Goal: Task Accomplishment & Management: Complete application form

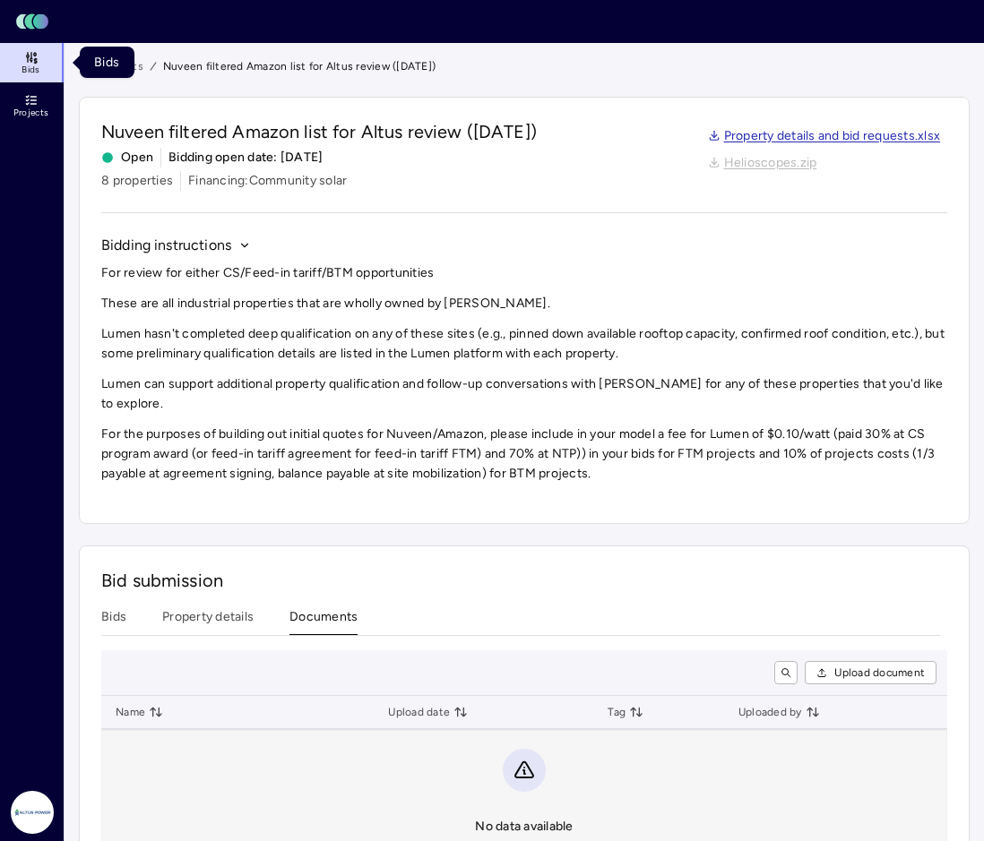
click at [40, 65] on link "Bids" at bounding box center [32, 62] width 65 height 39
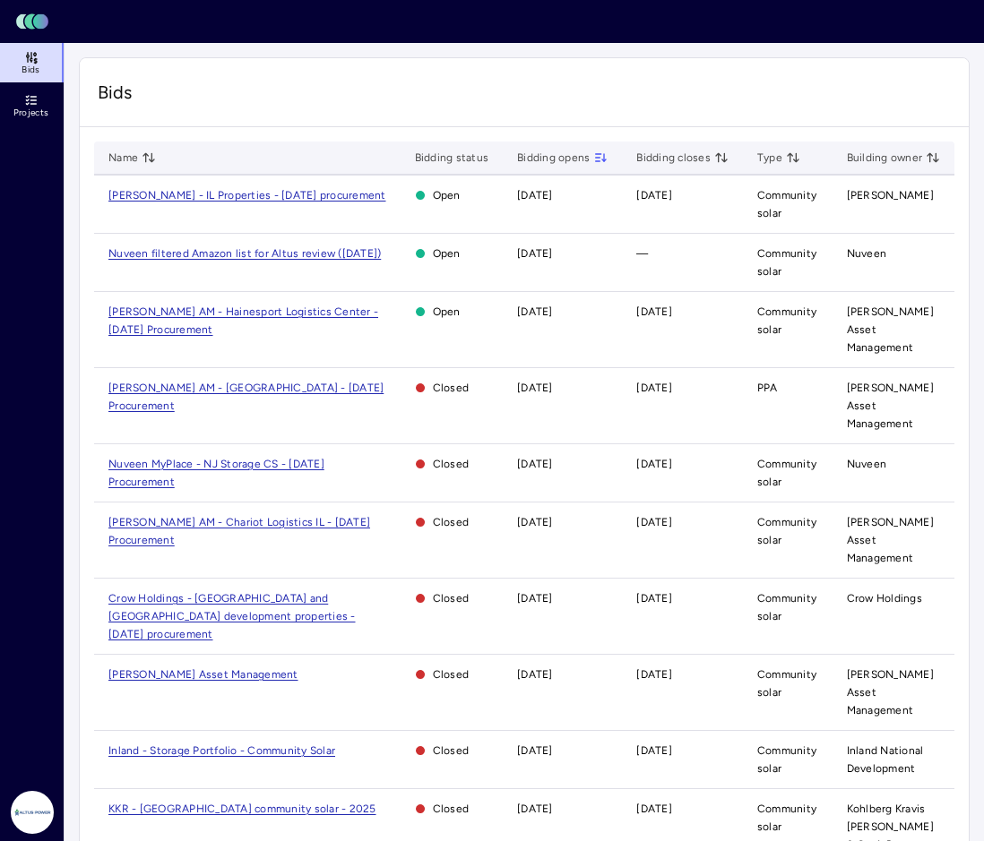
click at [178, 315] on span "[PERSON_NAME] AM - Hainesport Logistics Center - [DATE] Procurement" at bounding box center [243, 321] width 270 height 30
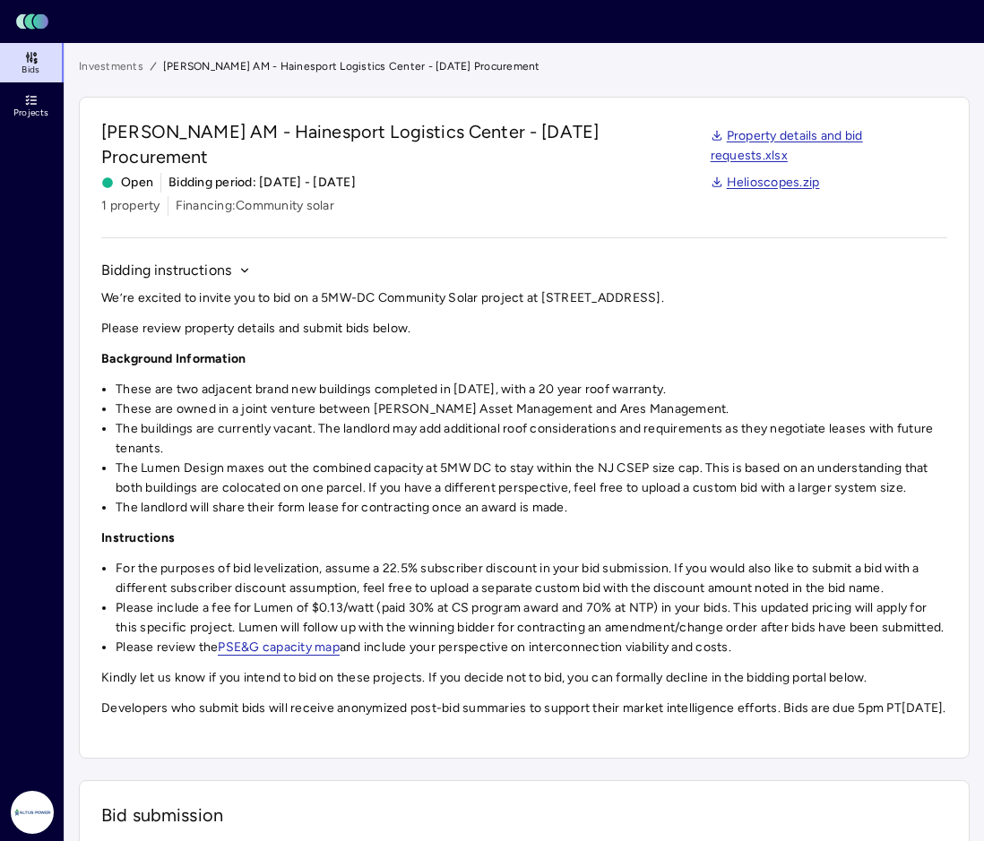
click at [49, 65] on link "Bids" at bounding box center [32, 62] width 65 height 39
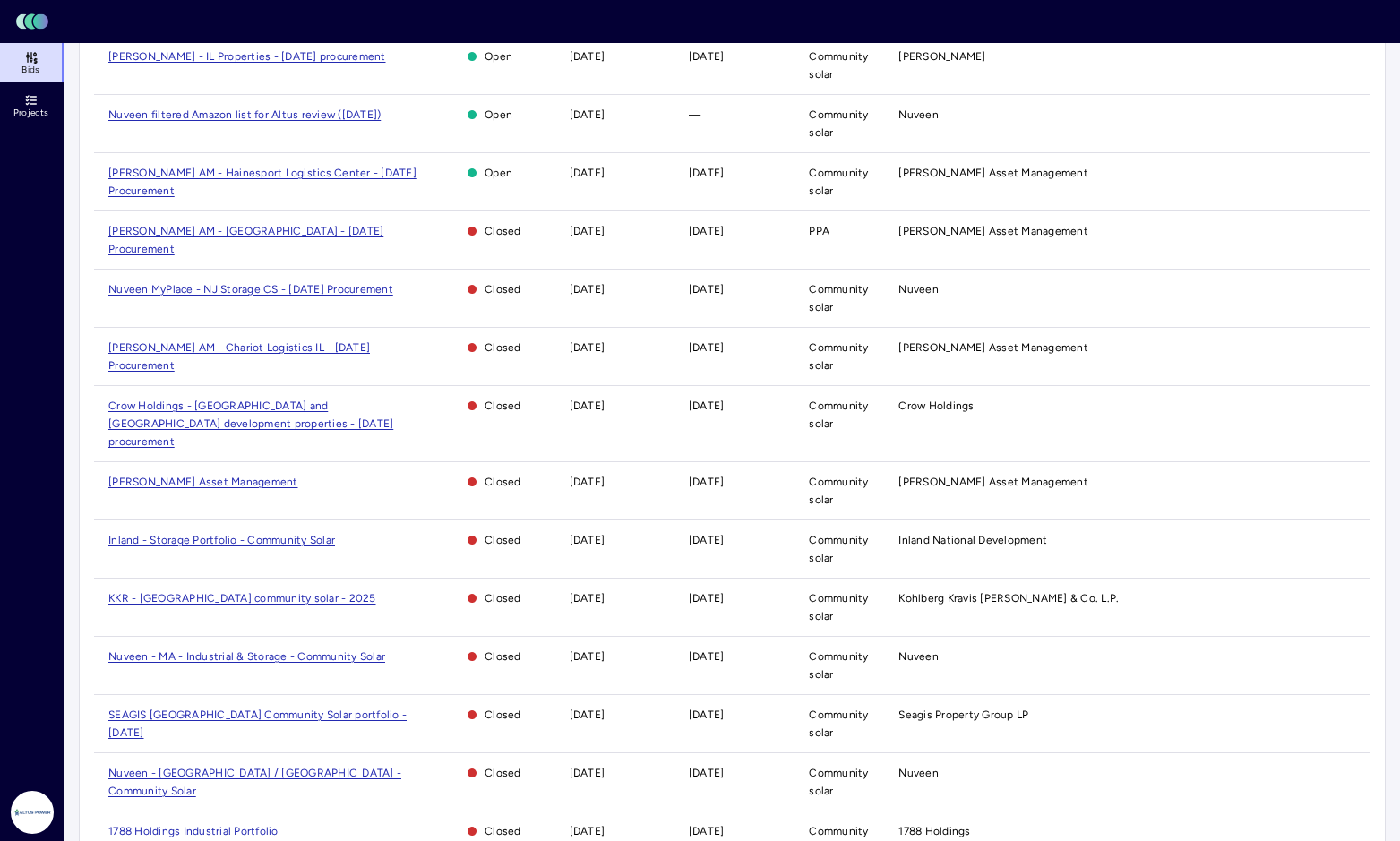
scroll to position [160, 0]
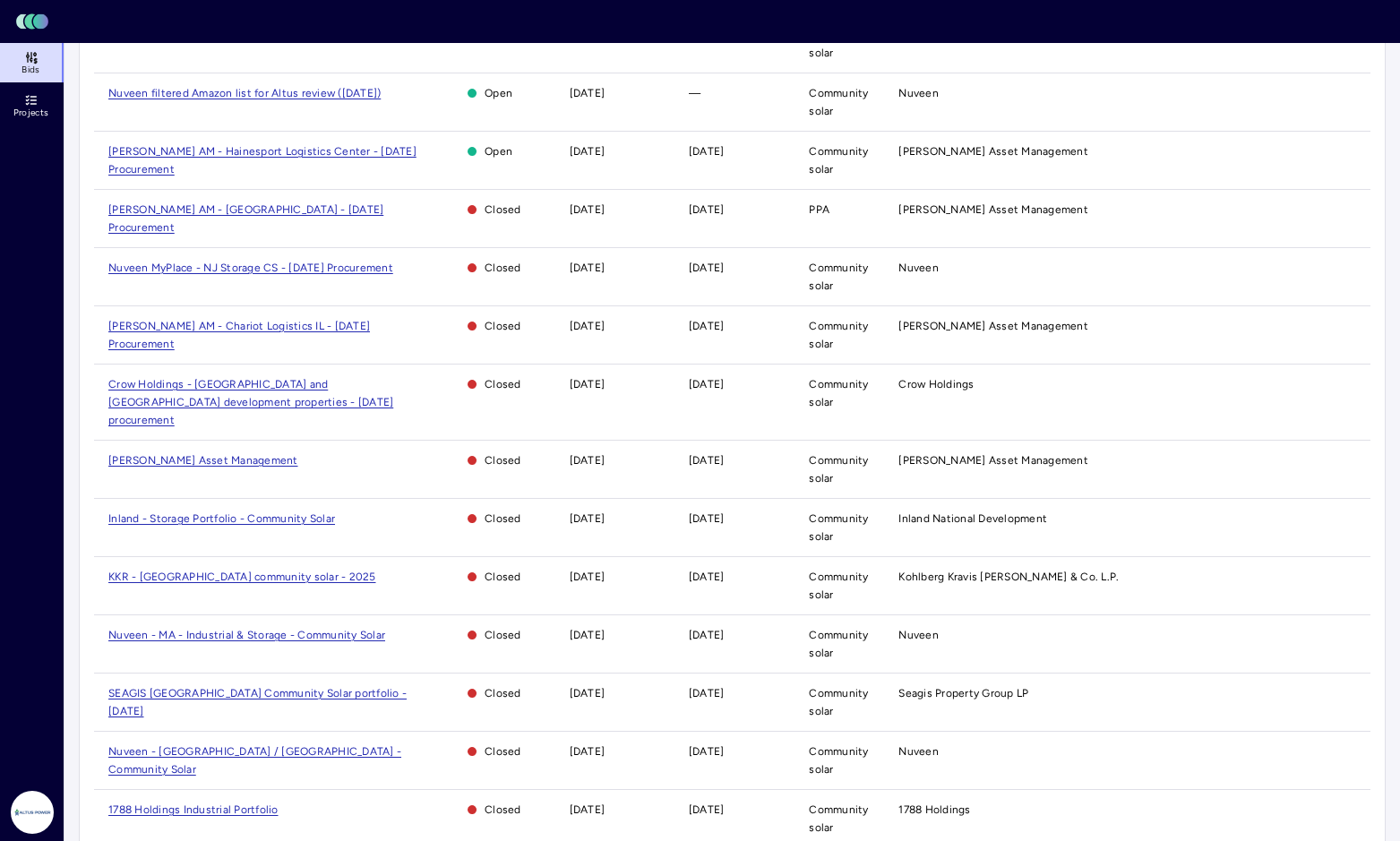
click at [204, 745] on span "Nuveen - [GEOGRAPHIC_DATA] / [GEOGRAPHIC_DATA] - Community Solar" at bounding box center [254, 760] width 293 height 30
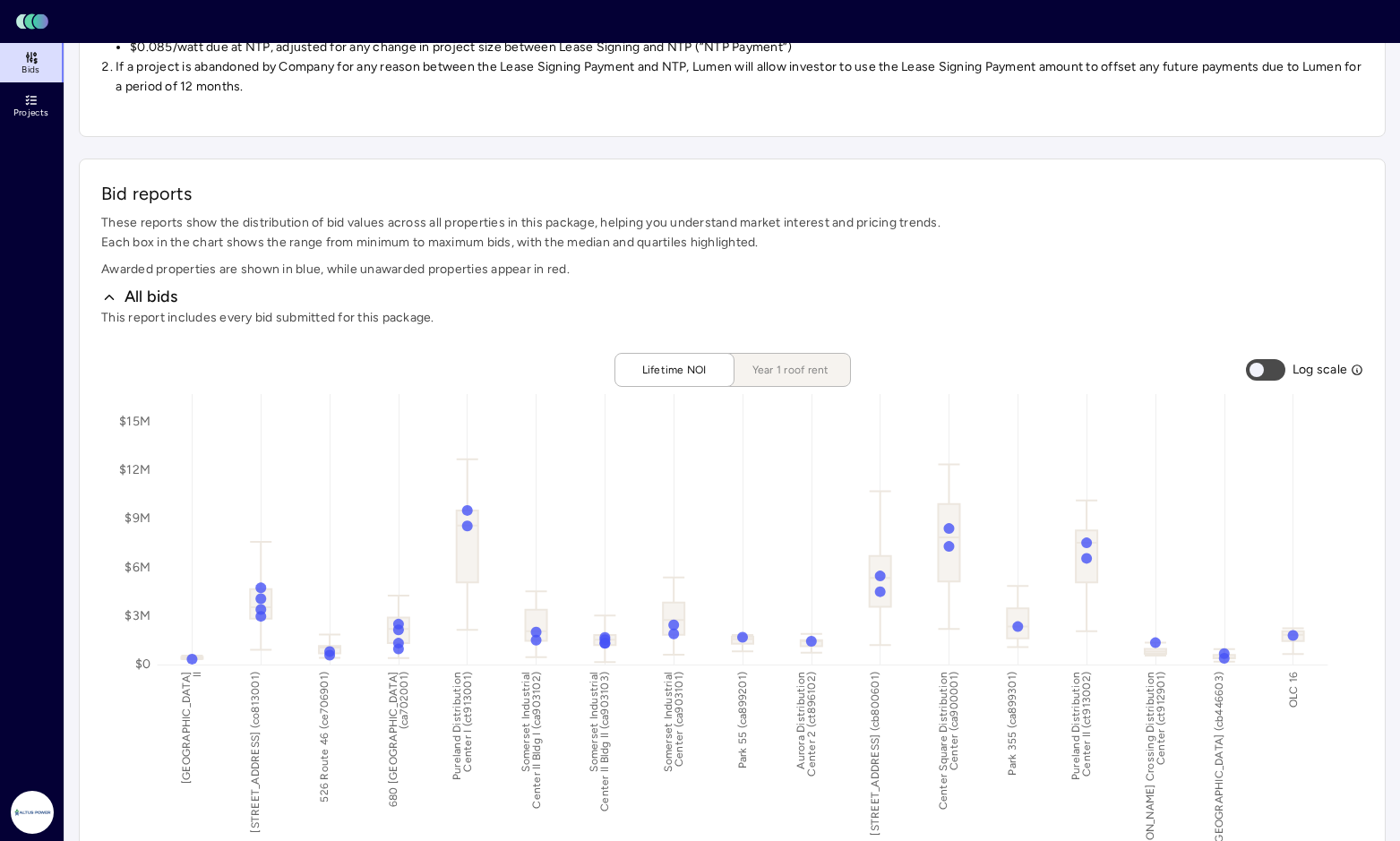
scroll to position [806, 0]
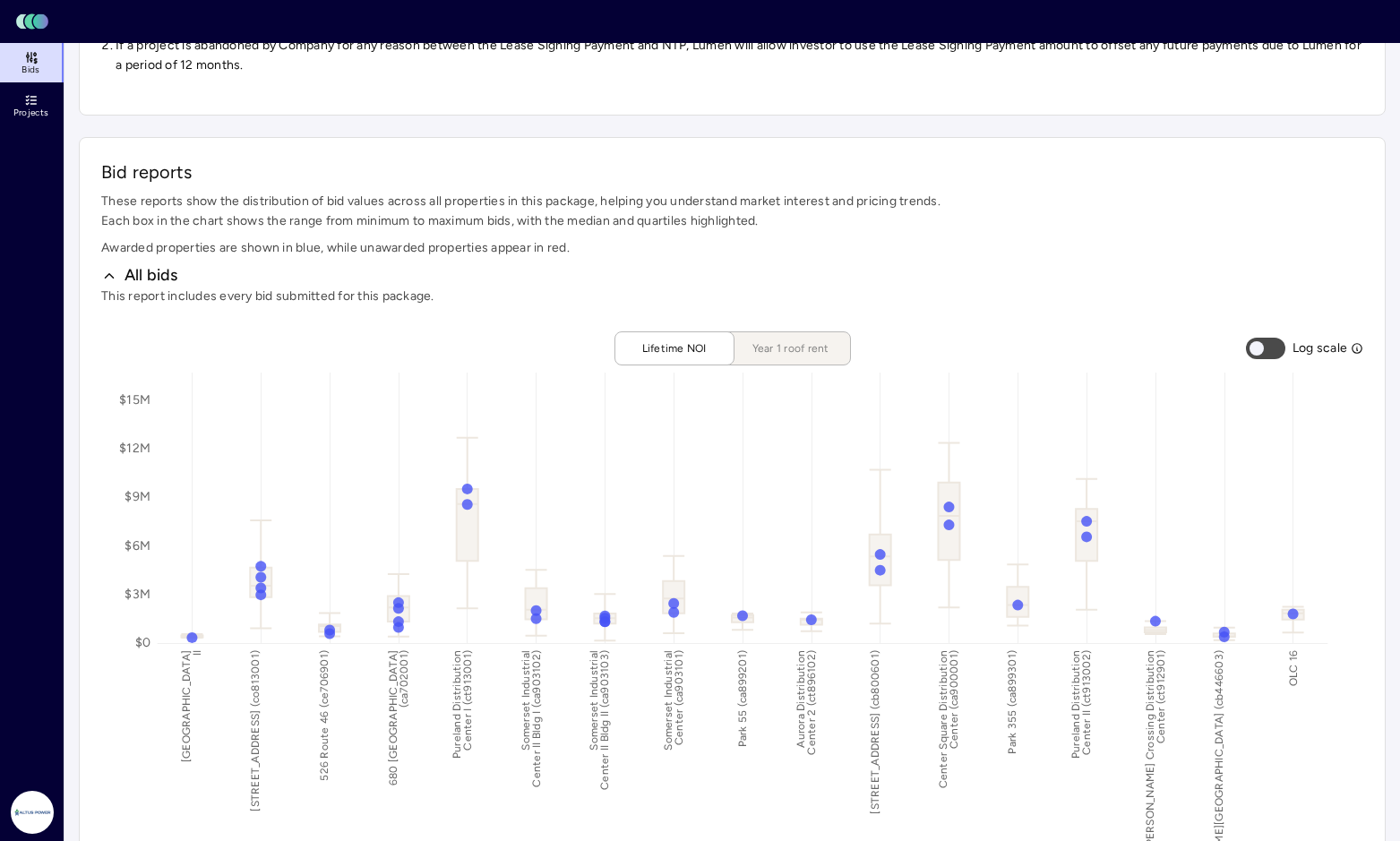
click at [777, 344] on span "Year 1 roof rent" at bounding box center [791, 349] width 90 height 18
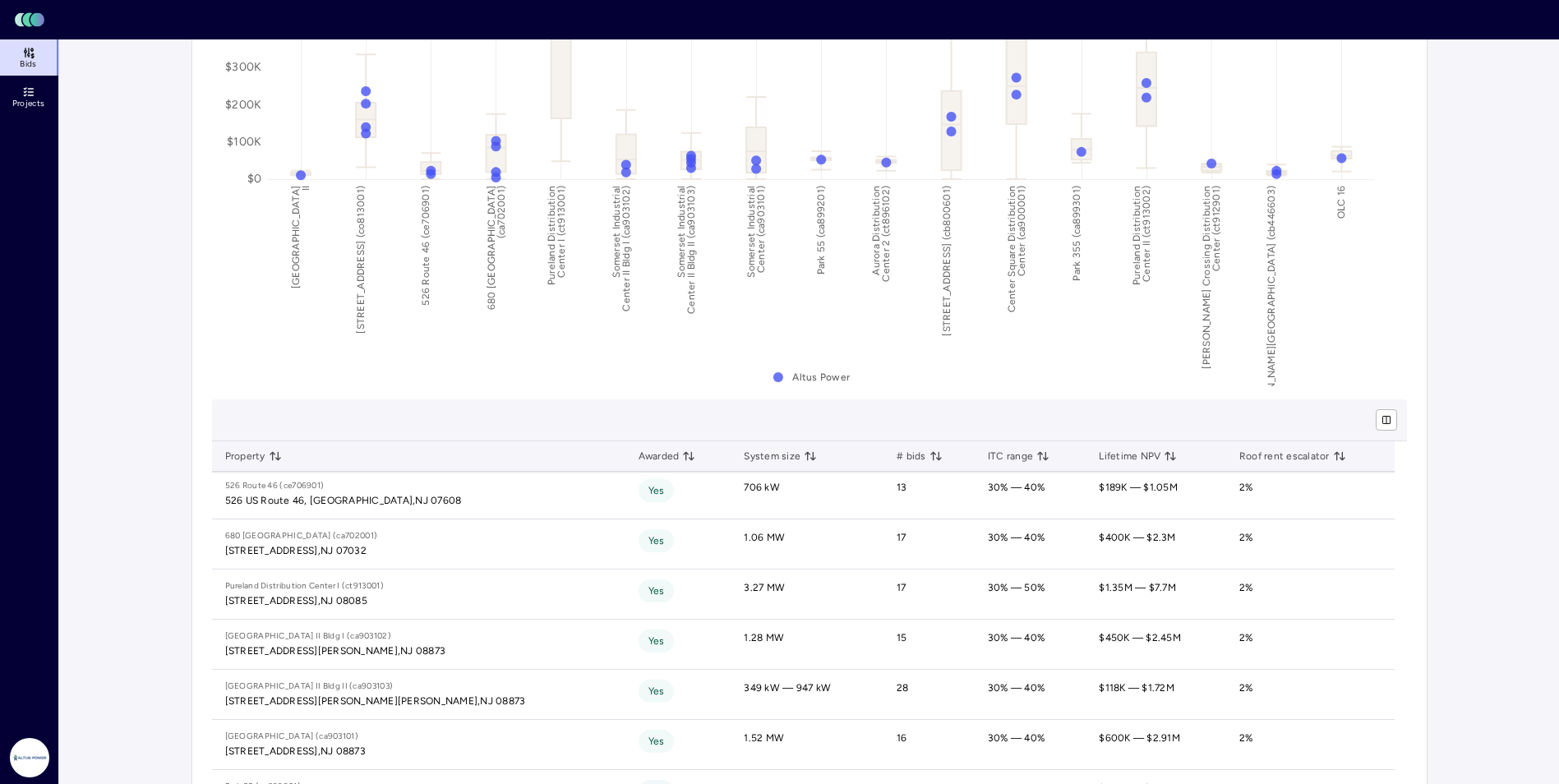
scroll to position [103, 0]
click at [320, 594] on div "[STREET_ADDRESS]," at bounding box center [273, 602] width 95 height 17
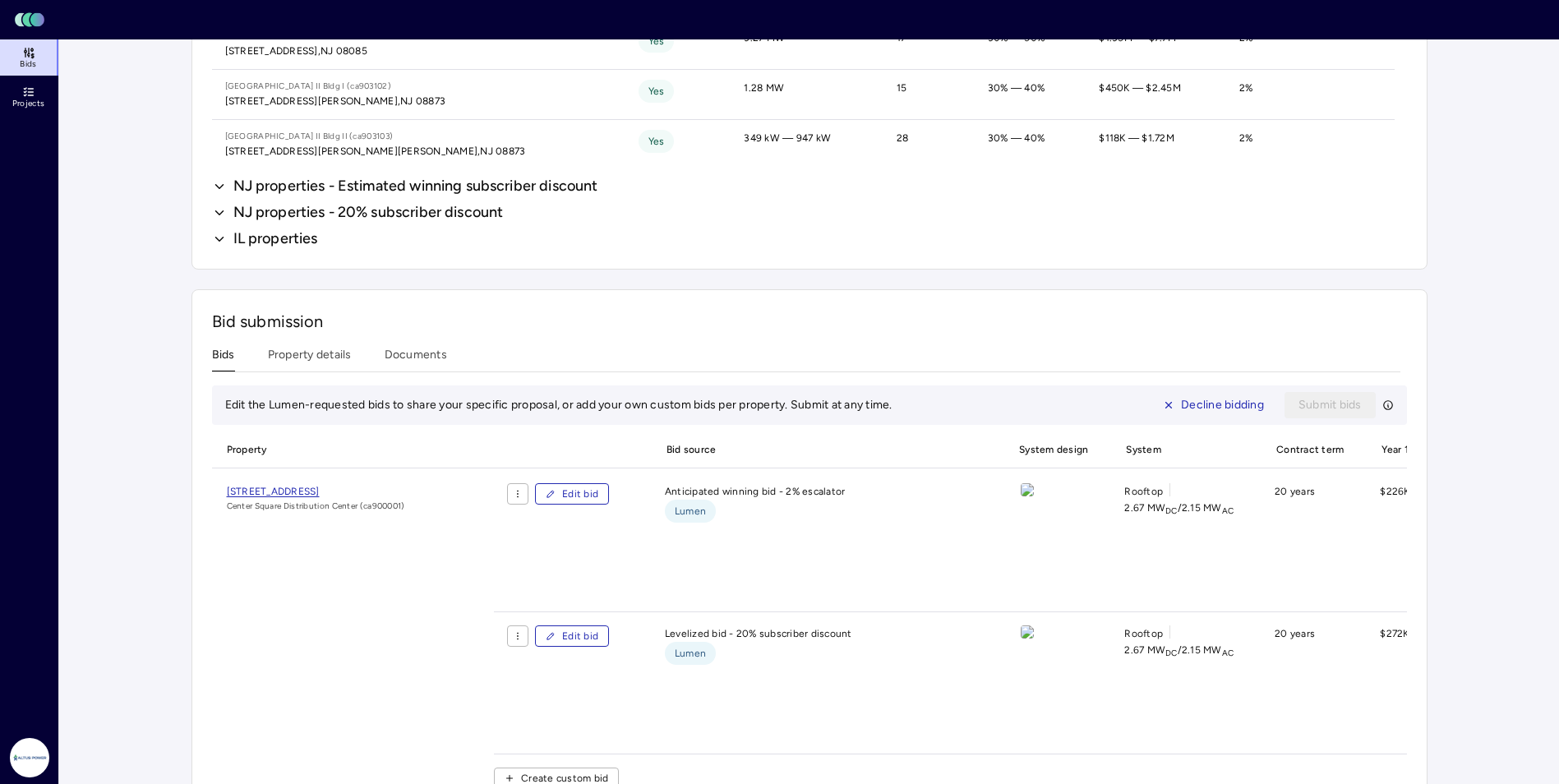
scroll to position [1807, 0]
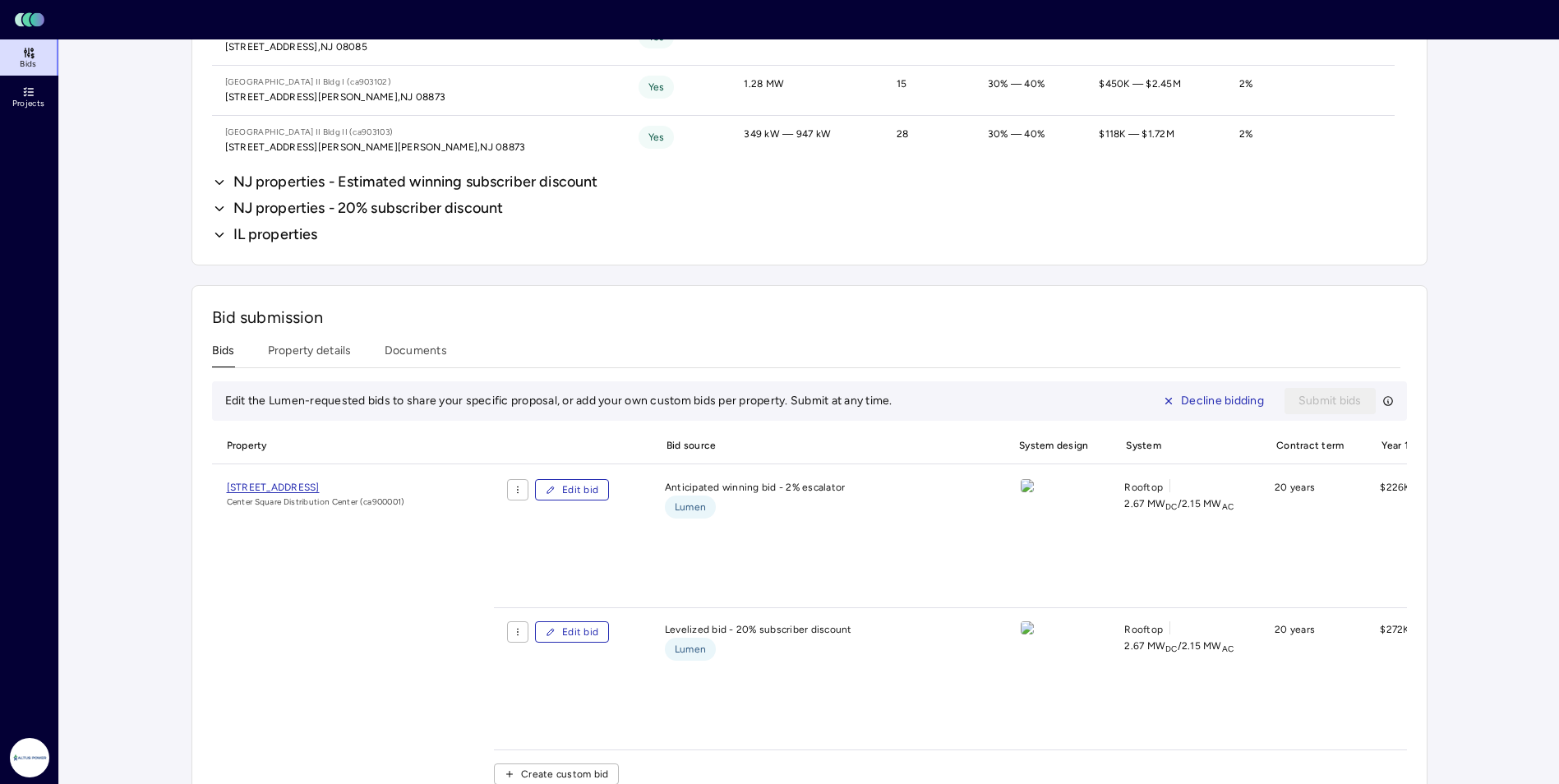
click at [226, 207] on icon "button" at bounding box center [219, 209] width 15 height 20
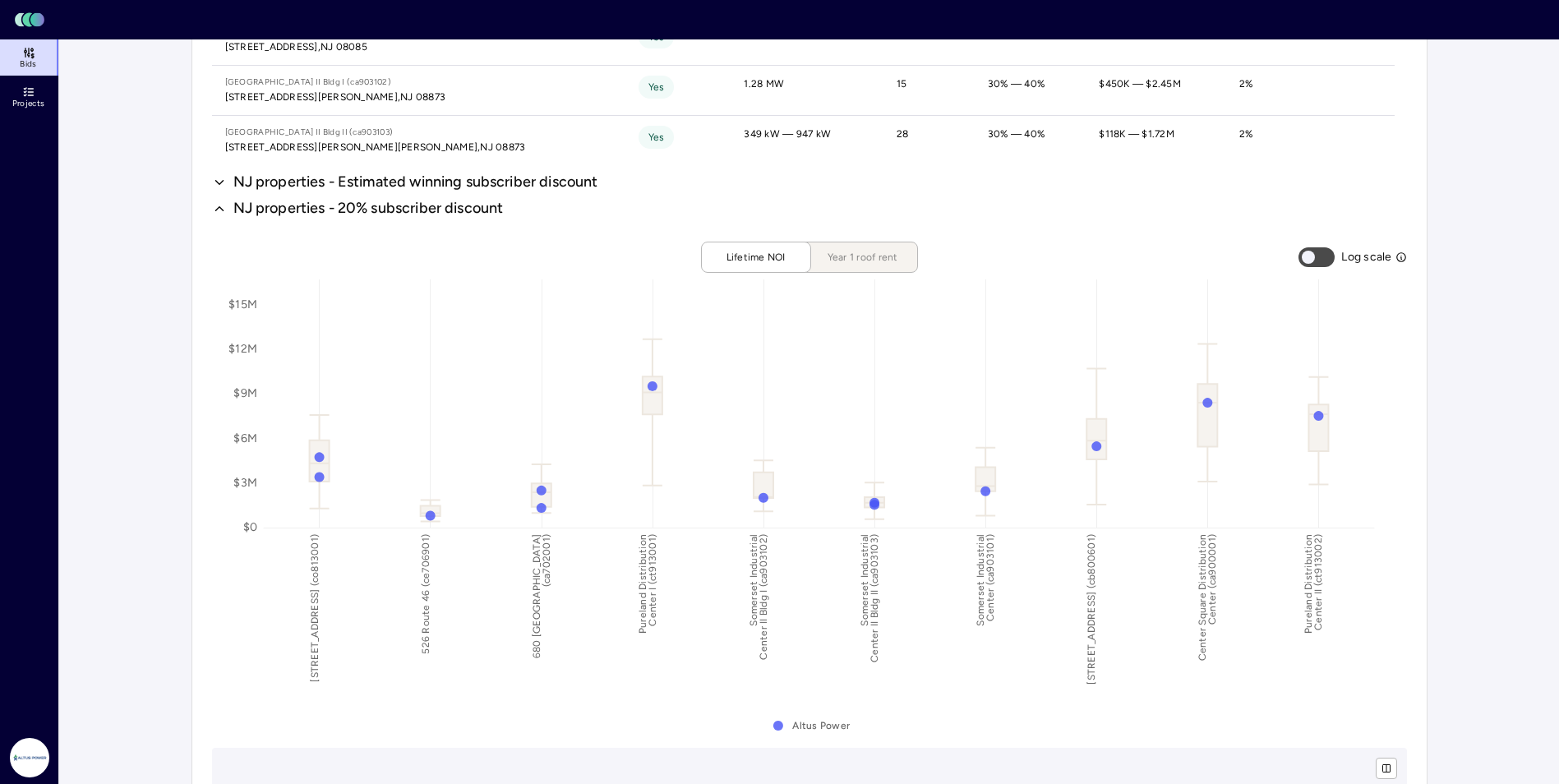
click at [890, 246] on button "Year 1 roof rent" at bounding box center [856, 257] width 123 height 31
click at [217, 178] on icon "button" at bounding box center [219, 182] width 15 height 20
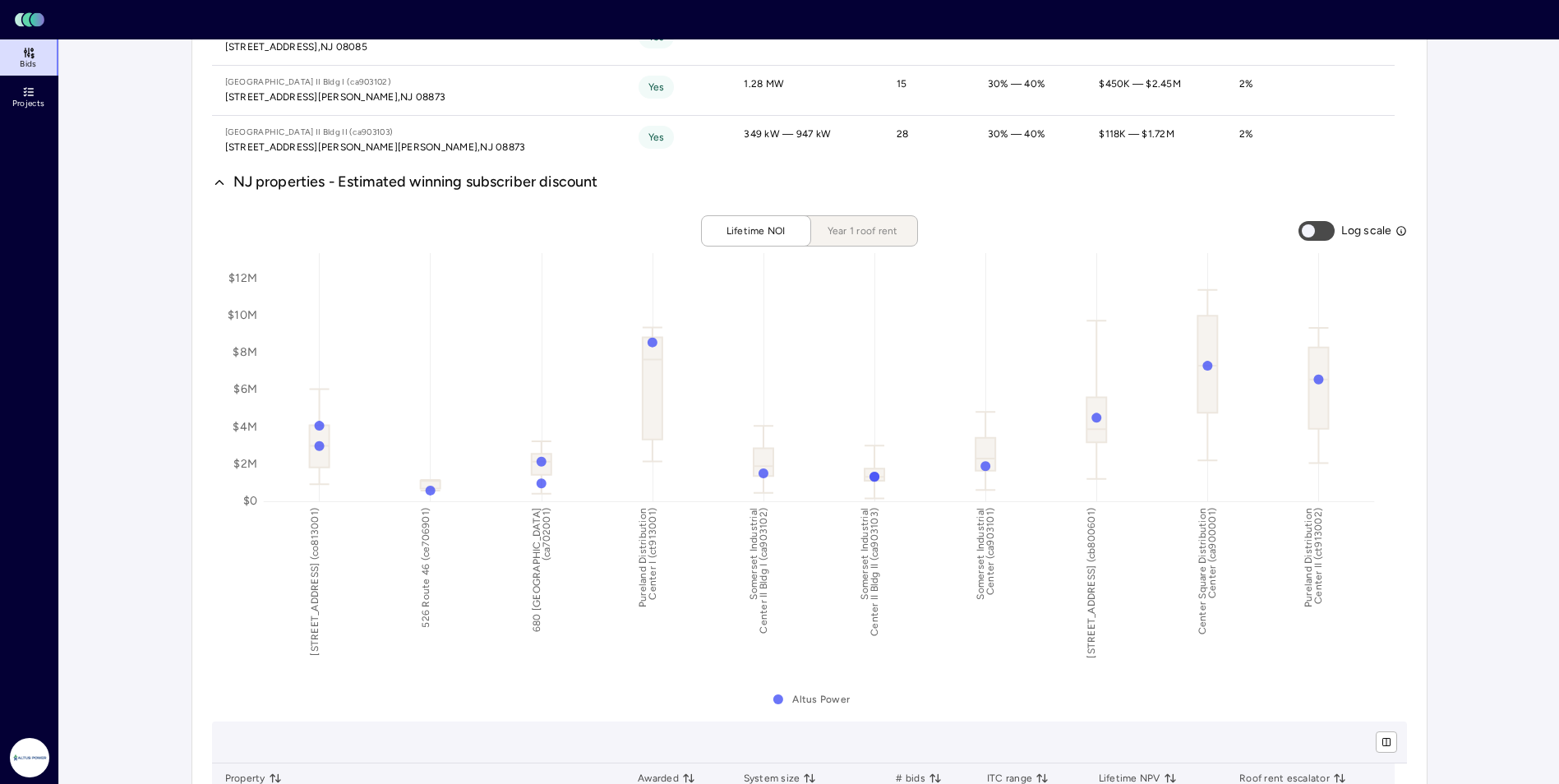
click at [849, 226] on span "Year 1 roof rent" at bounding box center [863, 231] width 83 height 17
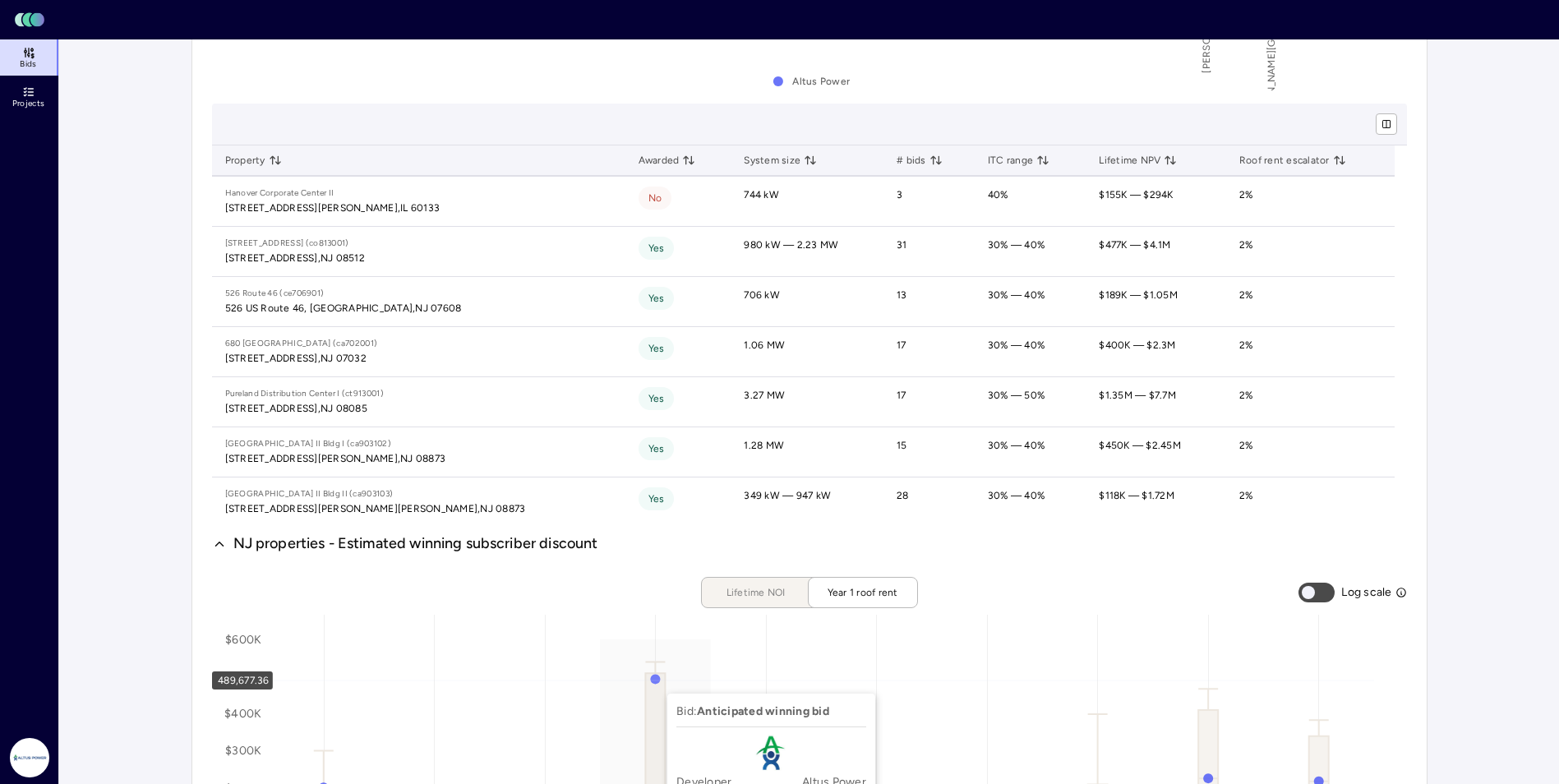
scroll to position [1397, 0]
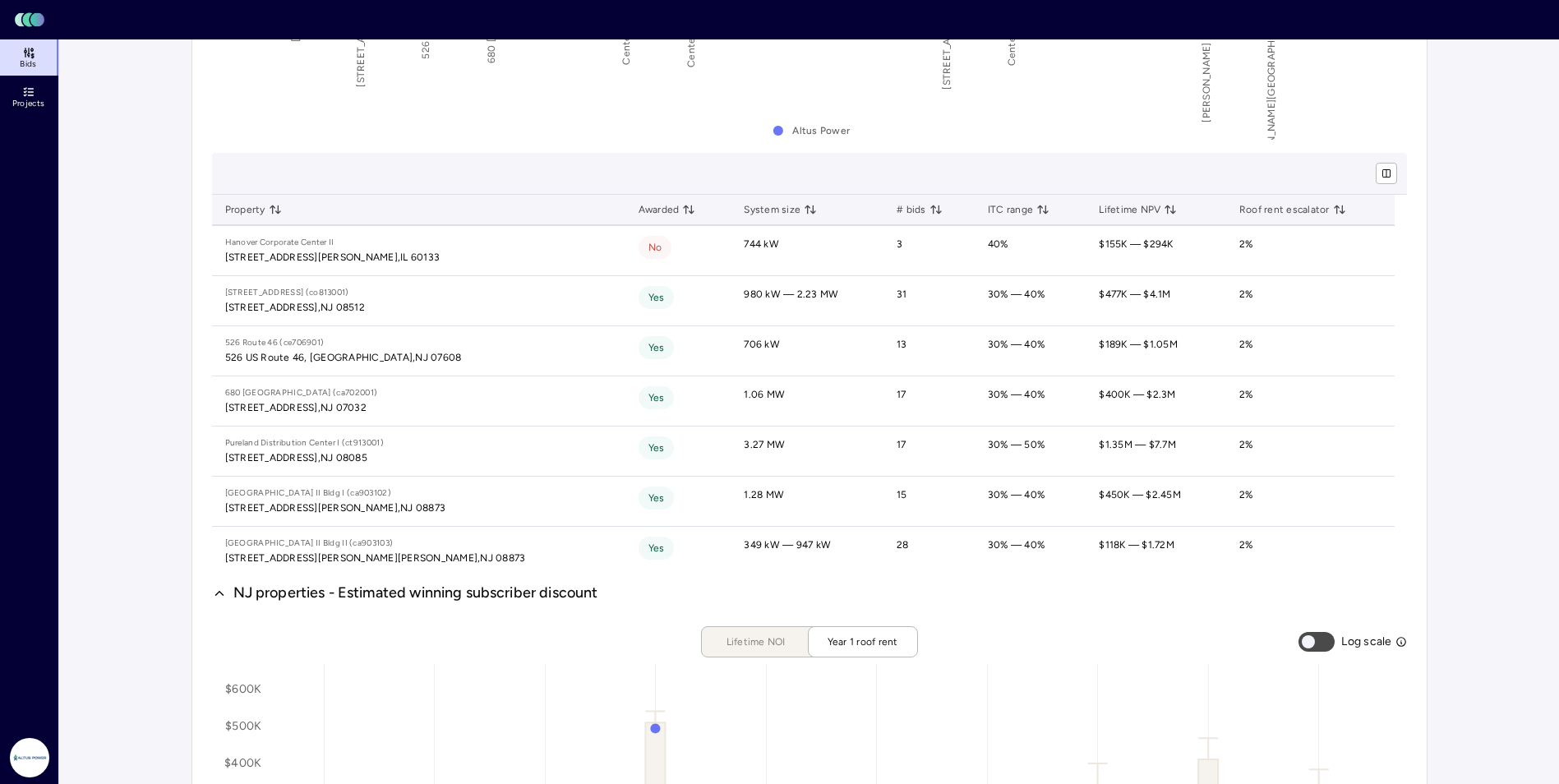
drag, startPoint x: 223, startPoint y: 589, endPoint x: 238, endPoint y: 589, distance: 15.0
click at [224, 589] on icon "button" at bounding box center [219, 593] width 15 height 20
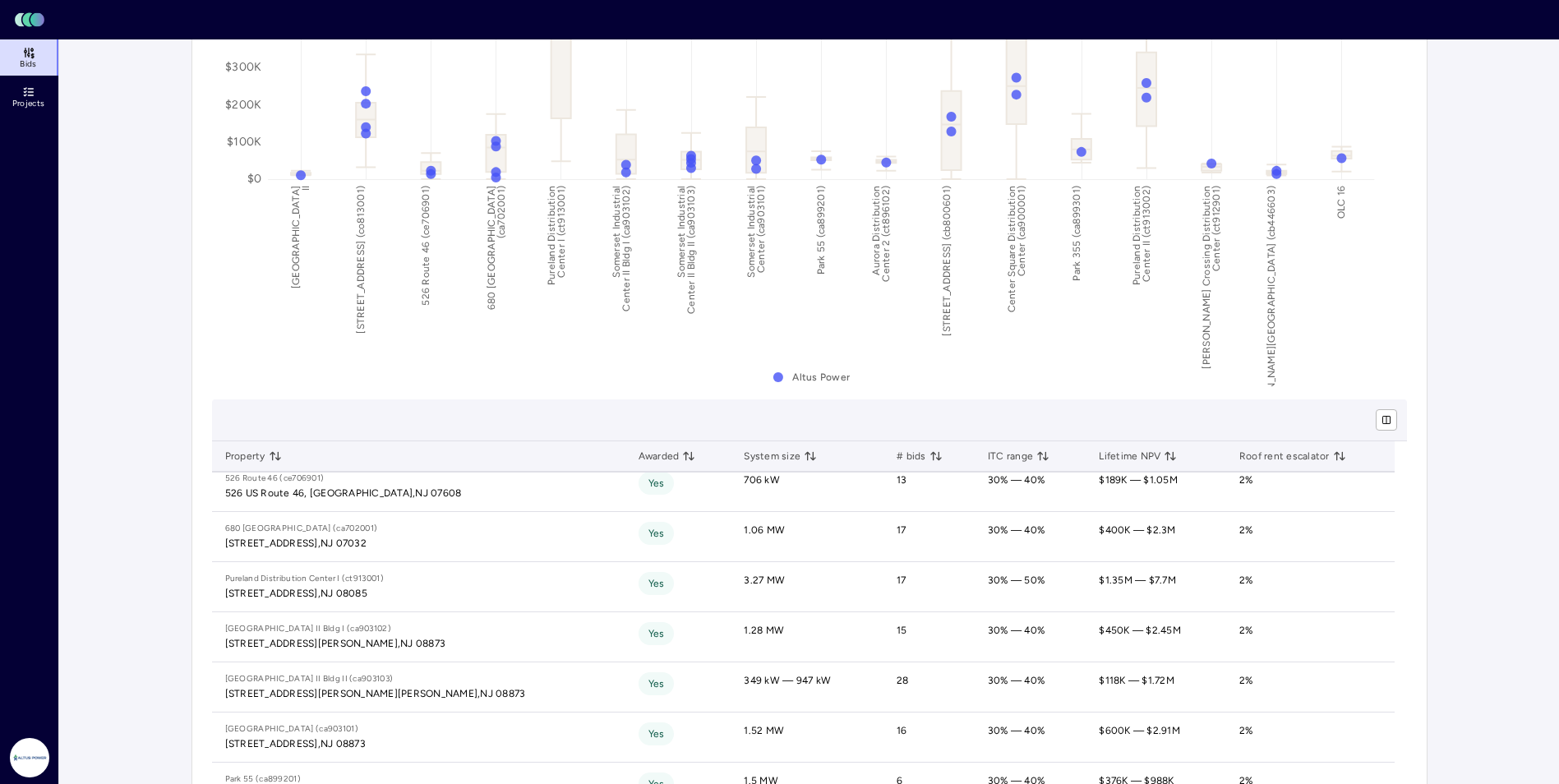
scroll to position [0, 0]
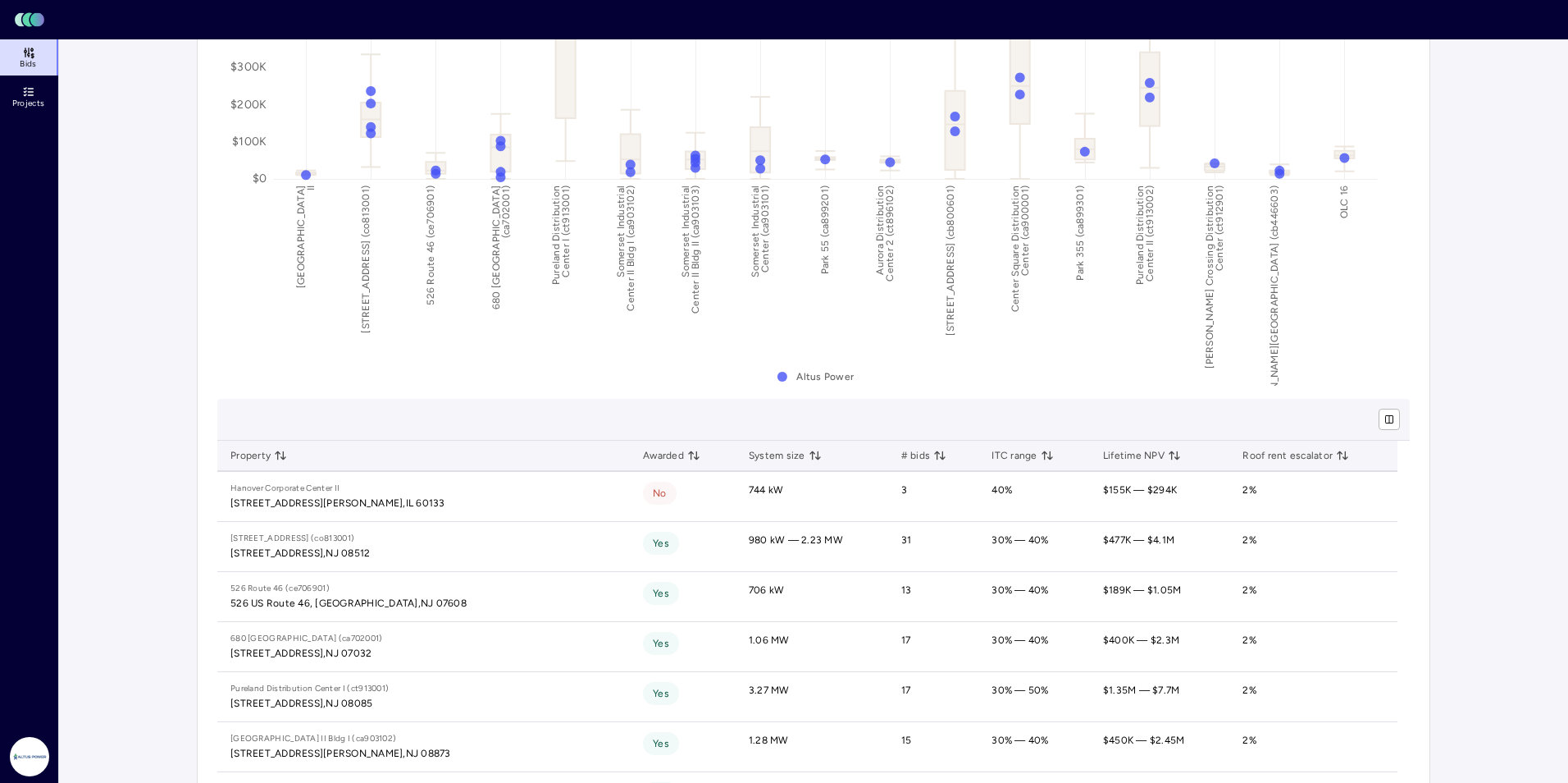
click at [900, 428] on html "Toggle Sidebar Lumen Energy Logo Bids Projects Altus Power [PERSON_NAME] Invest…" at bounding box center [784, 766] width 1568 height 3828
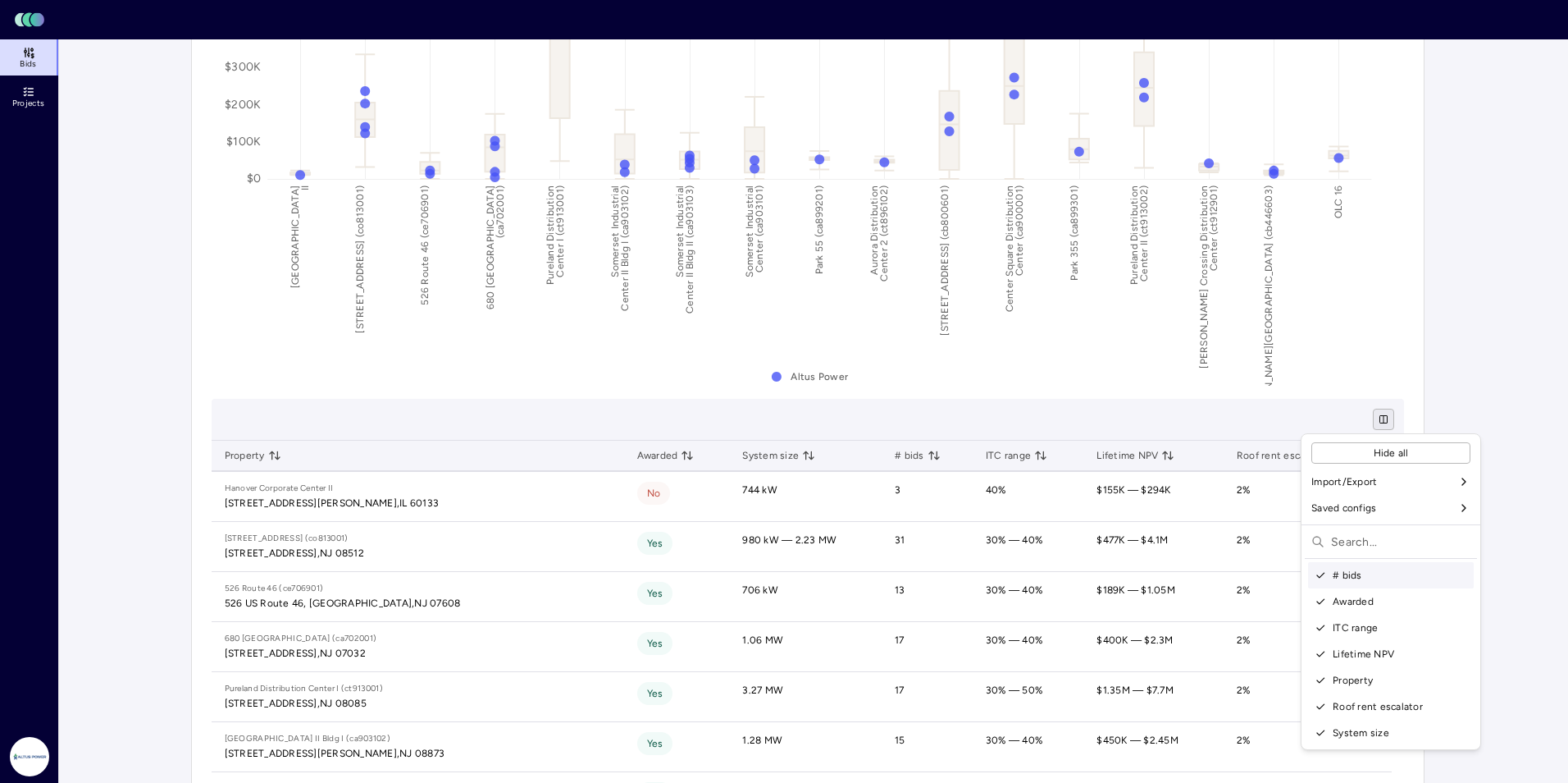
click at [900, 421] on html "Toggle Sidebar Lumen Energy Logo Bids Projects Altus Power [PERSON_NAME] Invest…" at bounding box center [784, 766] width 1568 height 3828
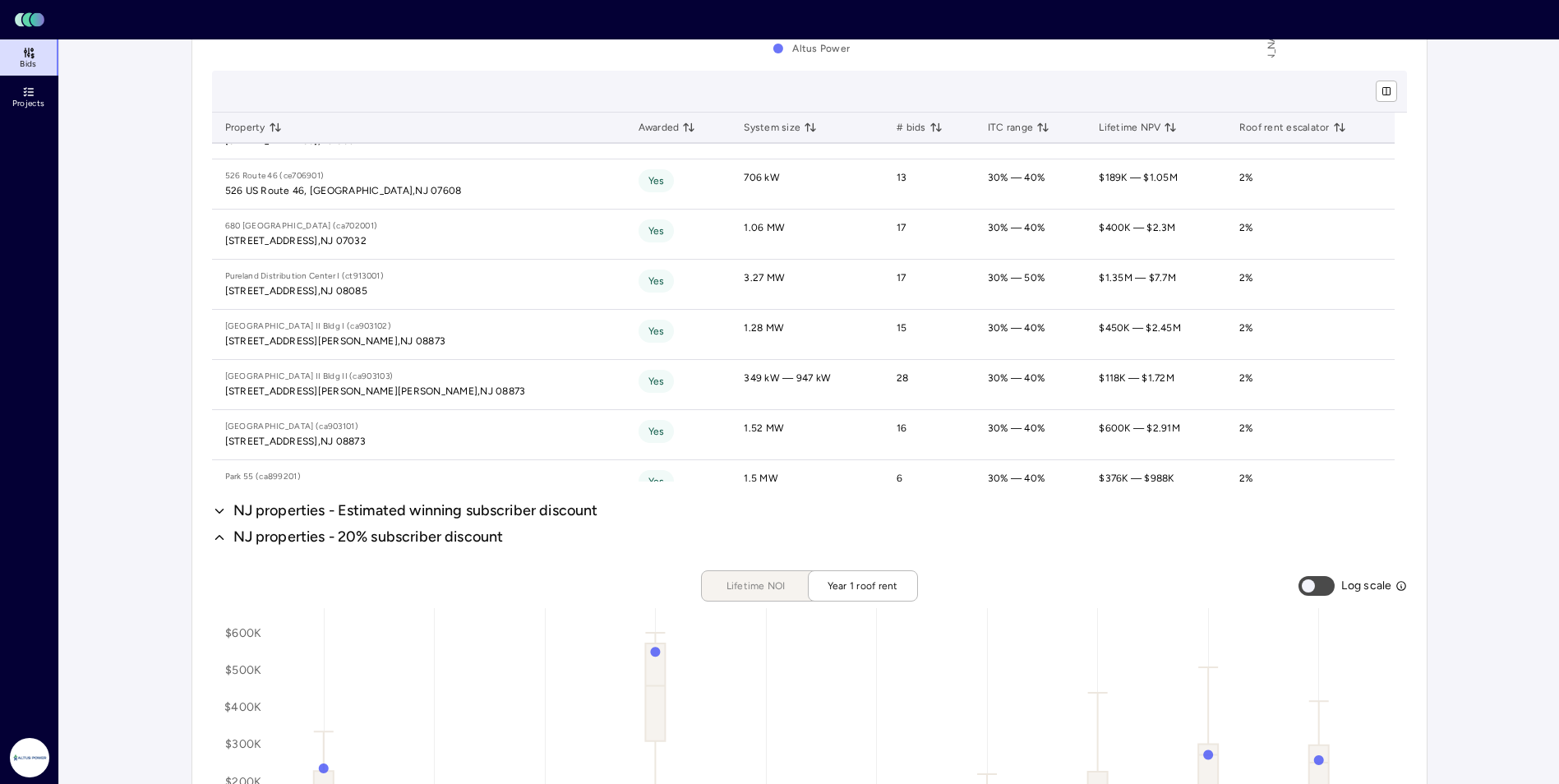
scroll to position [164, 0]
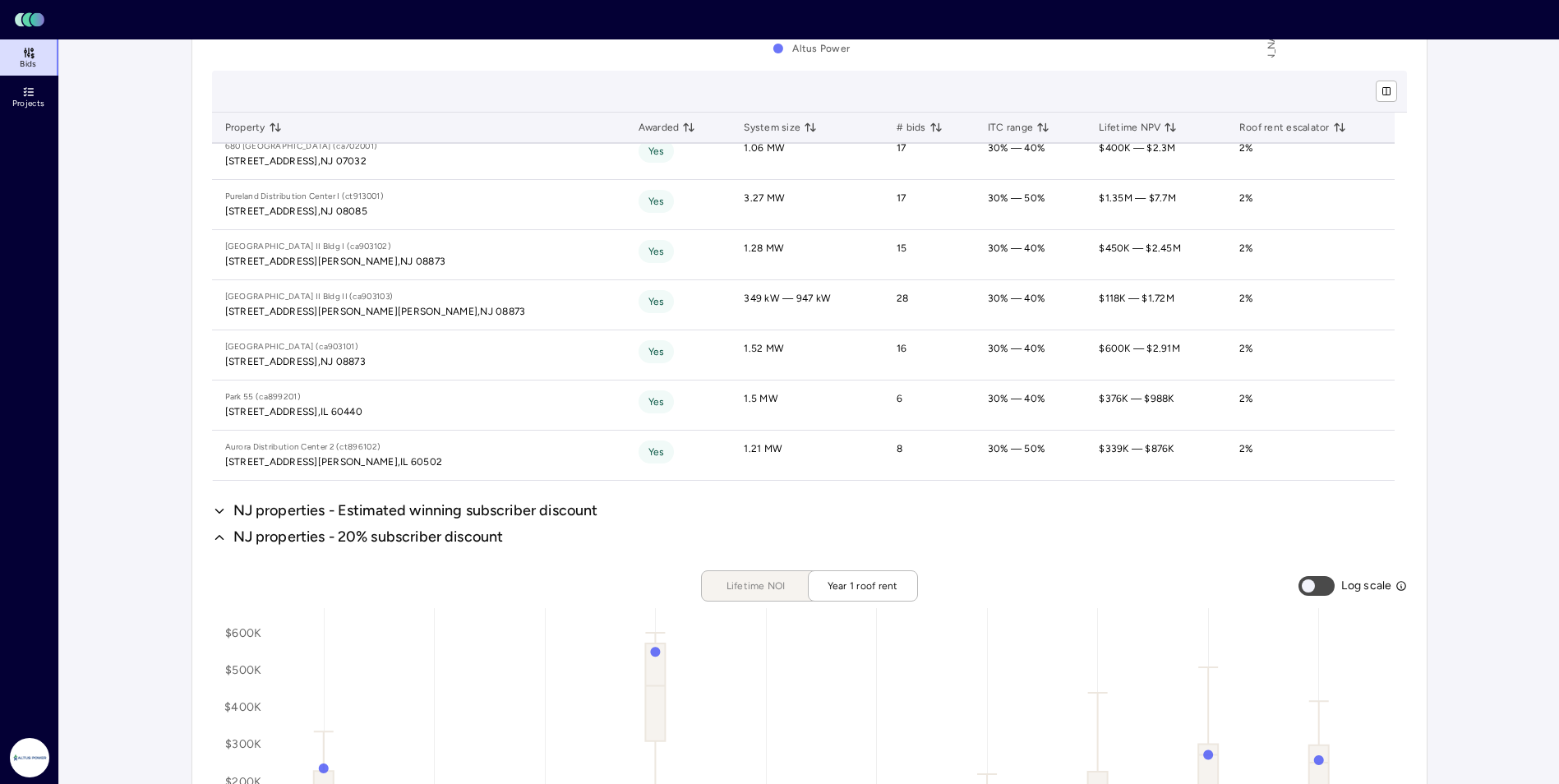
click at [219, 538] on icon "button" at bounding box center [219, 537] width 15 height 20
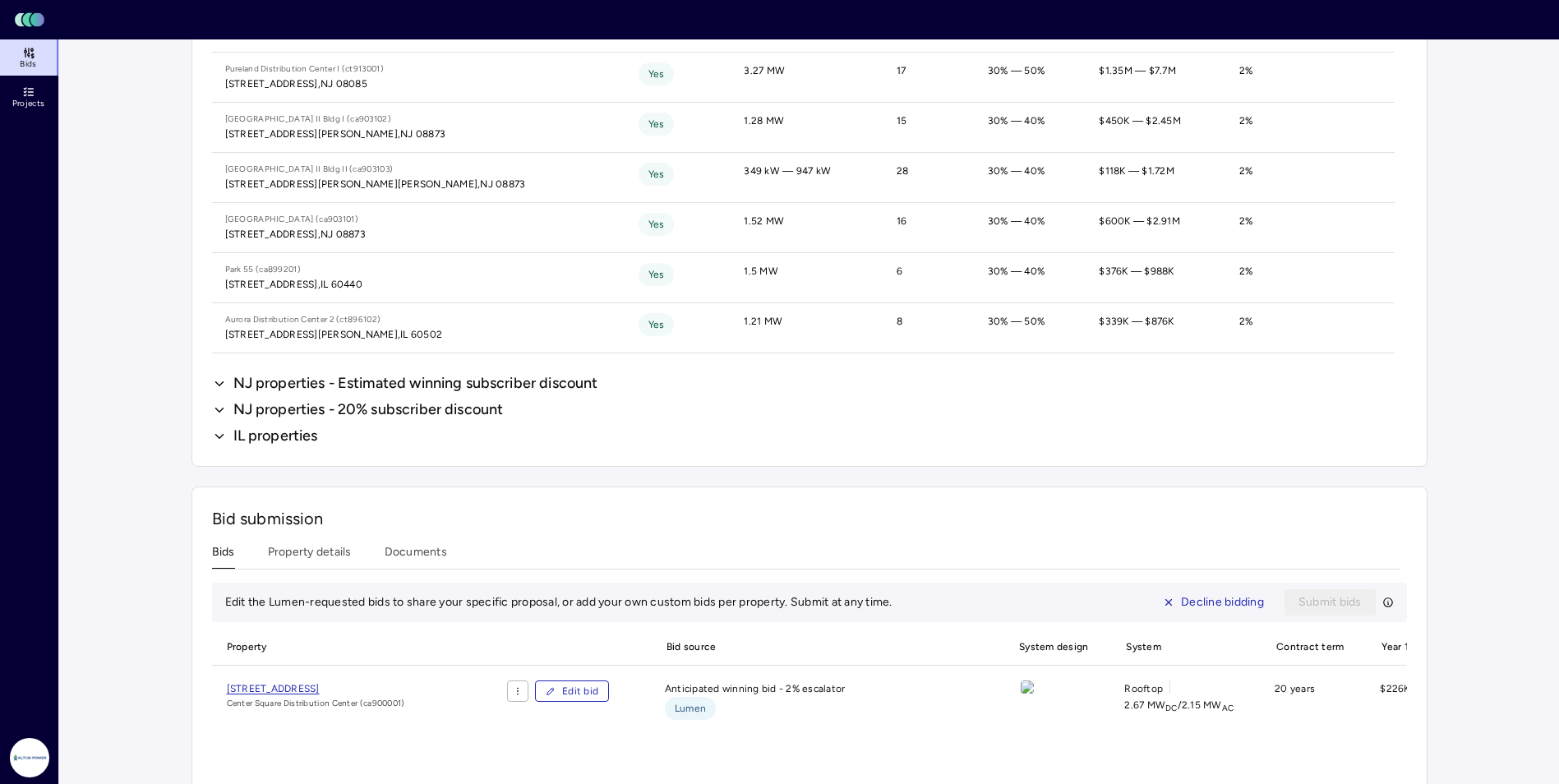
scroll to position [1643, 0]
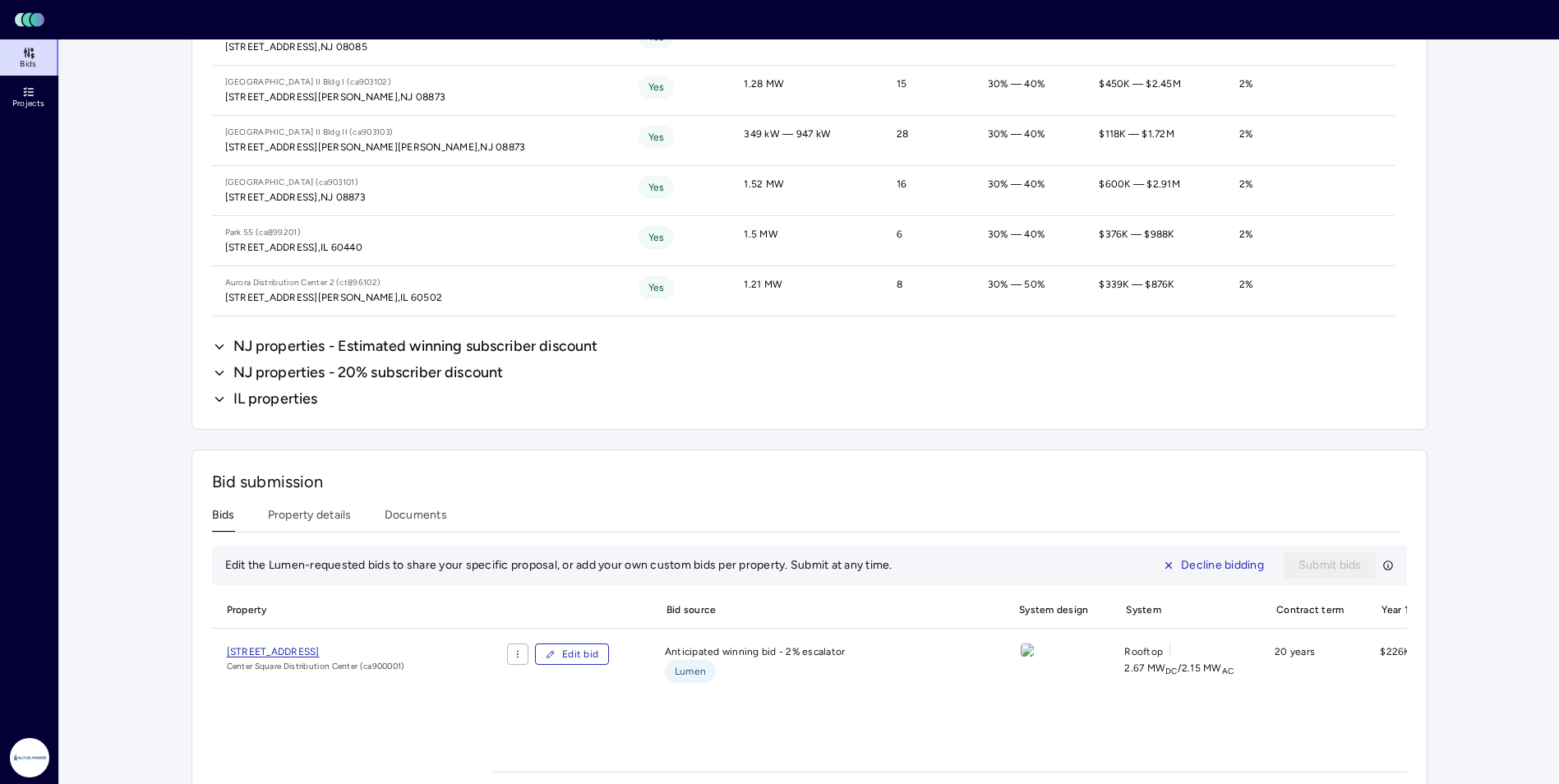
click at [215, 347] on icon "button" at bounding box center [219, 347] width 15 height 20
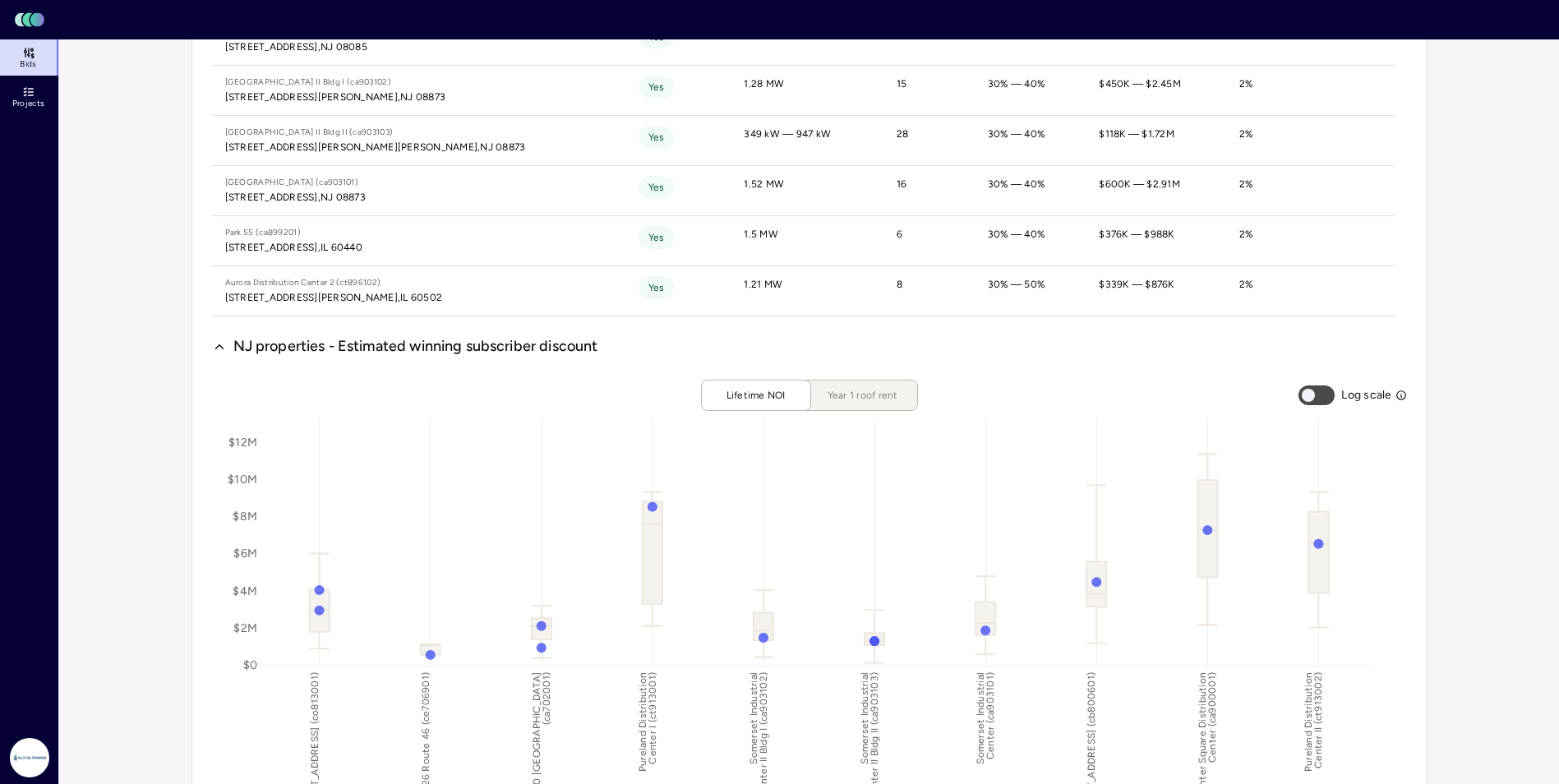
click at [835, 401] on span "Year 1 roof rent" at bounding box center [863, 395] width 83 height 17
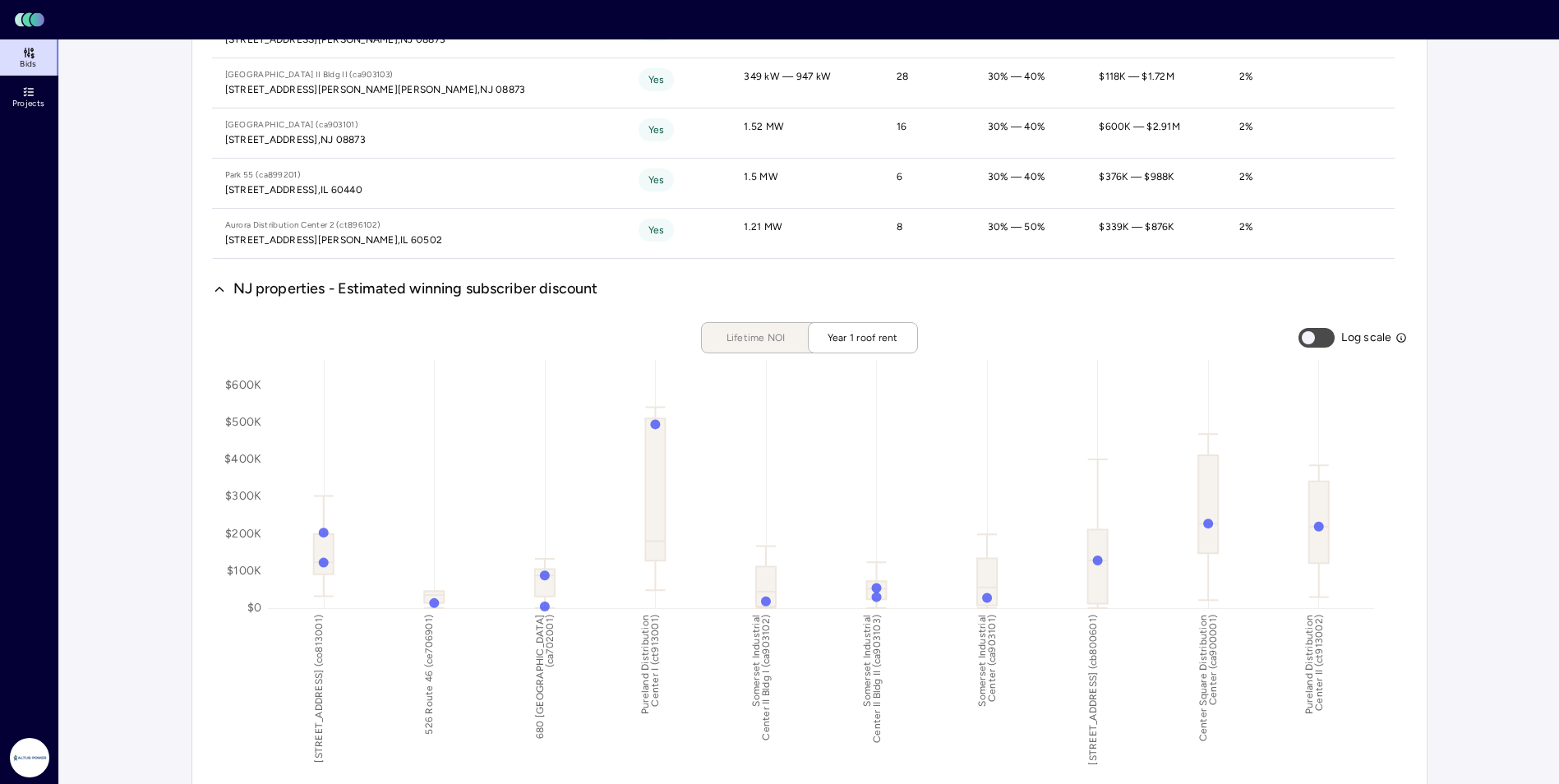
scroll to position [1726, 0]
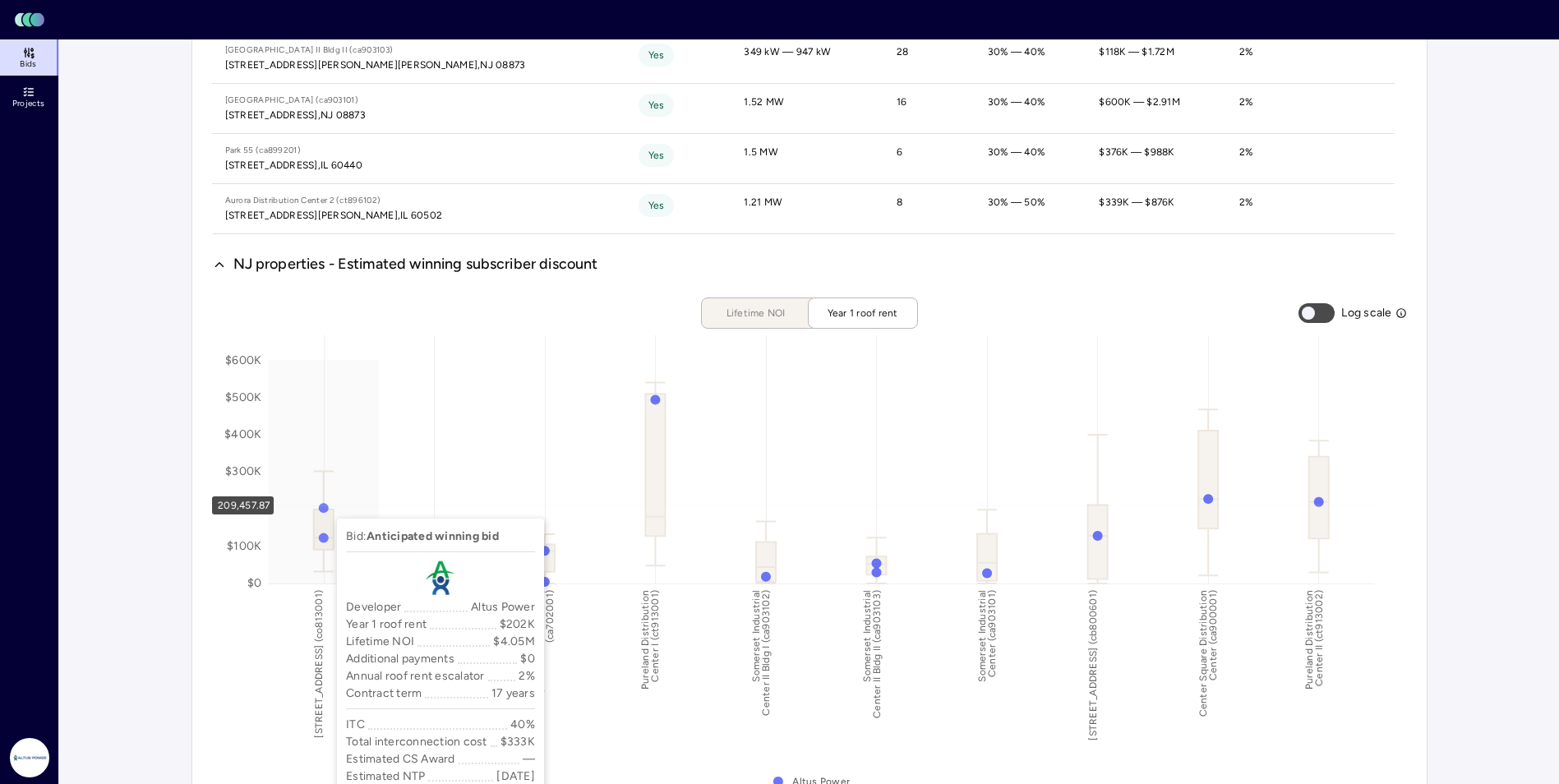
click at [324, 505] on icon at bounding box center [323, 471] width 111 height 224
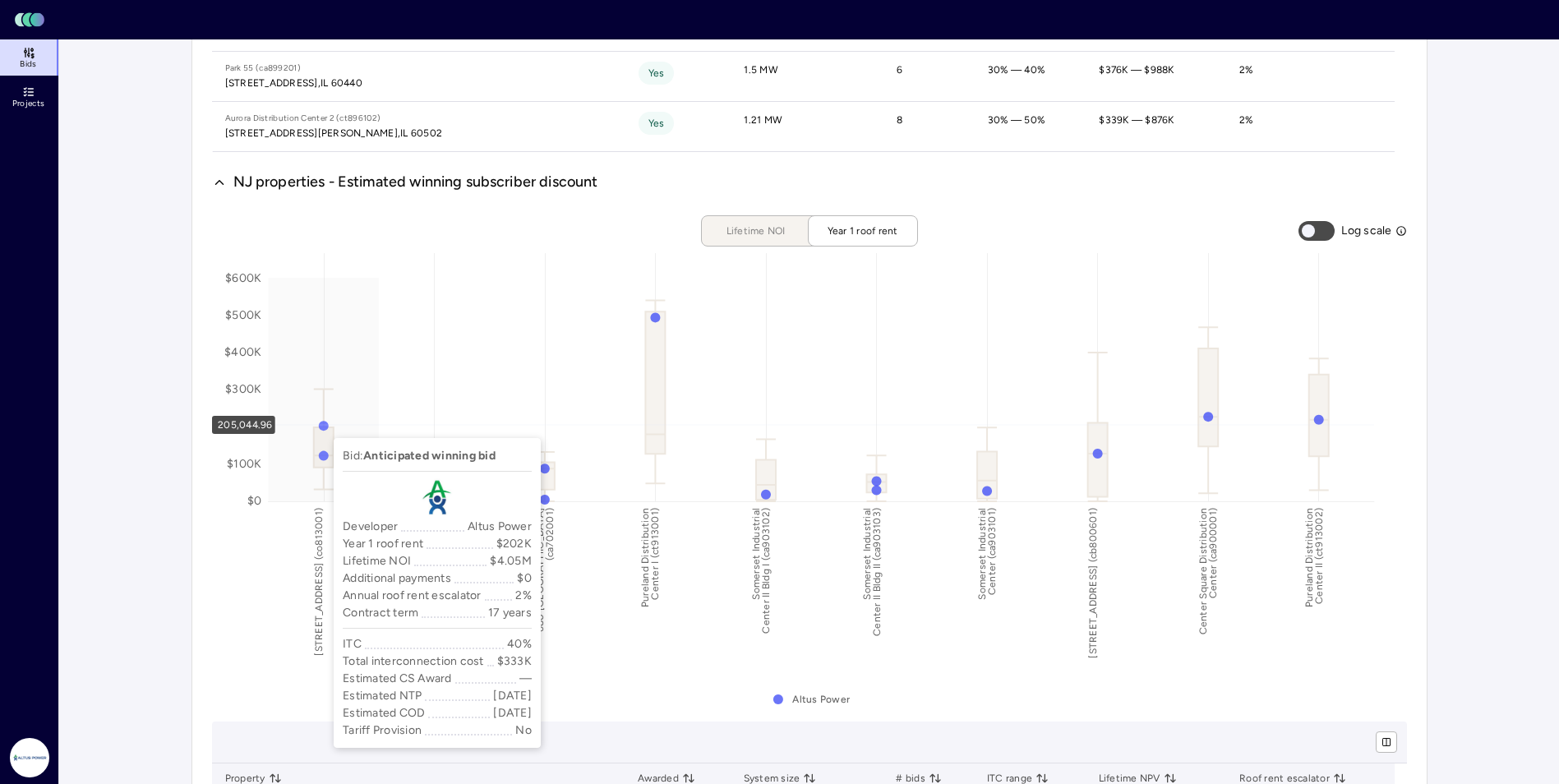
scroll to position [1890, 0]
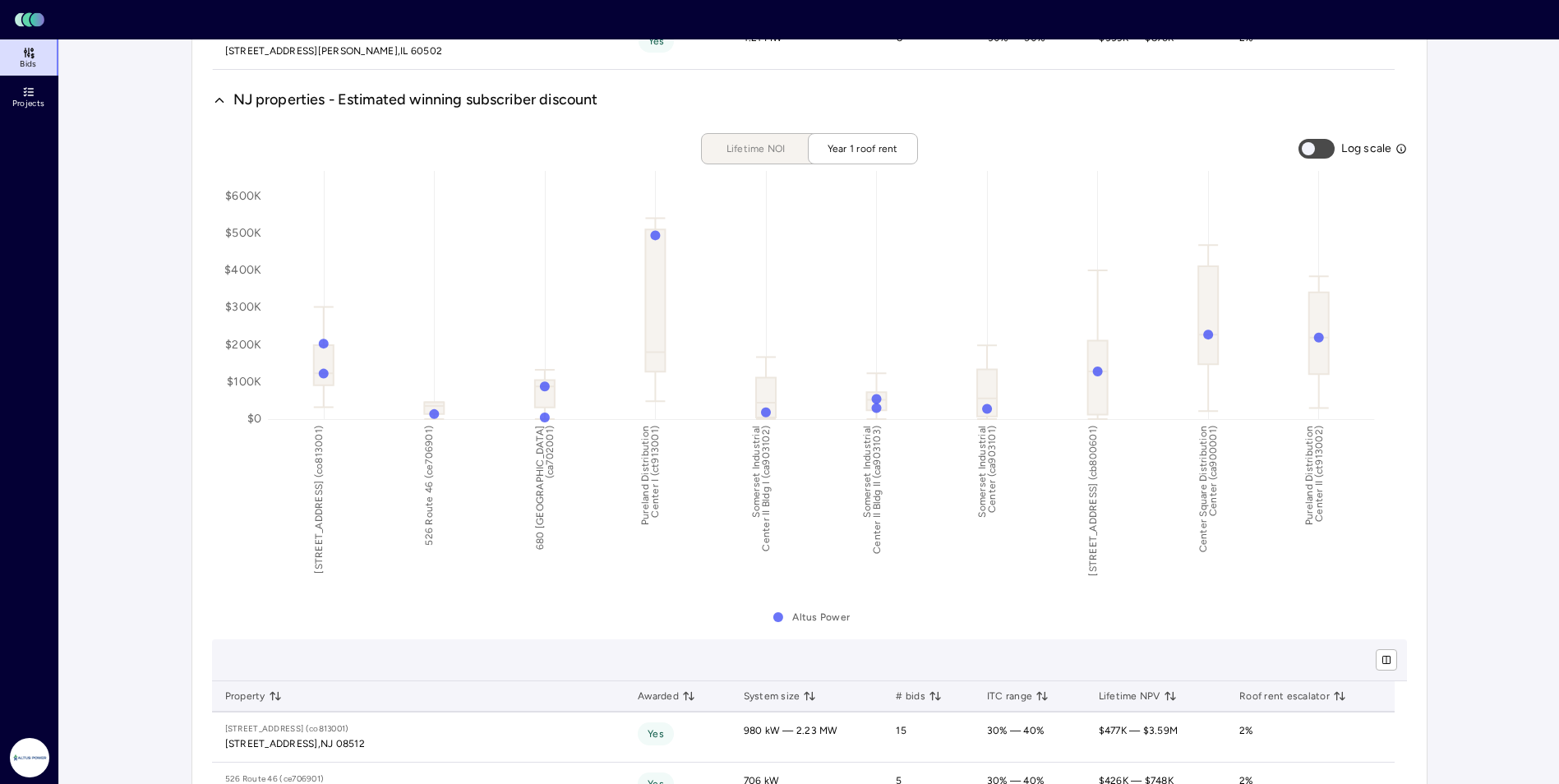
click at [762, 149] on span "Lifetime NOI" at bounding box center [757, 149] width 83 height 17
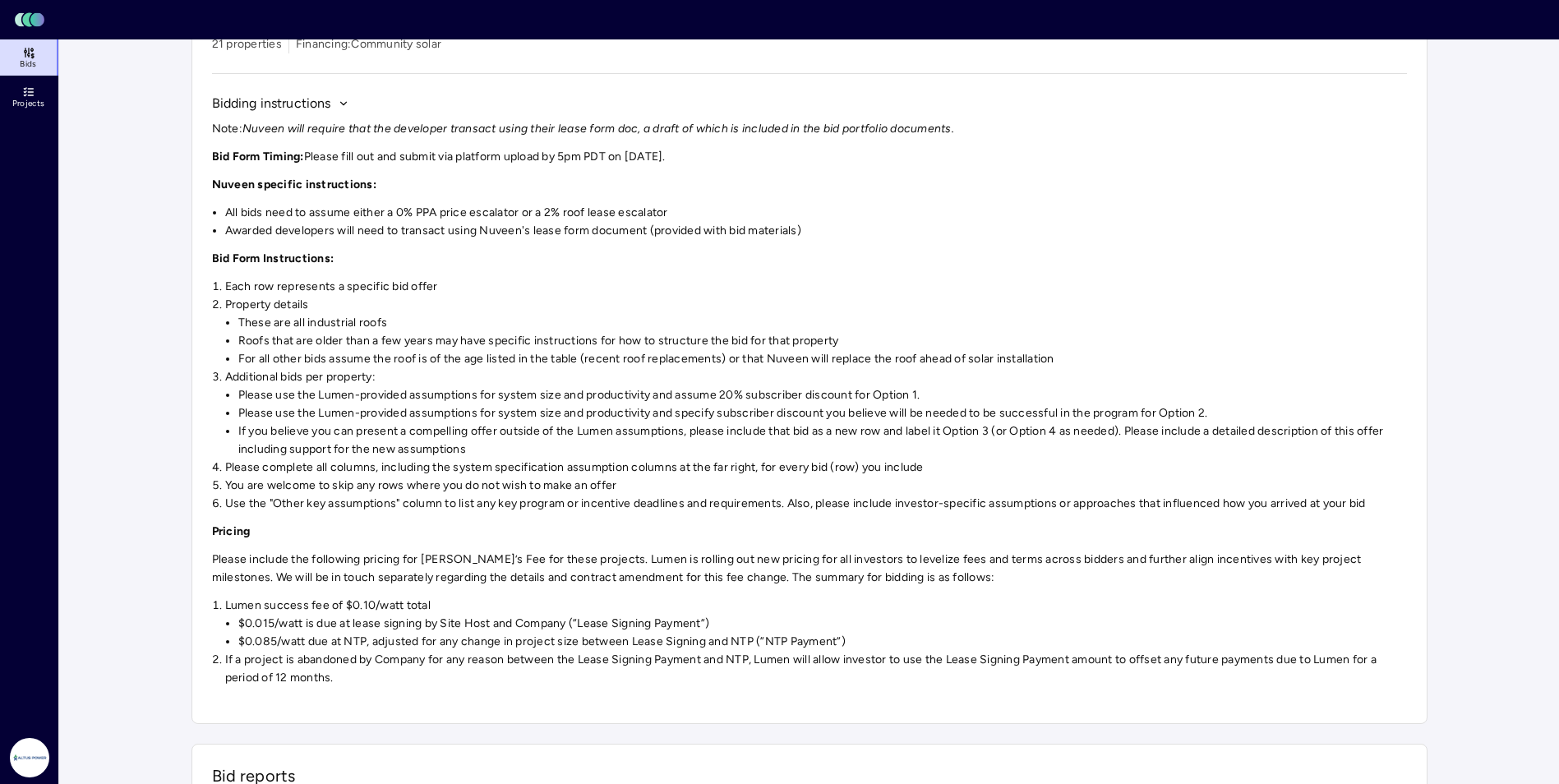
scroll to position [0, 0]
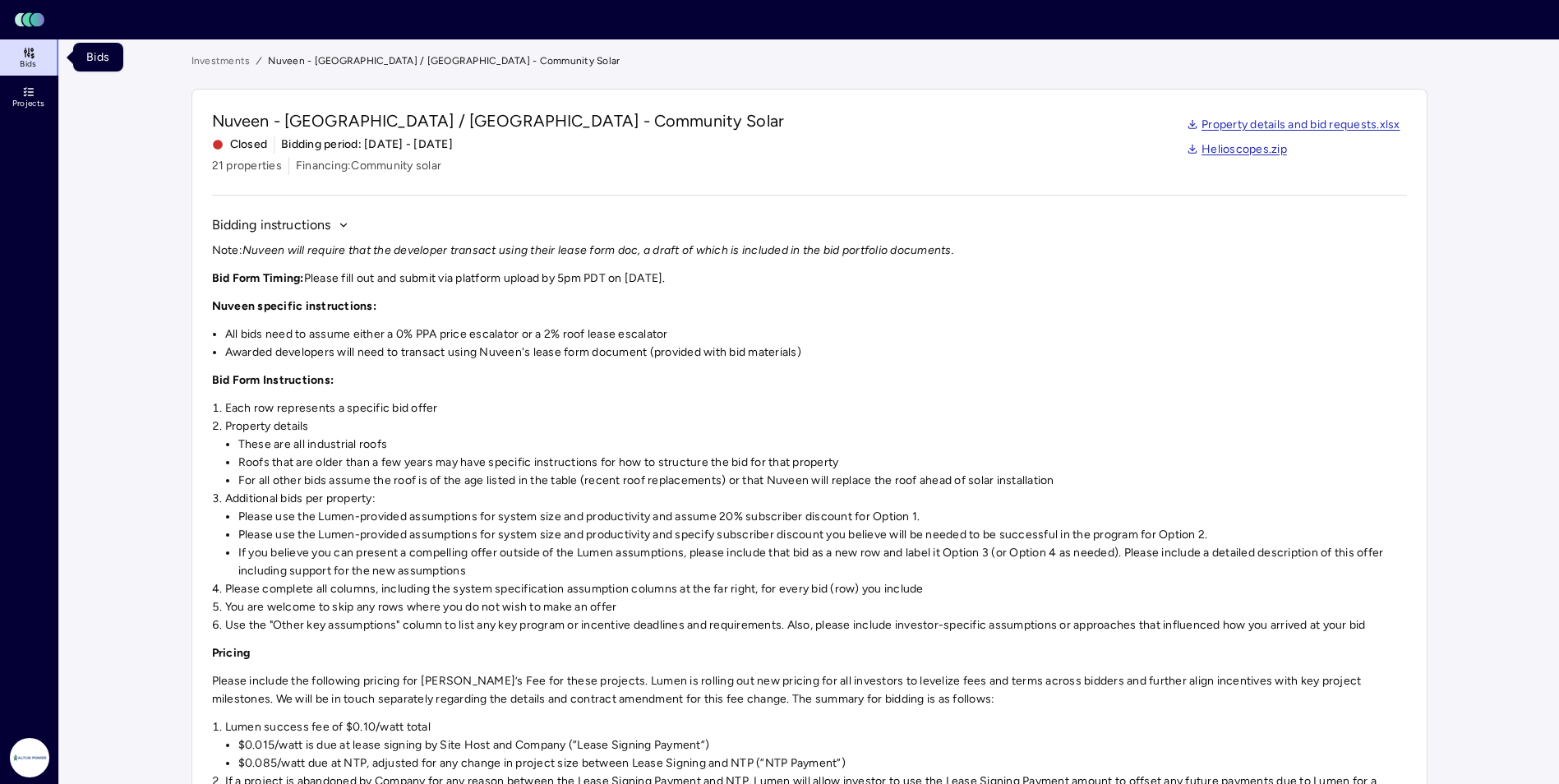
drag, startPoint x: 27, startPoint y: 52, endPoint x: 36, endPoint y: 60, distance: 12.0
click at [27, 52] on icon at bounding box center [25, 51] width 3 height 3
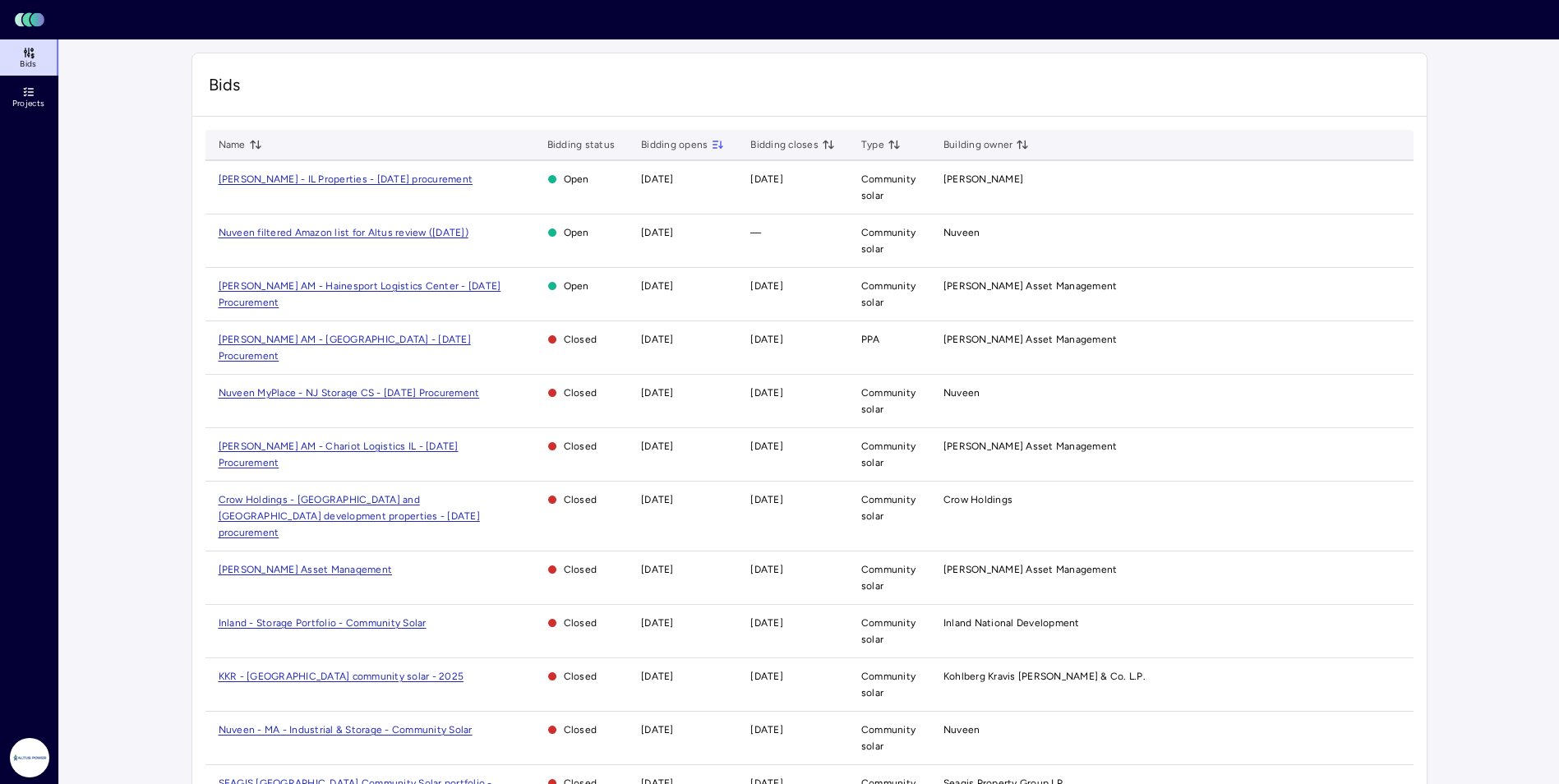
click at [264, 288] on span "[PERSON_NAME] AM - Hainesport Logistics Center - [DATE] Procurement" at bounding box center [359, 294] width 282 height 28
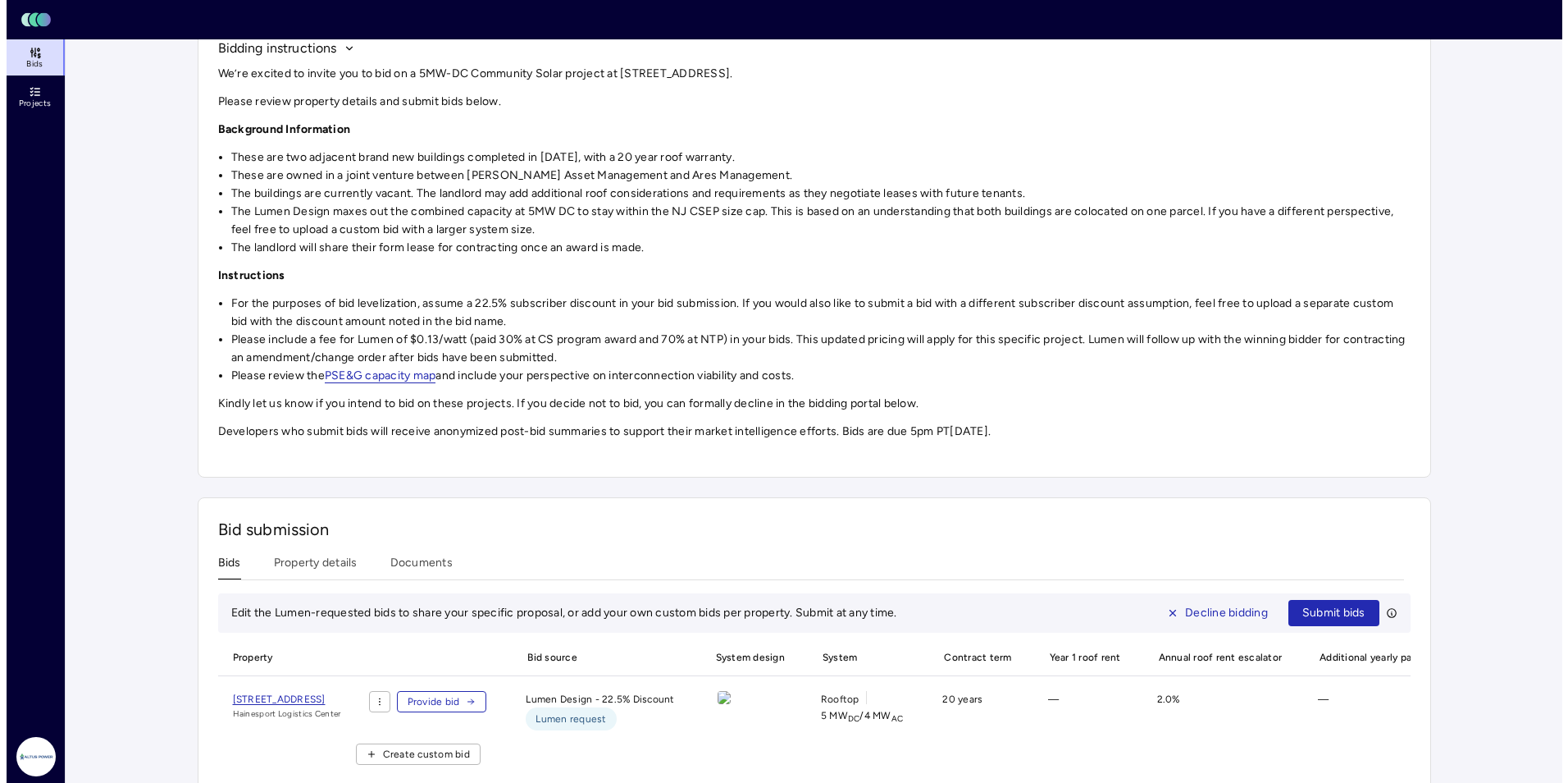
scroll to position [225, 0]
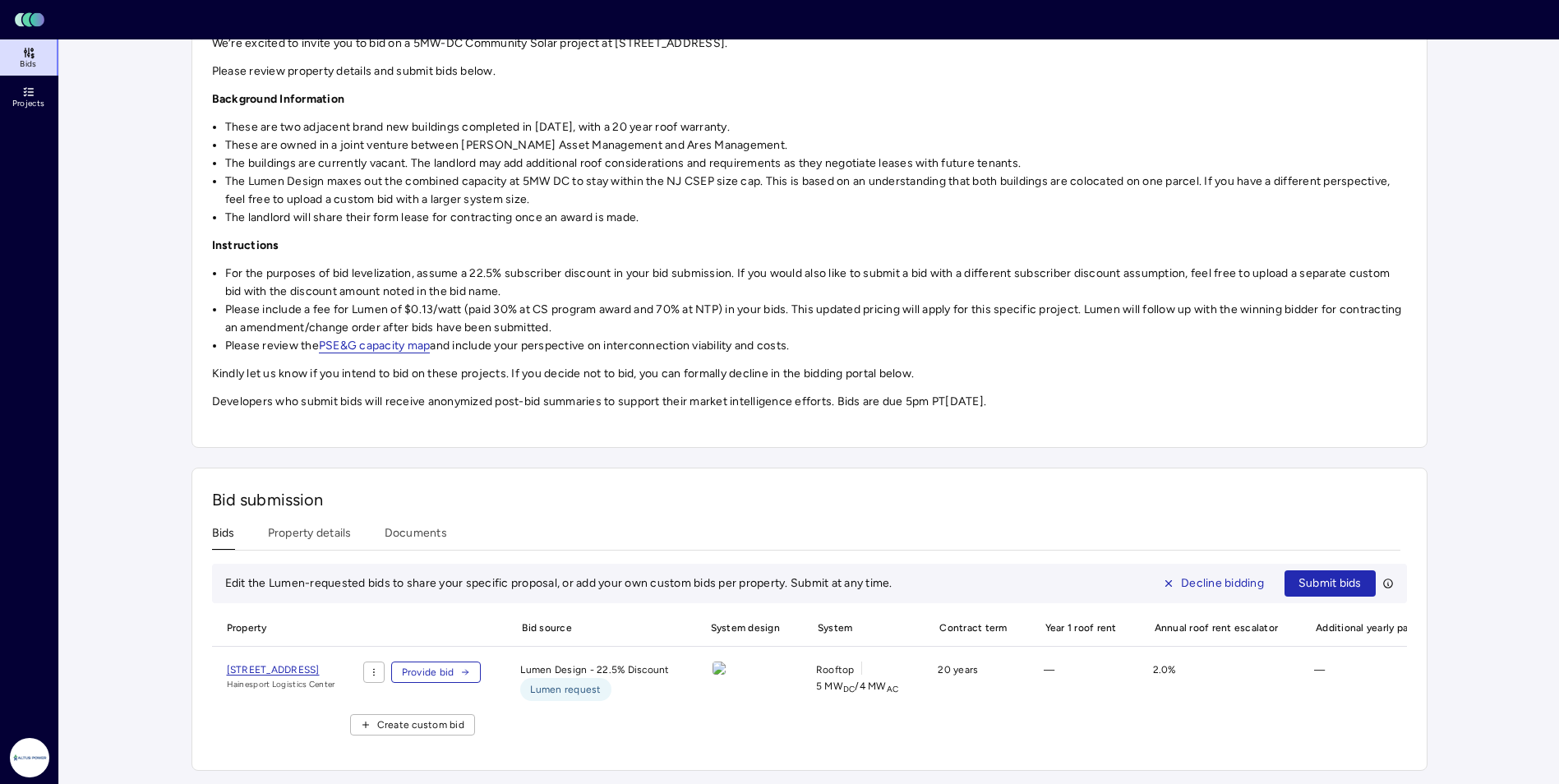
click at [454, 664] on span "Provide bid" at bounding box center [427, 672] width 52 height 17
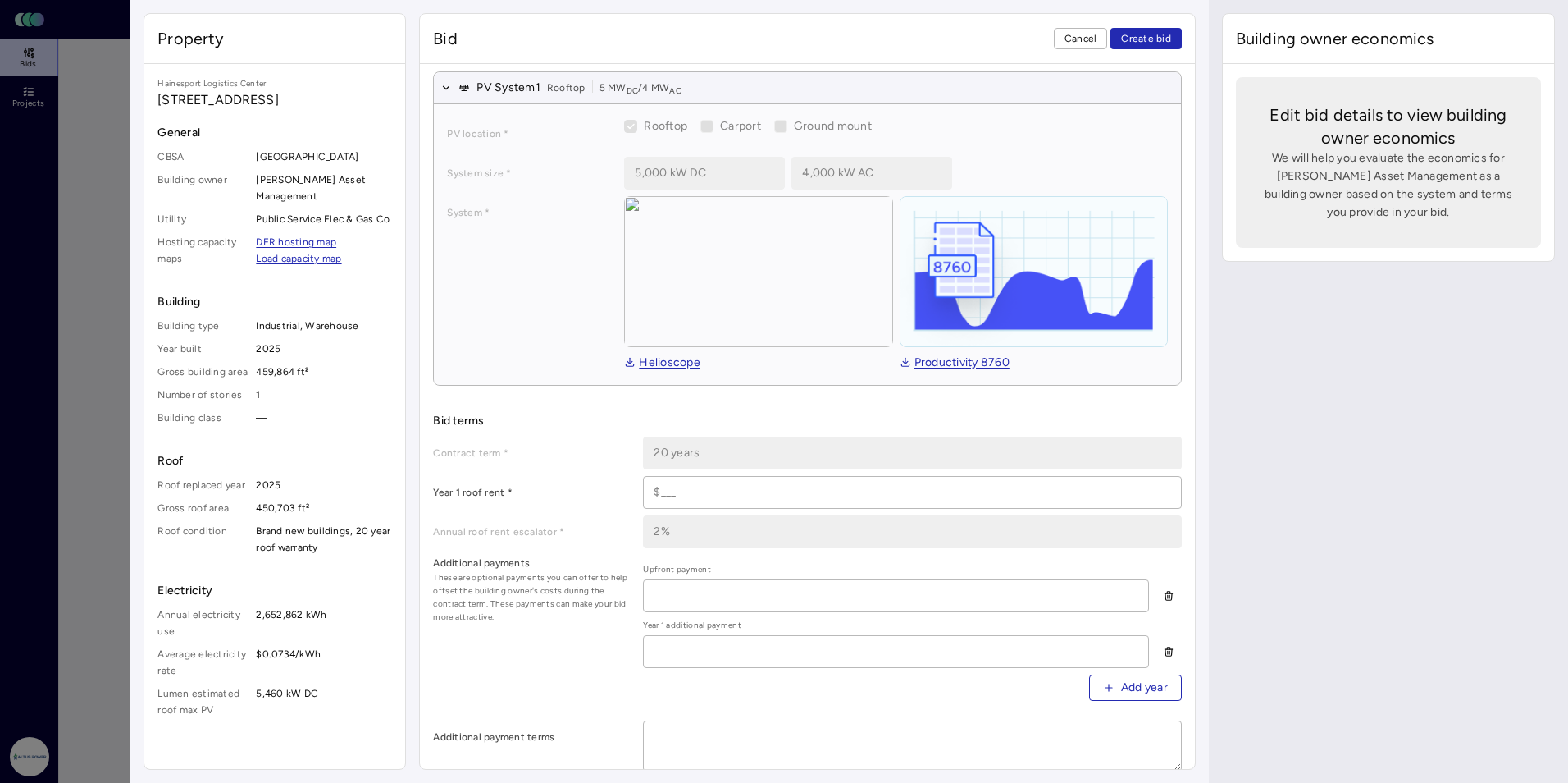
scroll to position [164, 0]
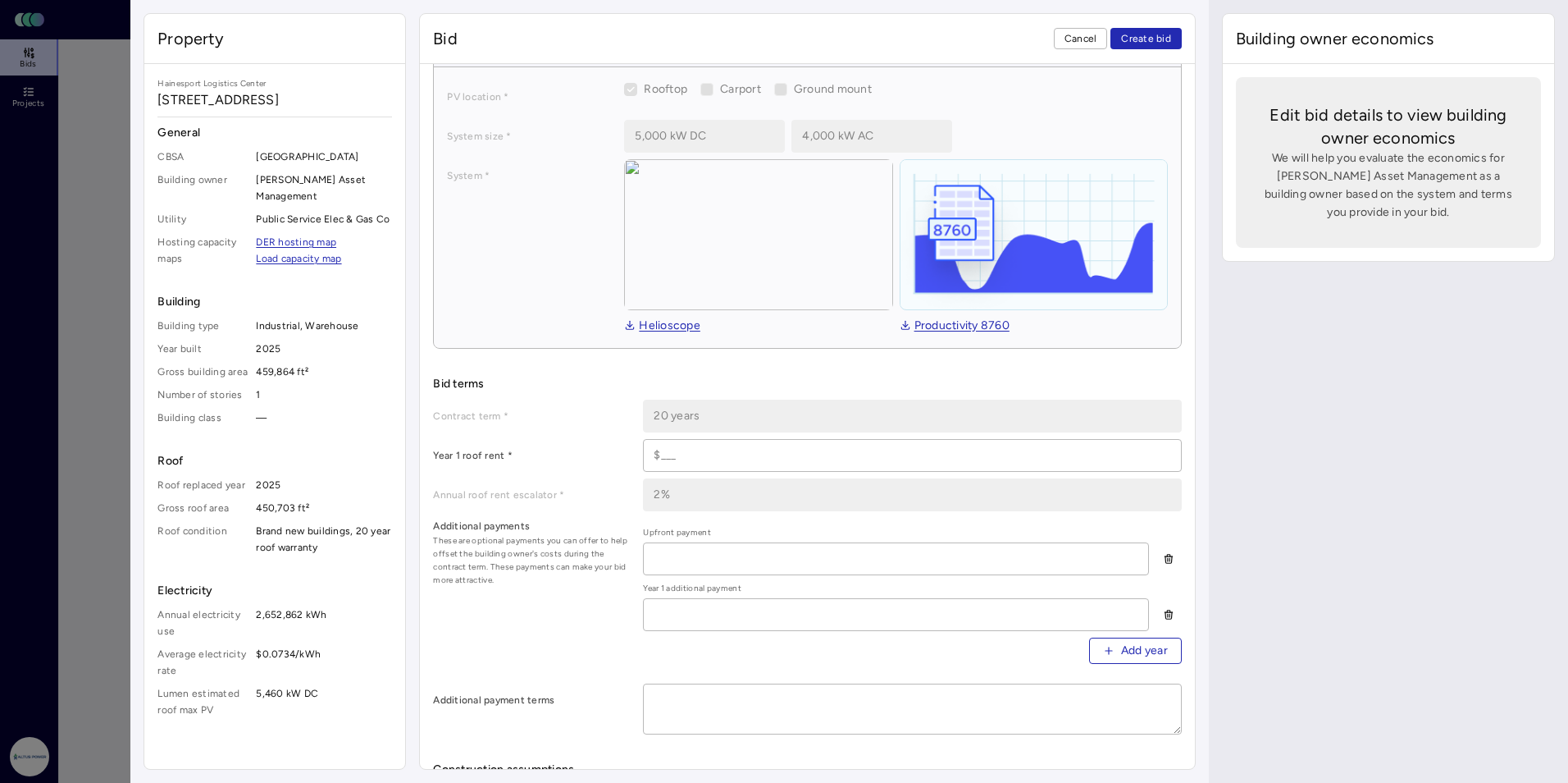
click at [706, 451] on input at bounding box center [912, 455] width 536 height 31
type input "$550,000"
click at [674, 555] on input at bounding box center [895, 559] width 503 height 31
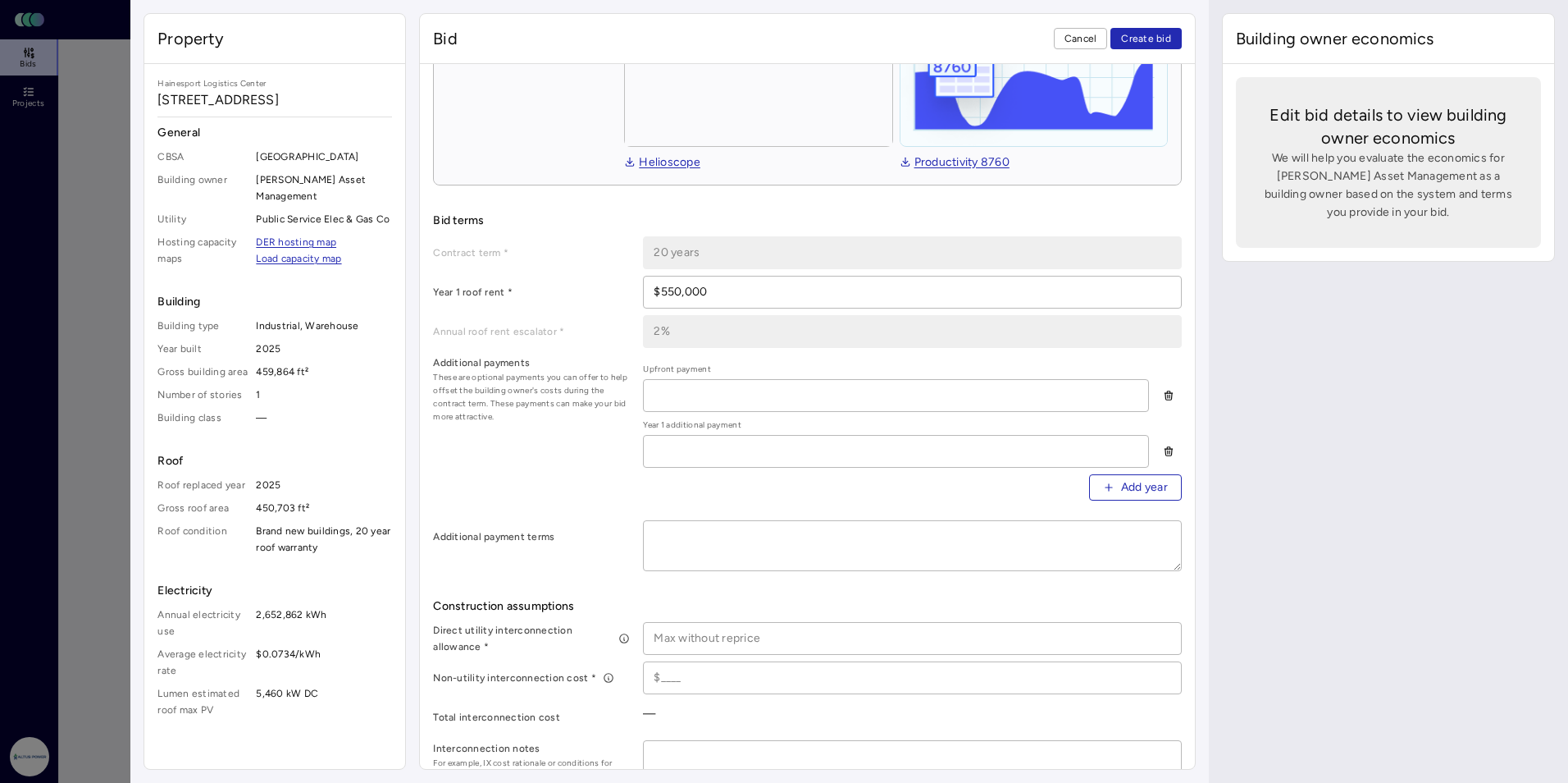
scroll to position [328, 0]
type input "$0"
click at [900, 27] on button "Create bid" at bounding box center [1146, 38] width 71 height 21
click at [719, 395] on input "$0" at bounding box center [895, 395] width 503 height 31
drag, startPoint x: 727, startPoint y: 390, endPoint x: 559, endPoint y: 423, distance: 171.2
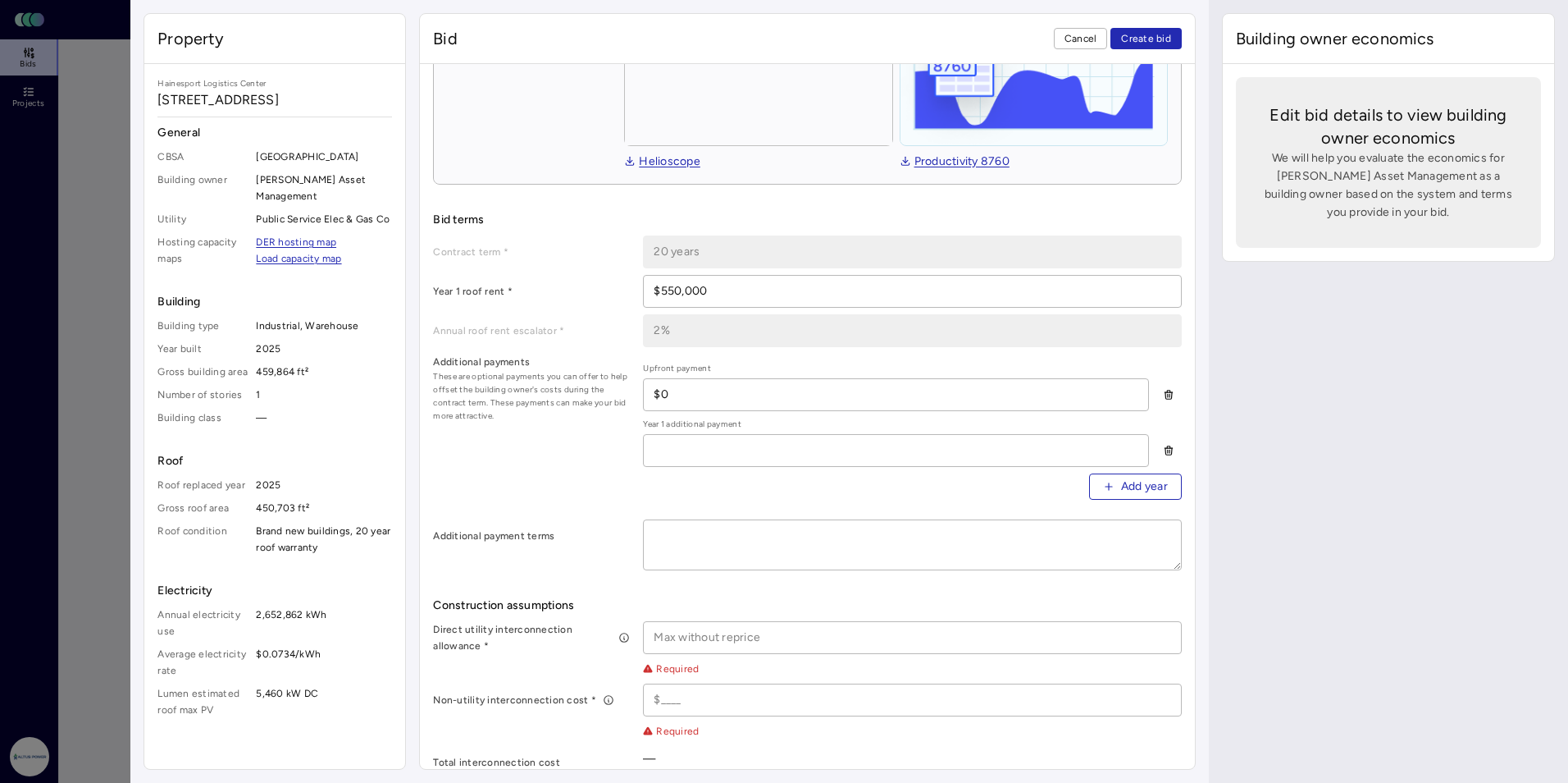
click at [624, 392] on div "Additional payments These are optional payments you can offer to help offset th…" at bounding box center [806, 433] width 748 height 159
click at [563, 453] on div "Additional payments These are optional payments you can offer to help offset th…" at bounding box center [806, 433] width 748 height 159
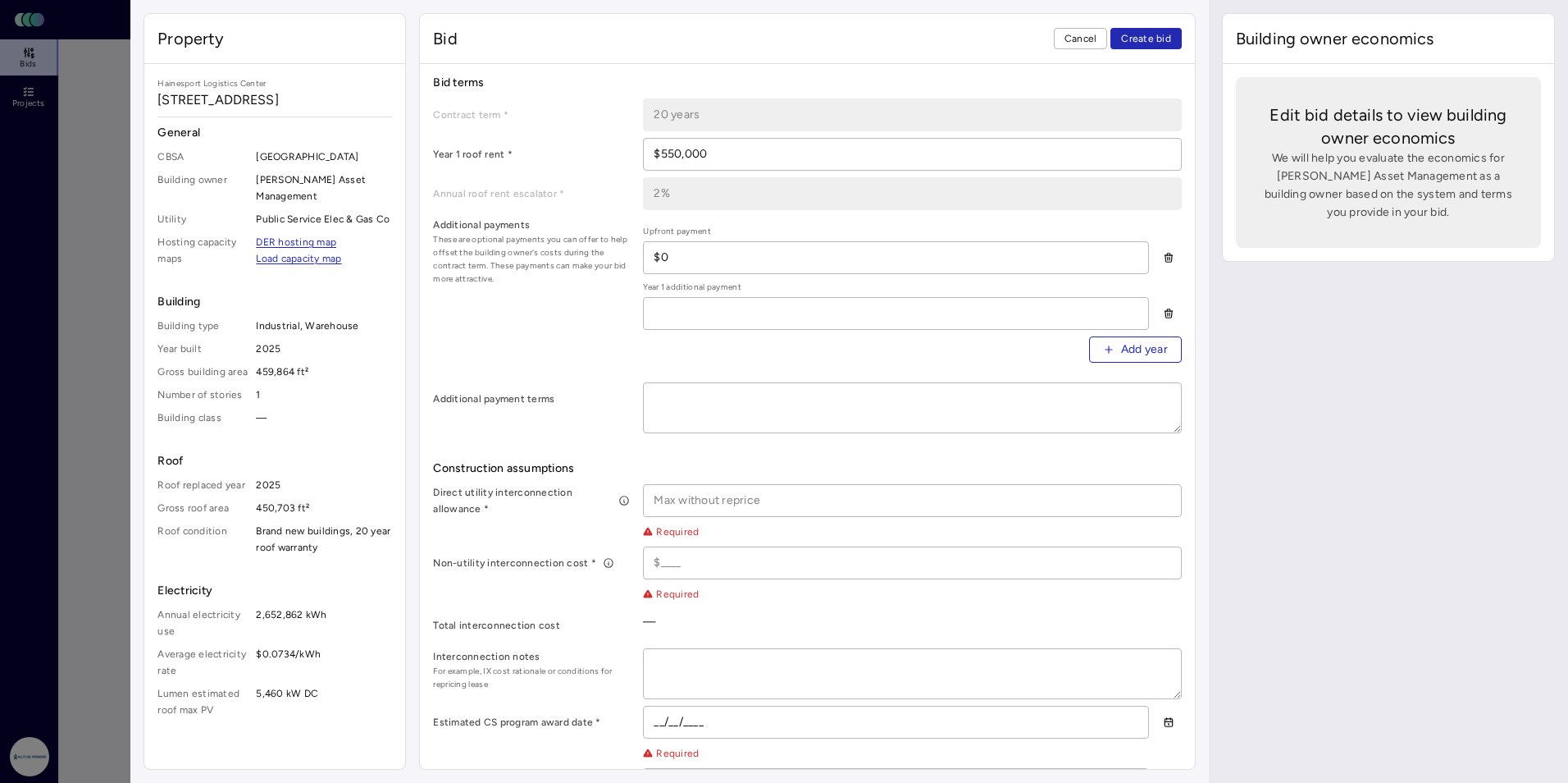
scroll to position [657, 0]
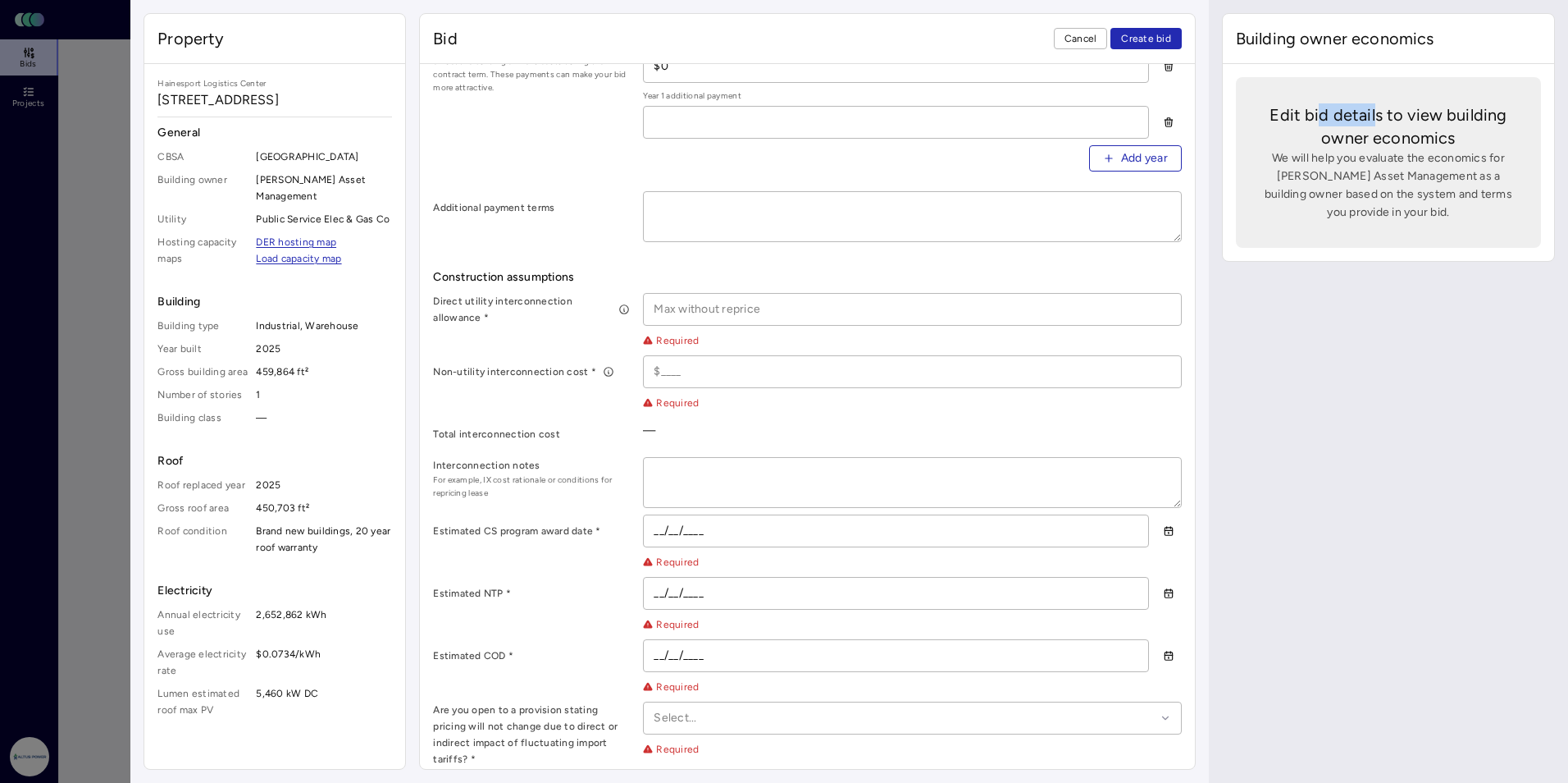
drag, startPoint x: 1321, startPoint y: 114, endPoint x: 1376, endPoint y: 114, distance: 55.0
click at [900, 114] on span "Edit bid details to view building owner economics" at bounding box center [1389, 126] width 253 height 46
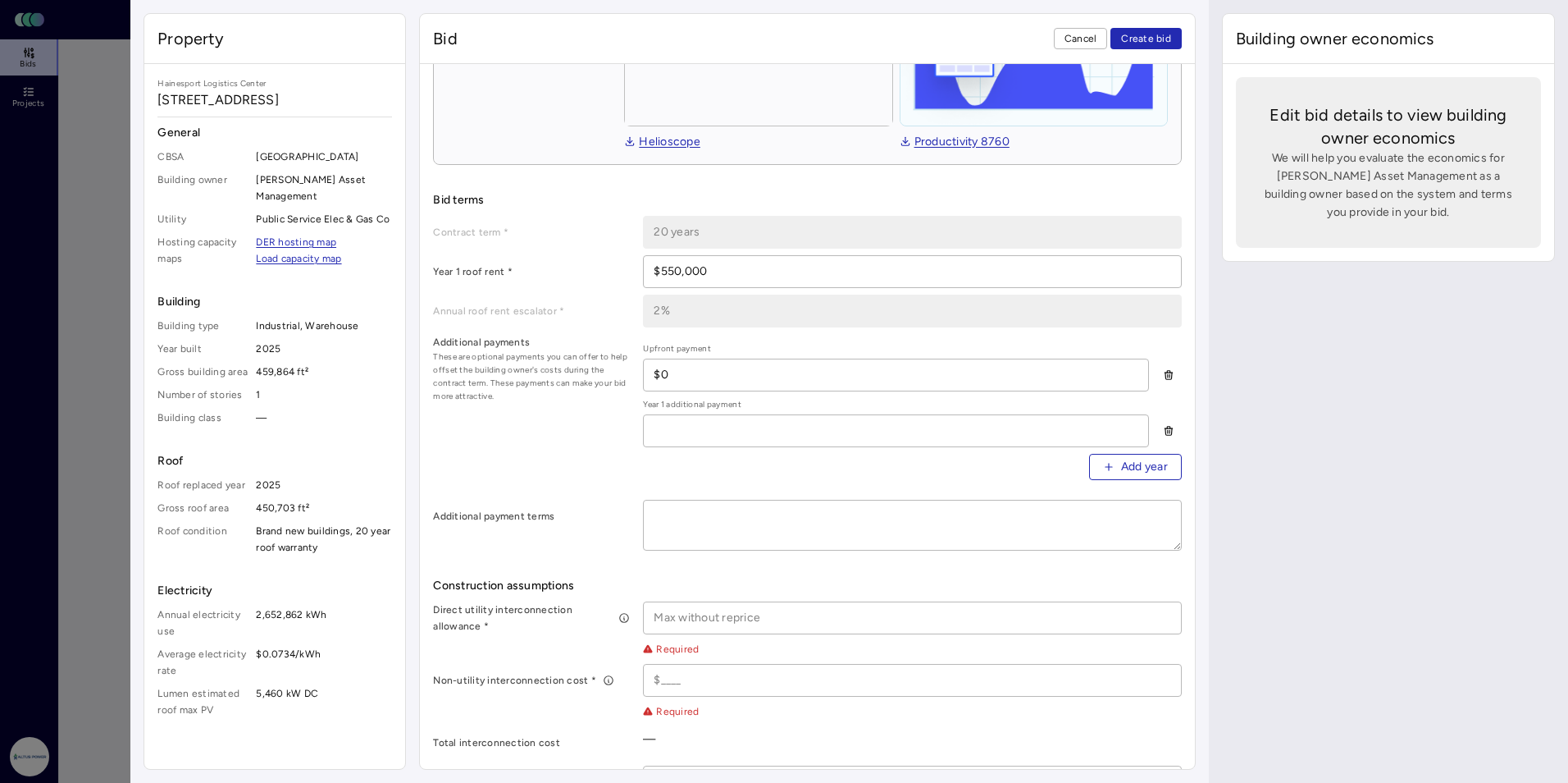
scroll to position [328, 0]
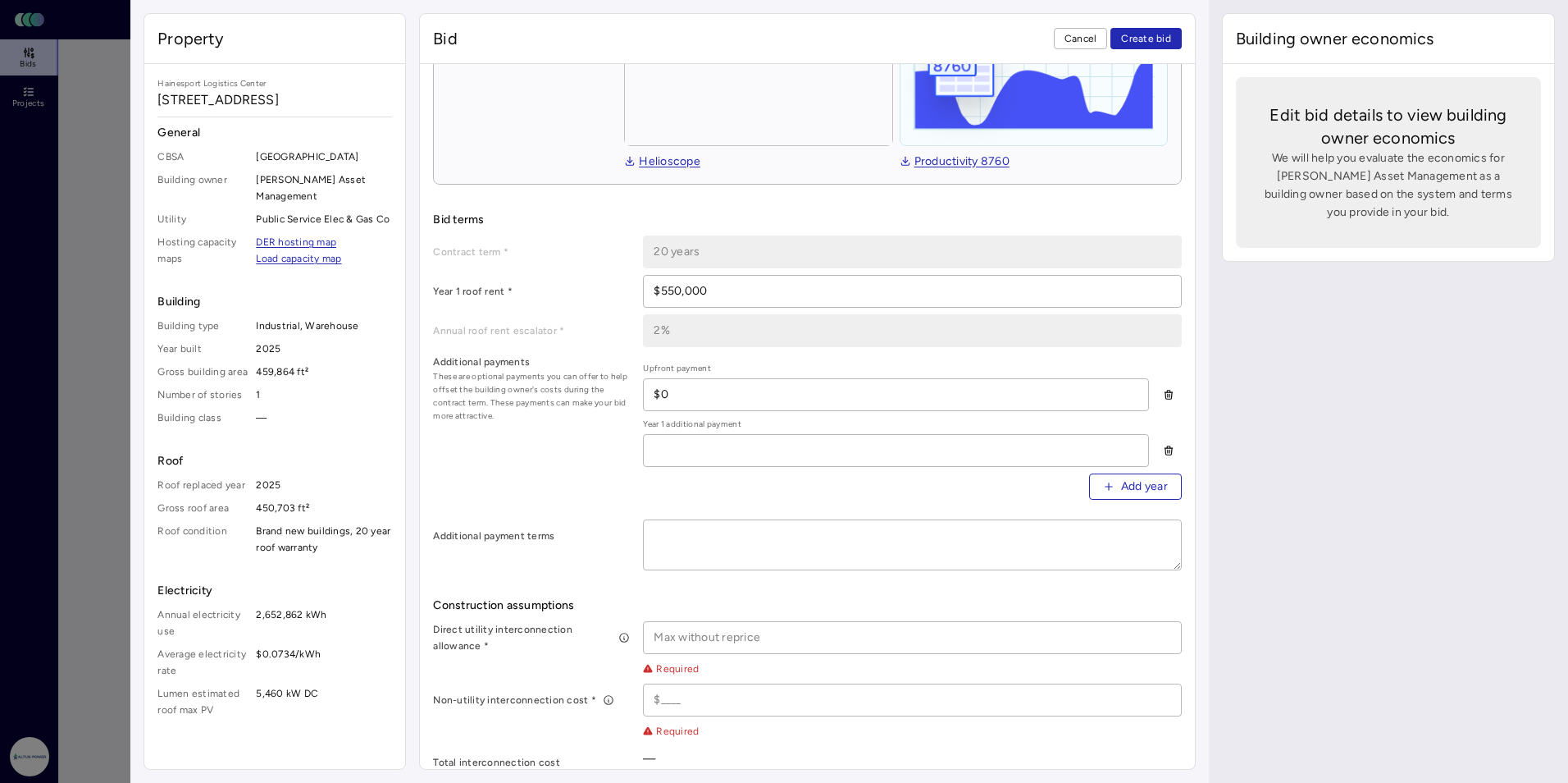
click at [697, 452] on input at bounding box center [895, 451] width 503 height 31
type input "$0"
click at [900, 27] on button "Create bid" at bounding box center [1146, 38] width 71 height 21
click at [741, 546] on textarea at bounding box center [912, 545] width 536 height 49
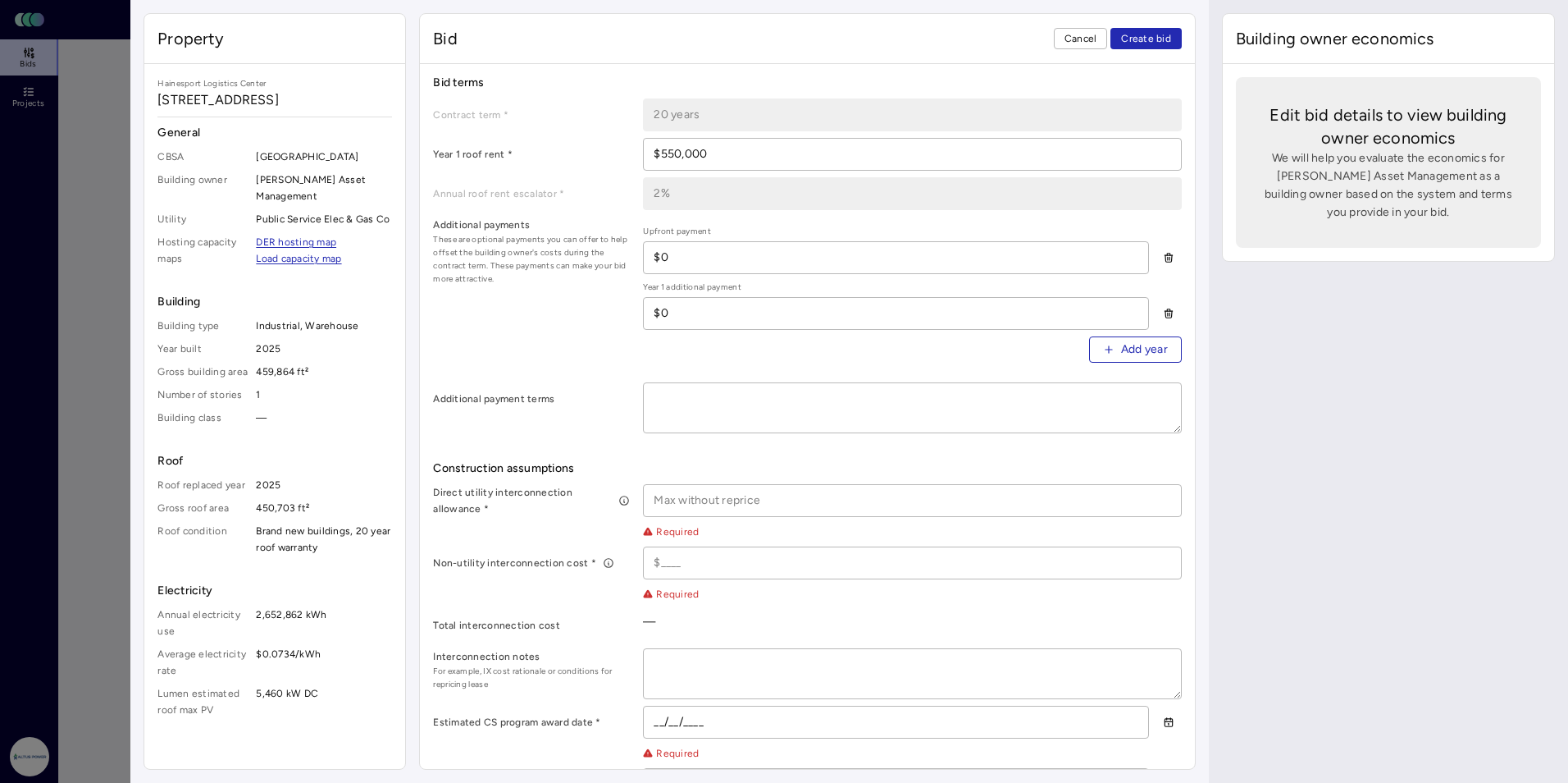
scroll to position [493, 0]
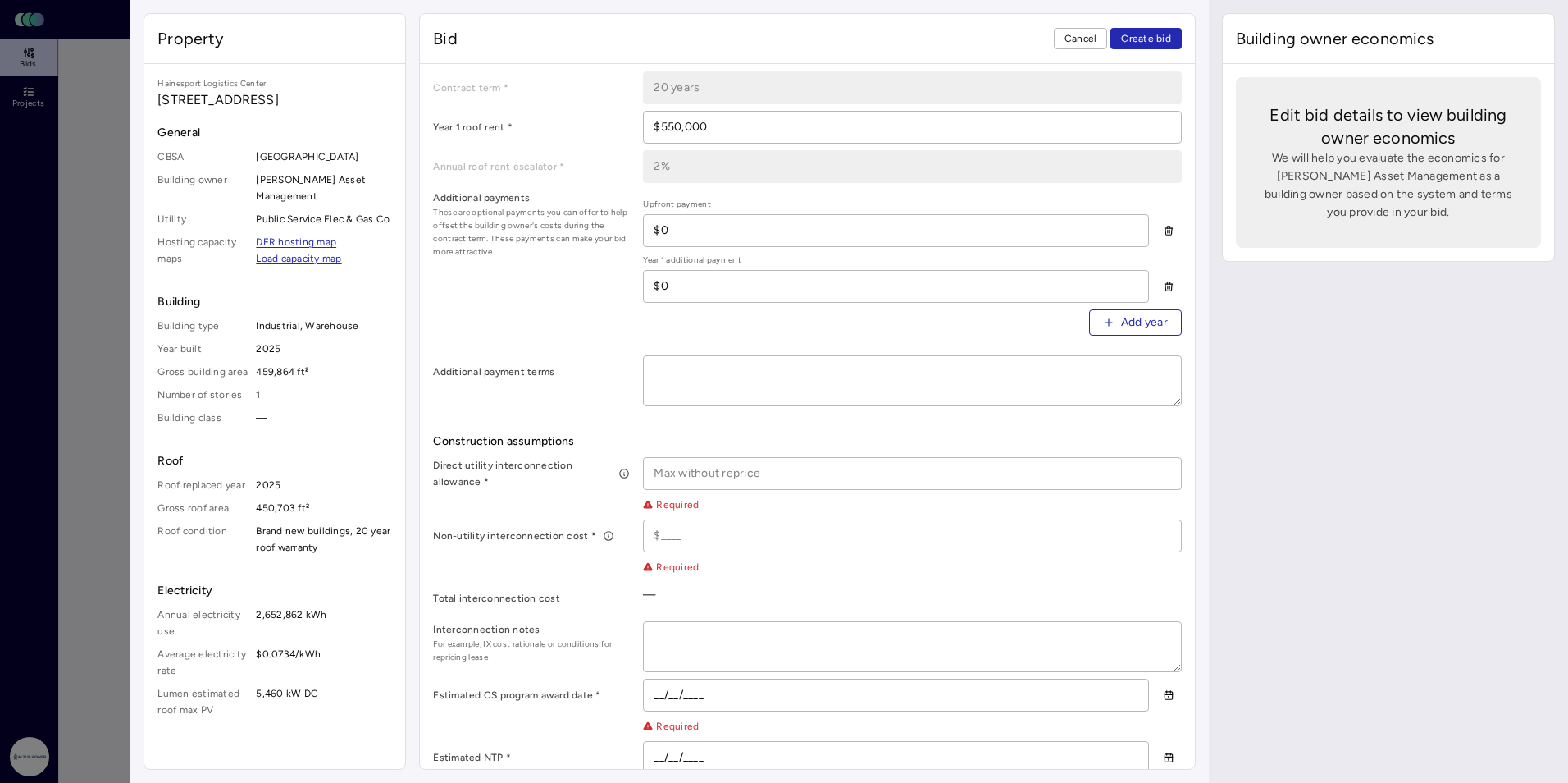
click at [671, 477] on input at bounding box center [912, 473] width 536 height 31
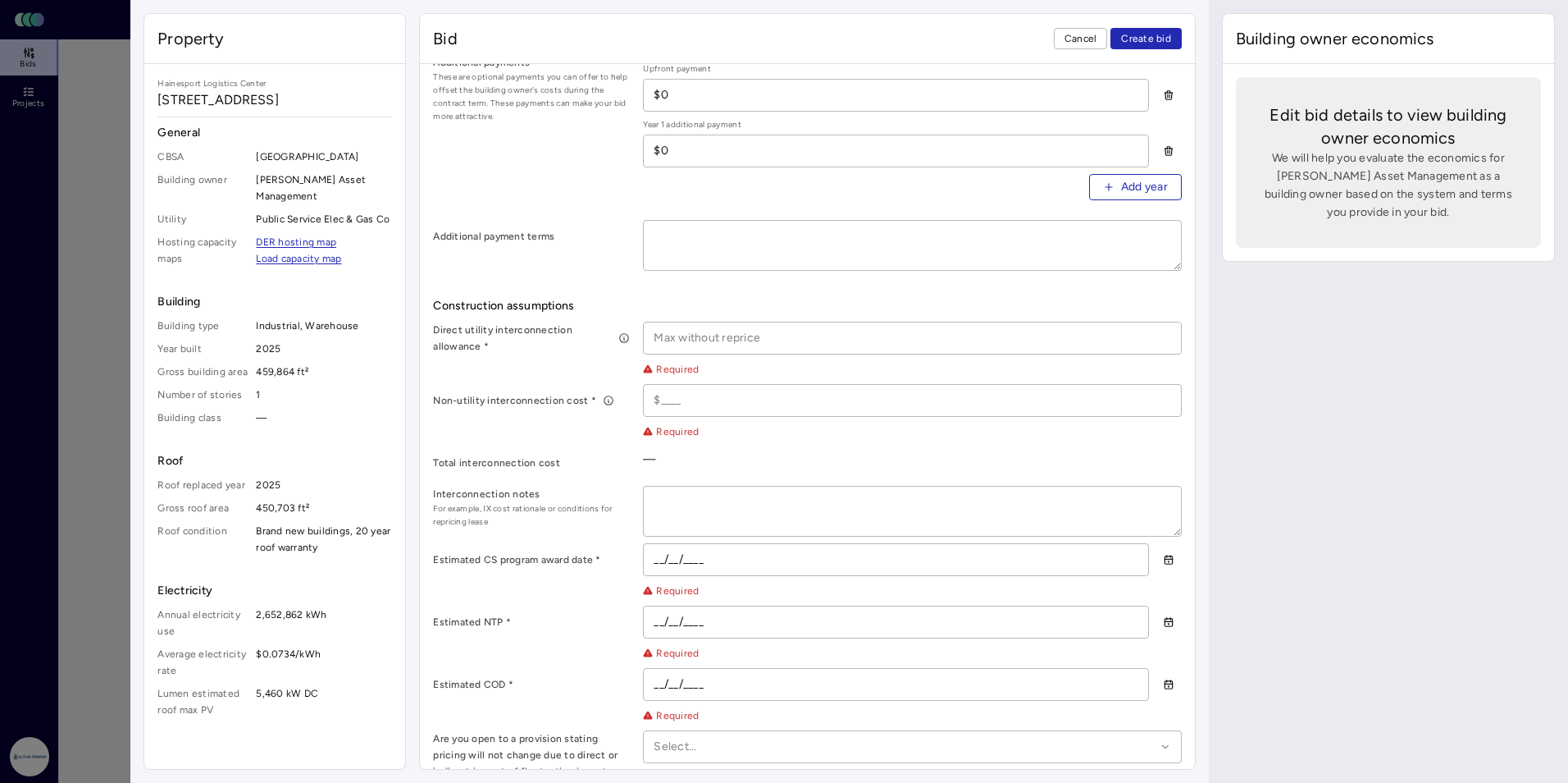
scroll to position [657, 0]
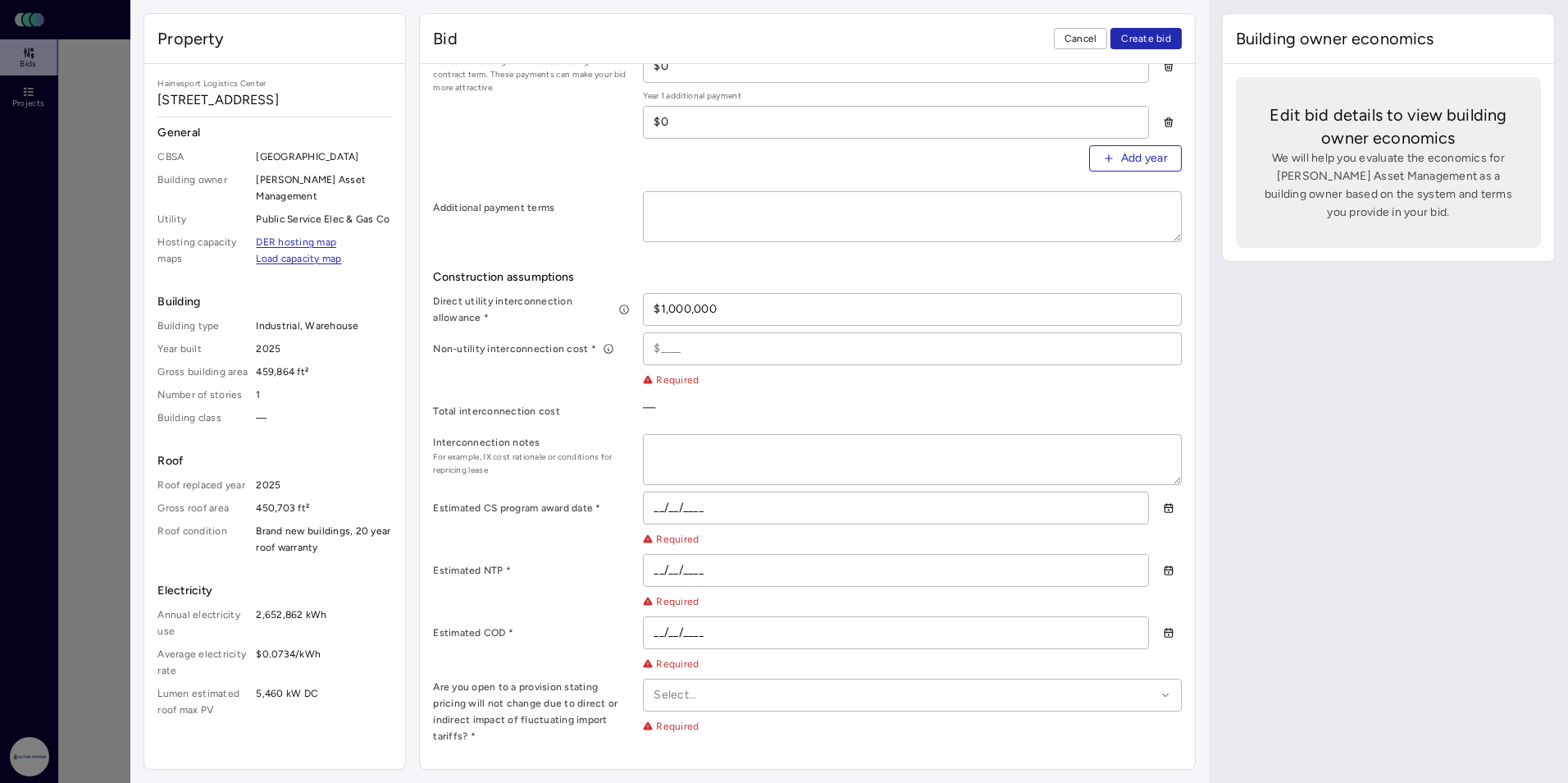
type input "$1,000,000"
click at [666, 344] on input at bounding box center [912, 349] width 536 height 31
click at [619, 378] on div "Non-utility interconnection cost * $0 Must be above $1." at bounding box center [806, 360] width 748 height 56
click at [685, 338] on input "$0" at bounding box center [912, 349] width 536 height 31
drag, startPoint x: 689, startPoint y: 346, endPoint x: 657, endPoint y: 346, distance: 32.0
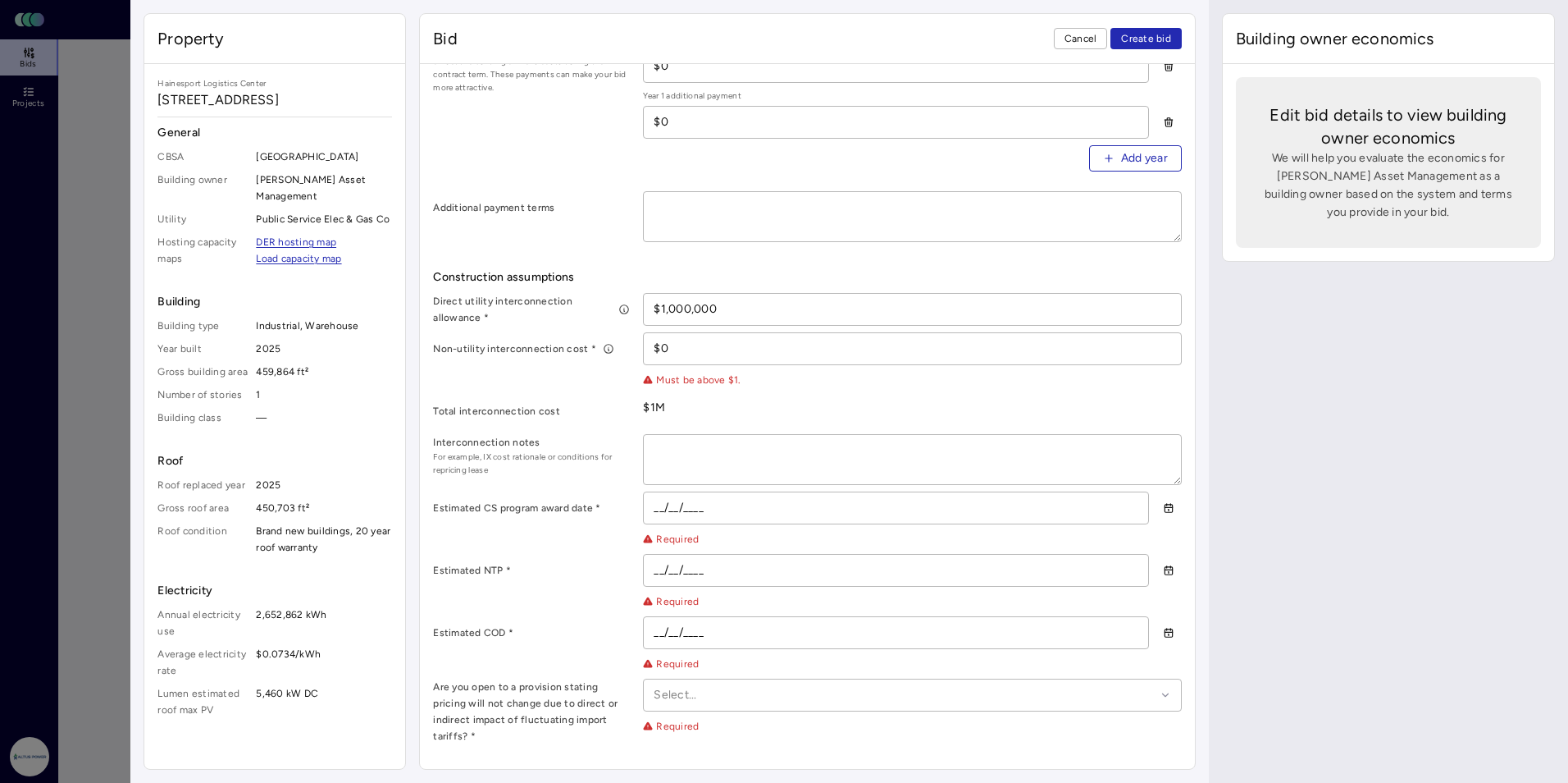
click at [657, 346] on input "$0" at bounding box center [912, 349] width 536 height 31
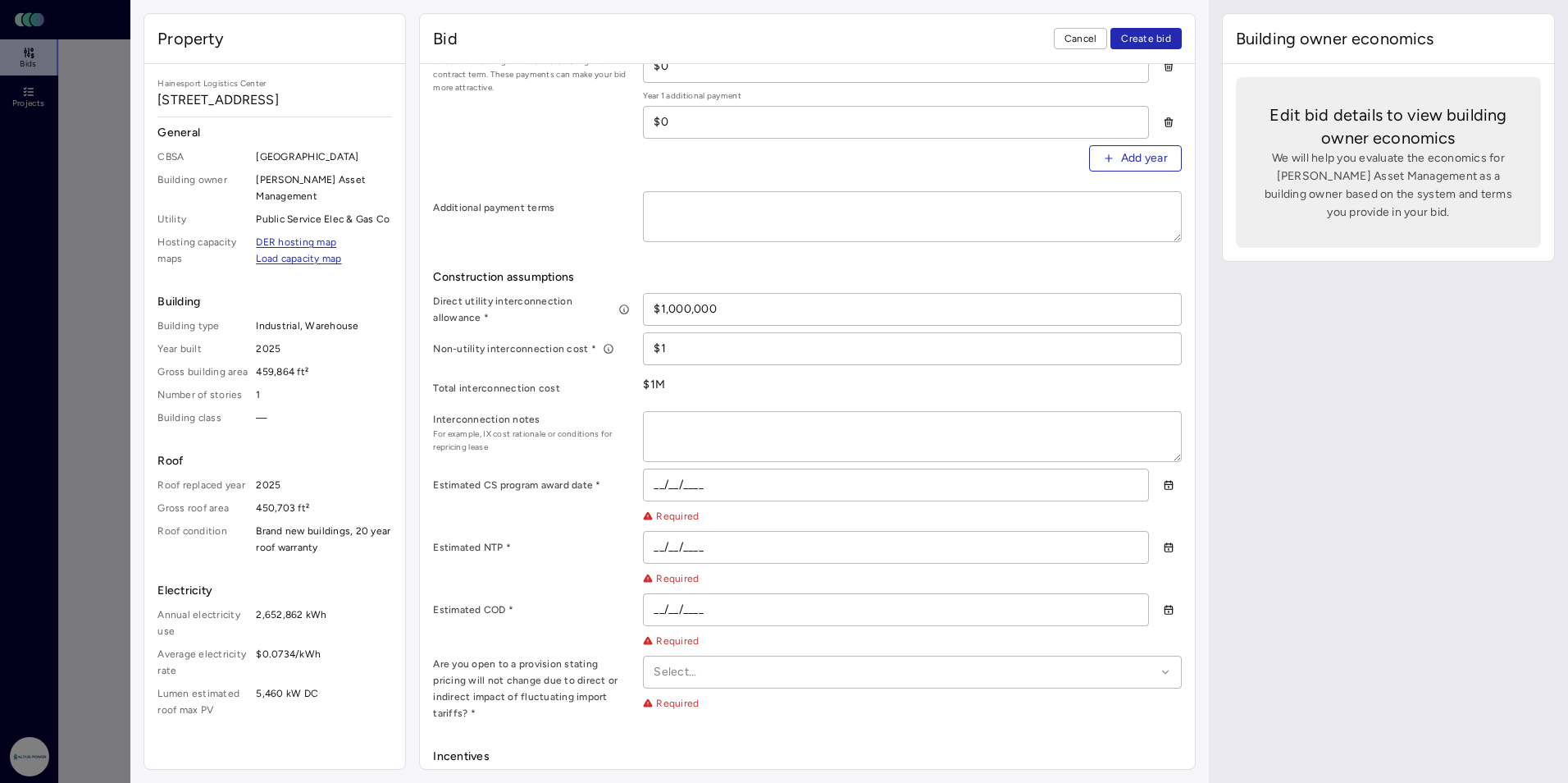
type input "$1"
click at [610, 365] on div "Direct utility interconnection allowance * $1,000,000 Non-utility interconnecti…" at bounding box center [806, 507] width 748 height 429
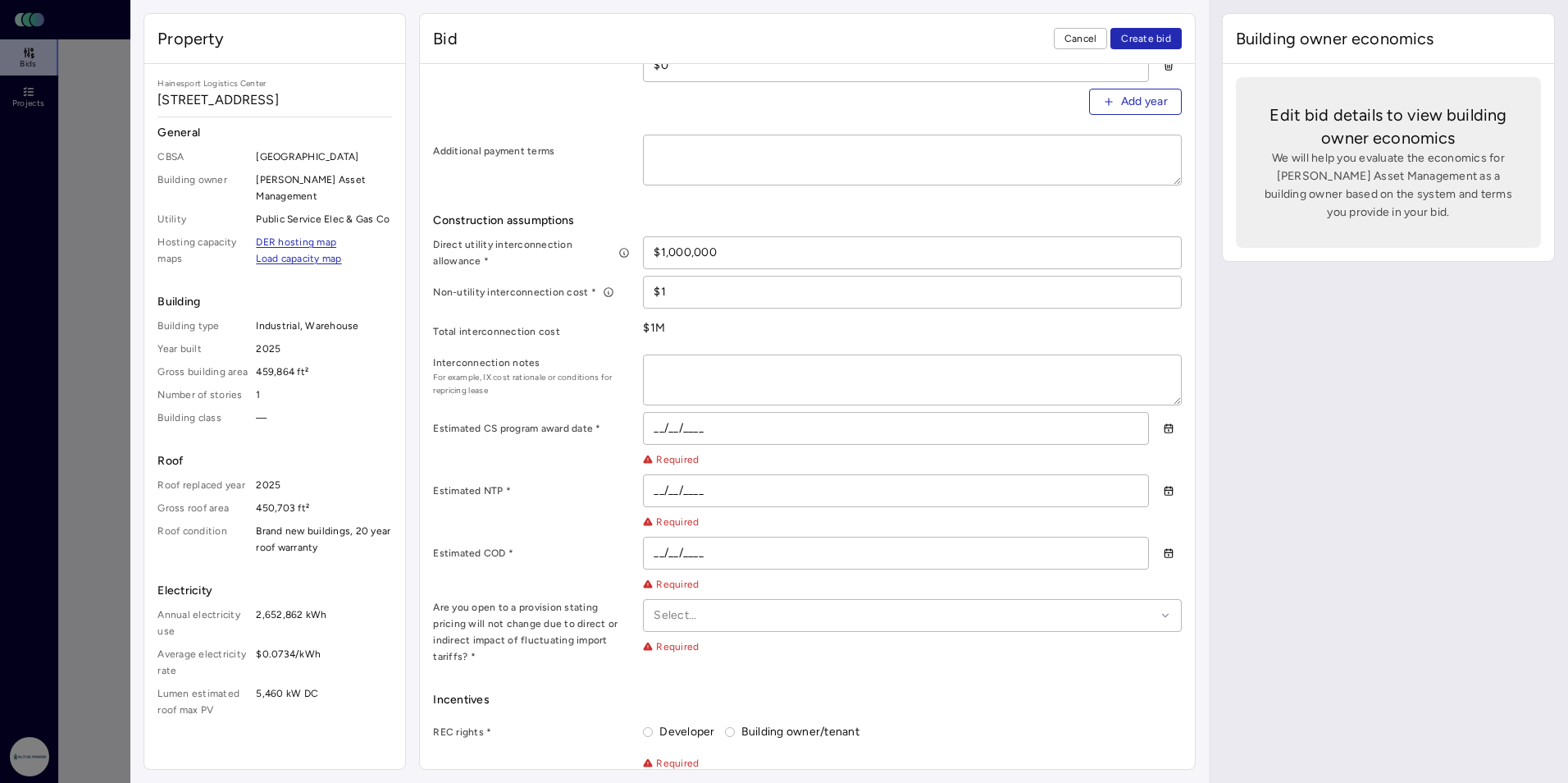
scroll to position [738, 0]
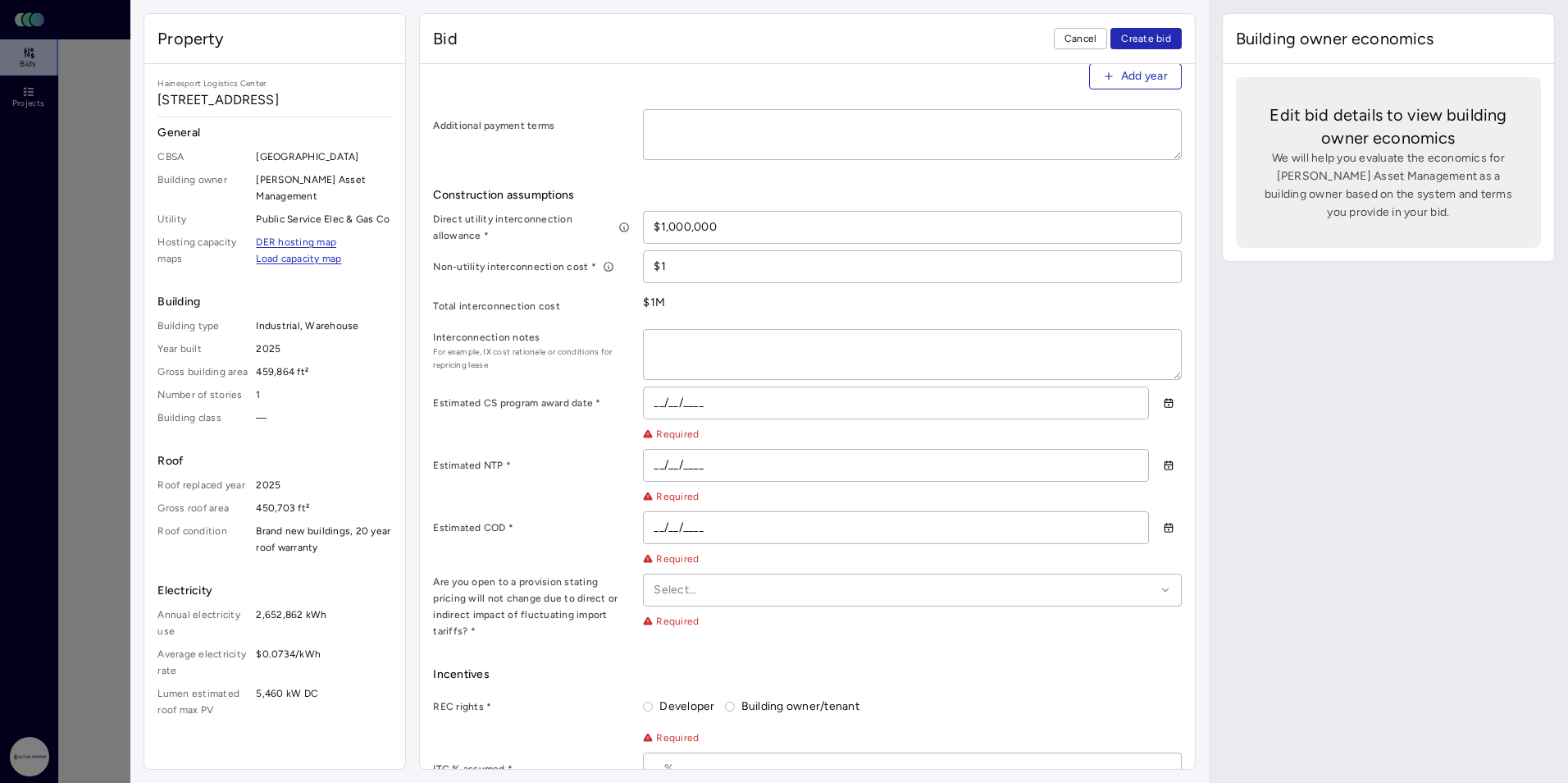
click at [658, 461] on input "__/__/____" at bounding box center [895, 465] width 503 height 31
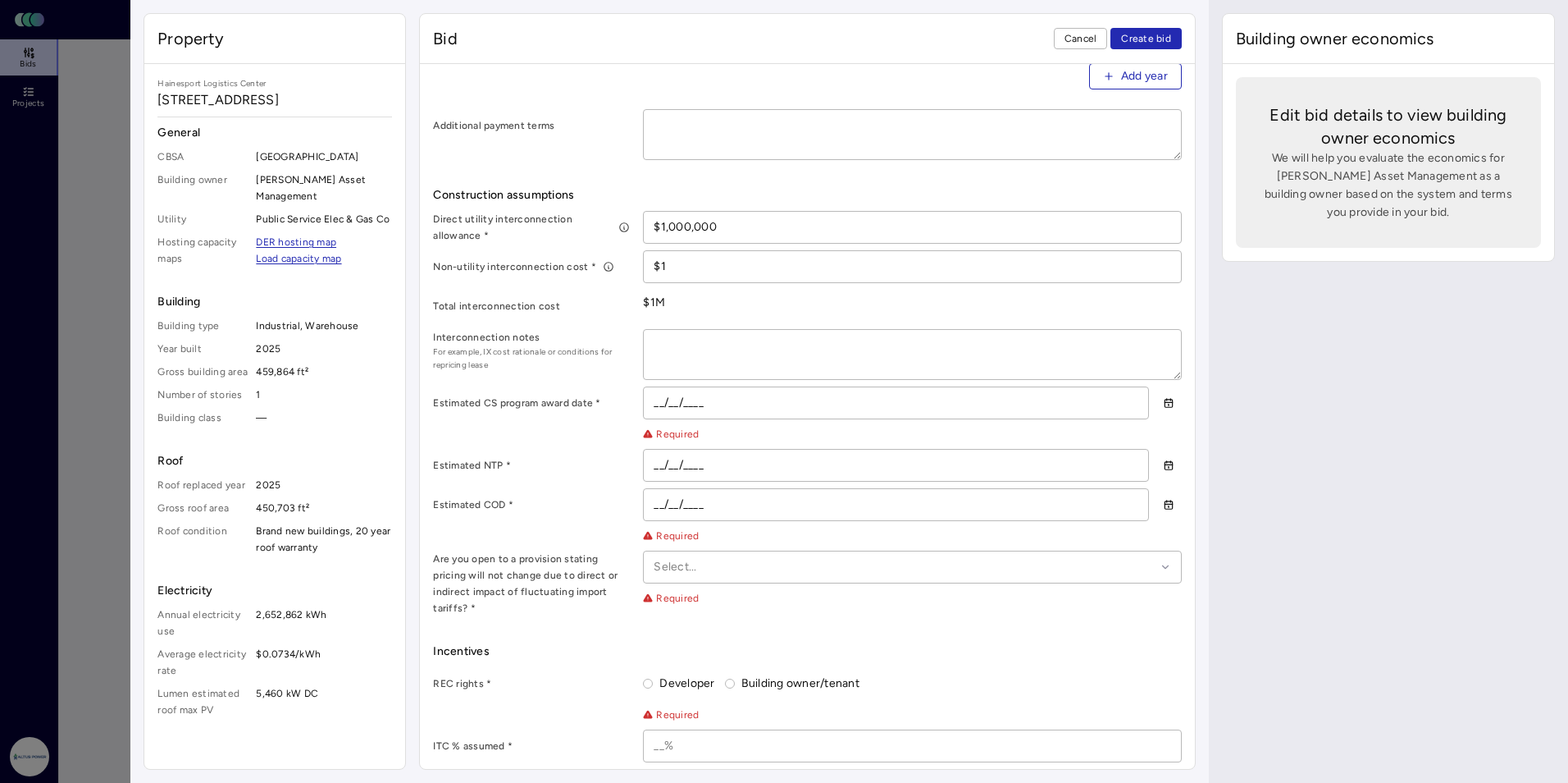
click at [708, 465] on input "__/__/____" at bounding box center [895, 465] width 503 height 31
type input "[DATE]"
click at [663, 498] on input "__/__/____" at bounding box center [895, 505] width 503 height 31
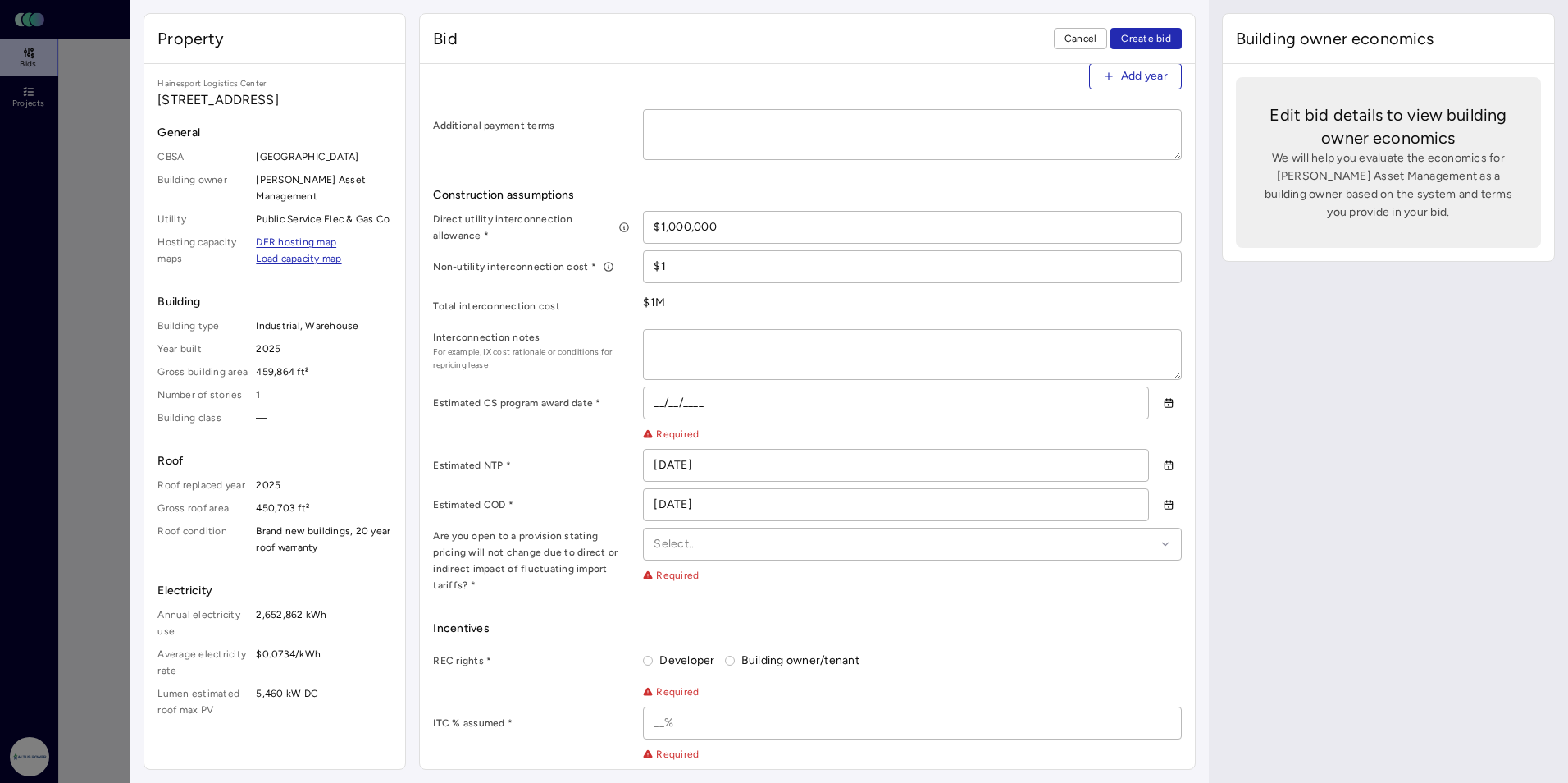
type input "[DATE]"
click at [676, 549] on div at bounding box center [903, 544] width 501 height 18
click at [692, 625] on div "No" at bounding box center [912, 630] width 516 height 38
click at [566, 564] on label "Are you open to a provision stating pricing will not change due to direct or in…" at bounding box center [531, 560] width 197 height 66
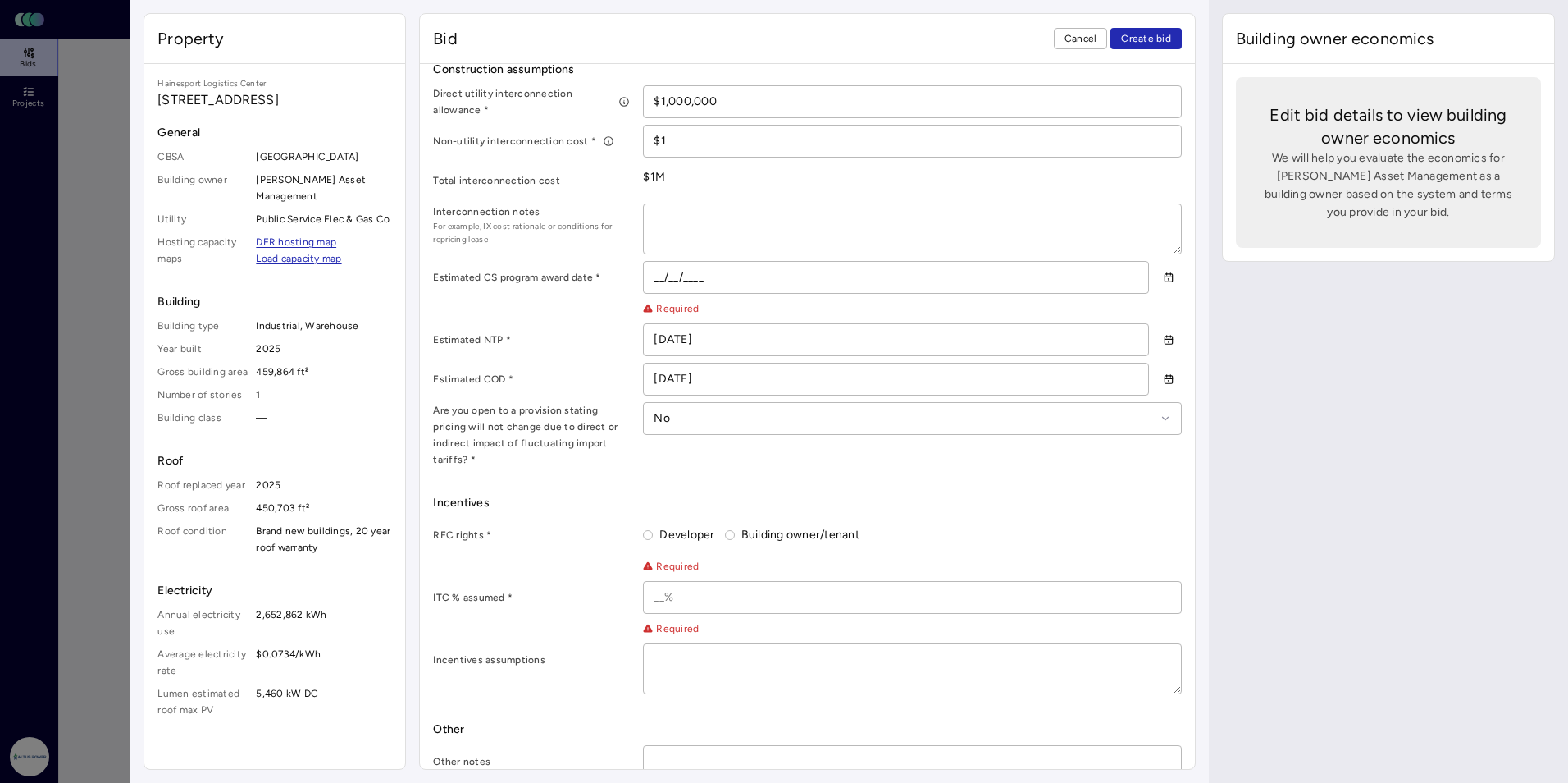
scroll to position [887, 0]
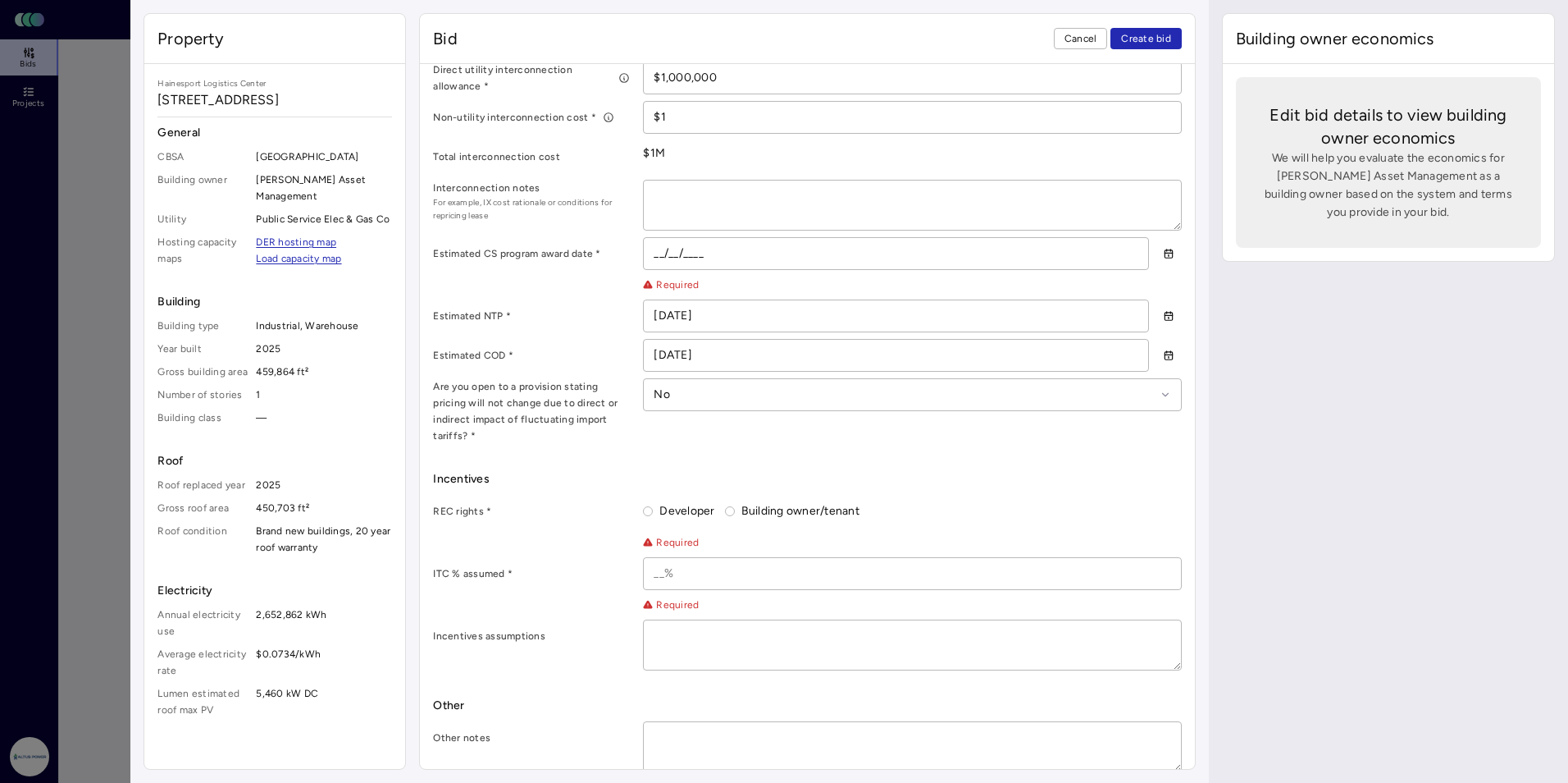
click at [665, 502] on label "Developer" at bounding box center [683, 511] width 61 height 18
click at [653, 506] on button "Developer" at bounding box center [647, 511] width 10 height 10
radio input "true"
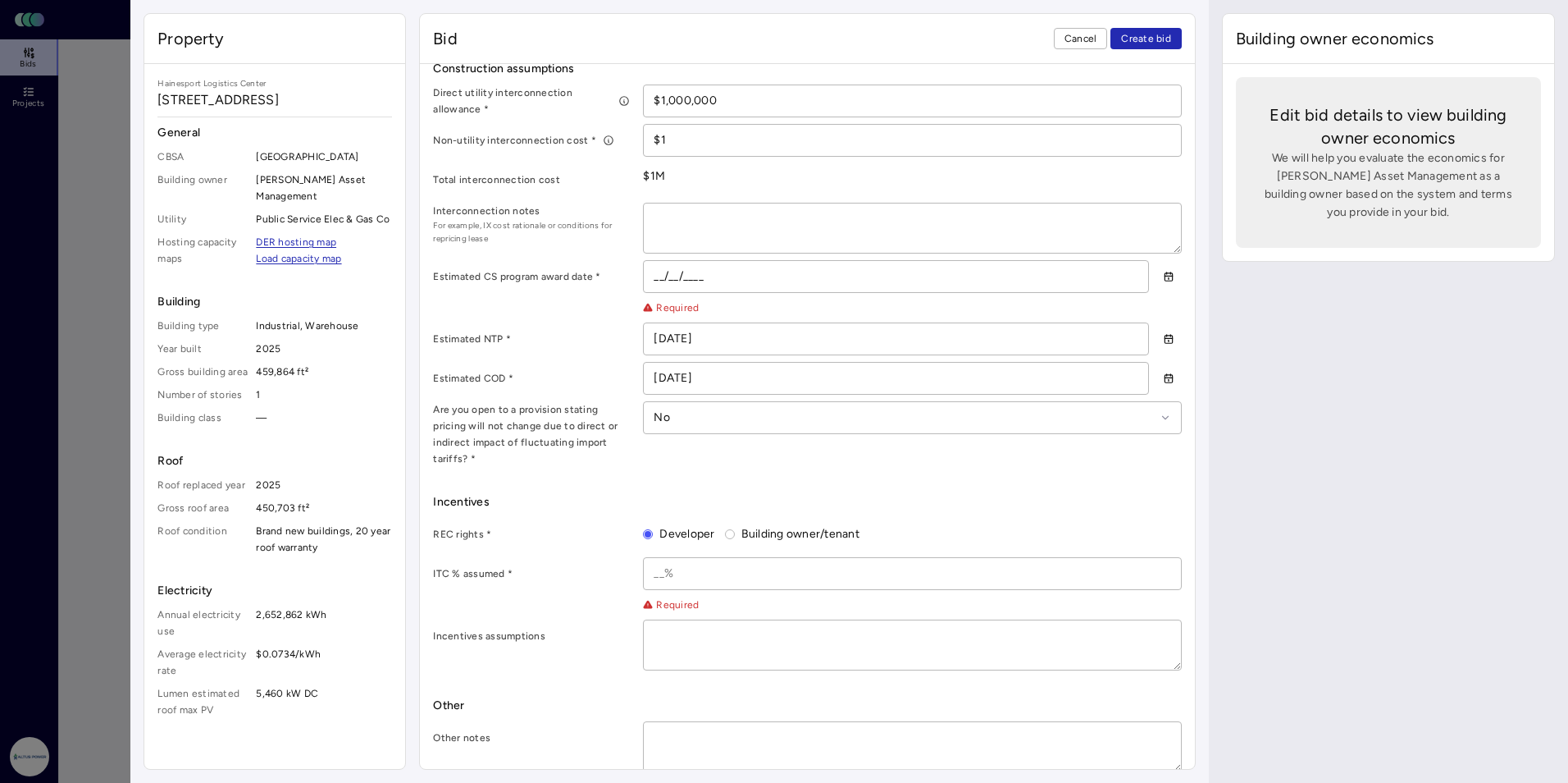
click at [658, 558] on input at bounding box center [912, 573] width 536 height 31
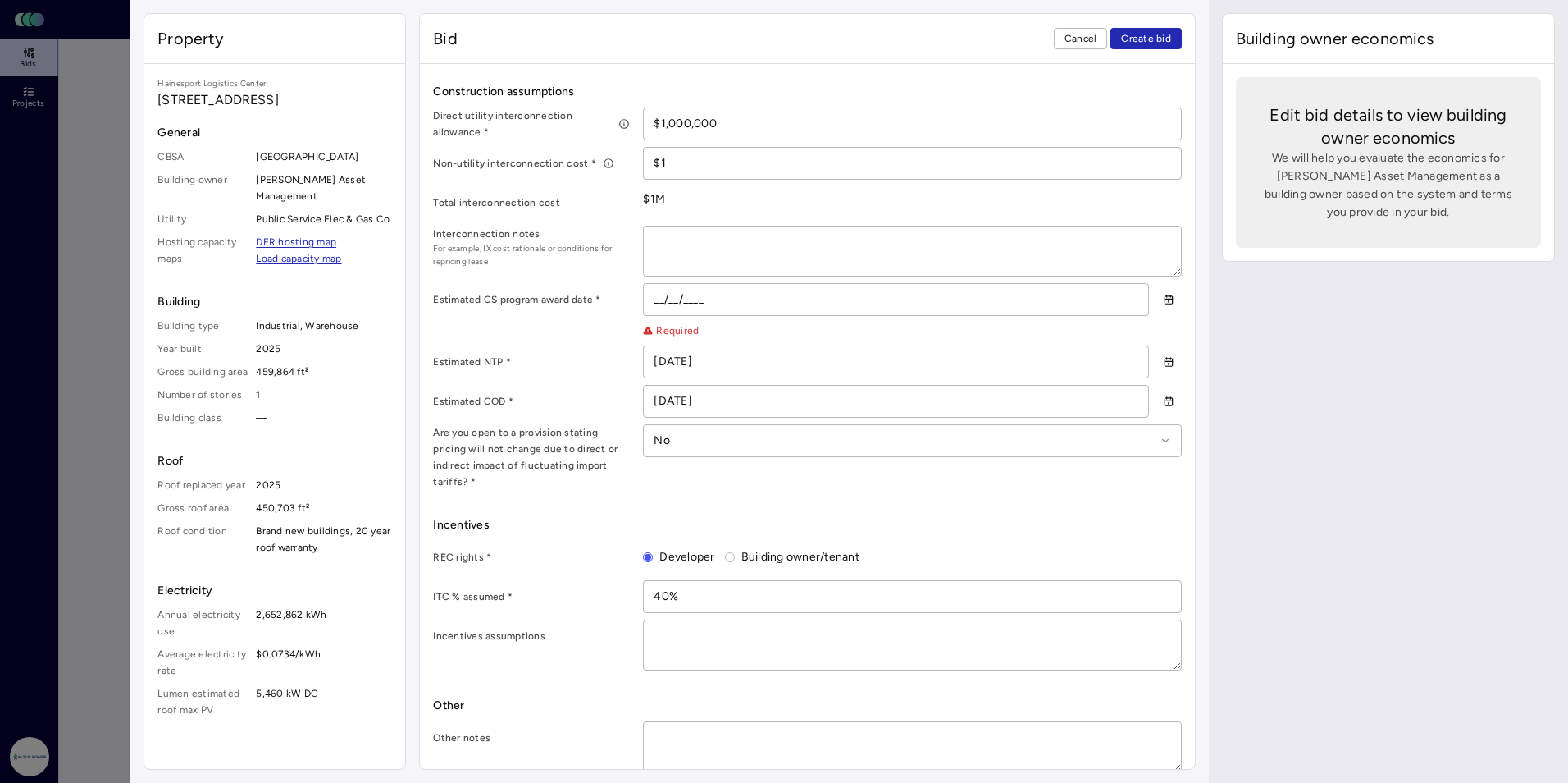
type input "40%"
click at [573, 549] on div "REC rights *" at bounding box center [531, 557] width 197 height 33
click at [651, 293] on input "__/__/____" at bounding box center [895, 299] width 503 height 31
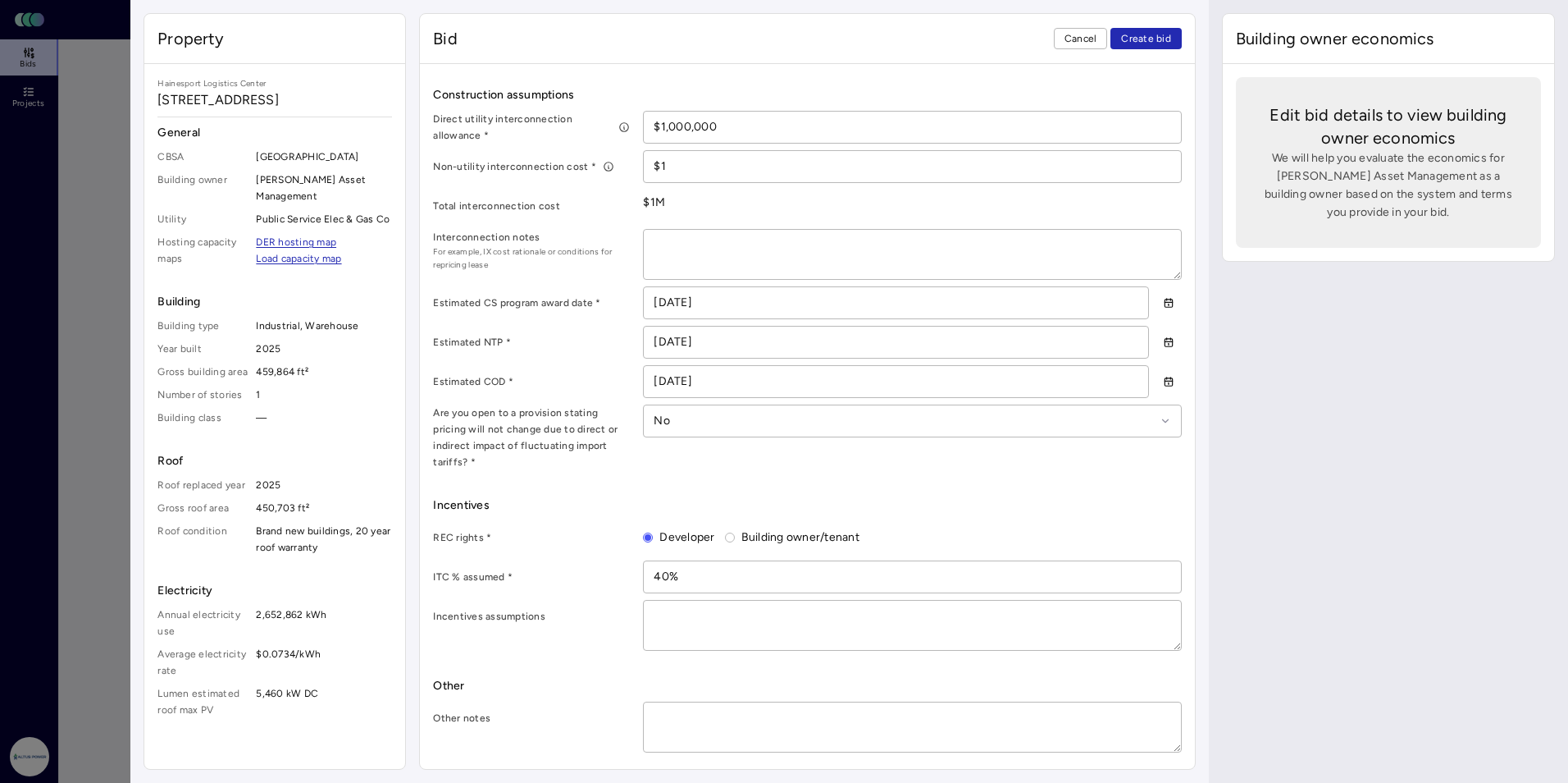
scroll to position [819, 0]
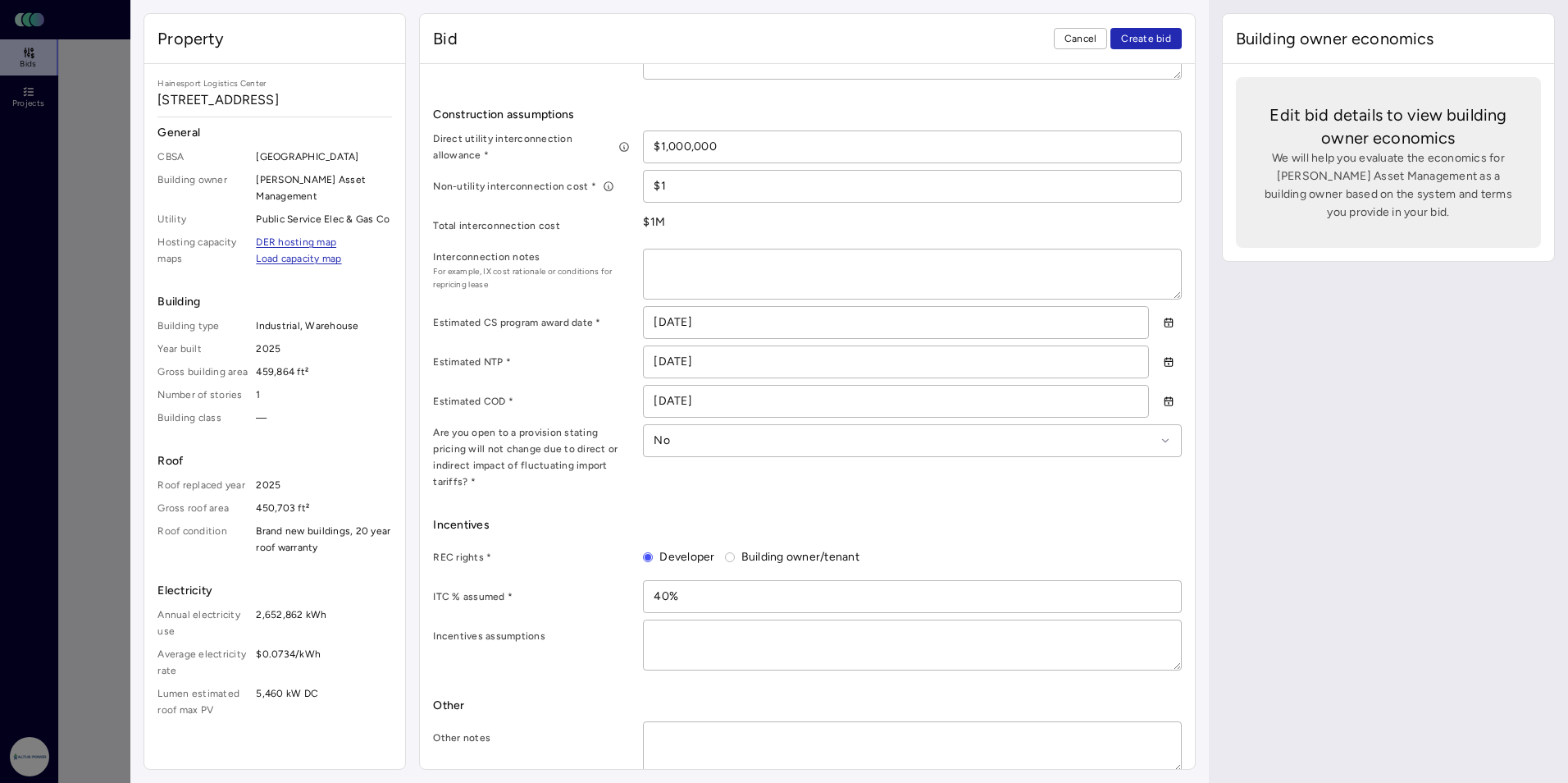
type input "[DATE]"
click at [743, 484] on div "Bid terms Contract term * 20 years Year 1 roof rent * $550,000 Annual roof rent…" at bounding box center [806, 245] width 748 height 1052
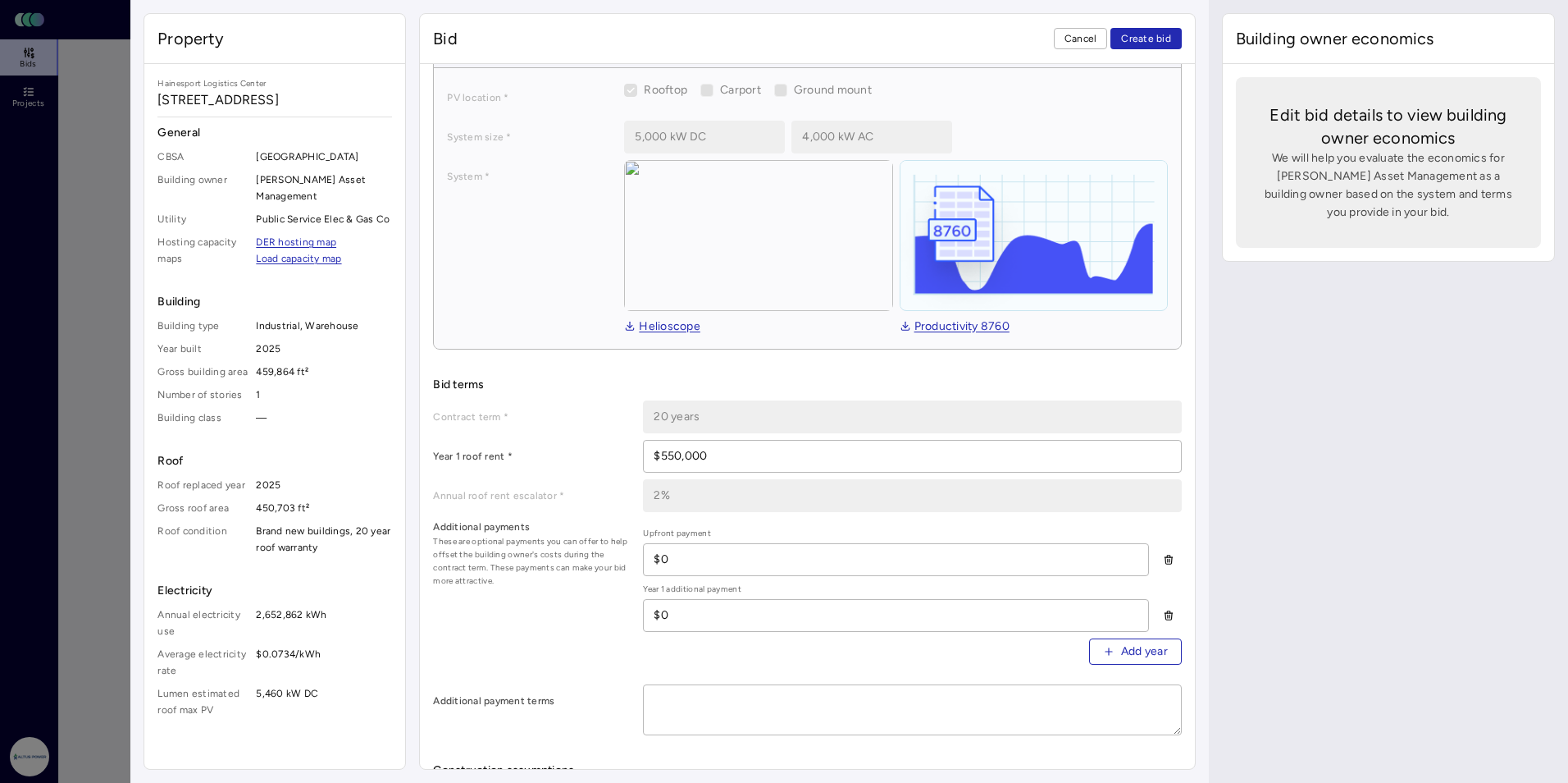
scroll to position [0, 0]
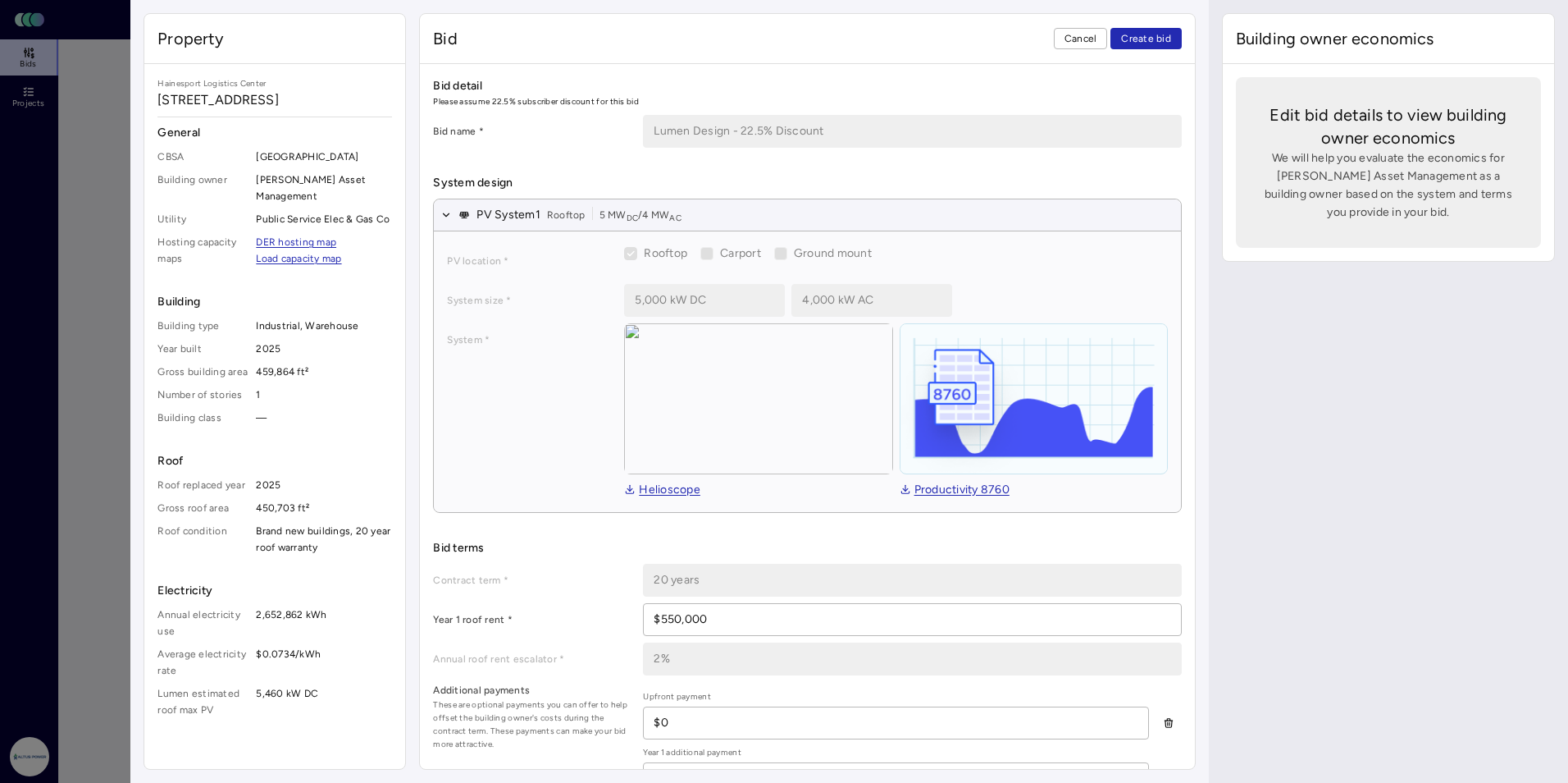
click at [900, 217] on span "We will help you evaluate the economics for [PERSON_NAME] Asset Management as a…" at bounding box center [1389, 185] width 253 height 72
click at [900, 175] on span "We will help you evaluate the economics for [PERSON_NAME] Asset Management as a…" at bounding box center [1389, 185] width 253 height 72
click at [900, 119] on span "Edit bid details to view building owner economics" at bounding box center [1389, 126] width 253 height 46
click at [900, 49] on span "Building owner economics" at bounding box center [1335, 38] width 199 height 23
drag, startPoint x: 1347, startPoint y: 114, endPoint x: 1367, endPoint y: 135, distance: 29.0
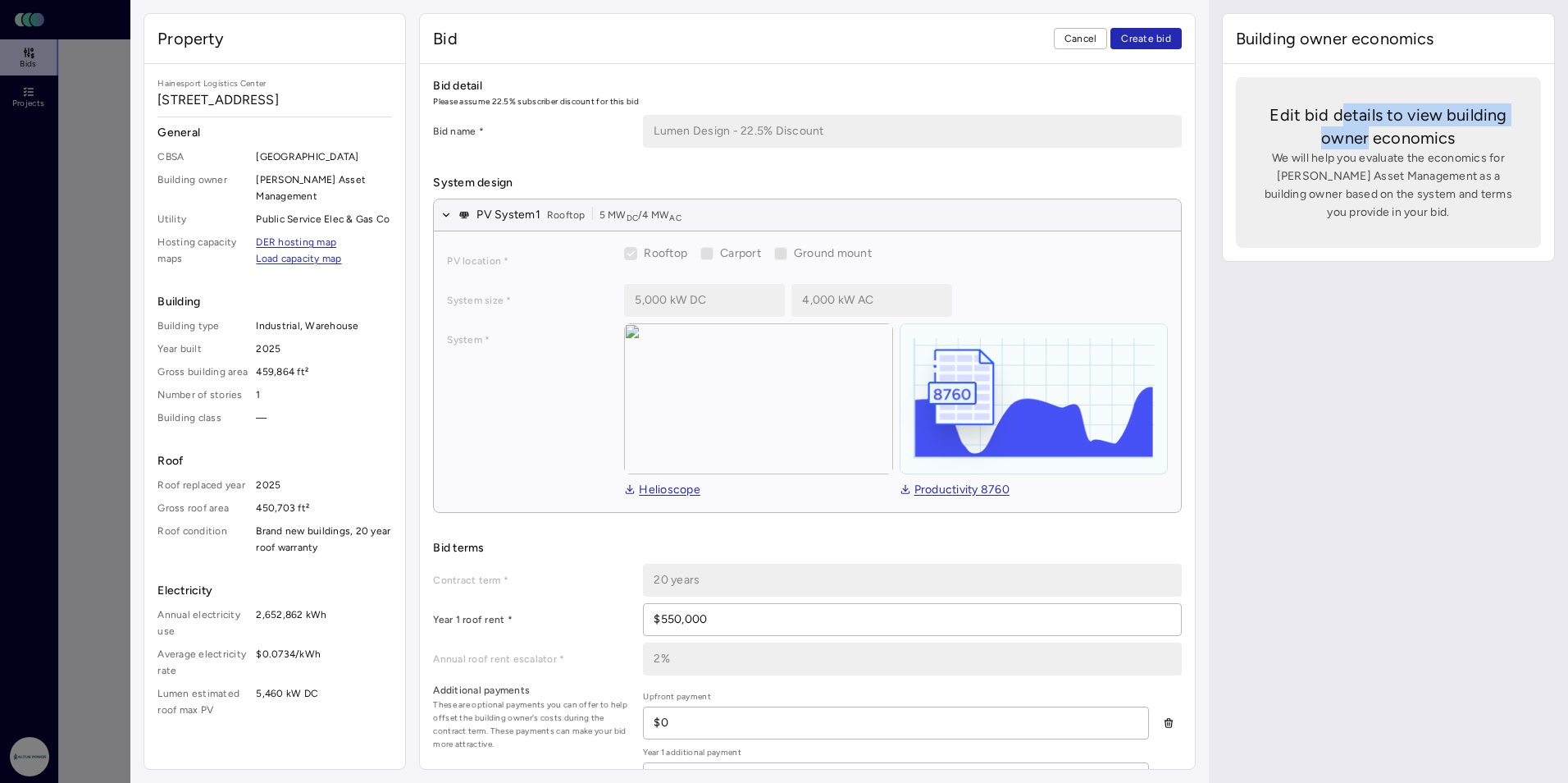
click at [900, 135] on span "Edit bid details to view building owner economics" at bounding box center [1389, 126] width 253 height 46
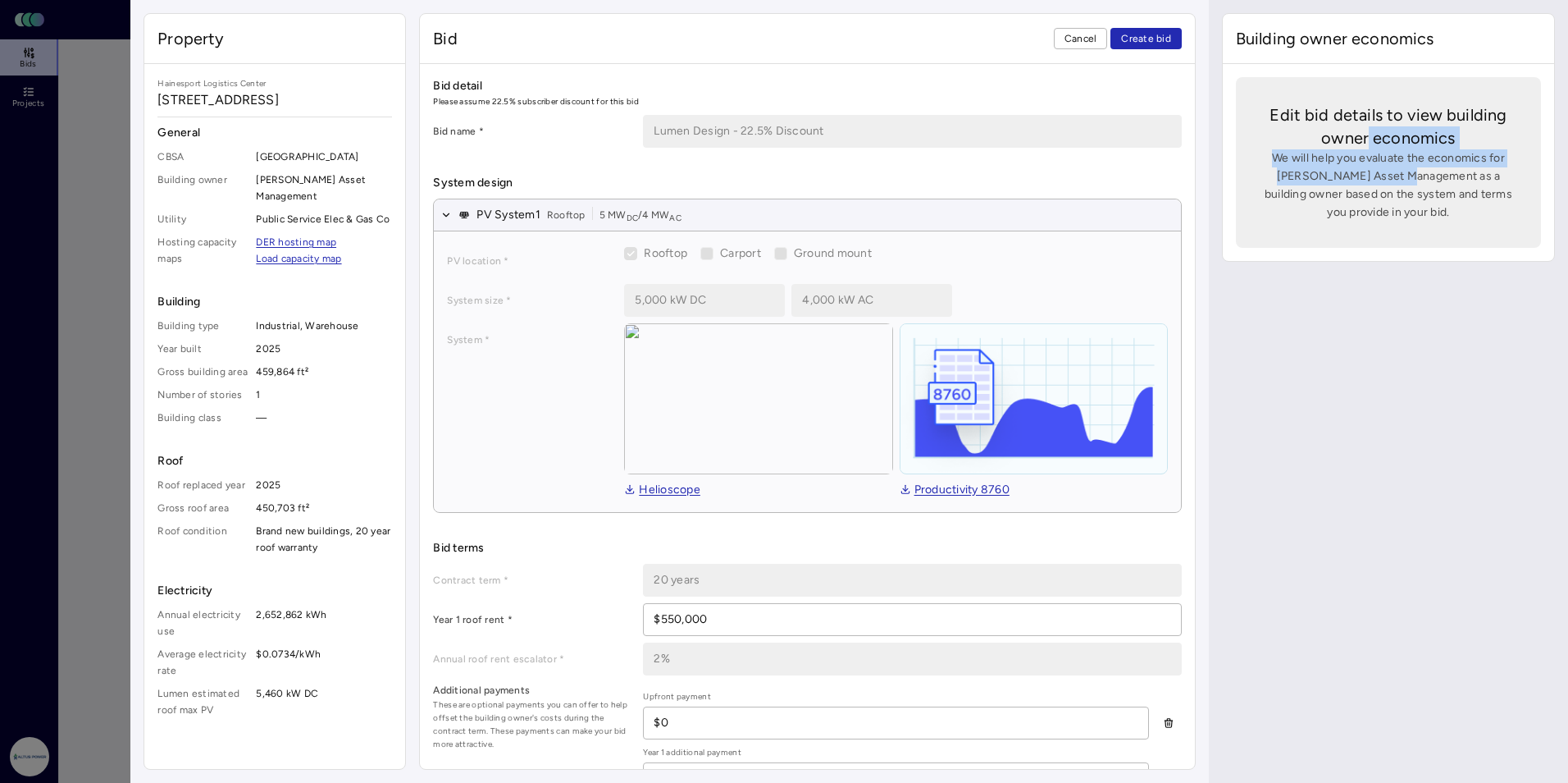
drag, startPoint x: 1368, startPoint y: 136, endPoint x: 1390, endPoint y: 175, distance: 44.8
click at [900, 175] on div "Edit bid details to view building owner economics We will help you evaluate the…" at bounding box center [1388, 162] width 305 height 170
click at [900, 175] on span "We will help you evaluate the economics for [PERSON_NAME] Asset Management as a…" at bounding box center [1389, 185] width 253 height 72
click at [900, 36] on span "Building owner economics" at bounding box center [1335, 38] width 199 height 23
click at [900, 42] on span "Create bid" at bounding box center [1146, 38] width 50 height 16
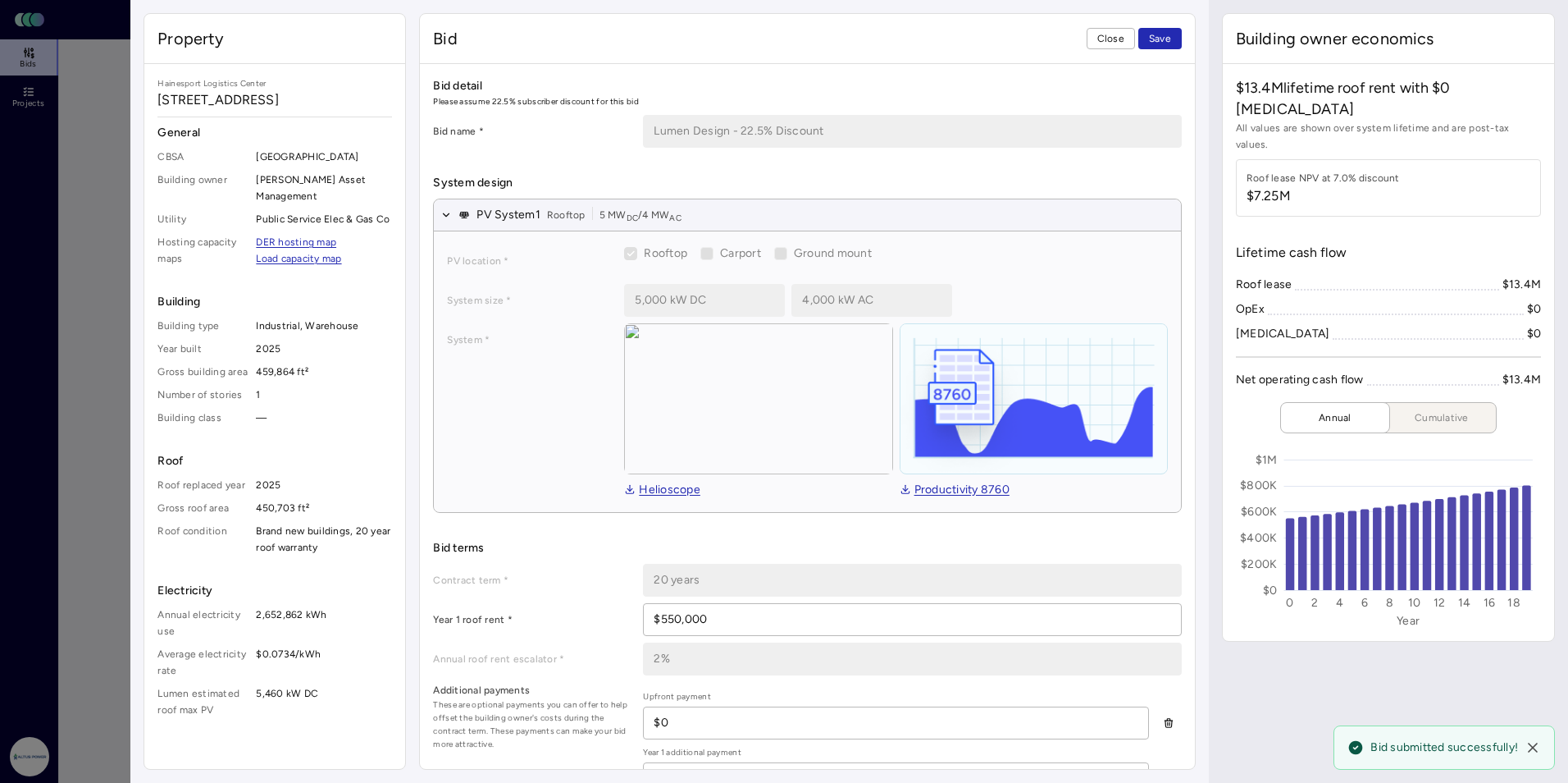
click at [900, 402] on button "Cumulative" at bounding box center [1435, 418] width 123 height 31
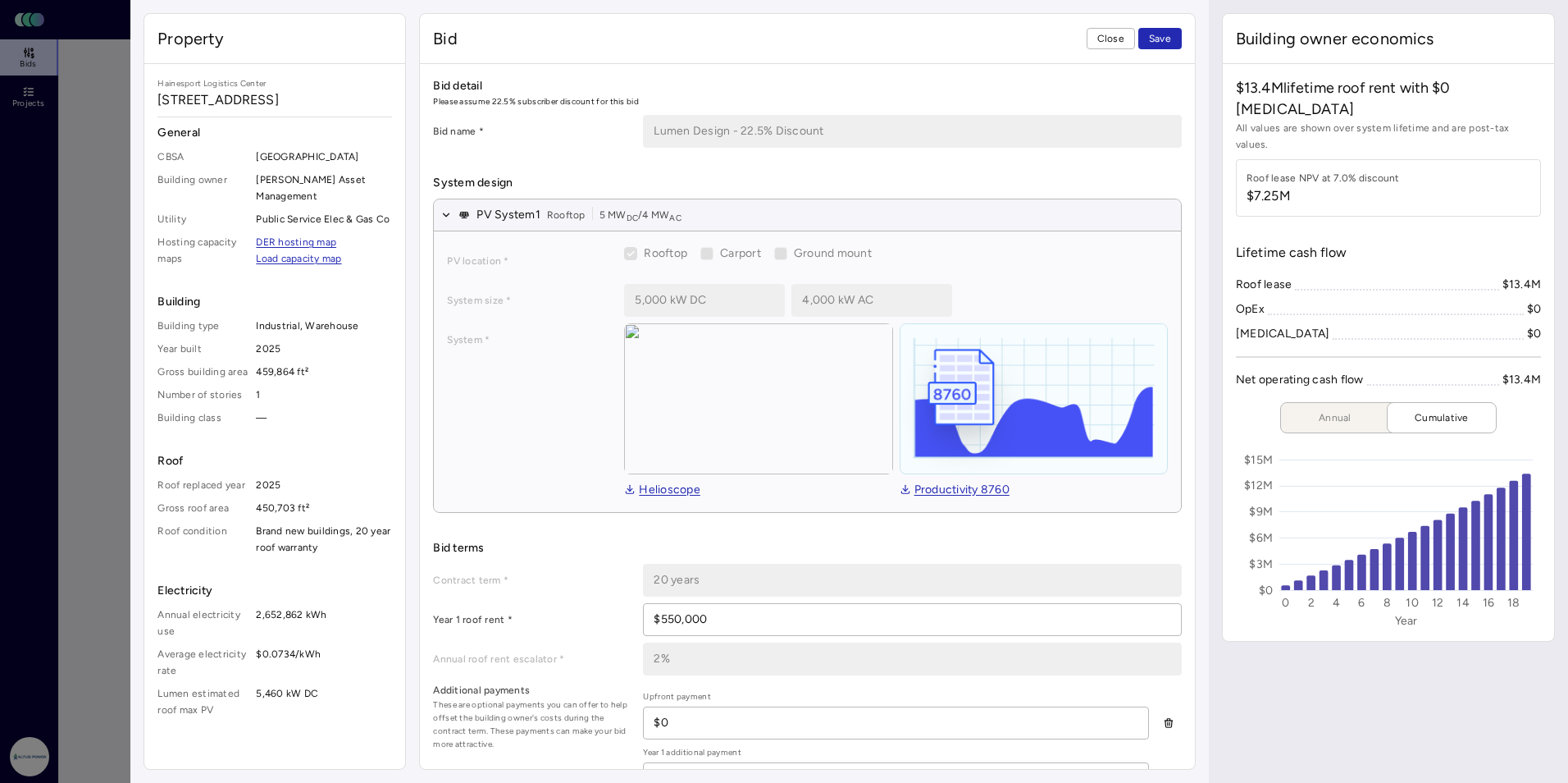
click at [900, 409] on span "Annual" at bounding box center [1336, 418] width 82 height 16
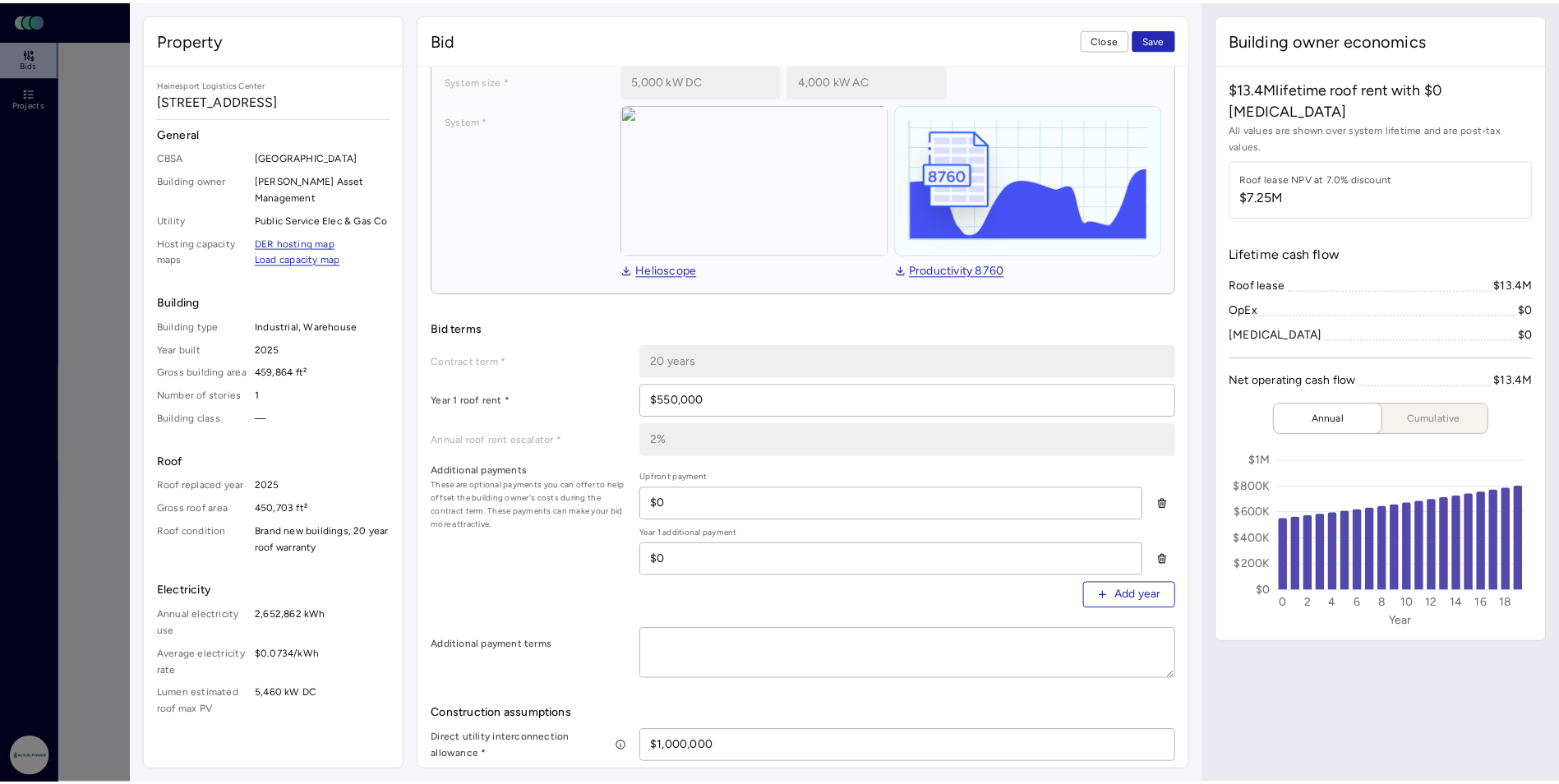
scroll to position [247, 0]
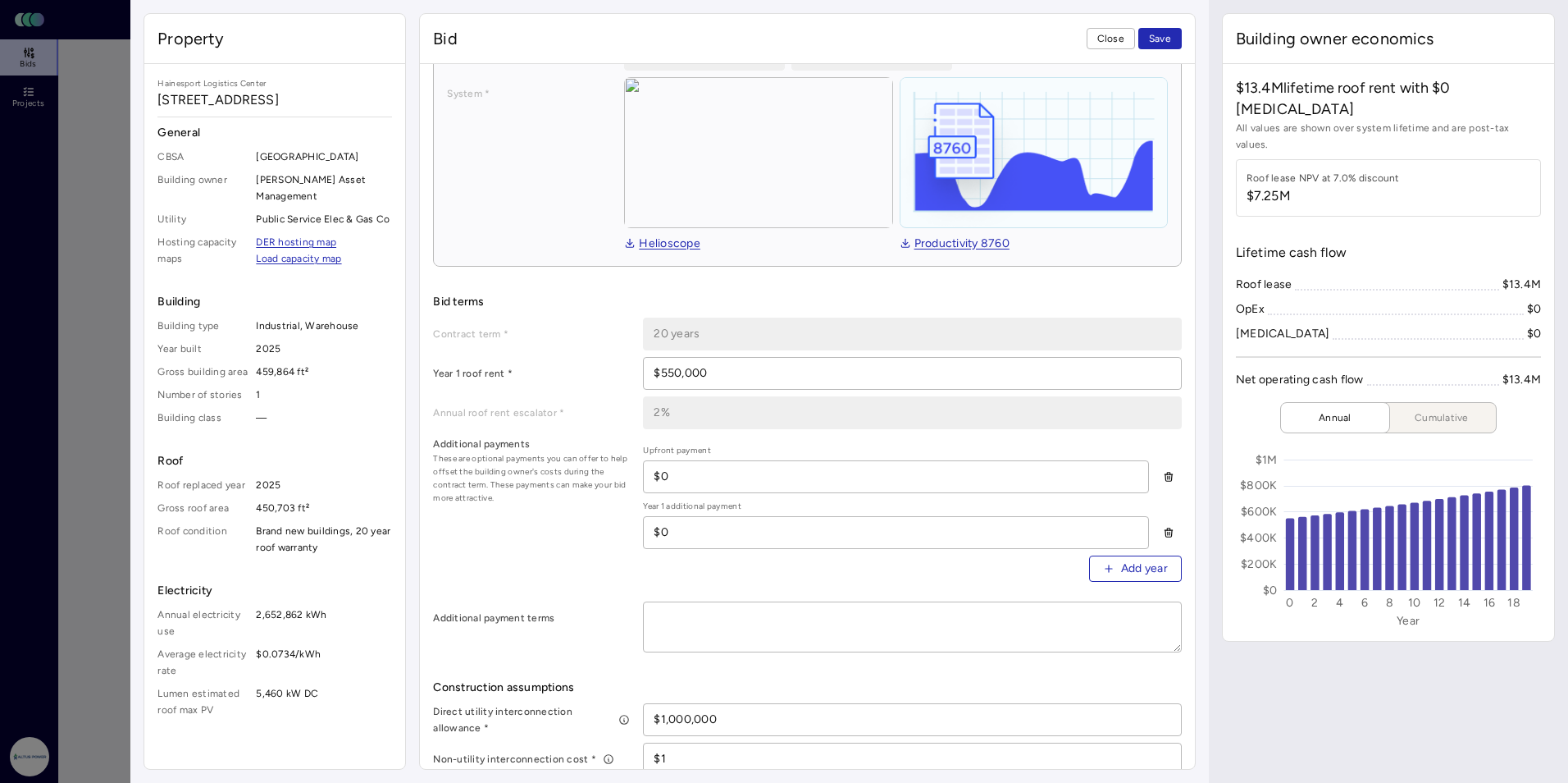
click at [686, 474] on input "$0" at bounding box center [895, 477] width 503 height 31
drag, startPoint x: 730, startPoint y: 475, endPoint x: 651, endPoint y: 477, distance: 79.0
click at [651, 477] on input "$0" at bounding box center [895, 477] width 503 height 31
click at [900, 27] on button "Save" at bounding box center [1160, 38] width 43 height 21
drag, startPoint x: 711, startPoint y: 473, endPoint x: 607, endPoint y: 473, distance: 104.0
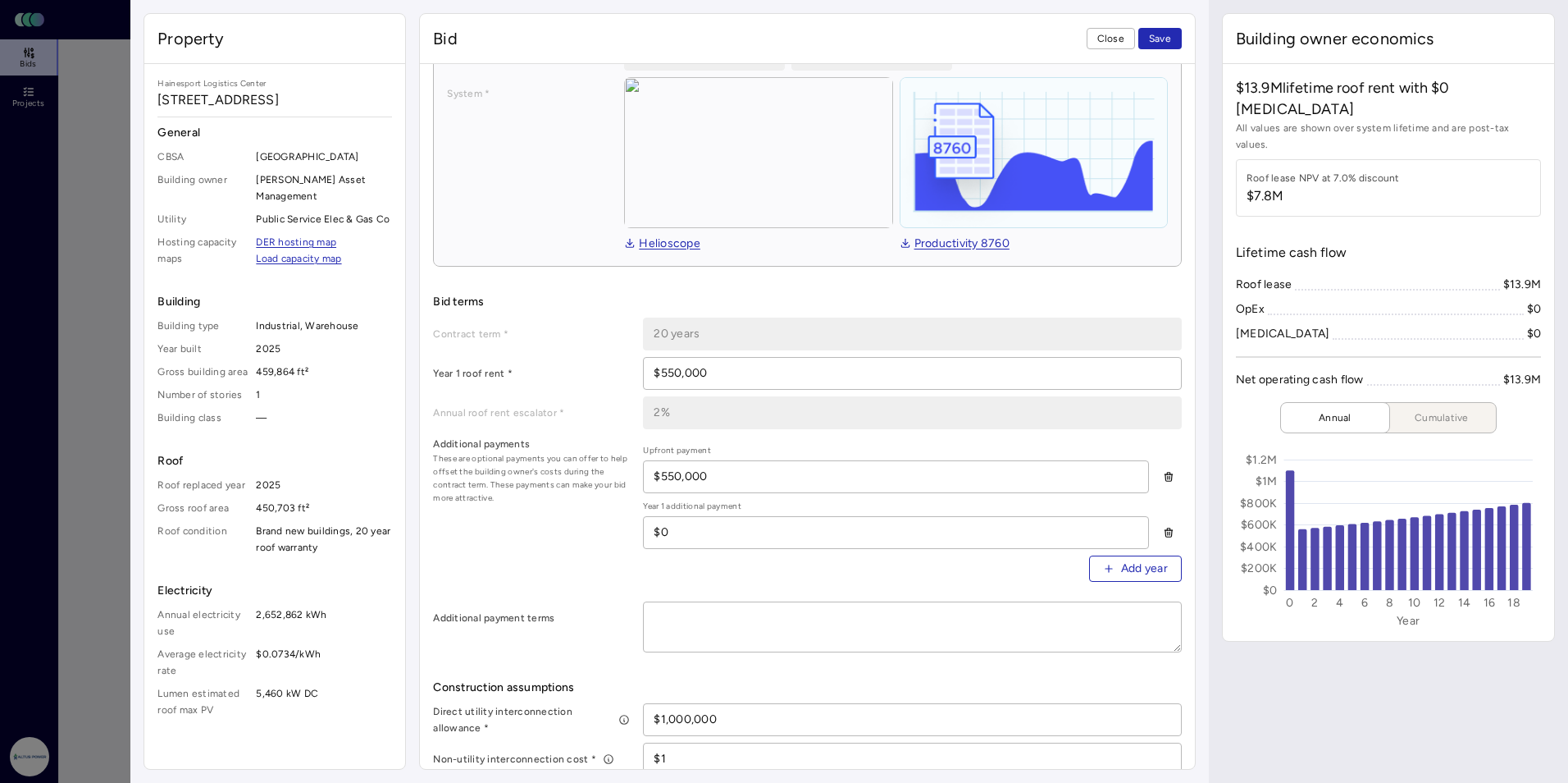
click at [607, 473] on div "Additional payments These are optional payments you can offer to help offset th…" at bounding box center [806, 516] width 748 height 159
click at [900, 27] on button "Save" at bounding box center [1160, 38] width 43 height 21
click at [618, 595] on div "Contract term * 20 years Year 1 roof rent * $550,000 Annual roof rent escalator…" at bounding box center [806, 485] width 748 height 335
click at [900, 41] on span "Save" at bounding box center [1160, 38] width 22 height 16
drag, startPoint x: 751, startPoint y: 374, endPoint x: 616, endPoint y: 373, distance: 135.0
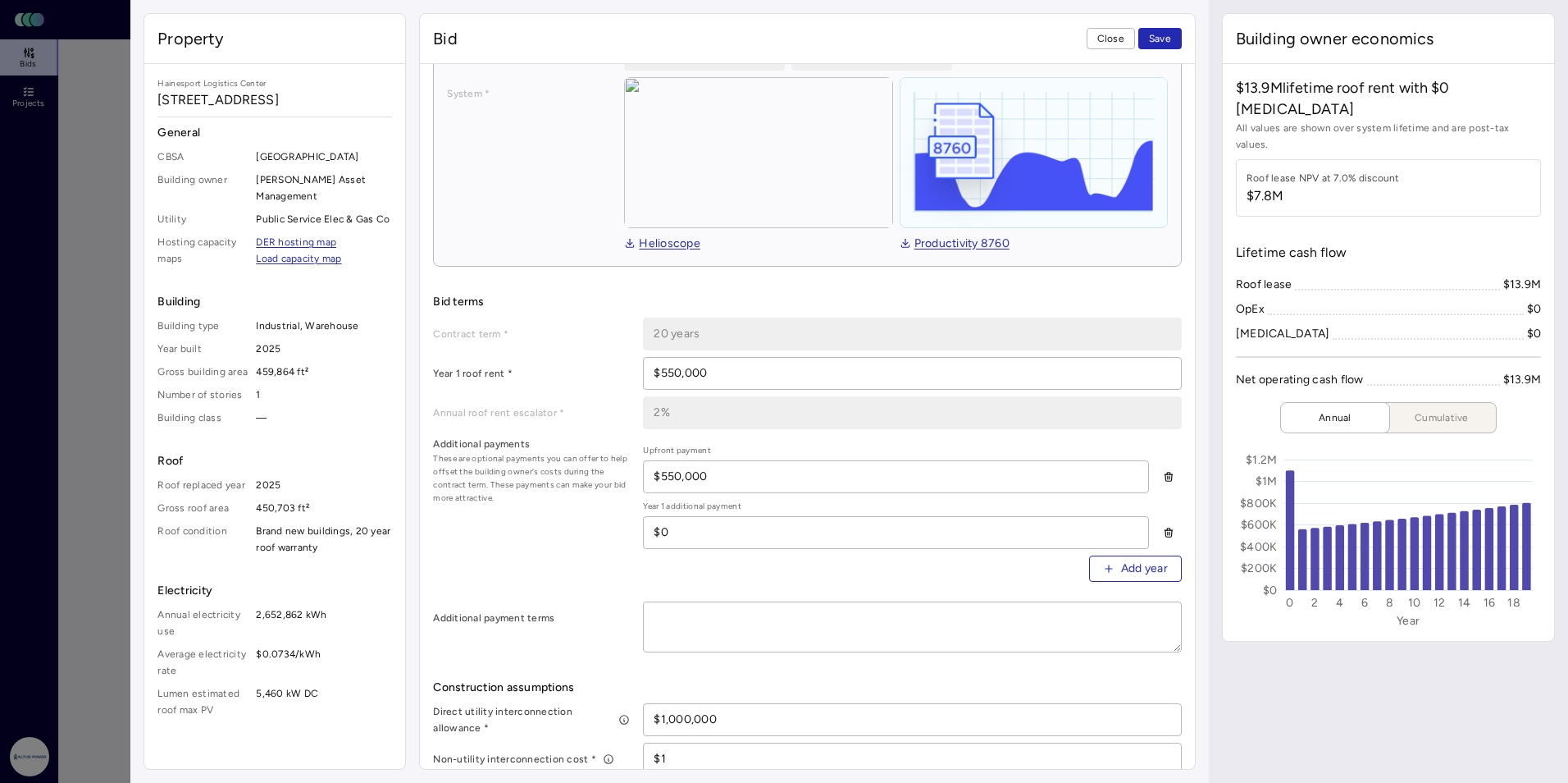
click at [616, 373] on div "Year 1 roof rent * $550,000" at bounding box center [806, 374] width 748 height 33
drag, startPoint x: 730, startPoint y: 468, endPoint x: 622, endPoint y: 479, distance: 108.6
click at [622, 479] on div "Additional payments These are optional payments you can offer to help offset th…" at bounding box center [806, 516] width 748 height 159
type input "$0"
click at [900, 27] on button "Save" at bounding box center [1160, 38] width 43 height 21
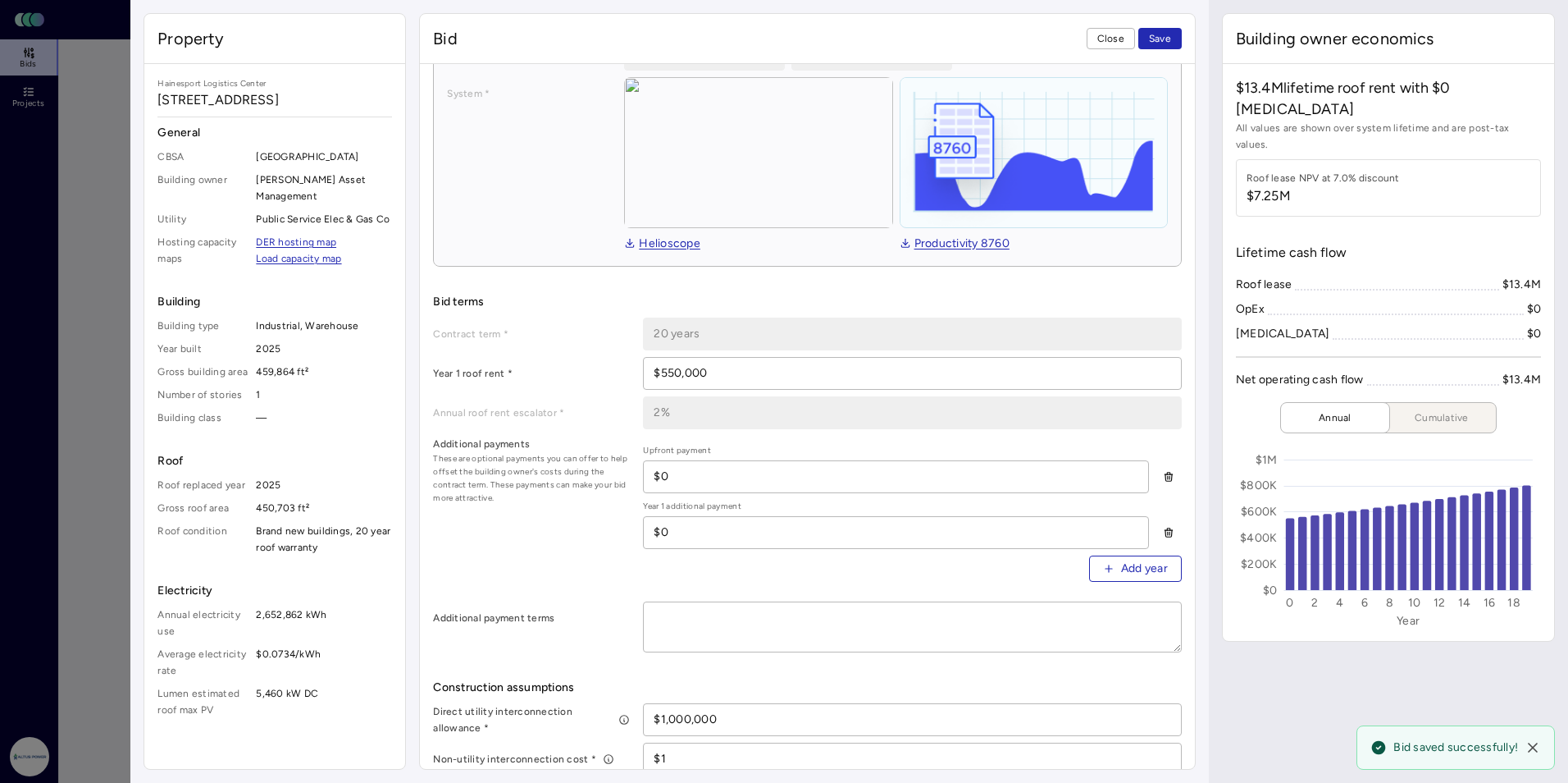
drag, startPoint x: 715, startPoint y: 373, endPoint x: 582, endPoint y: 372, distance: 133.0
click at [582, 372] on div "Year 1 roof rent * $550,000" at bounding box center [806, 374] width 748 height 33
type input "$540,000"
click at [900, 27] on button "Save" at bounding box center [1160, 38] width 43 height 21
click at [700, 473] on input "$0" at bounding box center [895, 477] width 503 height 31
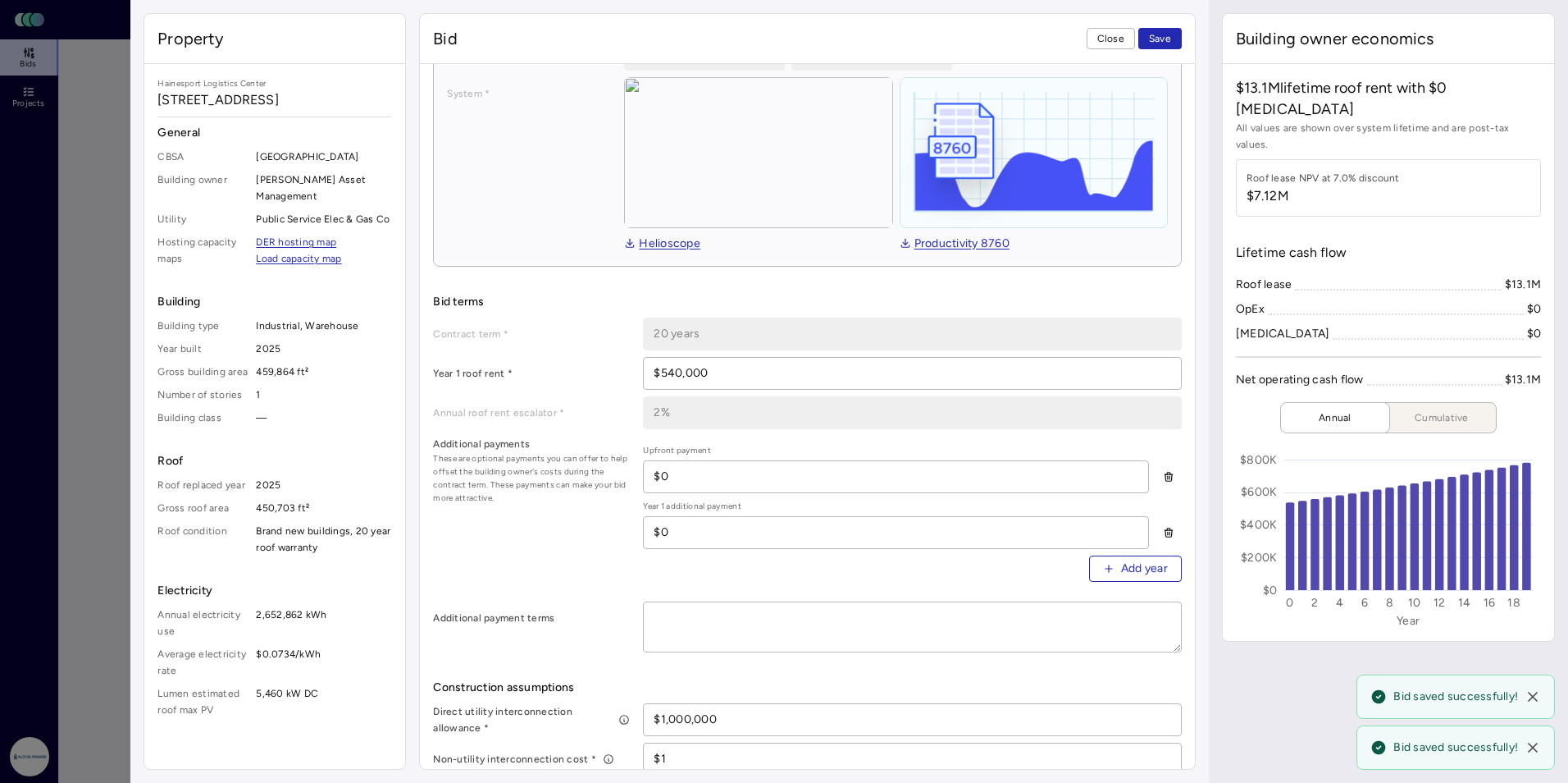
drag, startPoint x: 725, startPoint y: 473, endPoint x: 646, endPoint y: 473, distance: 79.0
click at [646, 473] on input "$0" at bounding box center [895, 477] width 503 height 31
type input "$250,000"
click at [601, 610] on label "Additional payment terms" at bounding box center [531, 618] width 197 height 16
click at [900, 28] on button "Save" at bounding box center [1160, 38] width 43 height 21
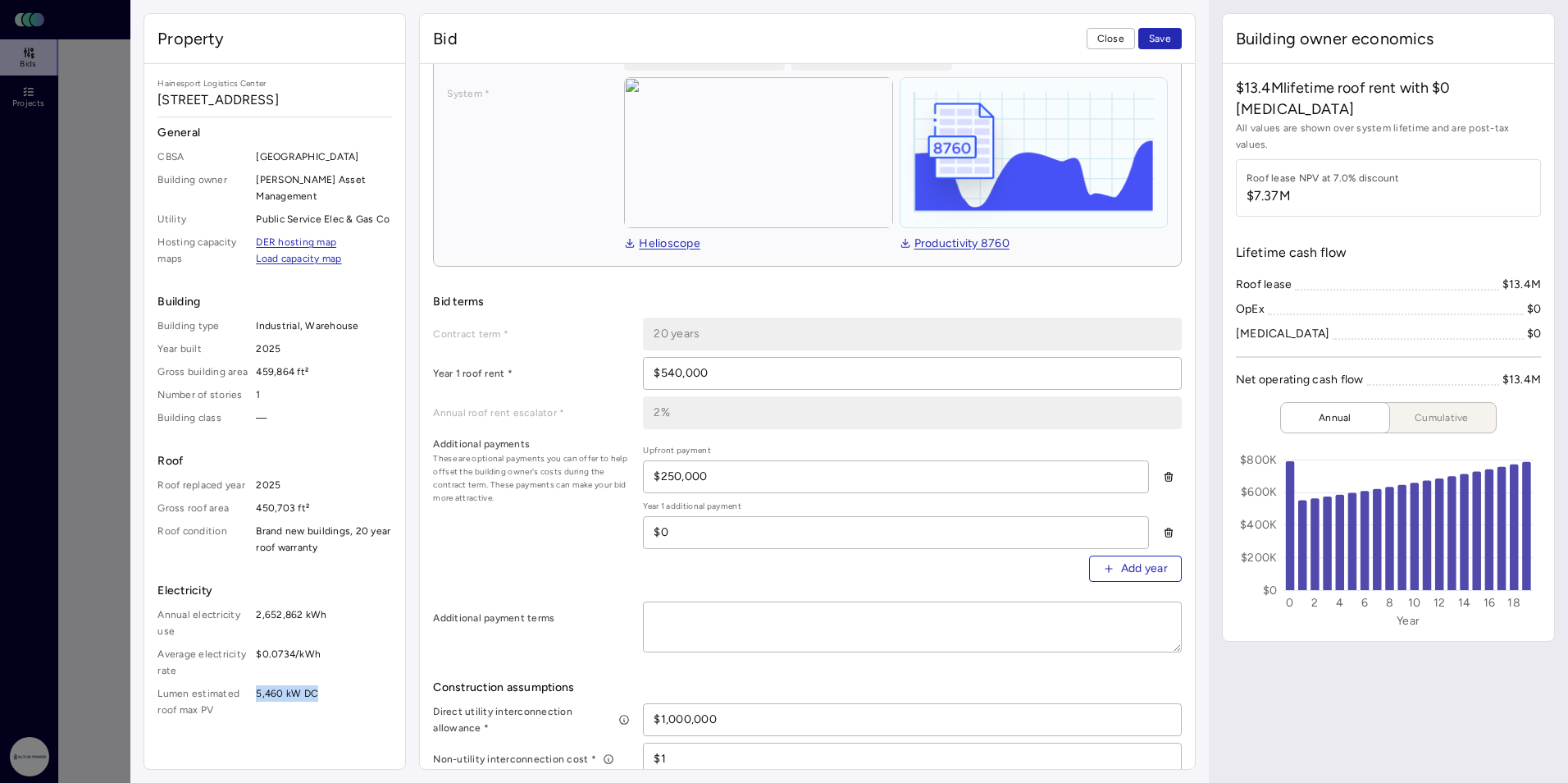
drag, startPoint x: 257, startPoint y: 691, endPoint x: 316, endPoint y: 692, distance: 59.0
click at [316, 692] on span "5,460 kW DC" at bounding box center [324, 701] width 136 height 33
click at [900, 36] on span "Close" at bounding box center [1111, 38] width 27 height 16
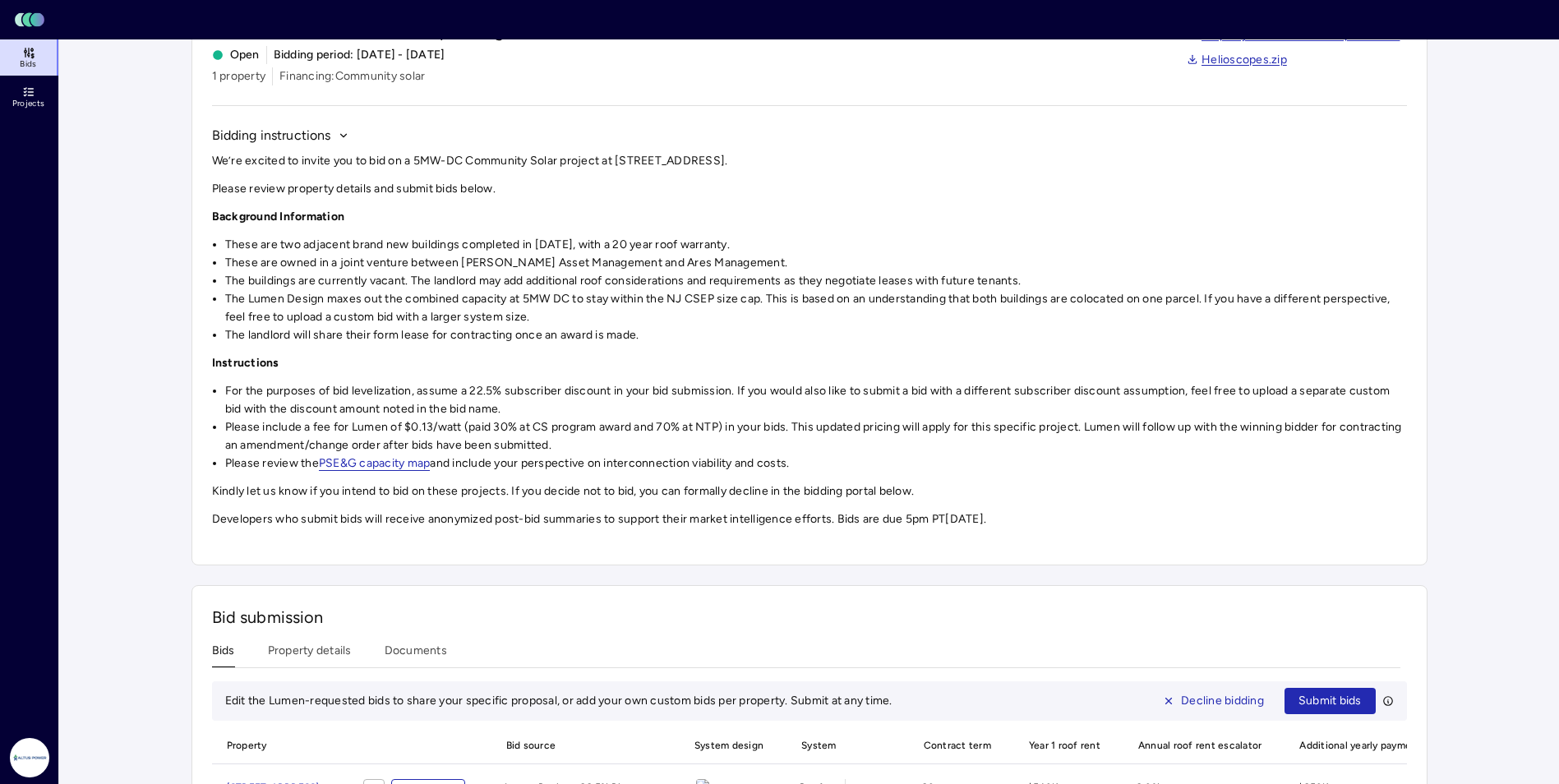
scroll to position [61, 0]
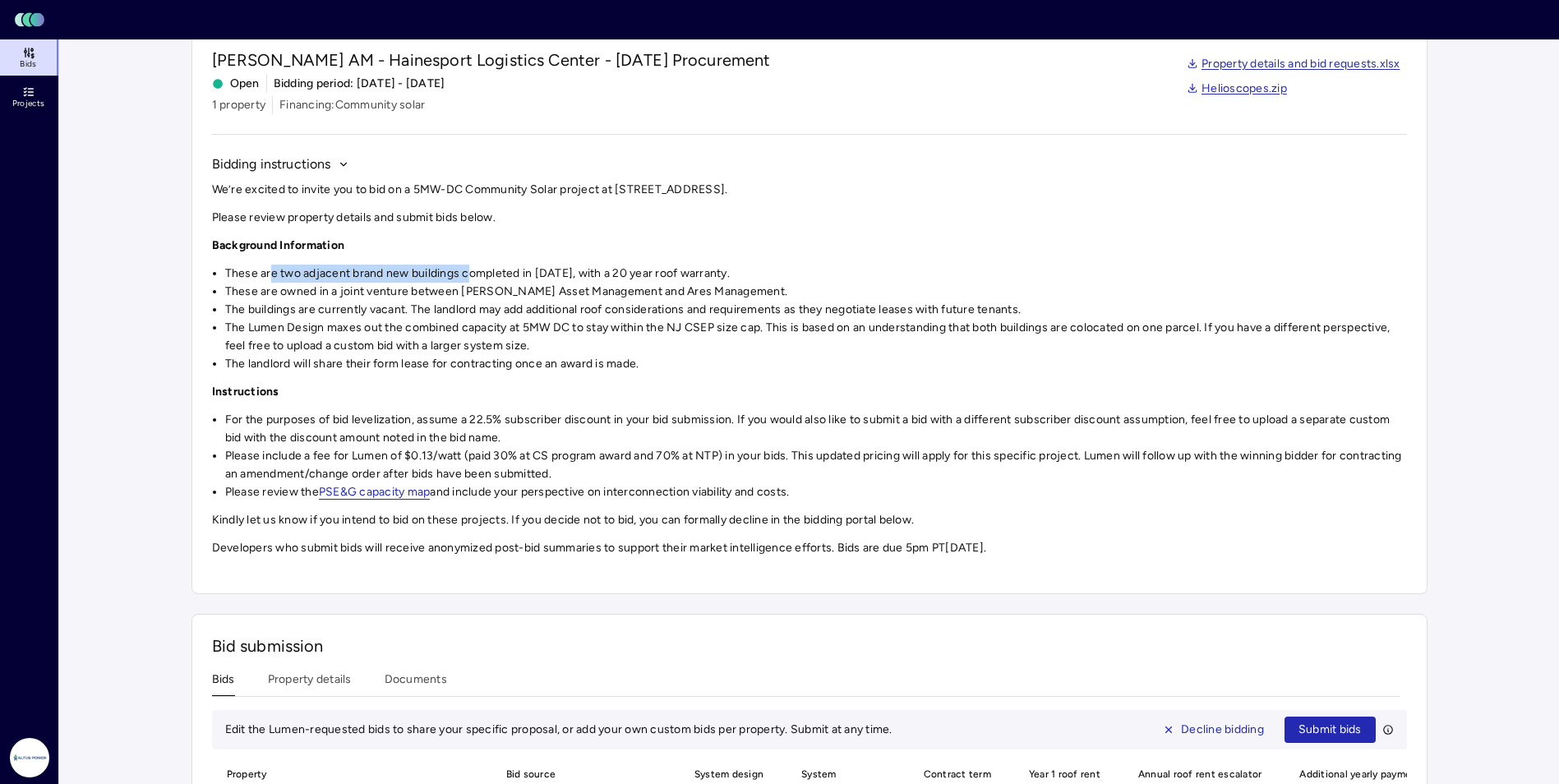
drag, startPoint x: 270, startPoint y: 272, endPoint x: 467, endPoint y: 272, distance: 197.0
click at [467, 272] on li "These are two adjacent brand new buildings completed in [DATE], with a 20 year …" at bounding box center [816, 274] width 1181 height 18
drag, startPoint x: 467, startPoint y: 272, endPoint x: 432, endPoint y: 289, distance: 38.9
click at [432, 289] on li "These are owned in a joint venture between [PERSON_NAME] Asset Management and A…" at bounding box center [816, 292] width 1181 height 18
drag, startPoint x: 432, startPoint y: 289, endPoint x: 447, endPoint y: 305, distance: 21.9
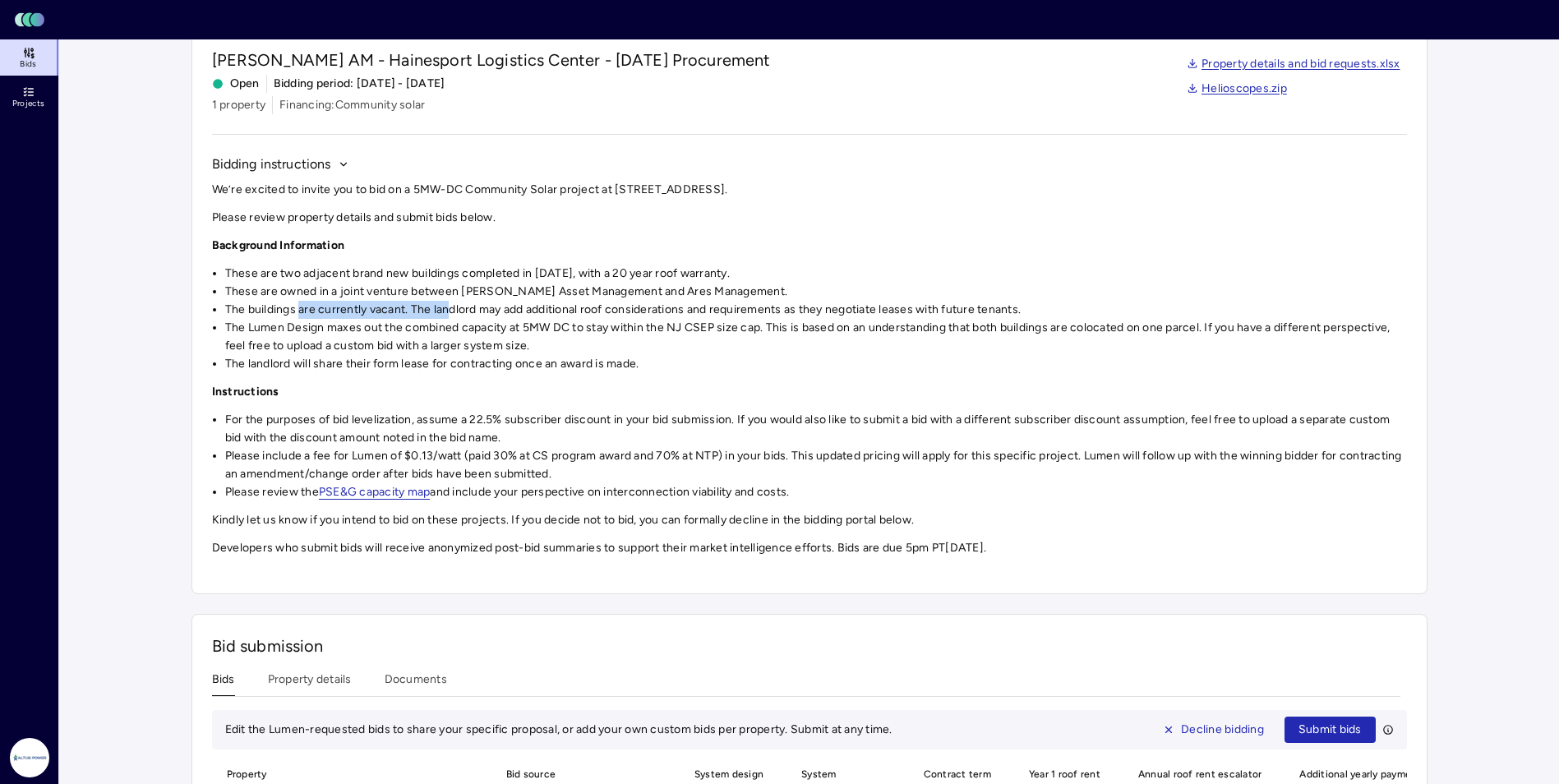
click at [447, 305] on li "The buildings are currently vacant. The landlord may add additional roof consid…" at bounding box center [816, 310] width 1181 height 18
drag, startPoint x: 447, startPoint y: 305, endPoint x: 315, endPoint y: 326, distance: 133.7
click at [345, 324] on li "The Lumen Design maxes out the combined capacity at 5MW DC to stay within the N…" at bounding box center [816, 337] width 1181 height 36
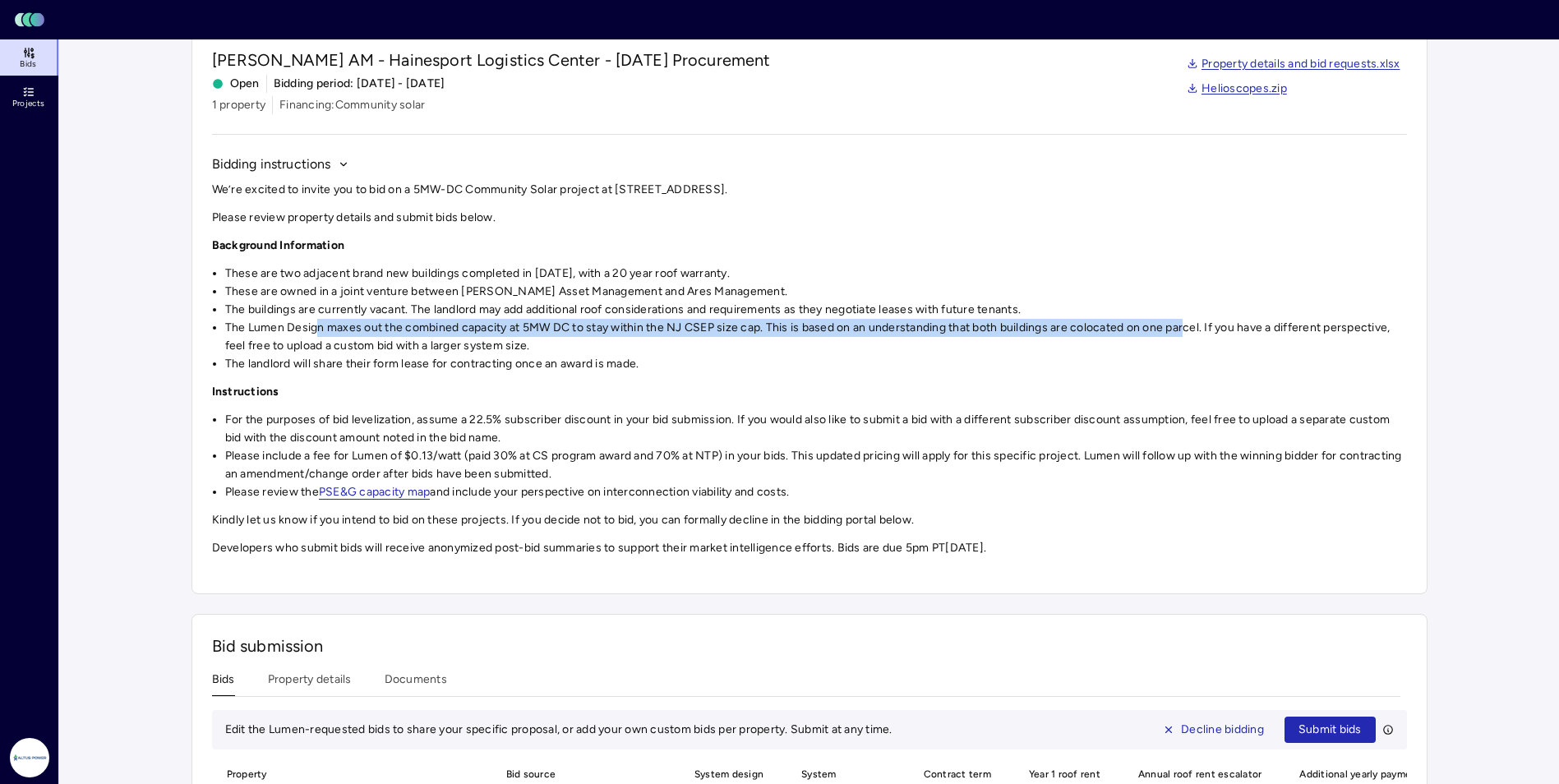
drag, startPoint x: 313, startPoint y: 326, endPoint x: 1191, endPoint y: 325, distance: 878.0
click at [901, 325] on li "The Lumen Design maxes out the combined capacity at 5MW DC to stay within the N…" at bounding box center [816, 337] width 1181 height 36
click at [797, 323] on li "The Lumen Design maxes out the combined capacity at 5MW DC to stay within the N…" at bounding box center [816, 337] width 1181 height 36
drag, startPoint x: 791, startPoint y: 324, endPoint x: 1202, endPoint y: 330, distance: 411.0
click at [901, 330] on li "The Lumen Design maxes out the combined capacity at 5MW DC to stay within the N…" at bounding box center [816, 337] width 1181 height 36
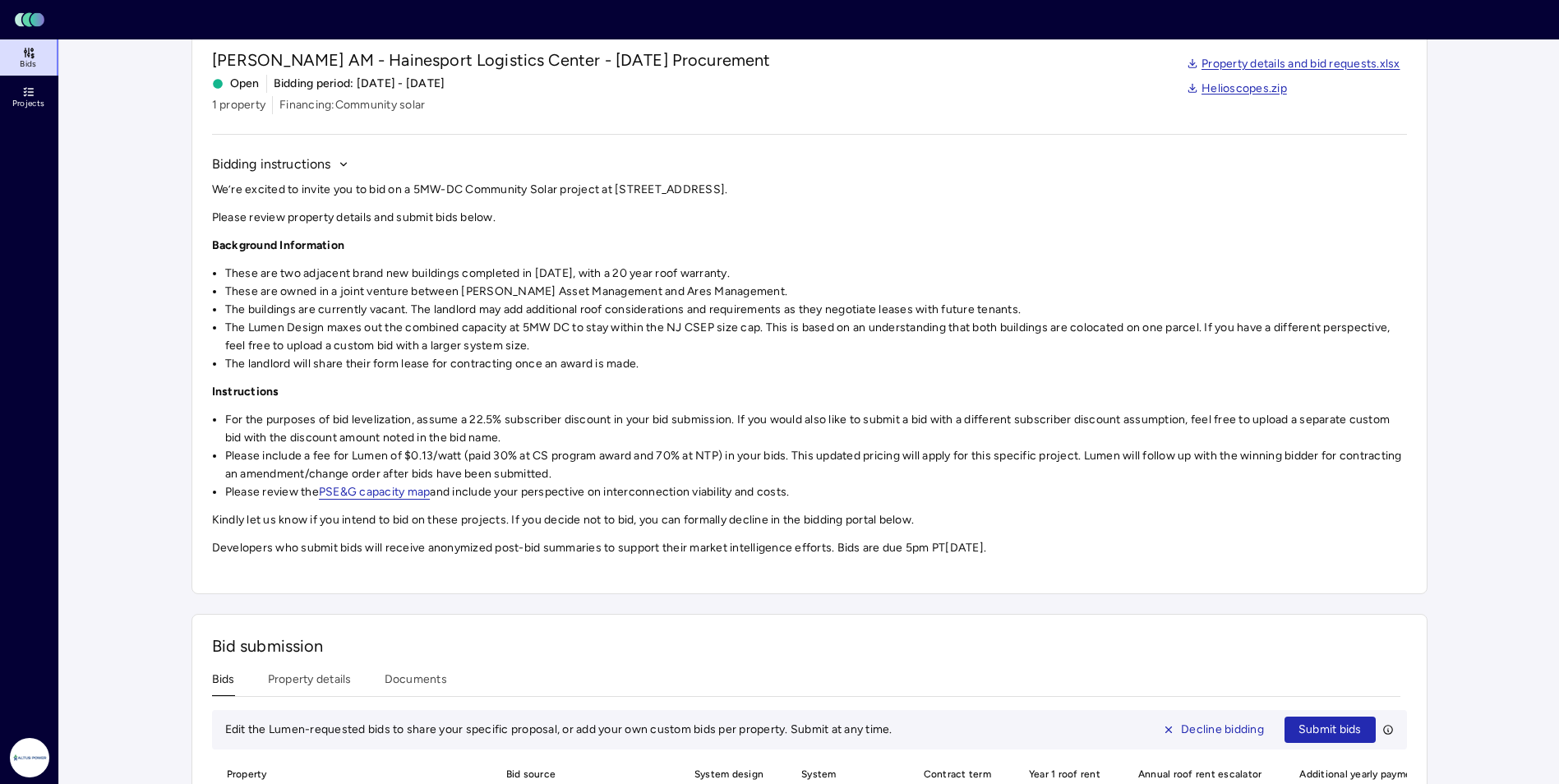
drag, startPoint x: 549, startPoint y: 333, endPoint x: 536, endPoint y: 332, distance: 13.0
click at [549, 333] on li "The Lumen Design maxes out the combined capacity at 5MW DC to stay within the N…" at bounding box center [816, 337] width 1181 height 36
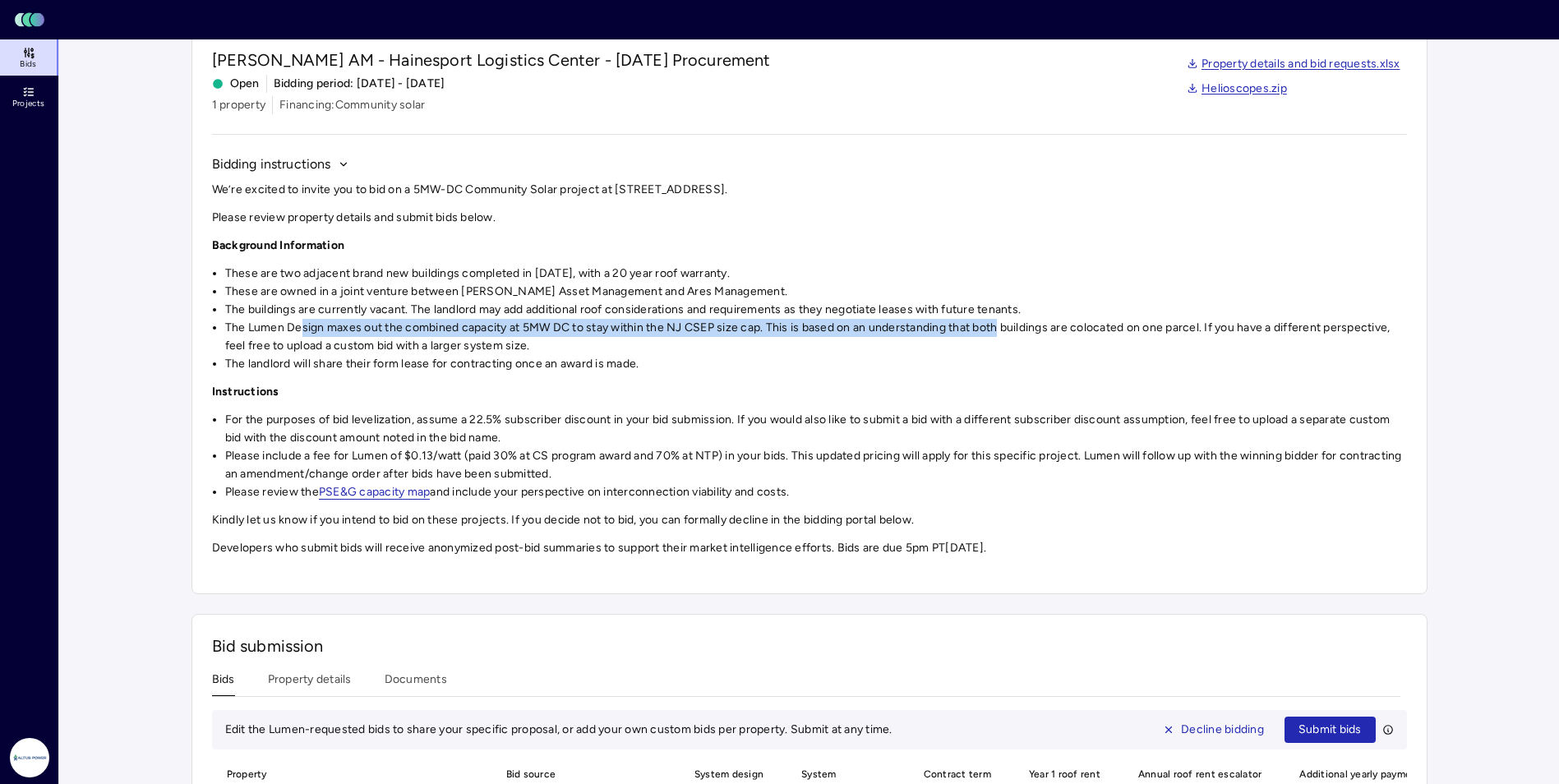
drag, startPoint x: 300, startPoint y: 326, endPoint x: 1001, endPoint y: 332, distance: 701.0
click at [901, 332] on li "The Lumen Design maxes out the combined capacity at 5MW DC to stay within the N…" at bounding box center [816, 337] width 1181 height 36
click at [700, 332] on li "The Lumen Design maxes out the combined capacity at 5MW DC to stay within the N…" at bounding box center [816, 337] width 1181 height 36
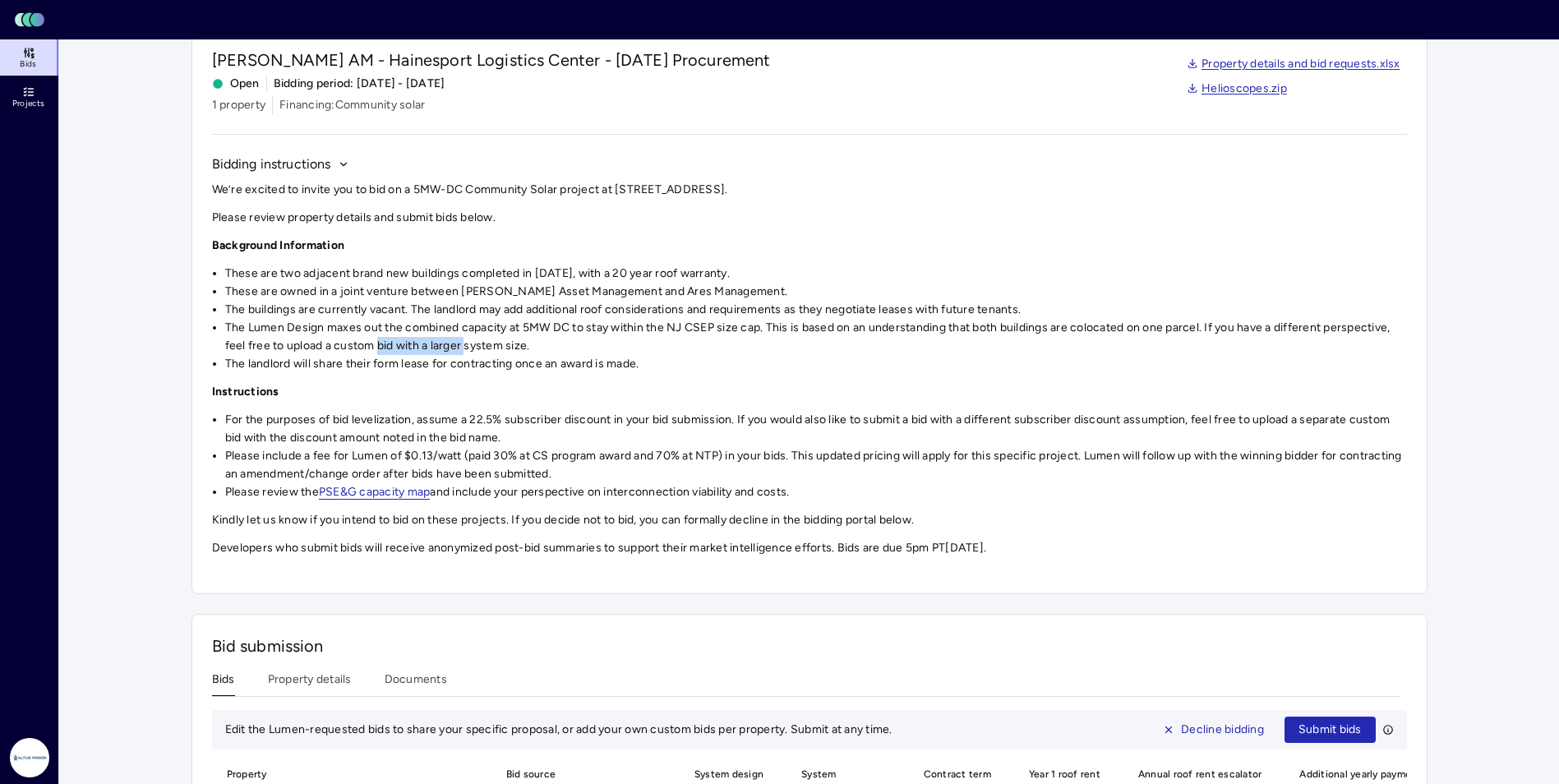
drag, startPoint x: 413, startPoint y: 348, endPoint x: 469, endPoint y: 349, distance: 56.0
click at [469, 349] on li "The Lumen Design maxes out the combined capacity at 5MW DC to stay within the N…" at bounding box center [816, 337] width 1181 height 36
drag, startPoint x: 519, startPoint y: 320, endPoint x: 558, endPoint y: 327, distance: 39.6
click at [558, 327] on li "The Lumen Design maxes out the combined capacity at 5MW DC to stay within the N…" at bounding box center [816, 337] width 1181 height 36
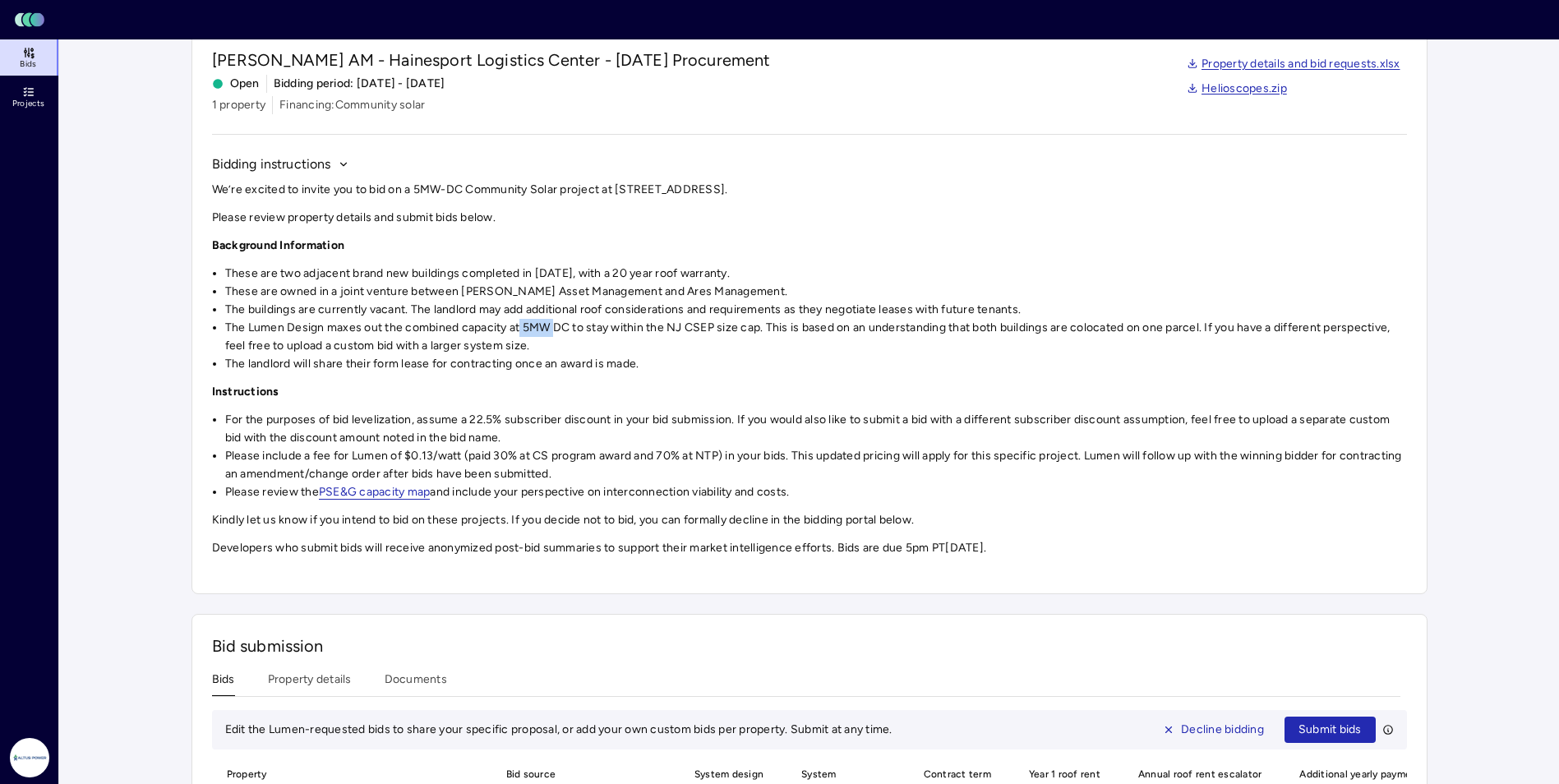
click at [558, 327] on li "The Lumen Design maxes out the combined capacity at 5MW DC to stay within the N…" at bounding box center [816, 337] width 1181 height 36
drag, startPoint x: 227, startPoint y: 342, endPoint x: 536, endPoint y: 344, distance: 309.0
click at [536, 344] on li "The Lumen Design maxes out the combined capacity at 5MW DC to stay within the N…" at bounding box center [816, 337] width 1181 height 36
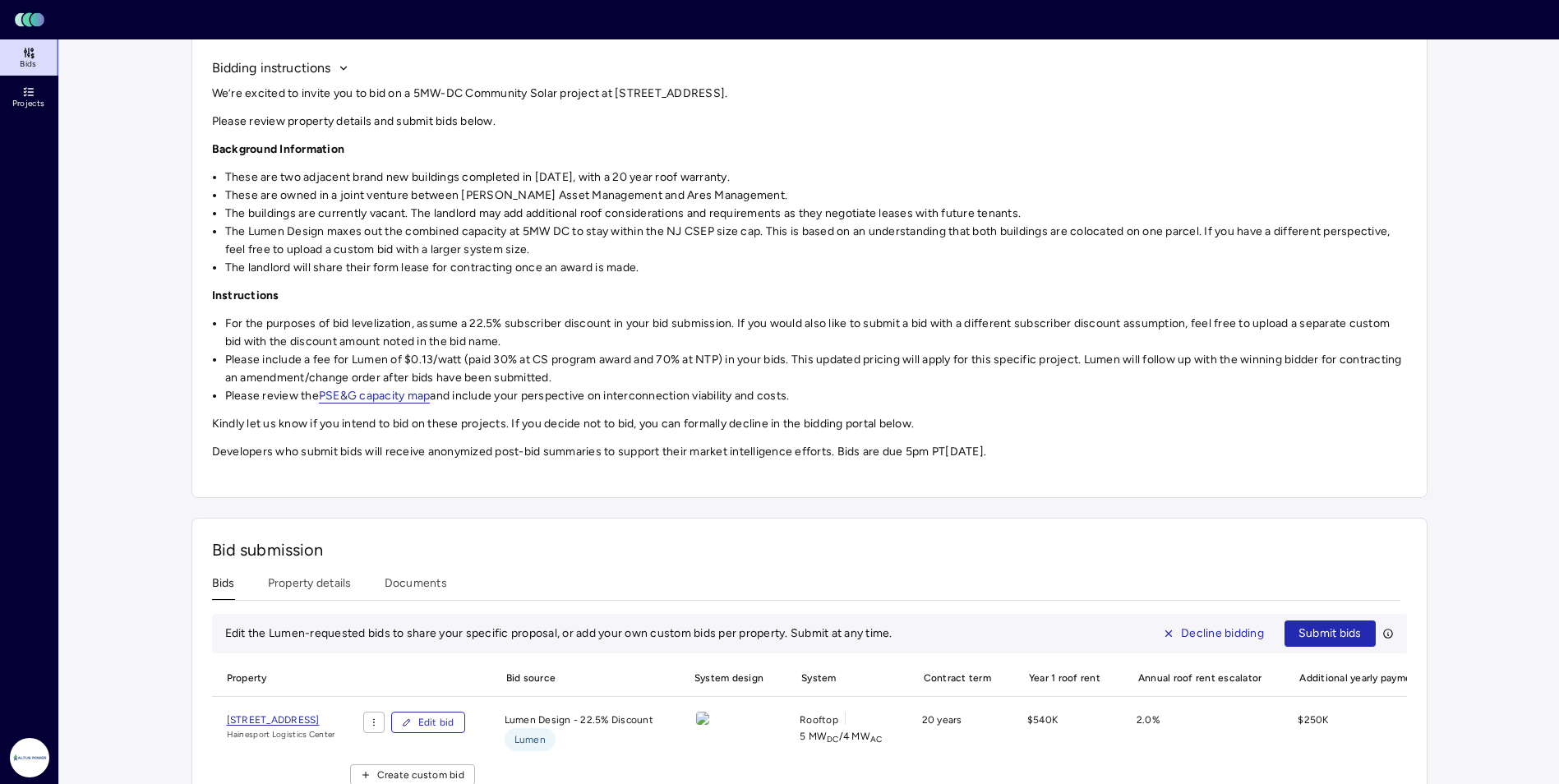
scroll to position [226, 0]
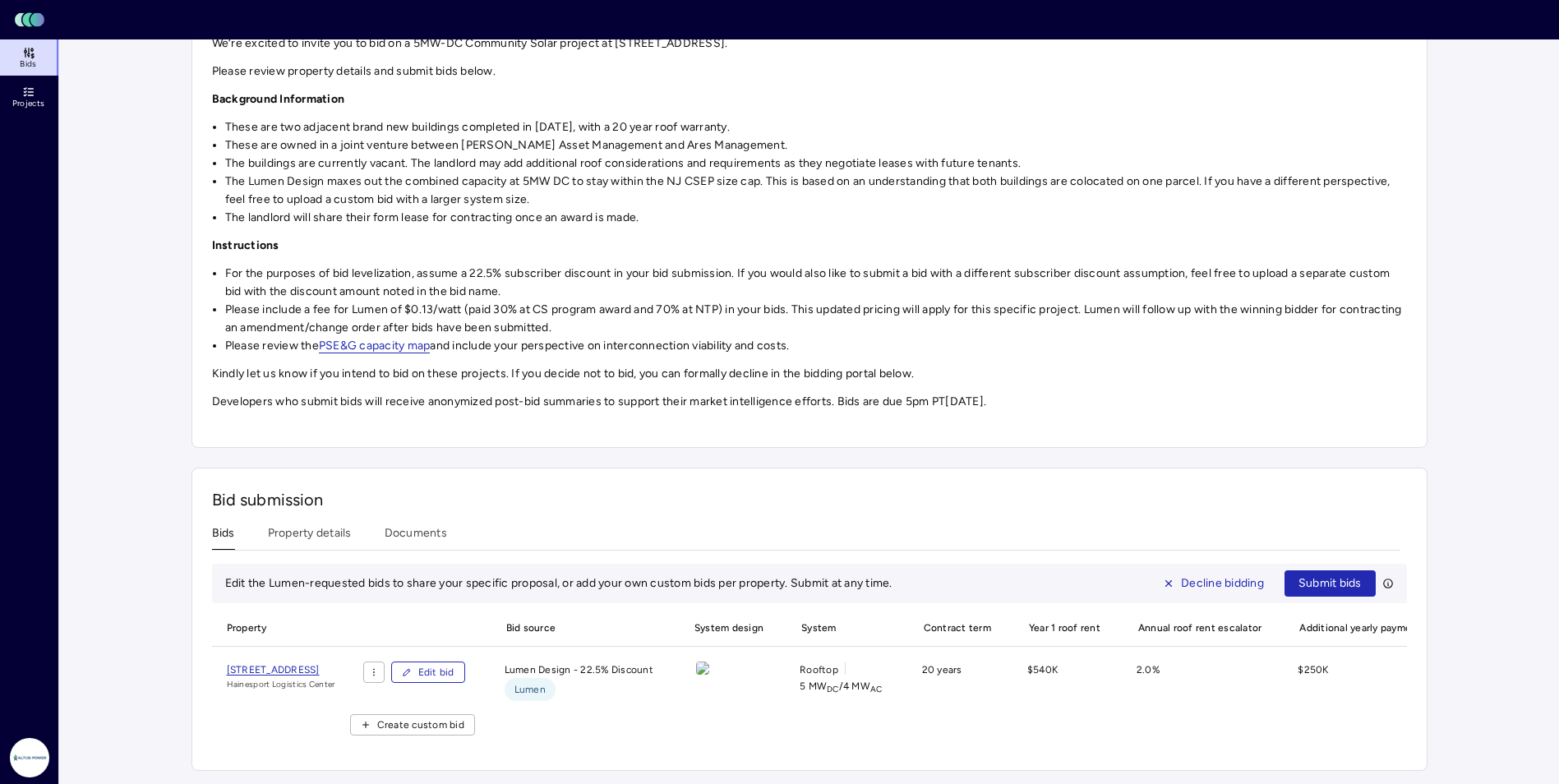
click at [263, 664] on span "[STREET_ADDRESS]" at bounding box center [272, 669] width 93 height 12
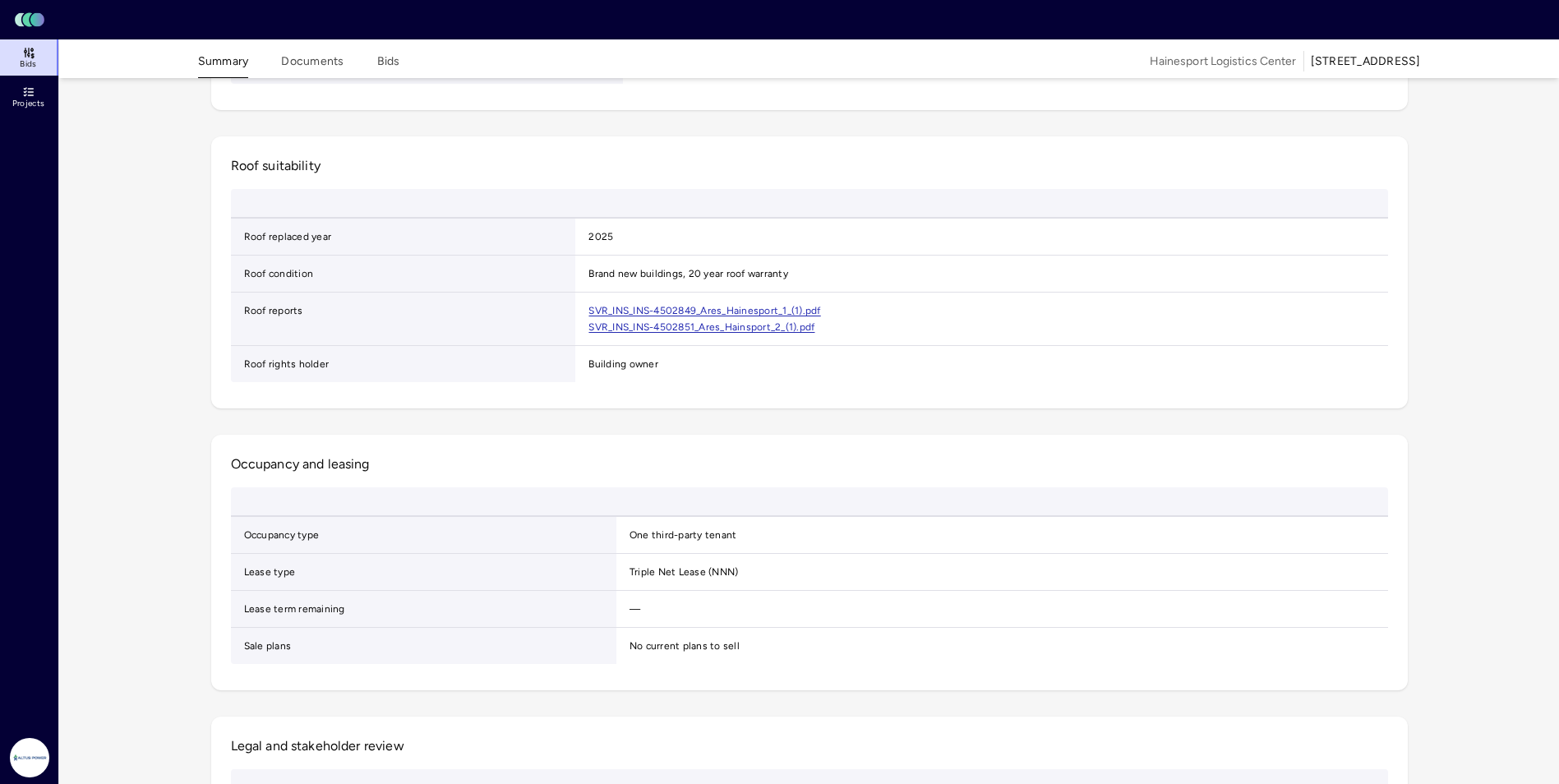
scroll to position [411, 0]
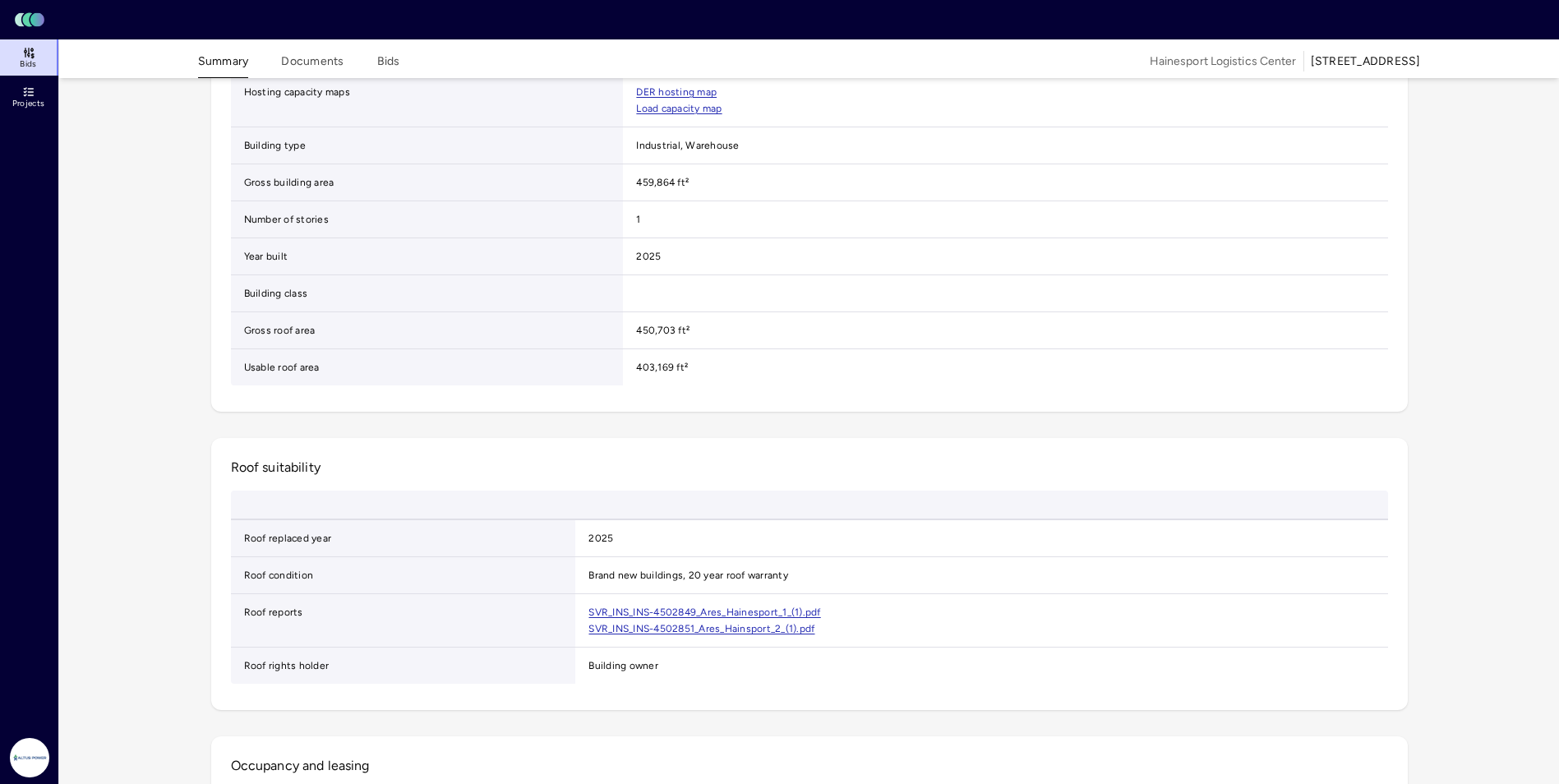
click at [386, 61] on button "Bids" at bounding box center [388, 65] width 23 height 26
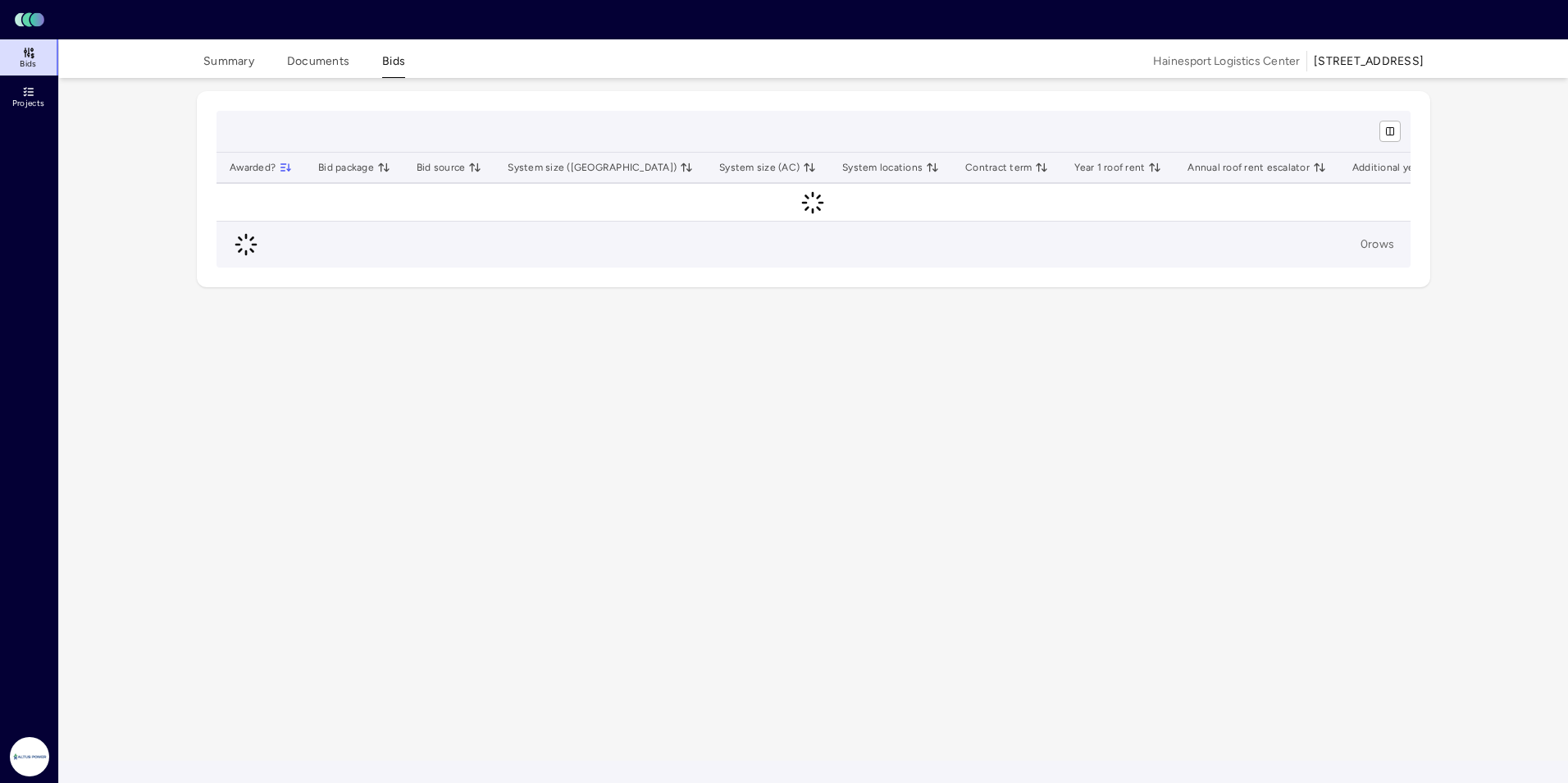
click at [900, 212] on div "Summary Documents Bids Hainesport Logistics Center [STREET_ADDRESS] Awarded? Bi…" at bounding box center [814, 400] width 1509 height 722
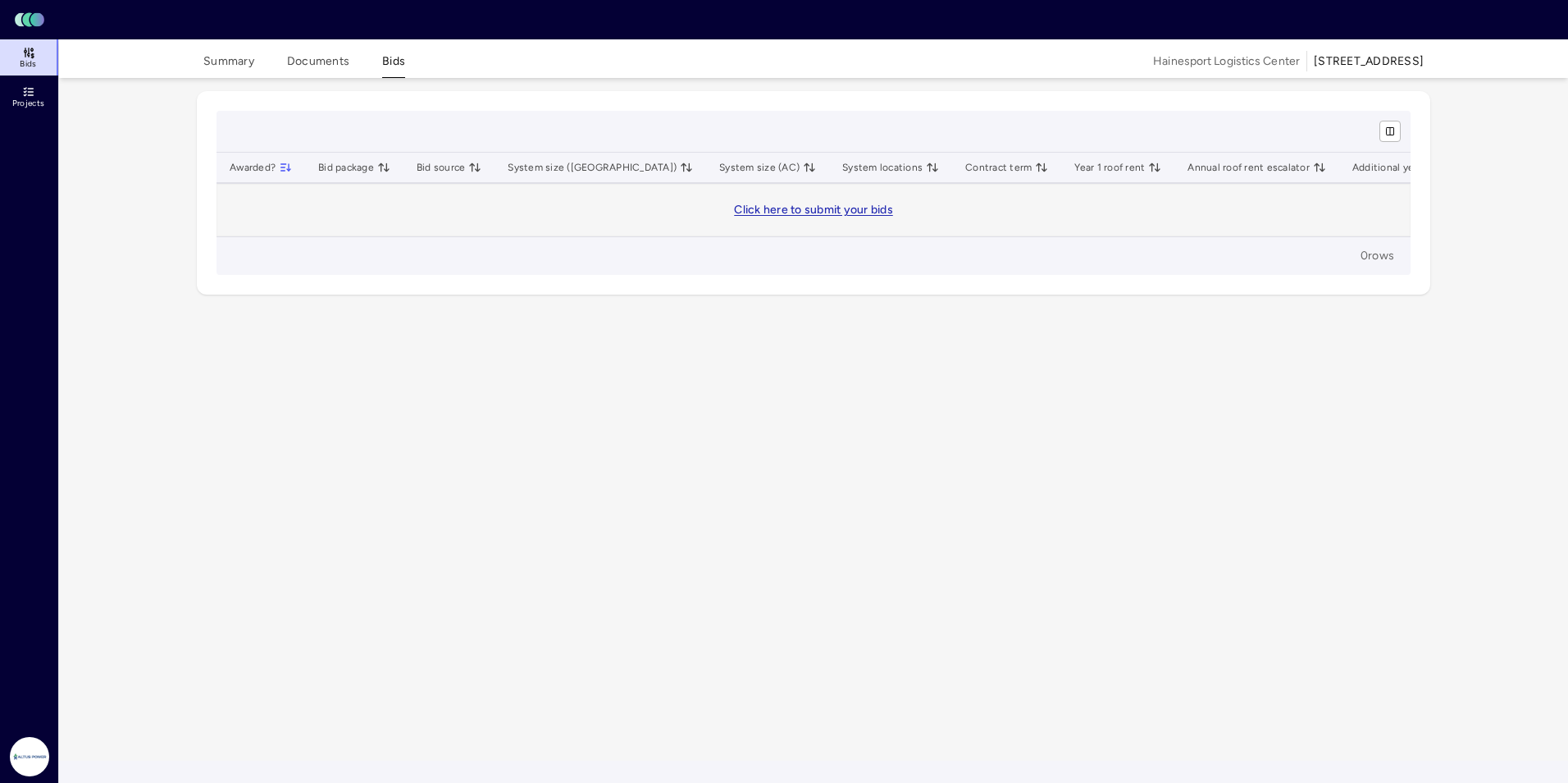
click at [137, 245] on div "Summary Documents Bids Hainesport Logistics Center [STREET_ADDRESS] Awarded? Bi…" at bounding box center [814, 400] width 1509 height 722
click at [36, 61] on span "Bids" at bounding box center [28, 64] width 16 height 10
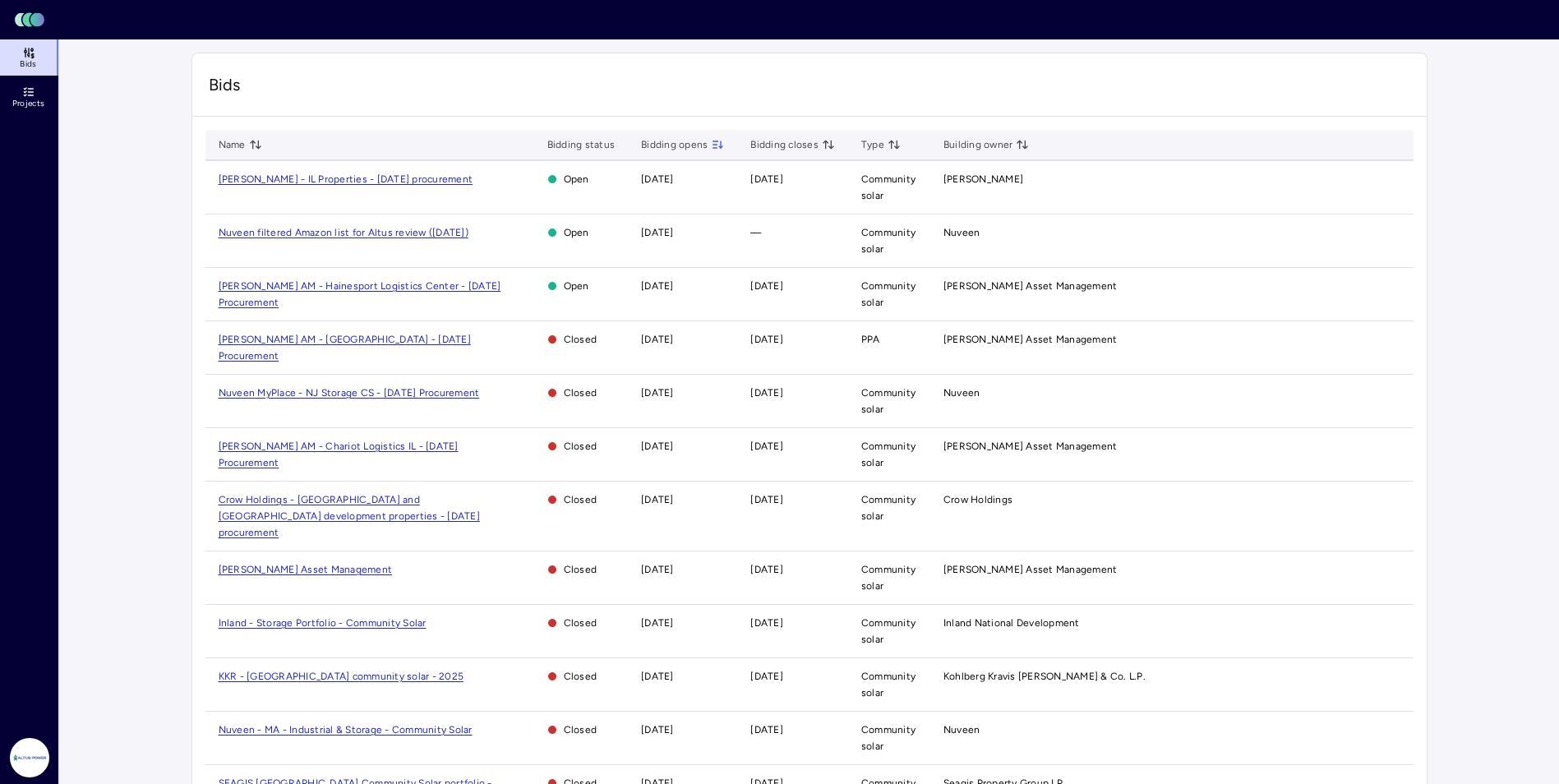
click at [306, 286] on span "[PERSON_NAME] AM - Hainesport Logistics Center - [DATE] Procurement" at bounding box center [359, 294] width 282 height 28
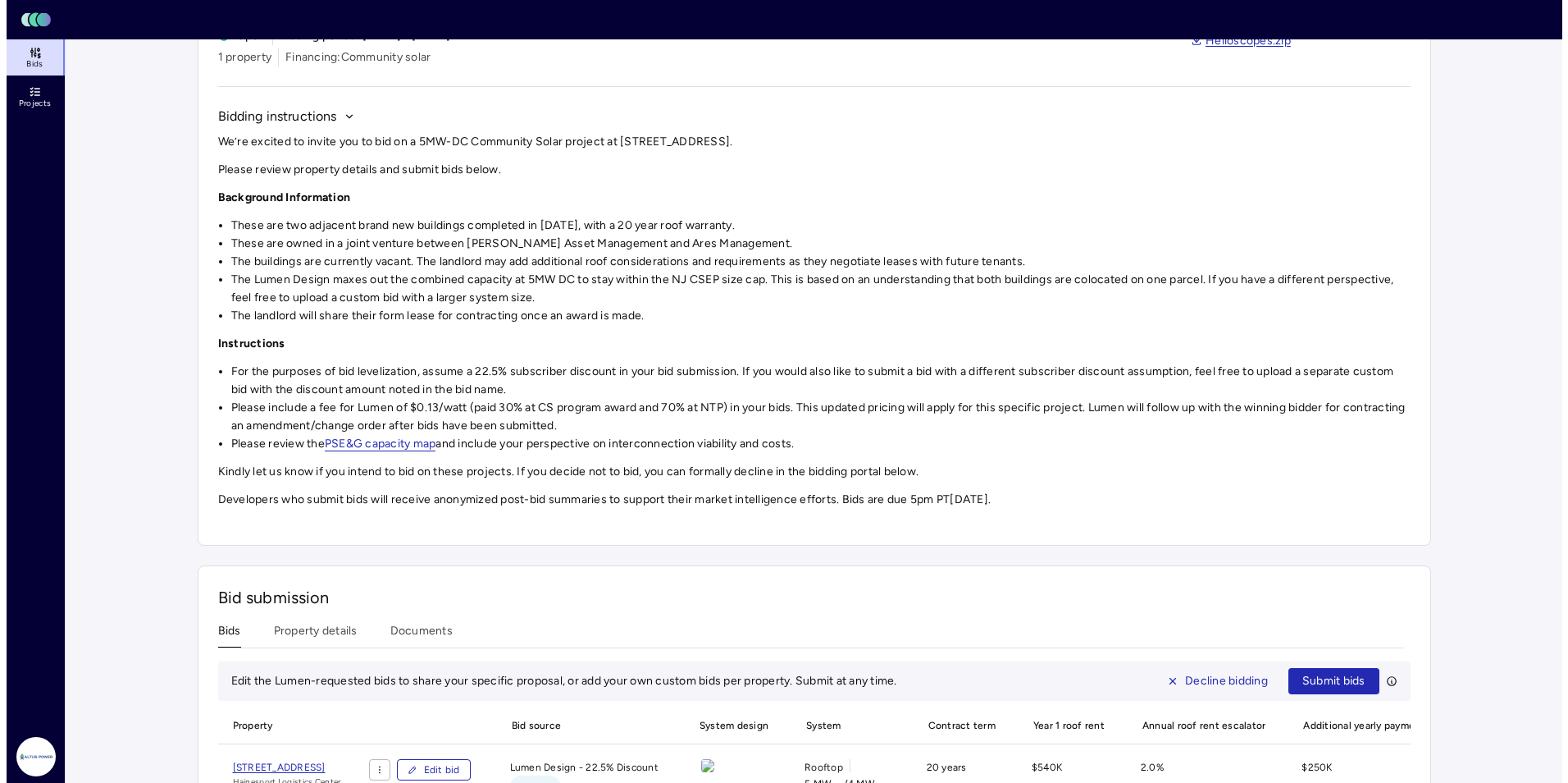
scroll to position [225, 0]
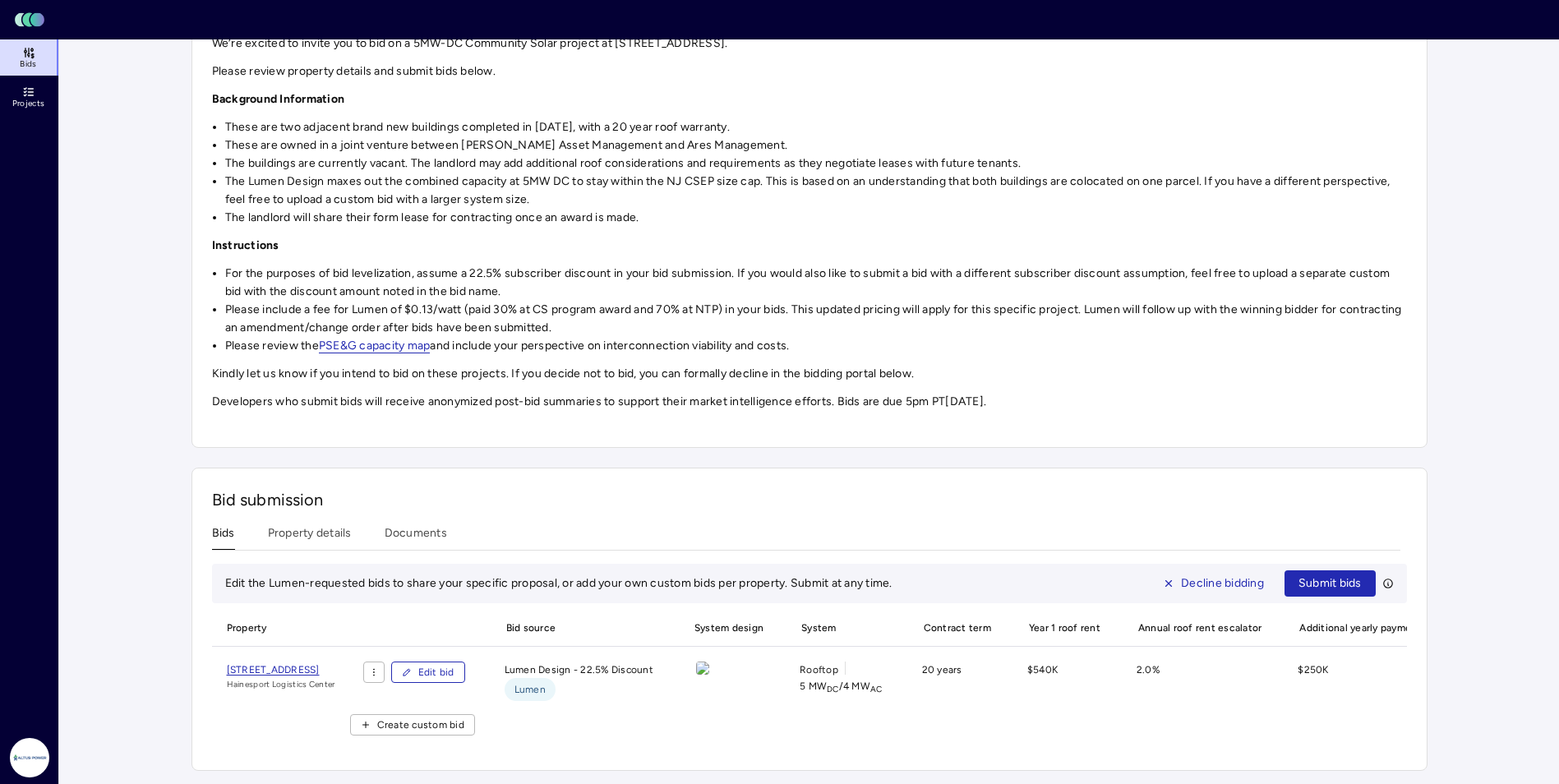
click at [410, 668] on icon "button" at bounding box center [406, 671] width 6 height 6
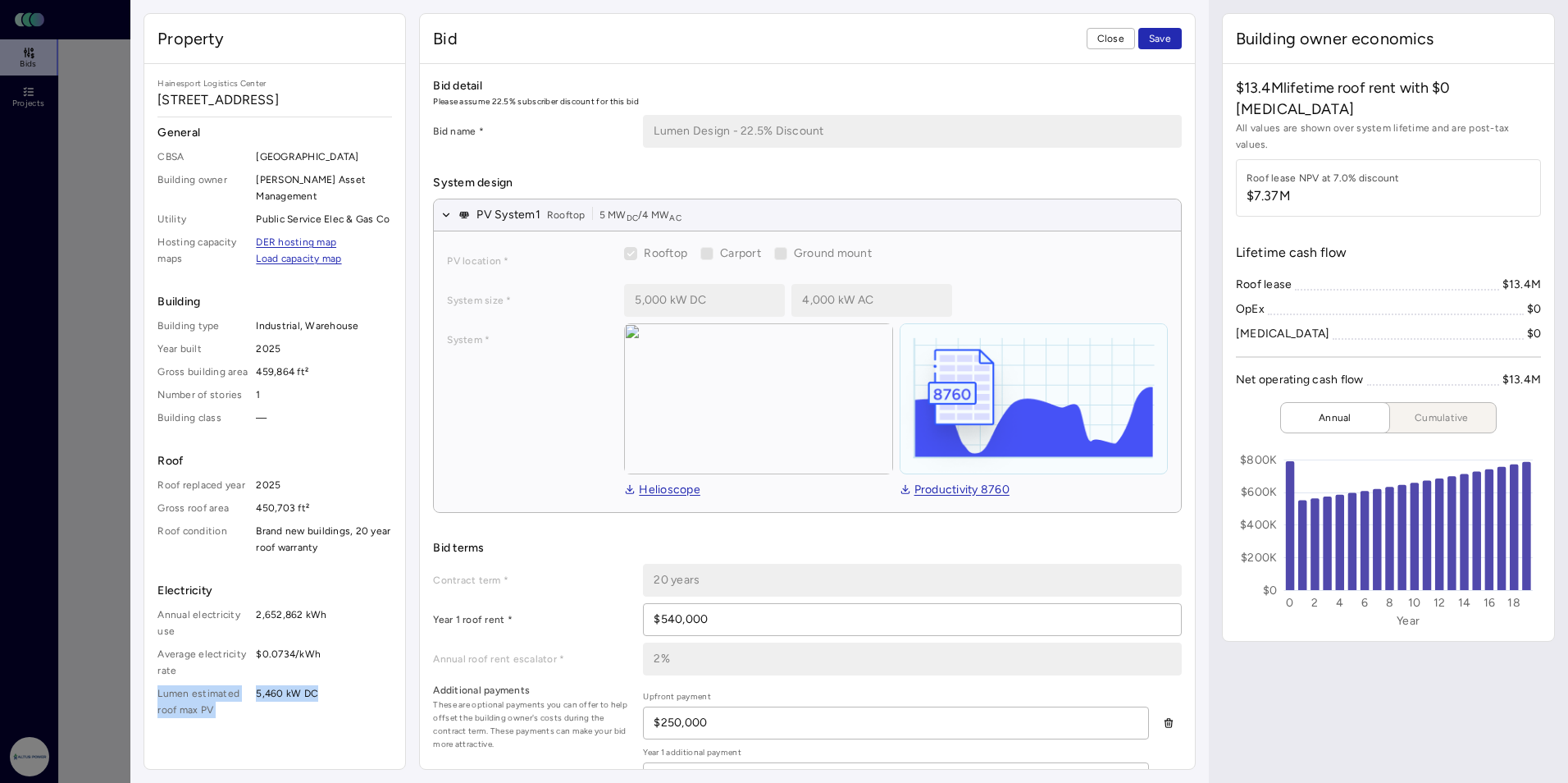
drag, startPoint x: 157, startPoint y: 691, endPoint x: 316, endPoint y: 695, distance: 159.1
click at [316, 695] on div "[GEOGRAPHIC_DATA] [STREET_ADDRESS] General CBSA Burlington Building owner [PERS…" at bounding box center [275, 397] width 261 height 667
drag, startPoint x: 316, startPoint y: 695, endPoint x: 233, endPoint y: 713, distance: 84.9
click at [233, 713] on span "Lumen estimated roof max PV" at bounding box center [203, 701] width 92 height 33
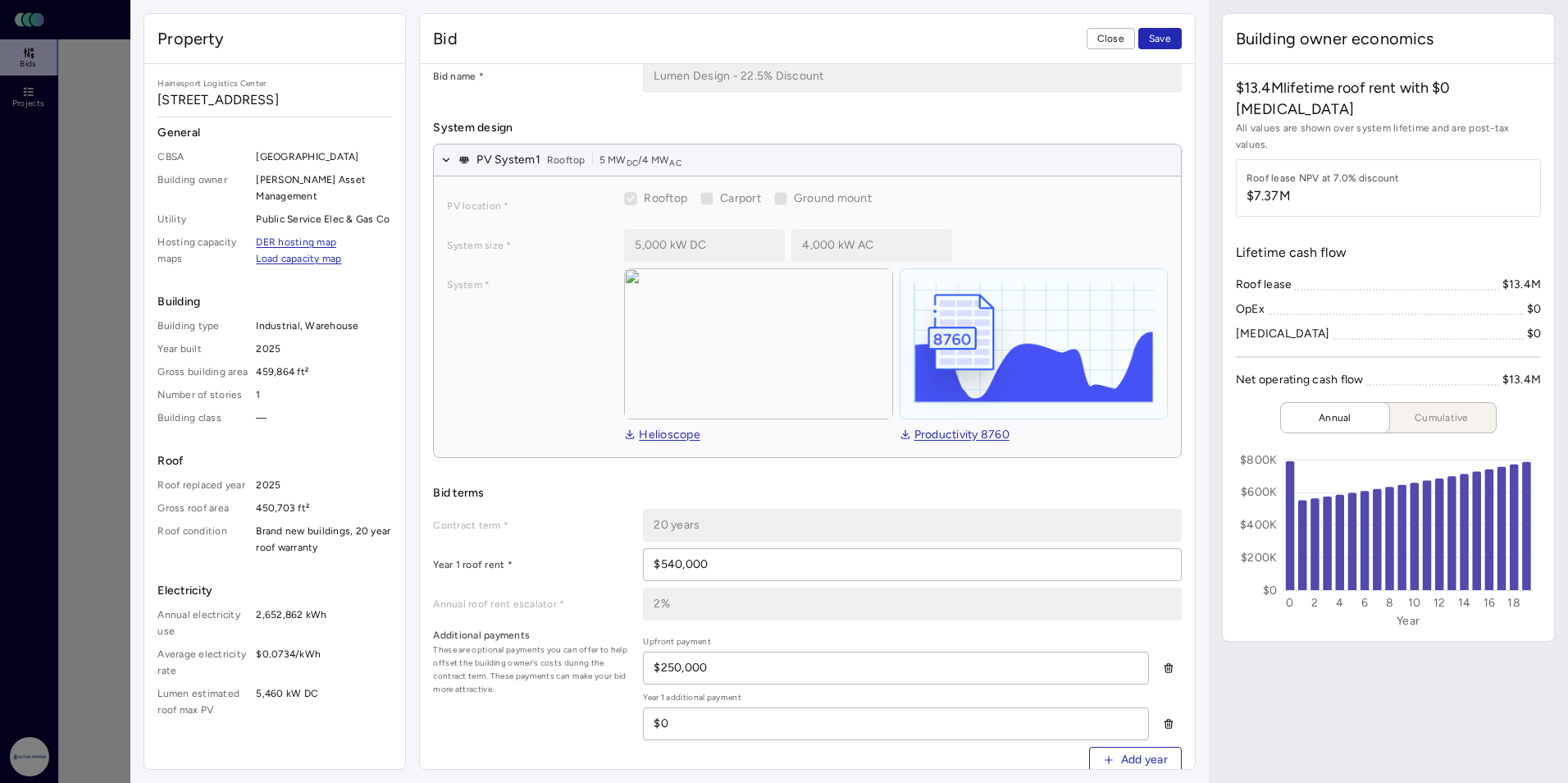
scroll to position [82, 0]
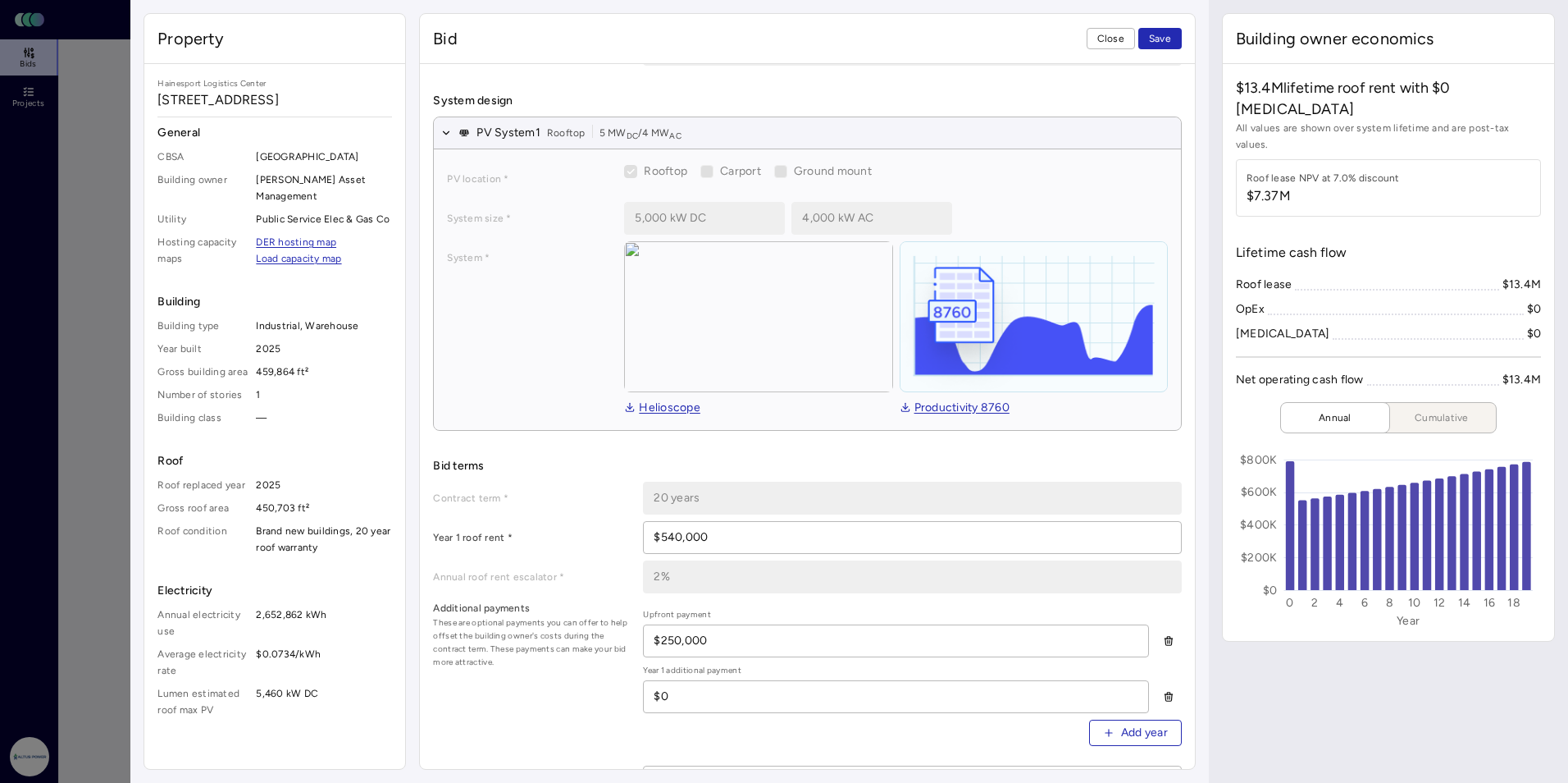
click at [789, 171] on label "Ground mount" at bounding box center [829, 171] width 84 height 18
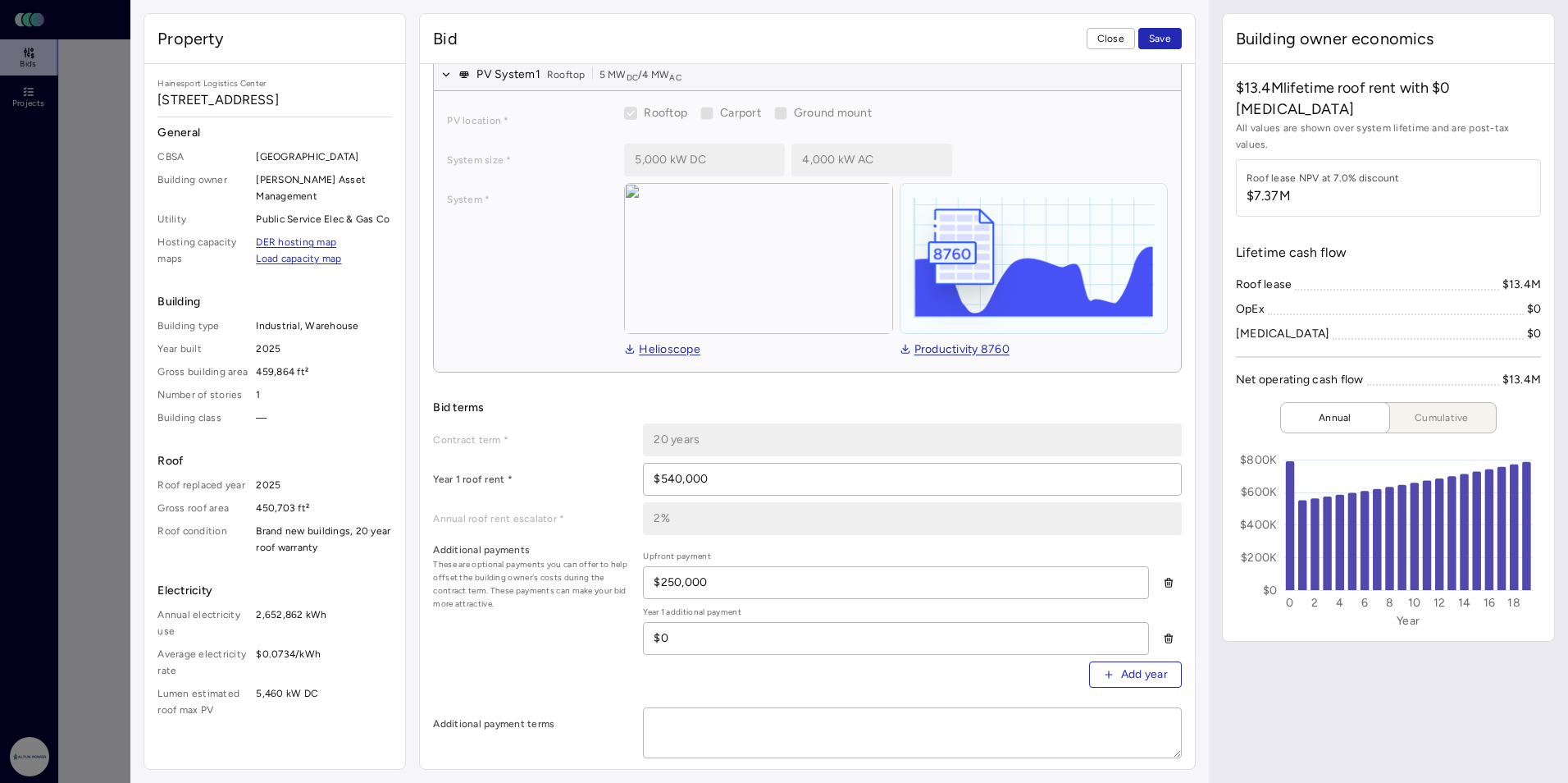
scroll to position [164, 0]
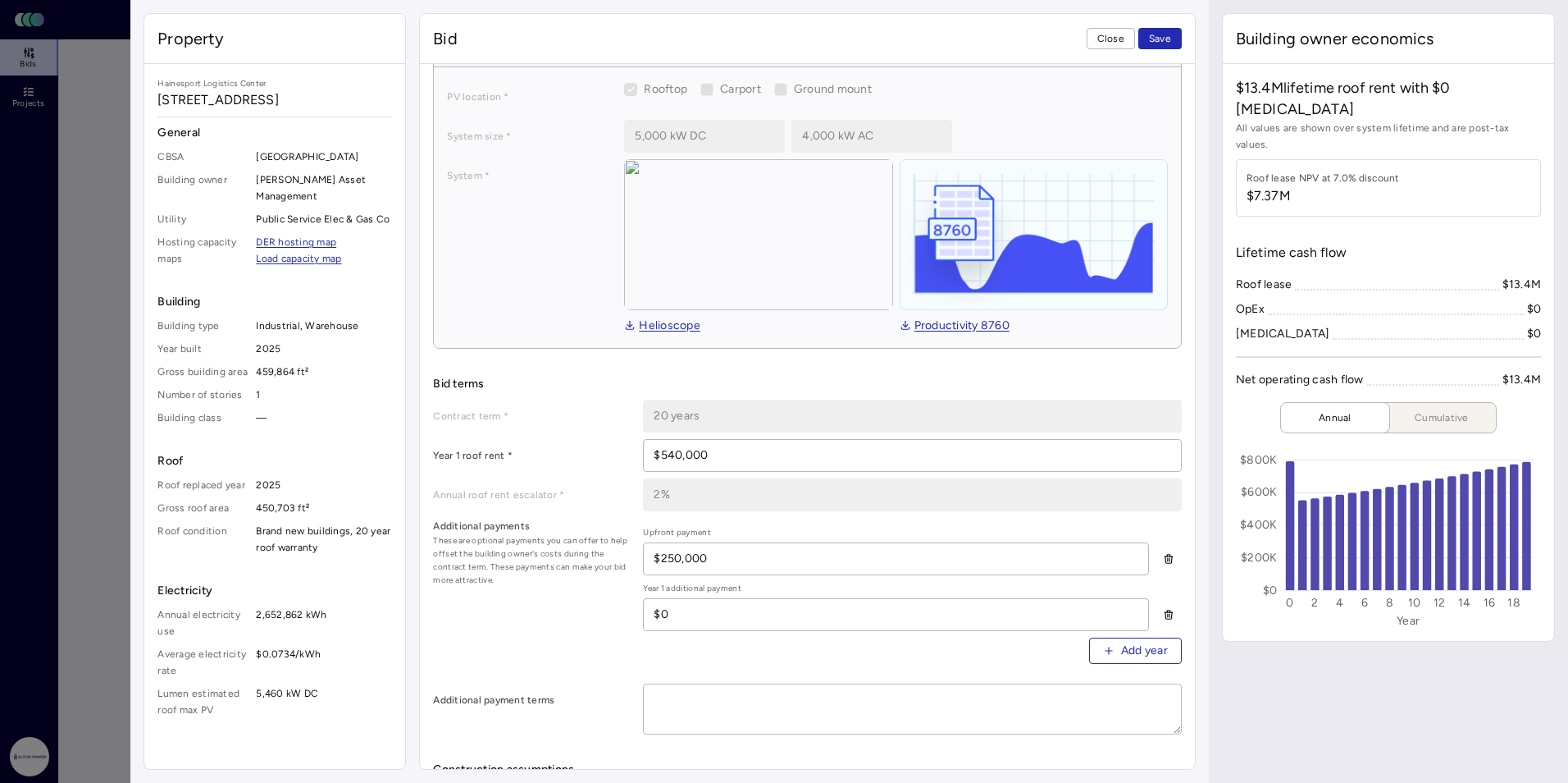
drag, startPoint x: 721, startPoint y: 550, endPoint x: 609, endPoint y: 553, distance: 112.0
click at [609, 553] on div "Additional payments These are optional payments you can offer to help offset th…" at bounding box center [806, 597] width 748 height 159
click at [900, 27] on button "Save" at bounding box center [1160, 38] width 43 height 21
drag, startPoint x: 713, startPoint y: 554, endPoint x: 630, endPoint y: 554, distance: 83.0
click at [630, 554] on div "Additional payments These are optional payments you can offer to help offset th…" at bounding box center [806, 597] width 748 height 159
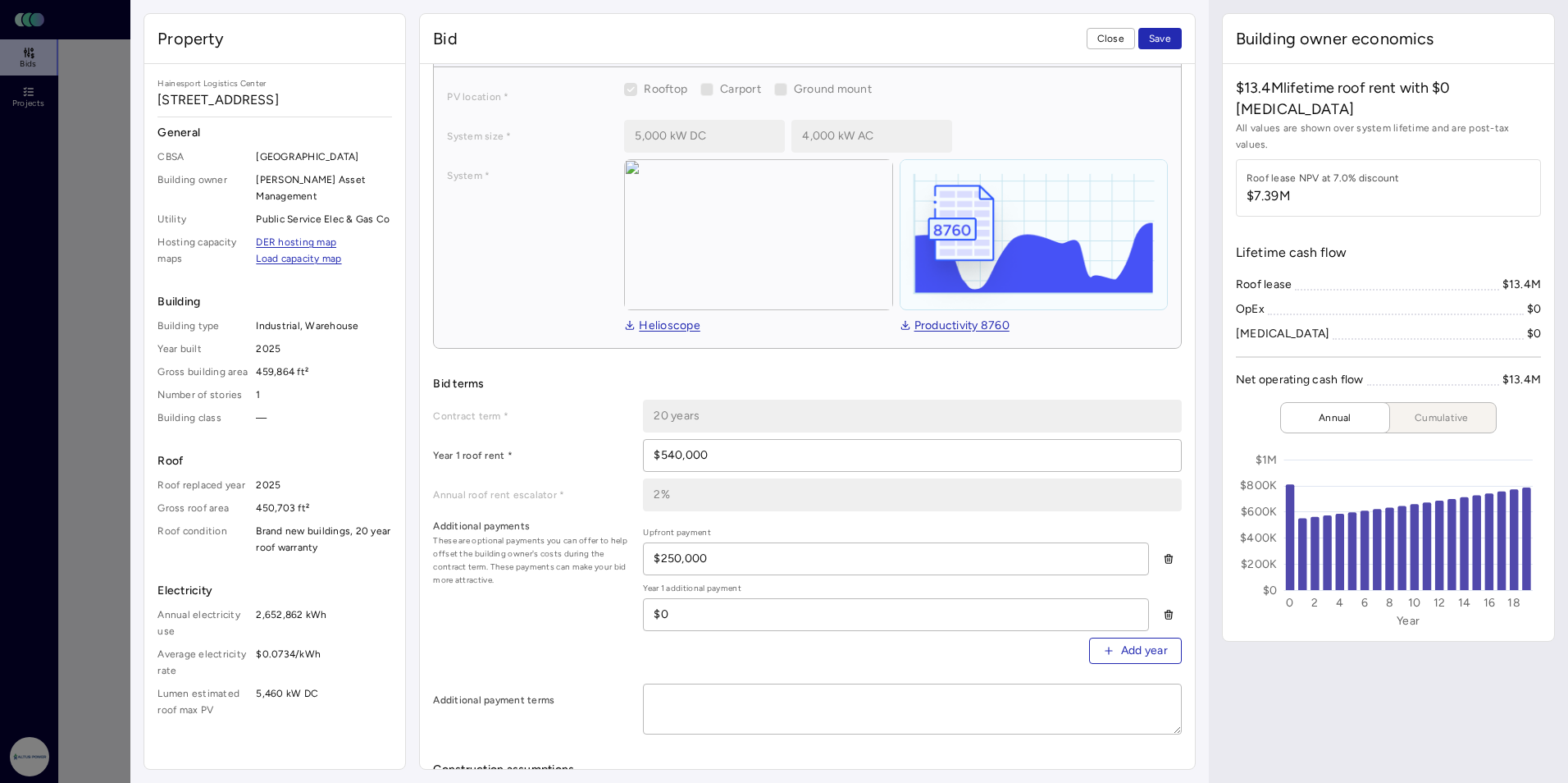
click at [900, 27] on button "Save" at bounding box center [1160, 38] width 43 height 21
drag, startPoint x: 722, startPoint y: 551, endPoint x: 627, endPoint y: 551, distance: 95.0
click at [627, 551] on div "Additional payments These are optional payments you can offer to help offset th…" at bounding box center [806, 597] width 748 height 159
type input "$270,000"
click at [900, 27] on button "Save" at bounding box center [1160, 38] width 43 height 21
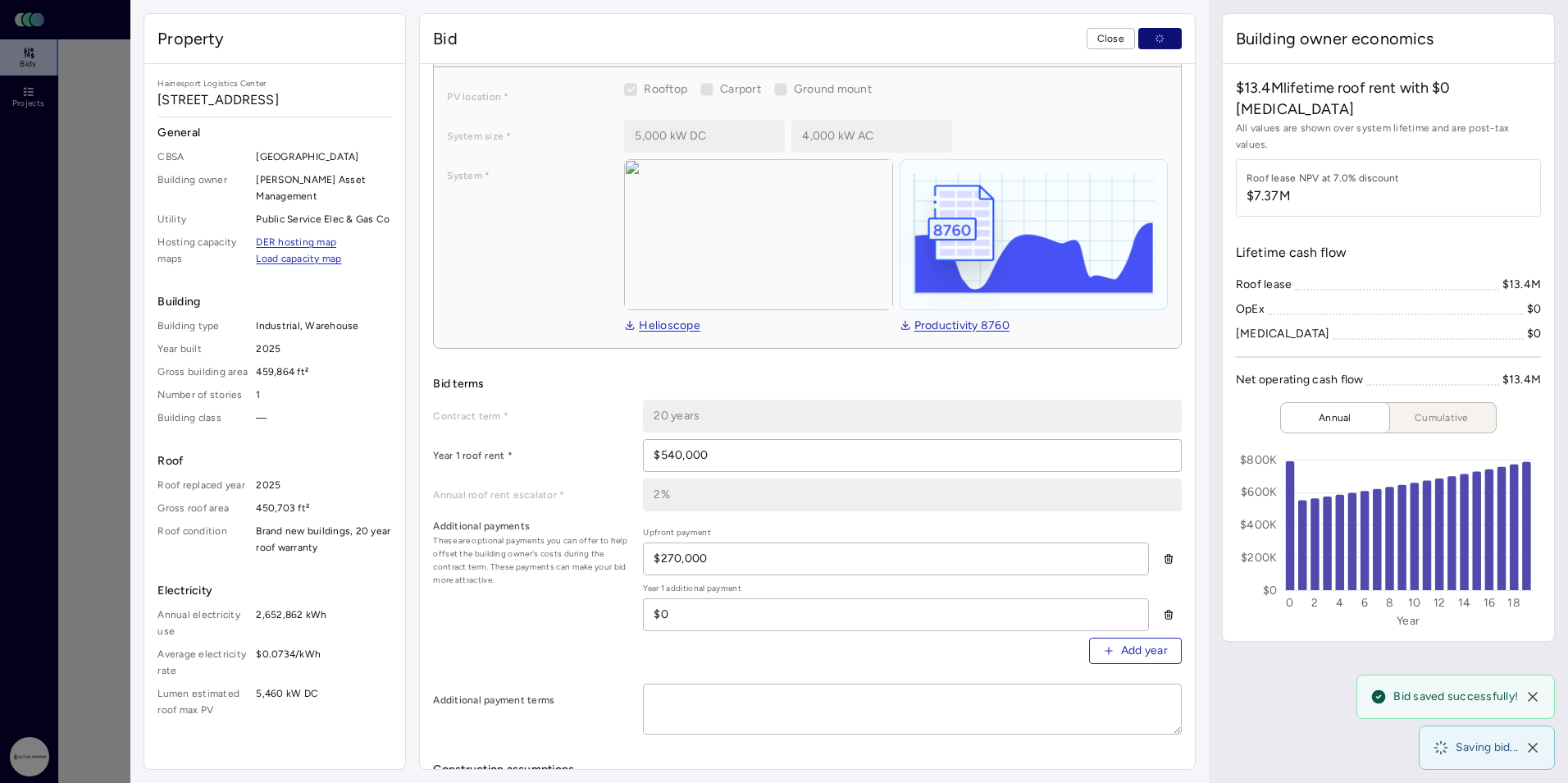
click at [588, 606] on div "Additional payments These are optional payments you can offer to help offset th…" at bounding box center [806, 597] width 748 height 159
click at [695, 704] on textarea at bounding box center [912, 709] width 536 height 49
type textarea "x"
type textarea "$"
type textarea "x"
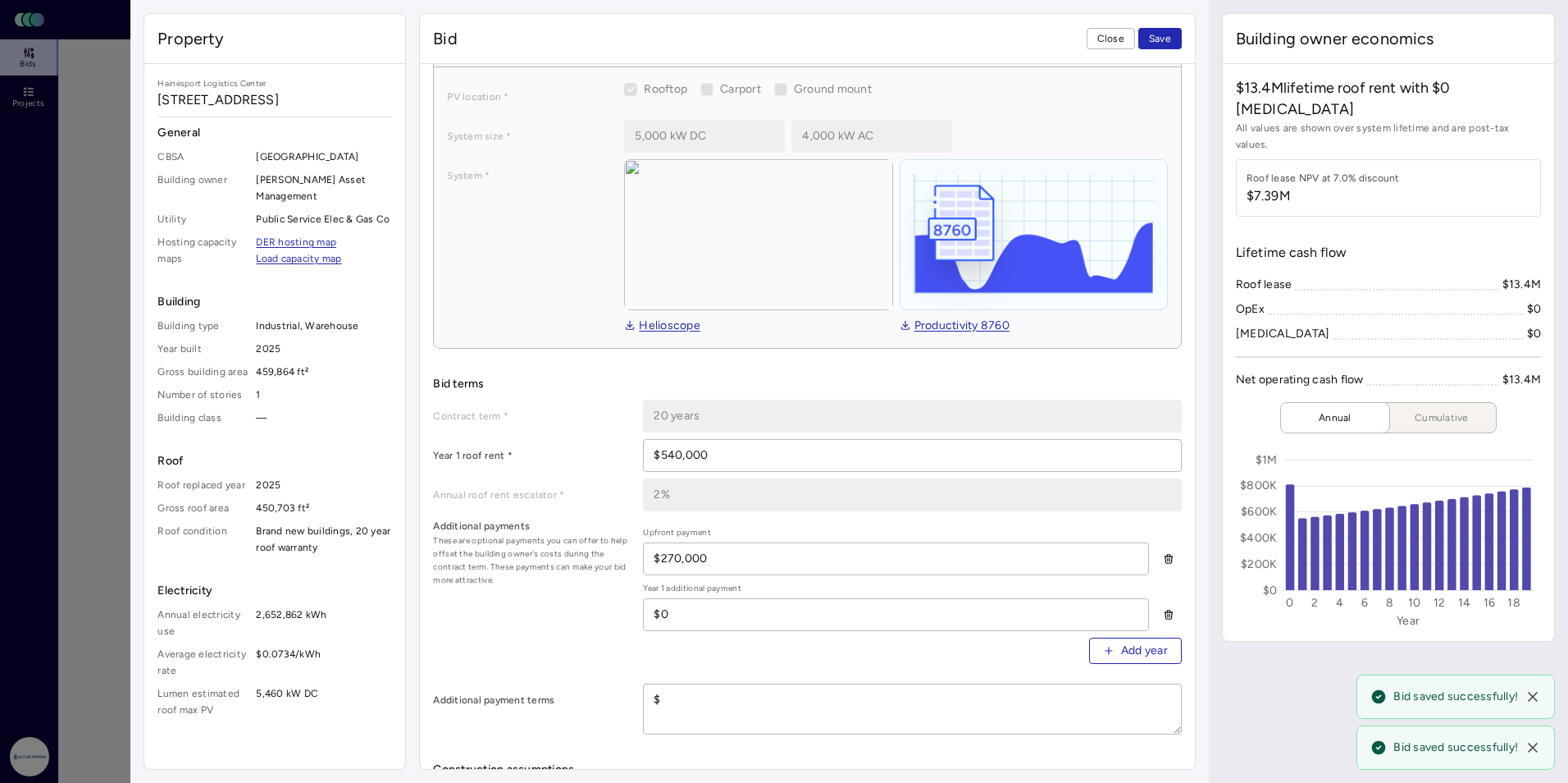
type textarea "$2"
type textarea "x"
type textarea "$27"
type textarea "x"
type textarea "$270"
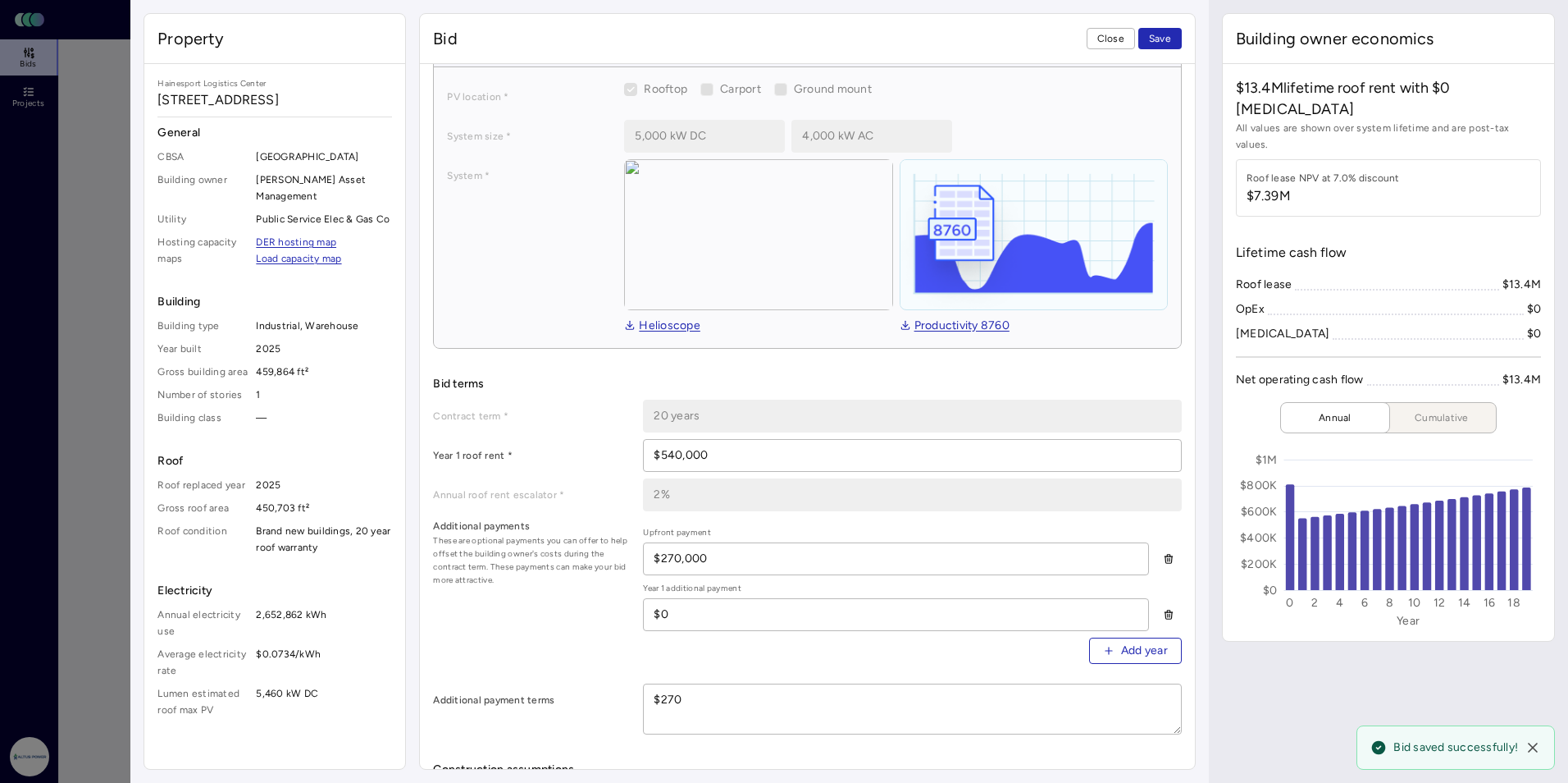
type textarea "x"
type textarea "$270,"
type textarea "x"
type textarea "$270,0"
type textarea "x"
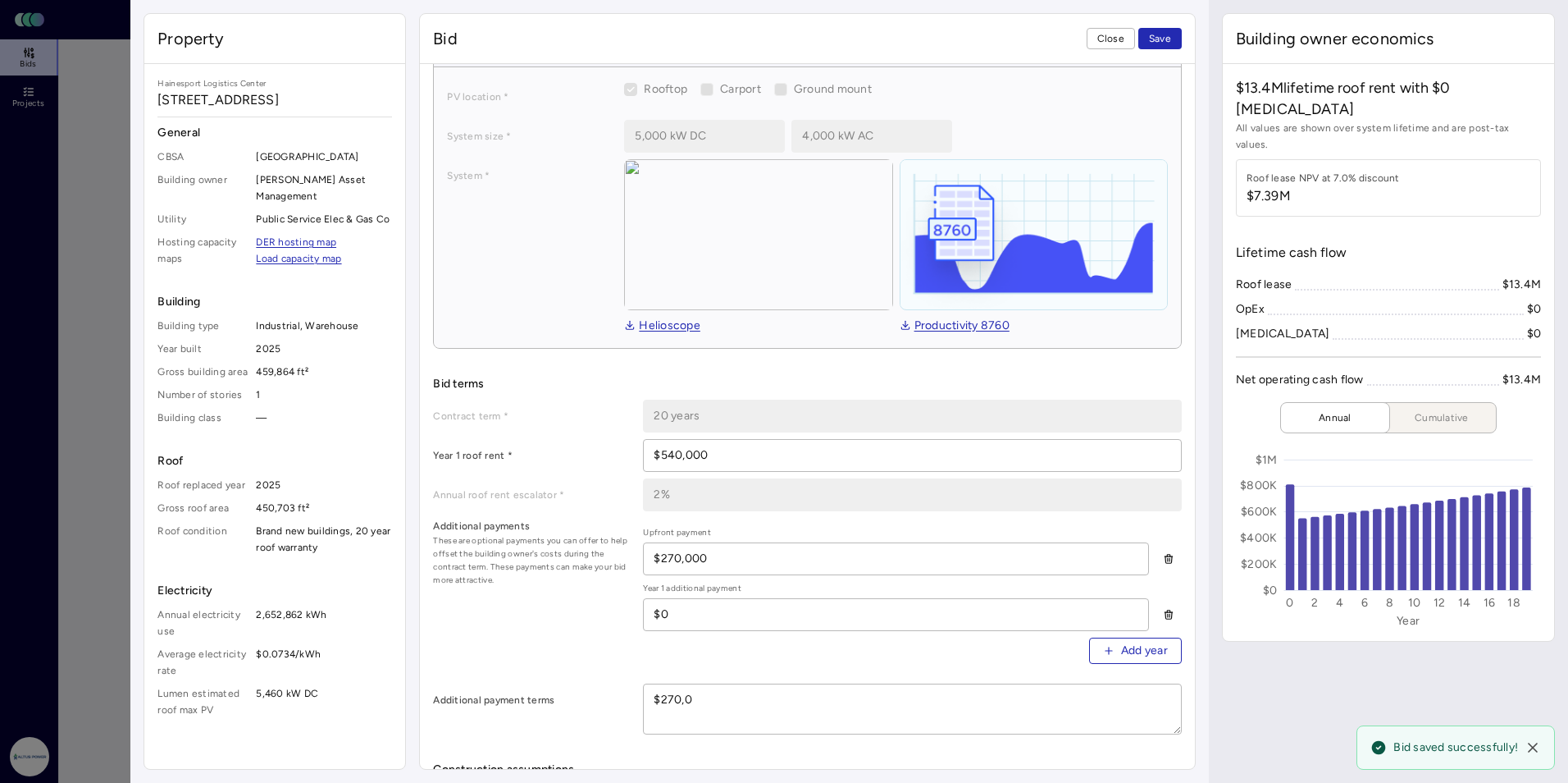
type textarea "$270,00"
type textarea "x"
type textarea "$270,000"
type textarea "x"
type textarea "$270,000"
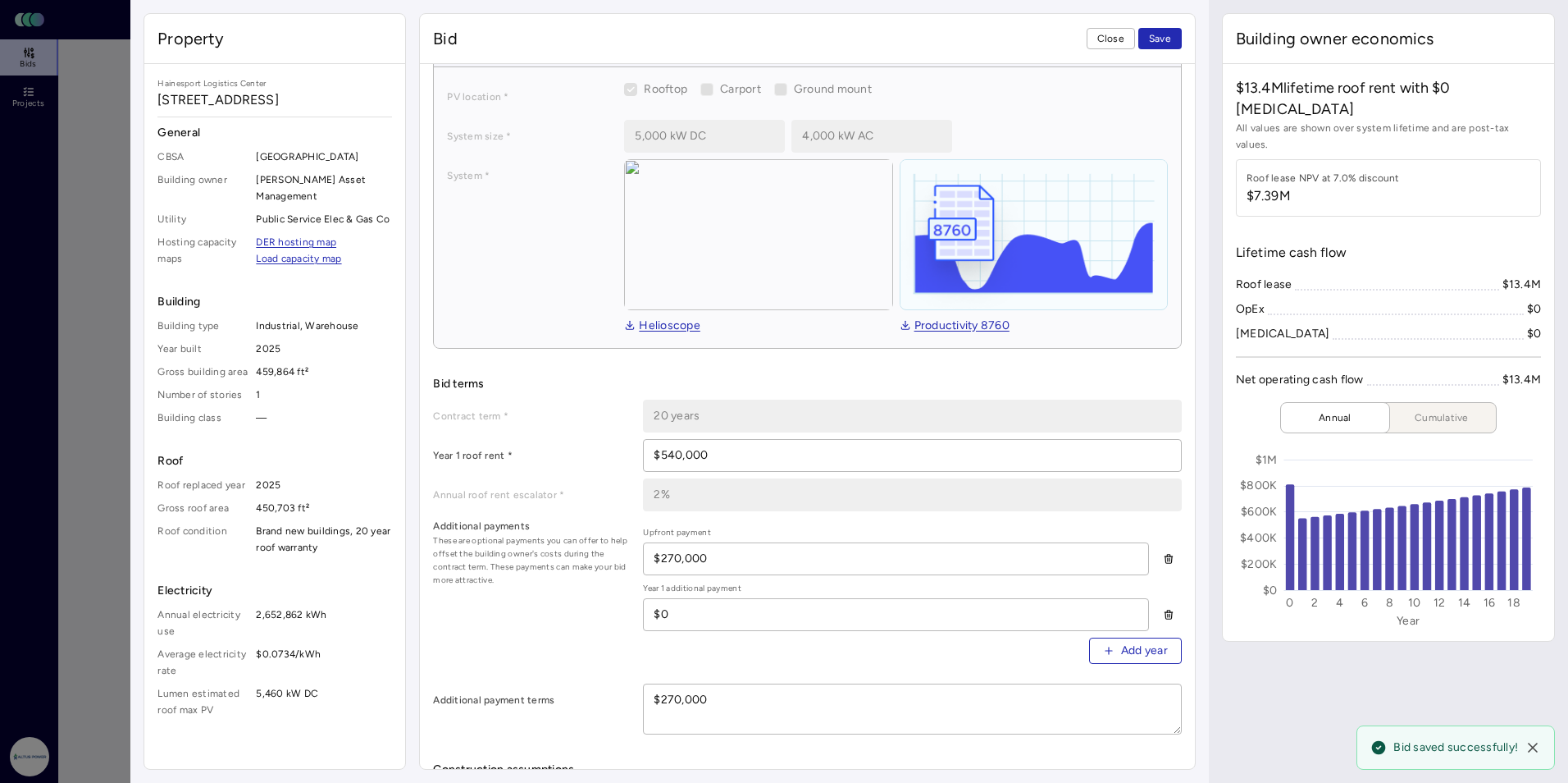
type textarea "x"
type textarea "$270,000 u"
type textarea "x"
type textarea "$270,000 up"
type textarea "x"
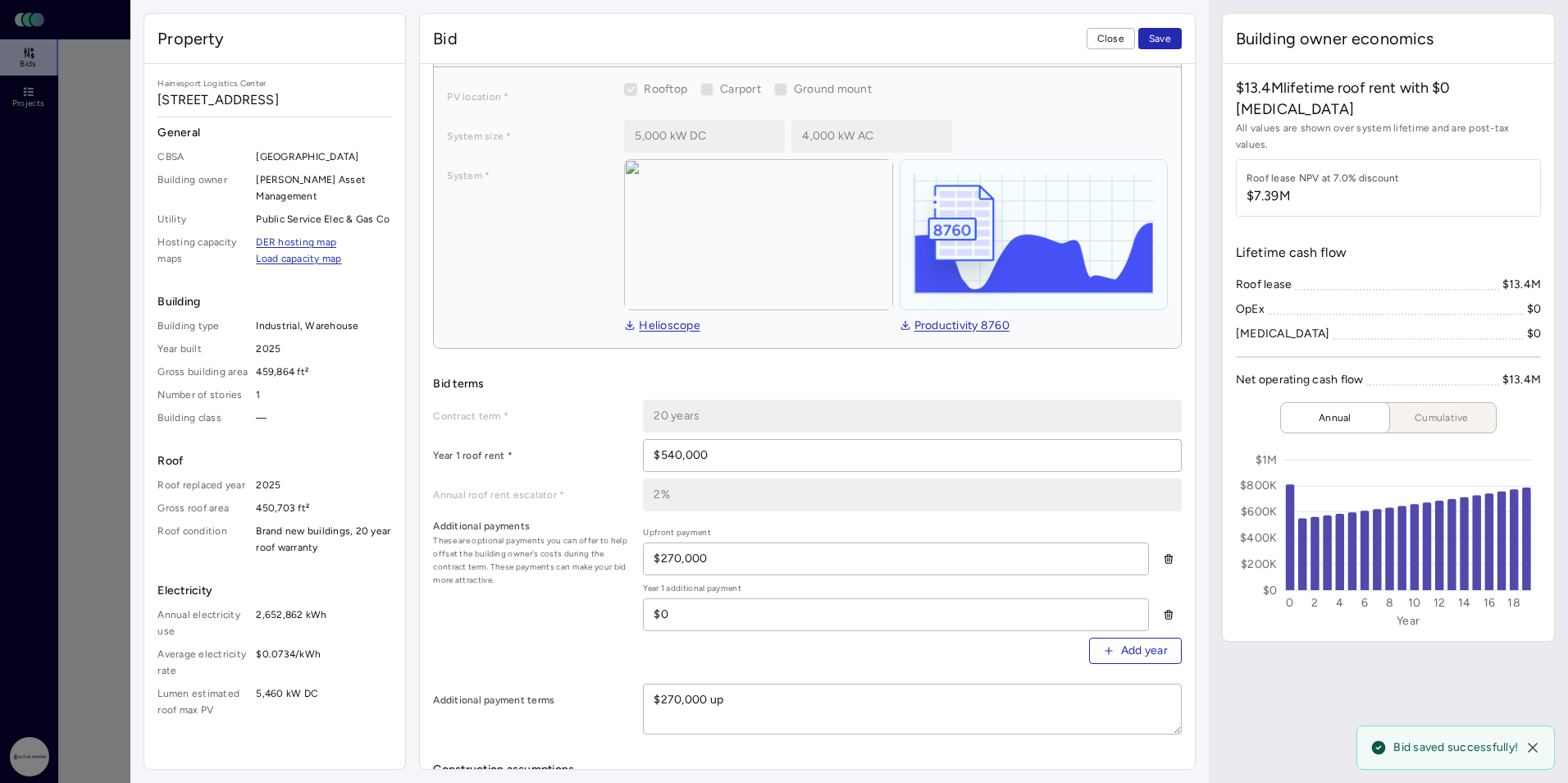
type textarea "$270,000 upf"
type textarea "x"
type textarea "$270,000 upfr"
type textarea "x"
type textarea "$270,000 upfro"
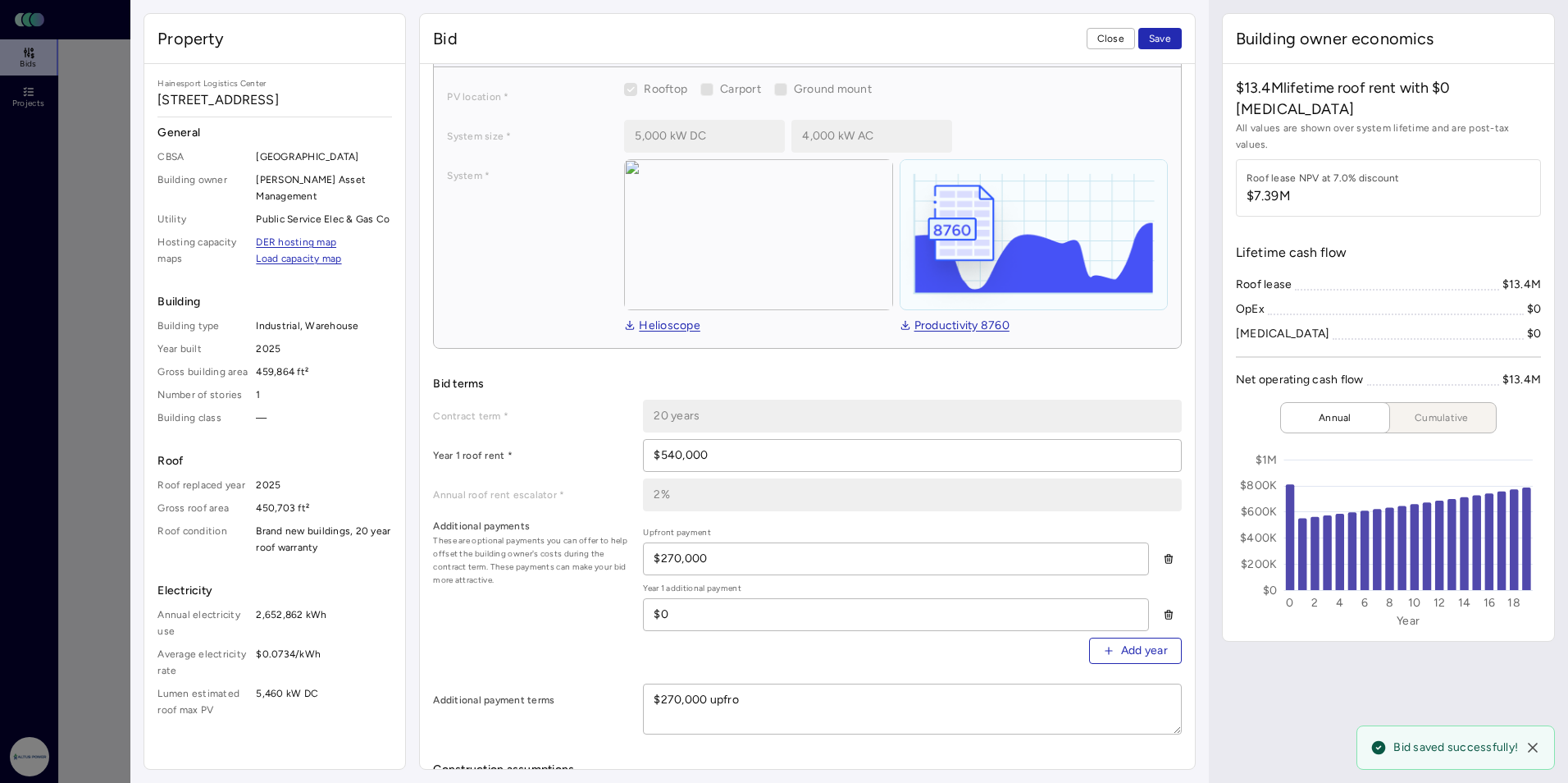
type textarea "x"
type textarea "$270,000 upfron"
type textarea "x"
type textarea "$270,000 upfront"
type textarea "x"
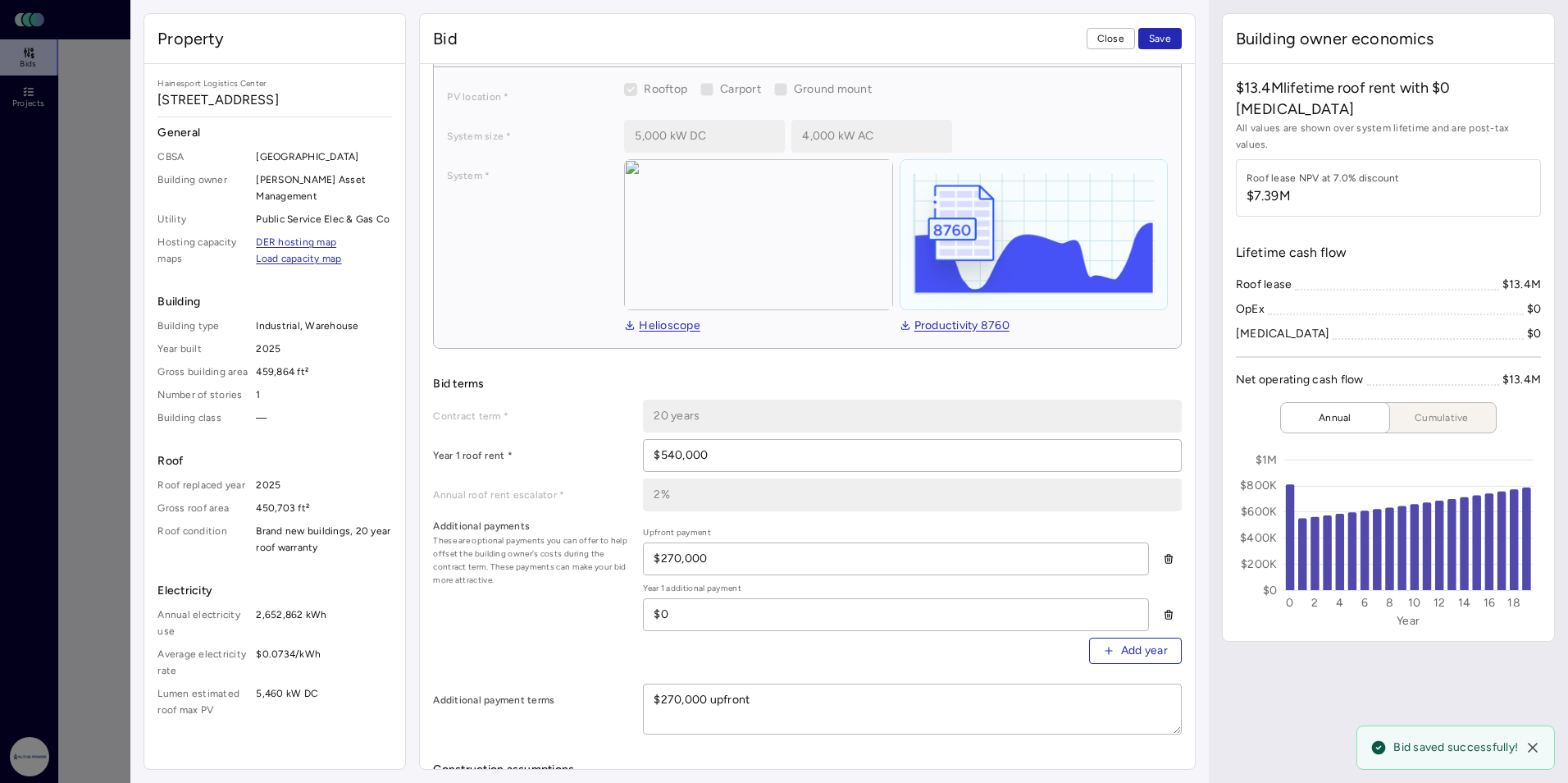
type textarea "$270,000 upfront"
type textarea "x"
type textarea "$270,000 upfront p"
type textarea "x"
type textarea "$270,000 upfront pa"
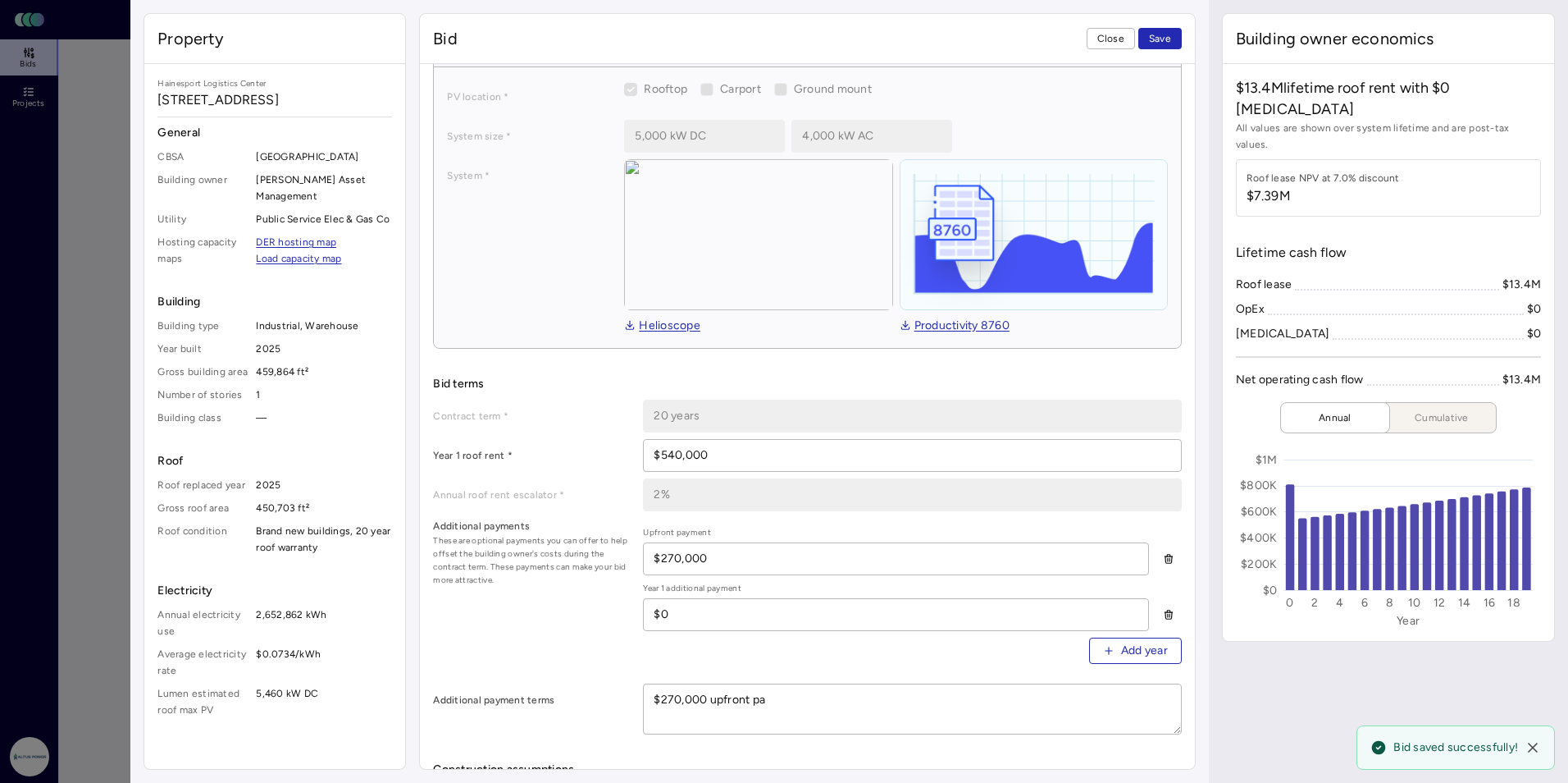
type textarea "x"
type textarea "$270,000 upfront pay"
type textarea "x"
type textarea "$270,000 upfront paym"
type textarea "x"
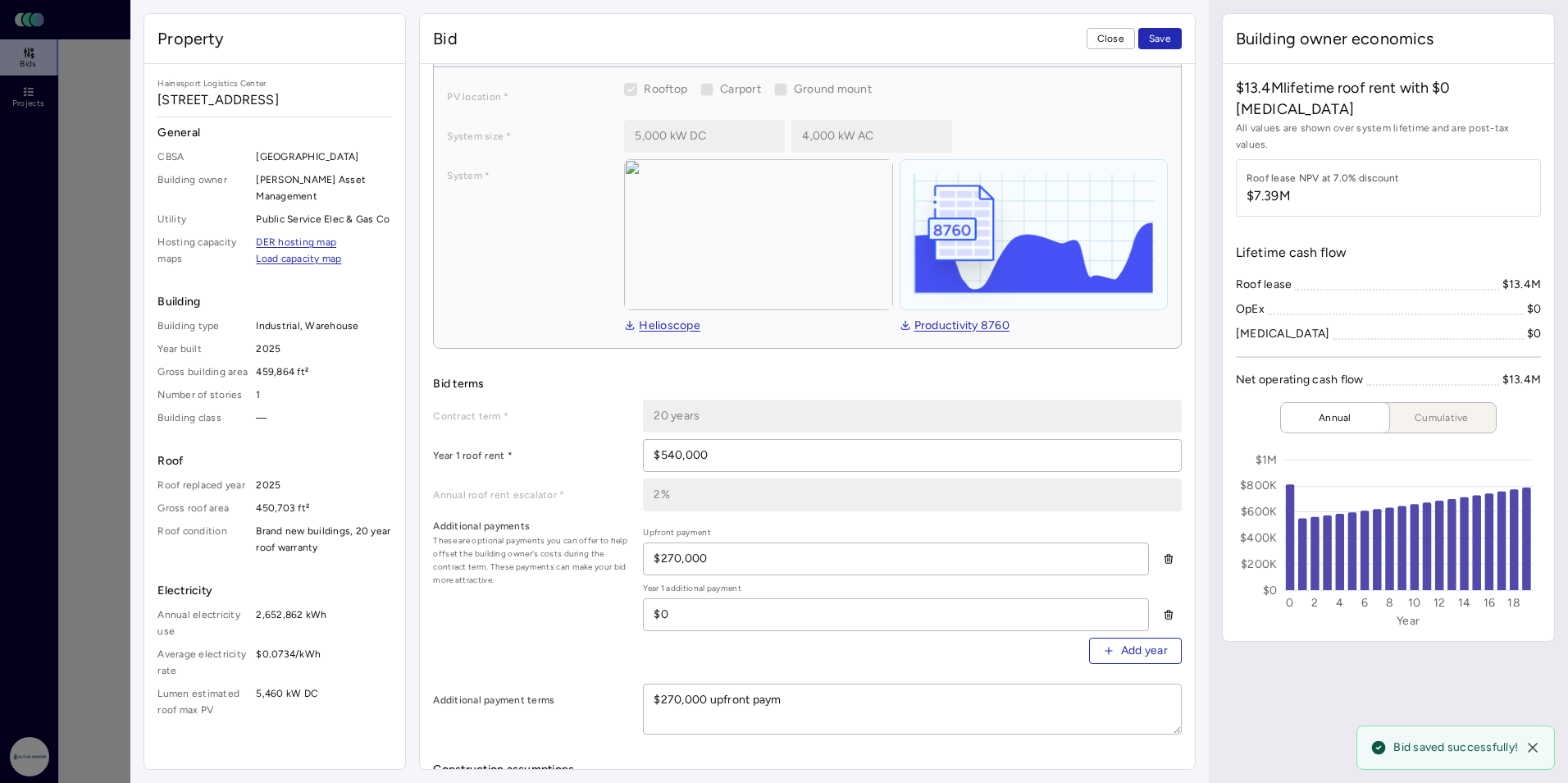
type textarea "$270,000 upfront payme"
type textarea "x"
type textarea "$270,000 upfront paymen"
type textarea "x"
type textarea "$270,000 upfront payment"
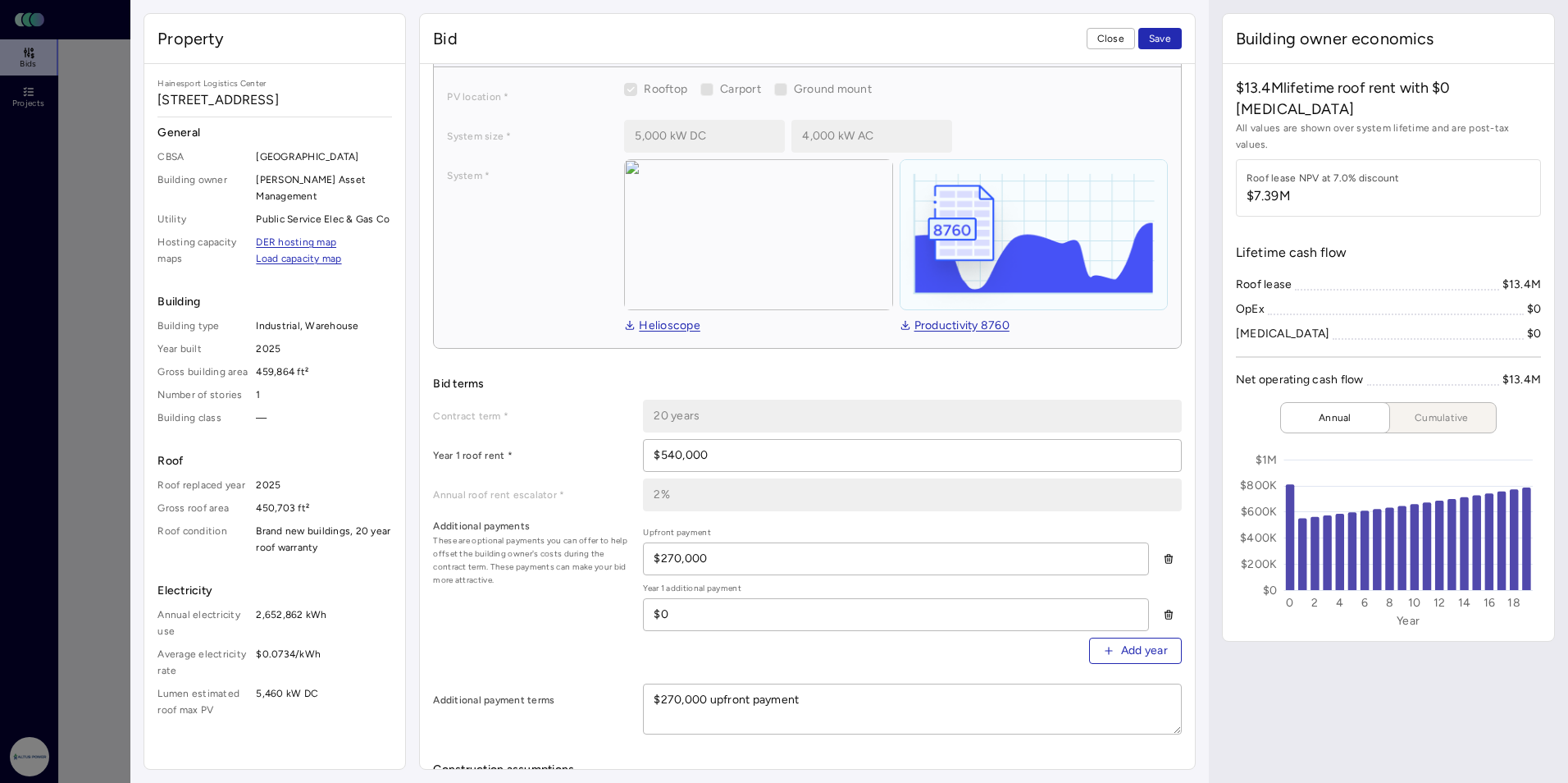
type textarea "x"
type textarea "$270,000 upfront payment"
type textarea "x"
type textarea "$270,000 upfront payment i"
type textarea "x"
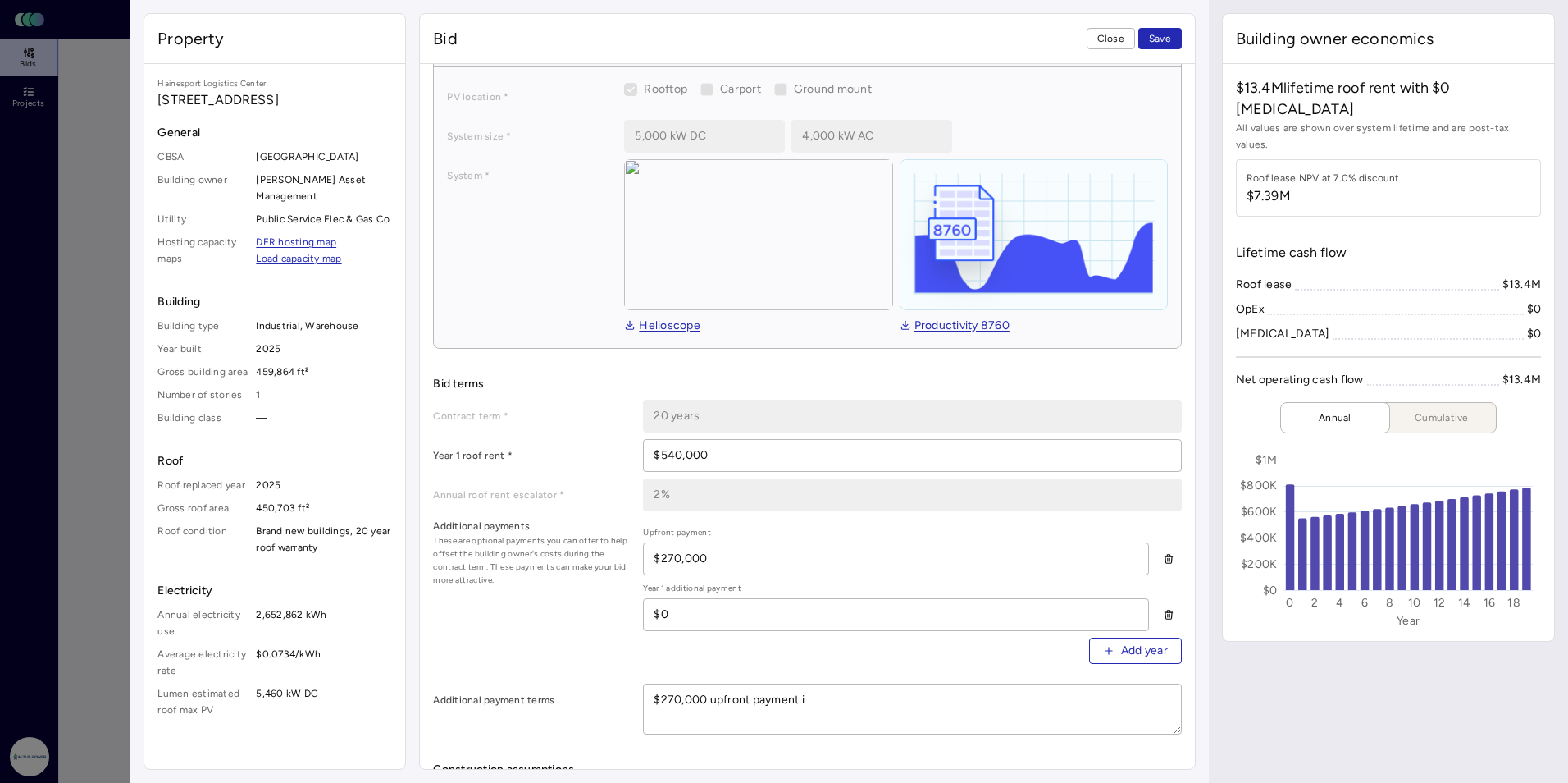
type textarea "$270,000 upfront payment is"
type textarea "x"
type textarea "$270,000 upfront payment is"
type textarea "x"
type textarea "$270,000 upfront payment is p"
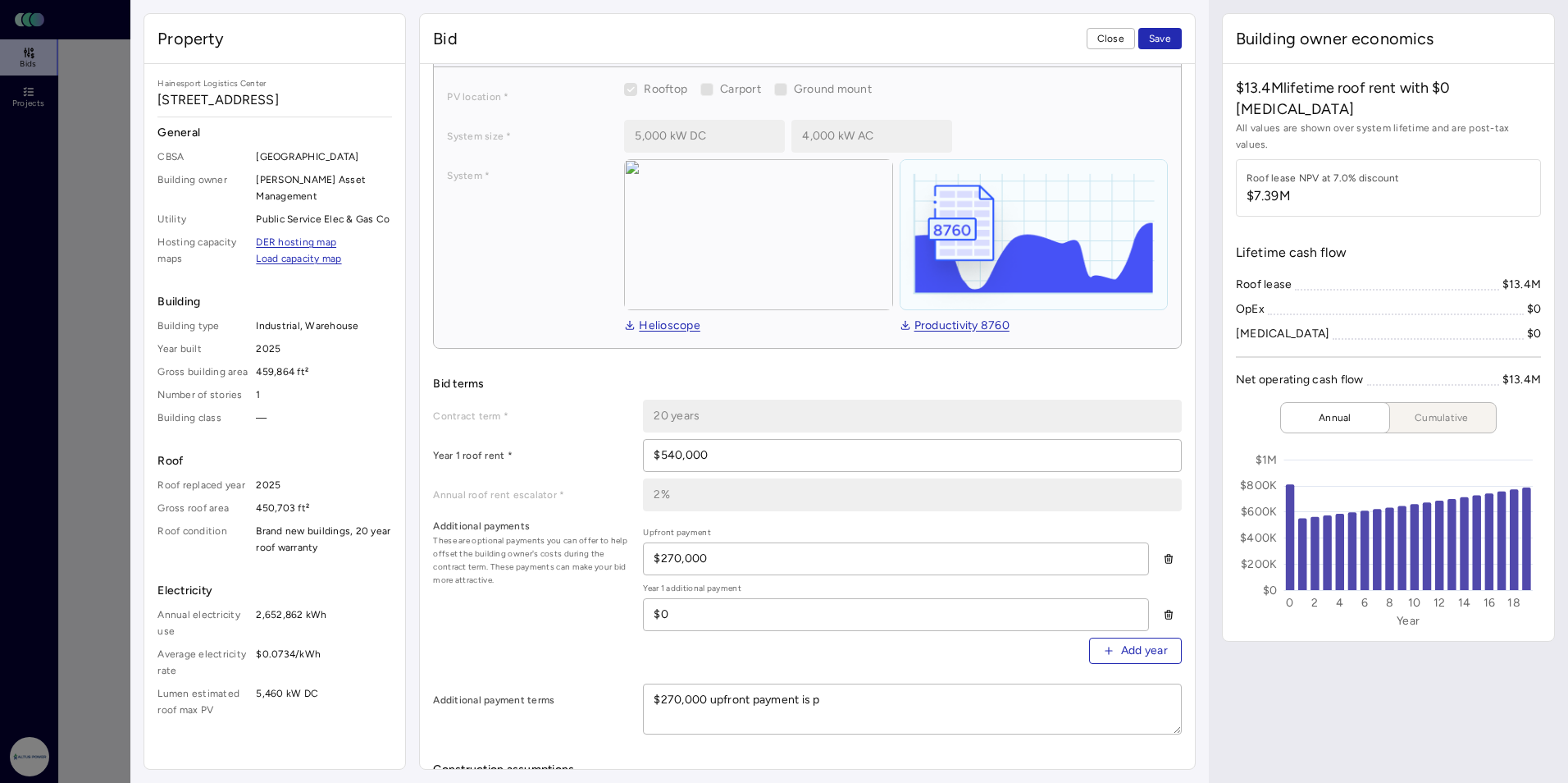
type textarea "x"
type textarea "$270,000 upfront payment is"
type textarea "x"
type textarea "$270,000 upfront payment is"
type textarea "x"
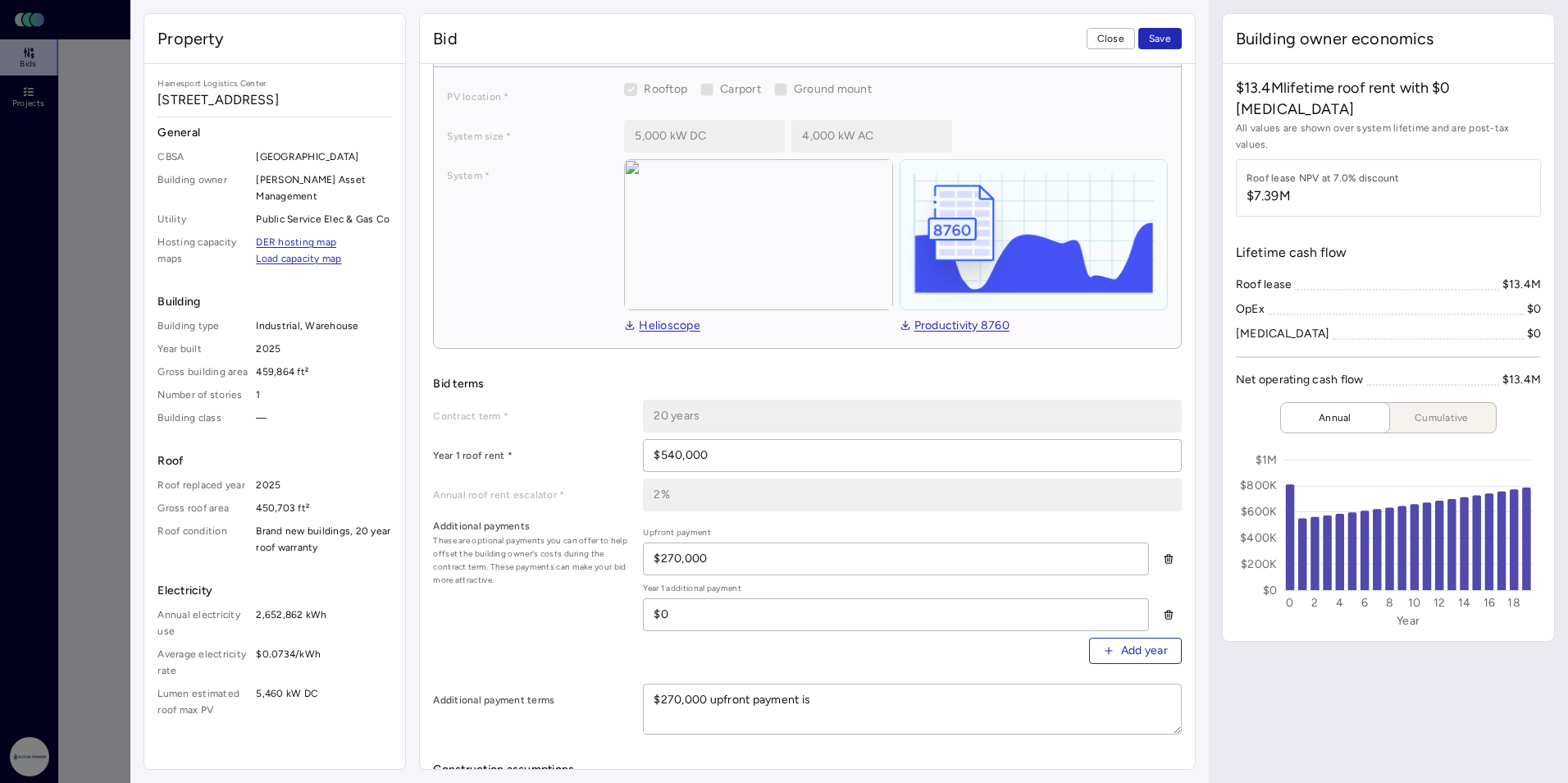
type textarea "$270,000 upfront payment i"
type textarea "x"
type textarea "$270,000 upfront payment"
type textarea "x"
type textarea "$270,000 upfront payment t"
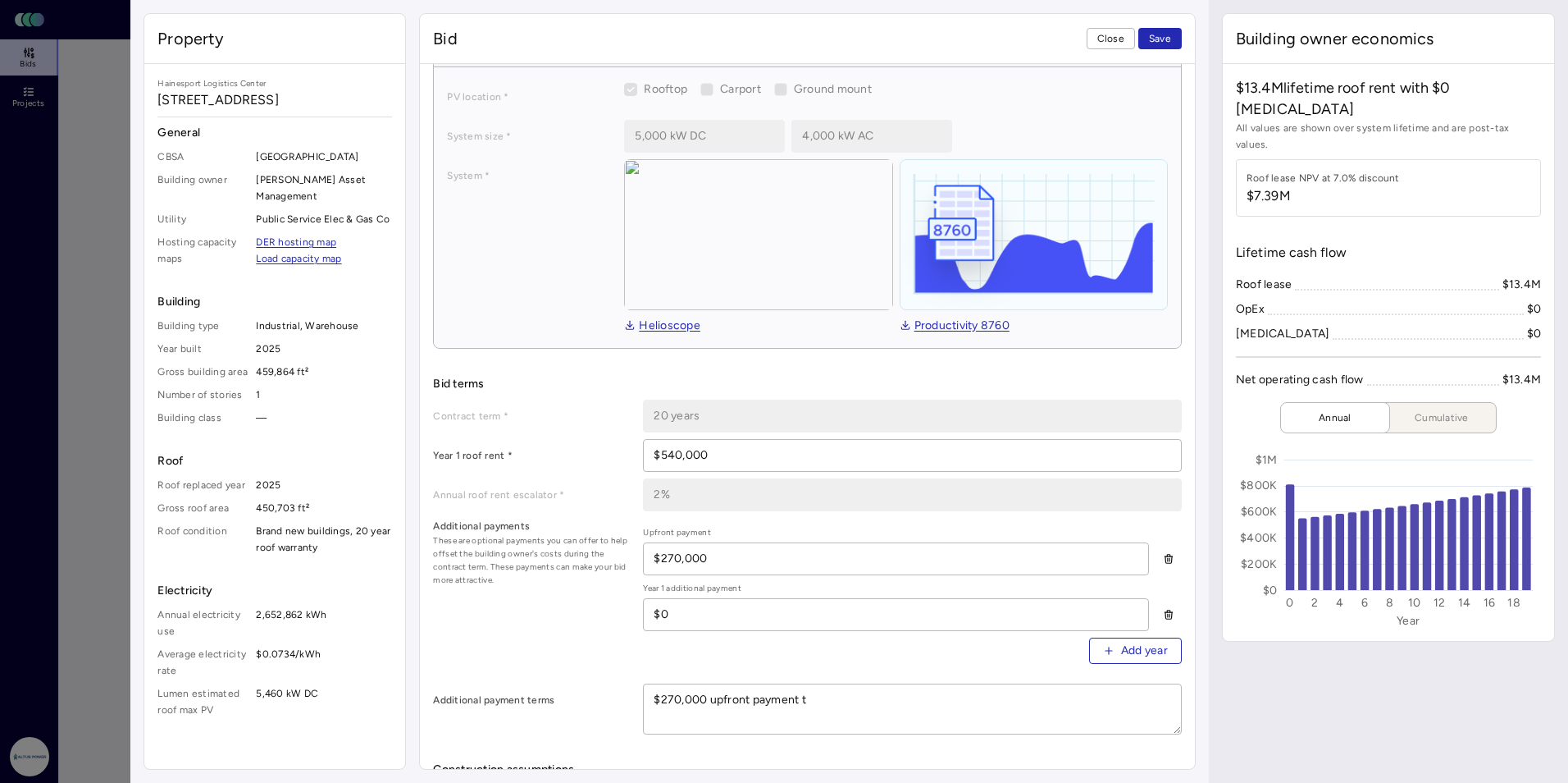
type textarea "x"
type textarea "$270,000 upfront payment to"
type textarea "x"
type textarea "$270,000 upfront payment to"
type textarea "x"
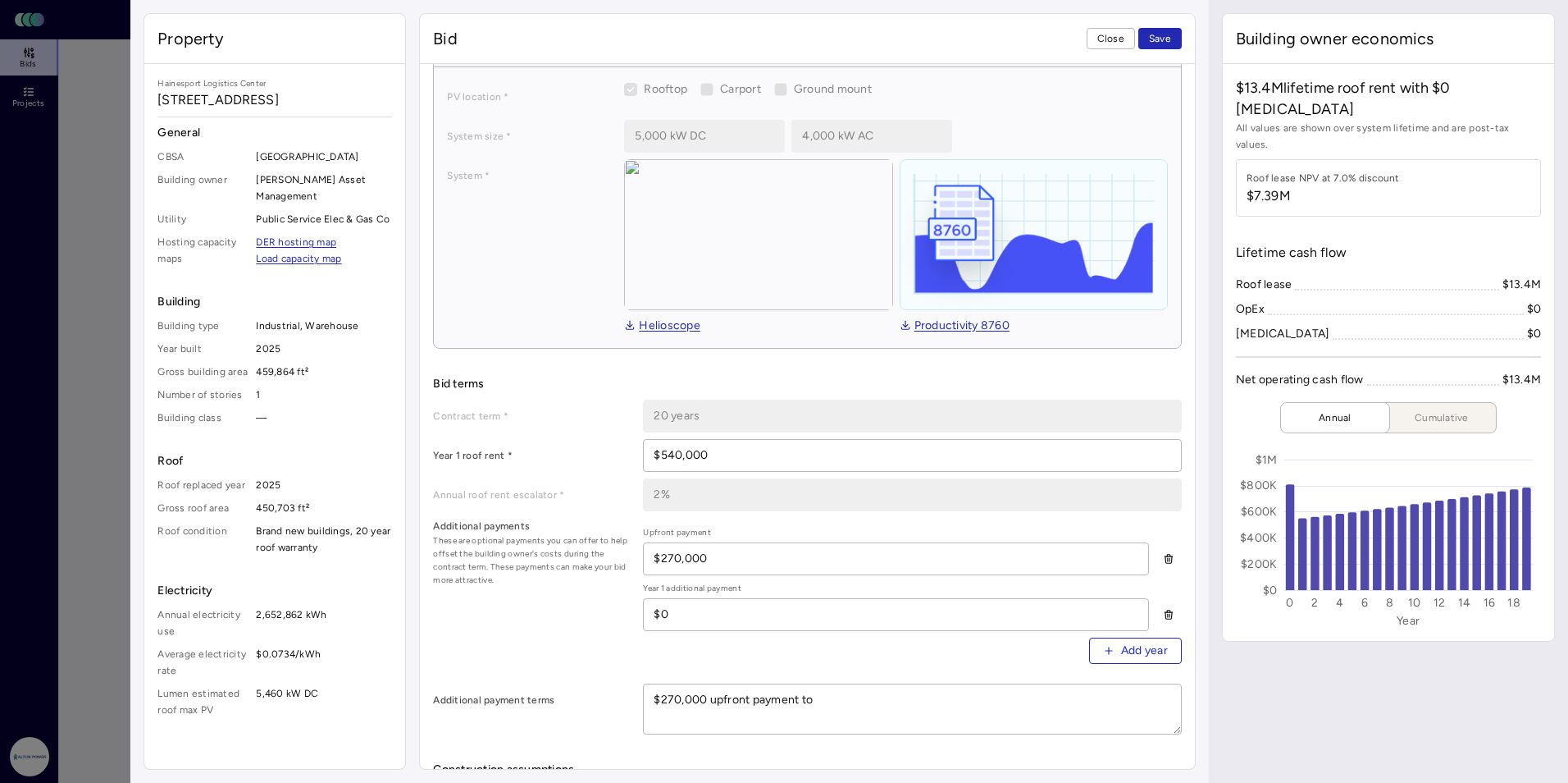
type textarea "$270,000 upfront payment to b"
type textarea "x"
type textarea "$270,000 upfront payment to be"
type textarea "x"
type textarea "$270,000 upfront payment to be"
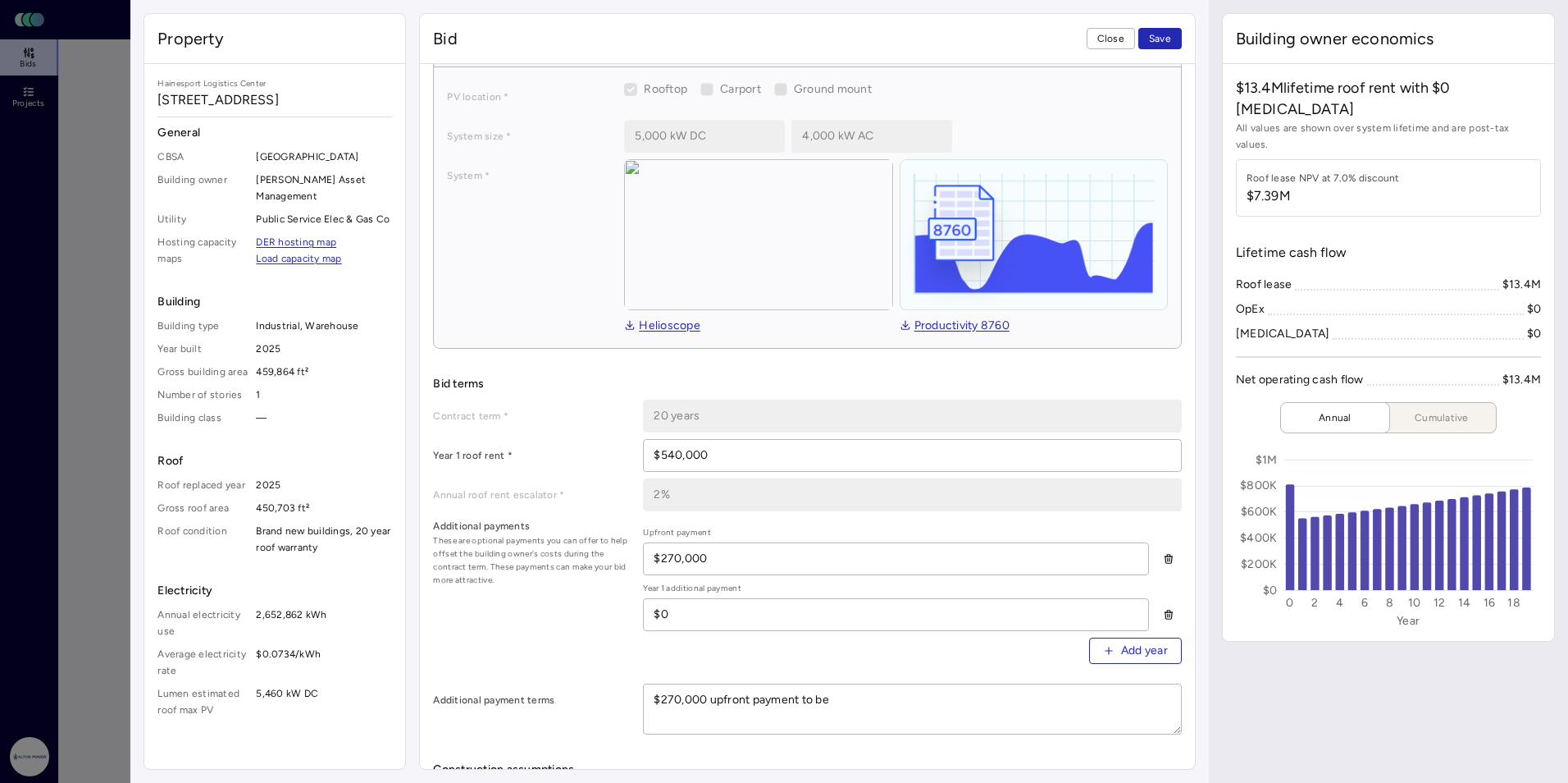
type textarea "x"
type textarea "$270,000 upfront payment to be p"
type textarea "x"
type textarea "$270,000 upfront payment to be pa"
type textarea "x"
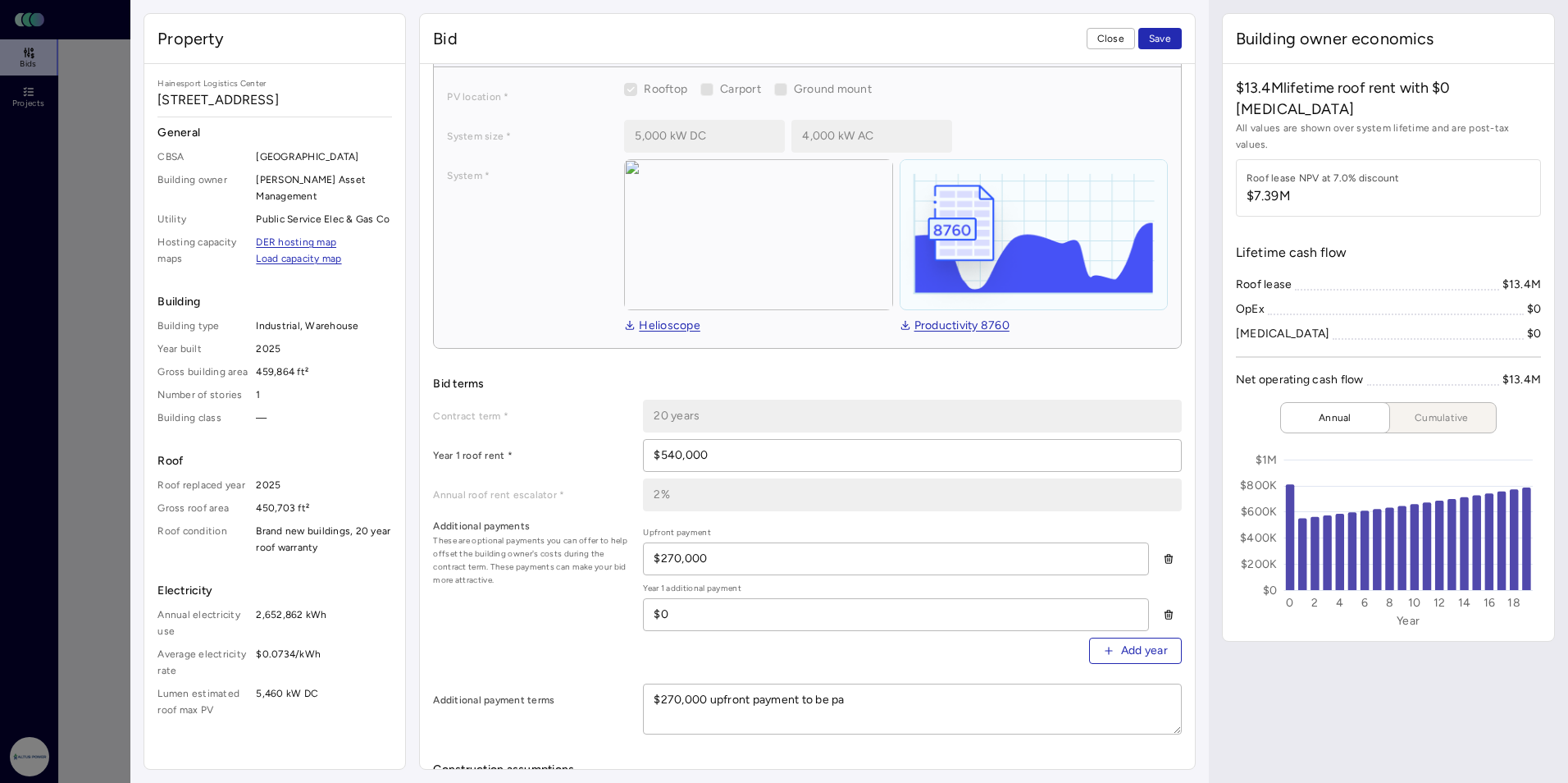
type textarea "$270,000 upfront payment to be pai"
type textarea "x"
type textarea "$270,000 upfront payment to be paid"
type textarea "x"
type textarea "$270,000 upfront payment to be paid"
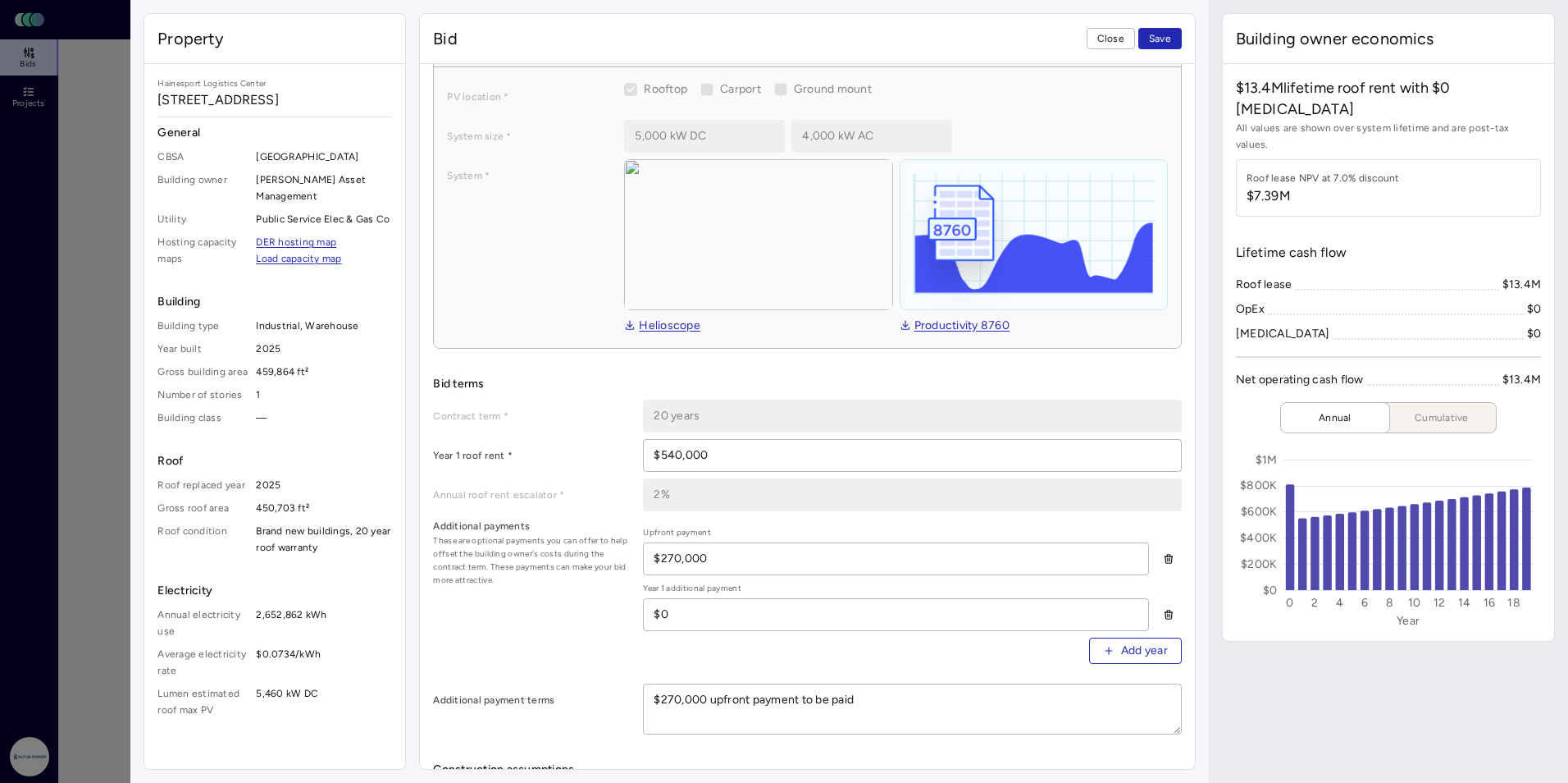
type textarea "x"
type textarea "$270,000 upfront payment to be paid d"
type textarea "x"
type textarea "$270,000 upfront payment to be paid du"
type textarea "x"
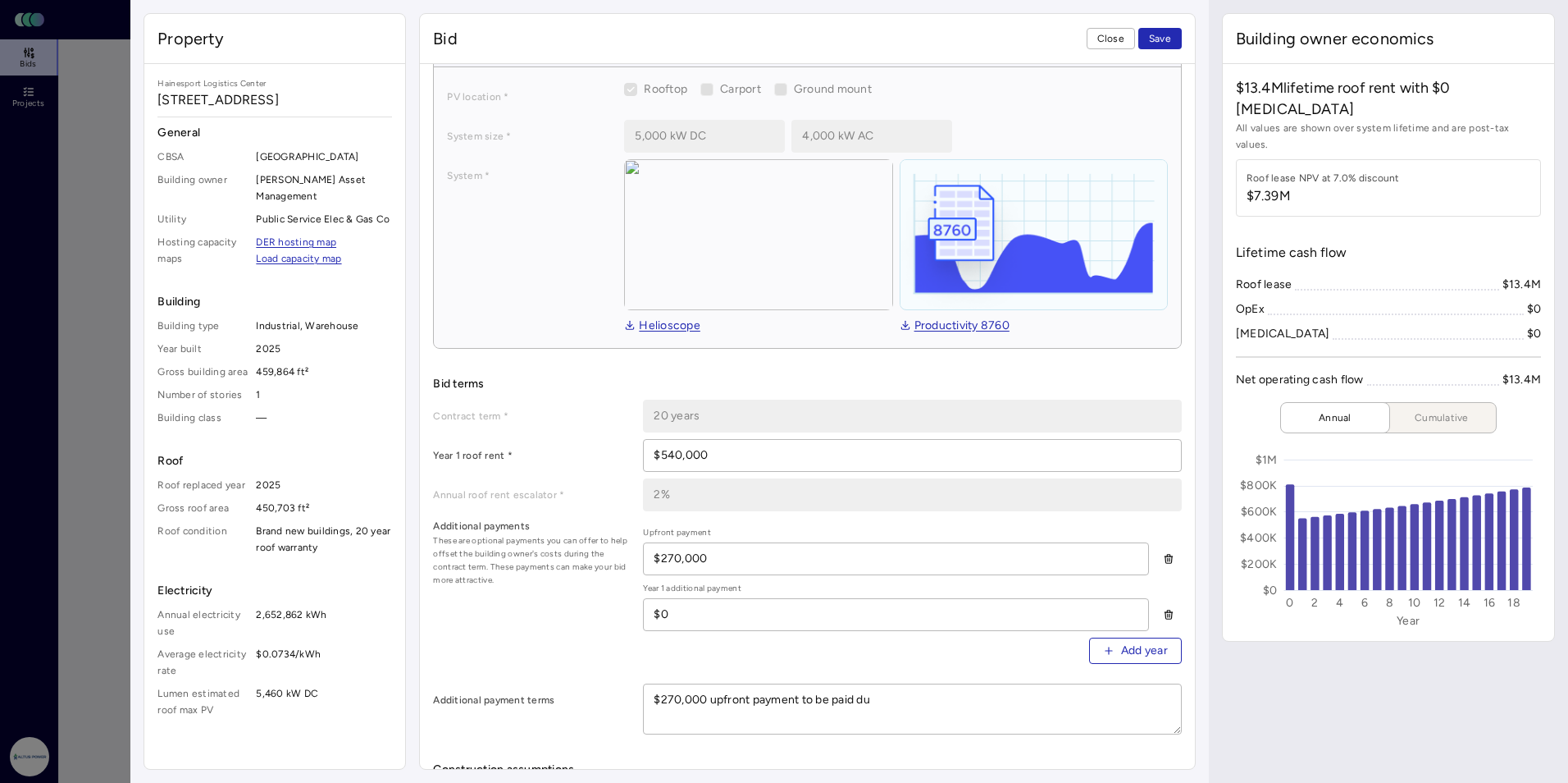
type textarea "$270,000 upfront payment to be paid dur"
type textarea "x"
type textarea "$270,000 upfront payment to be paid duri"
type textarea "x"
type textarea "$270,000 upfront payment to be paid durin"
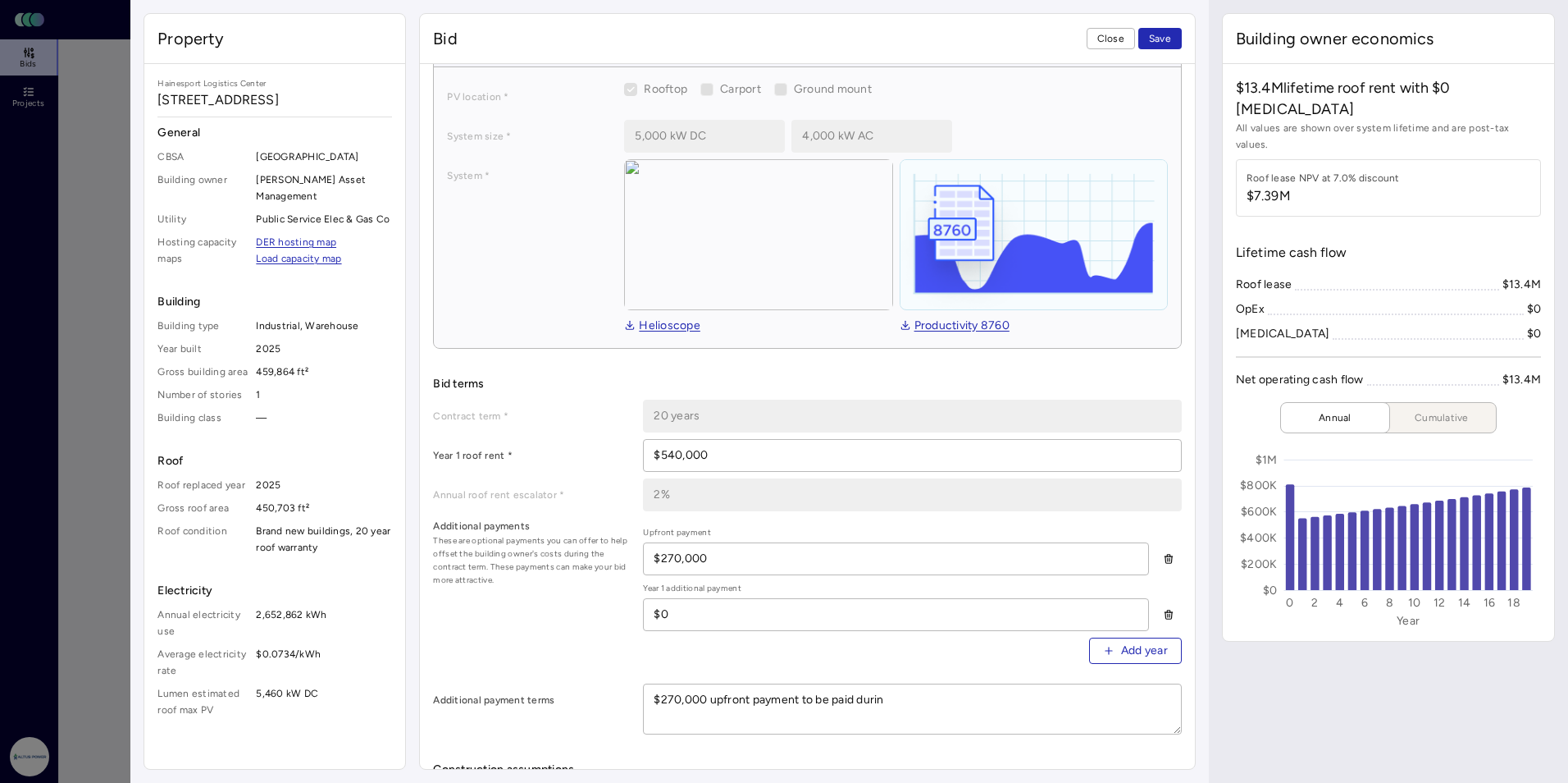
type textarea "x"
type textarea "$270,000 upfront payment to be paid during"
type textarea "x"
type textarea "$270,000 upfront payment to be paid during"
type textarea "x"
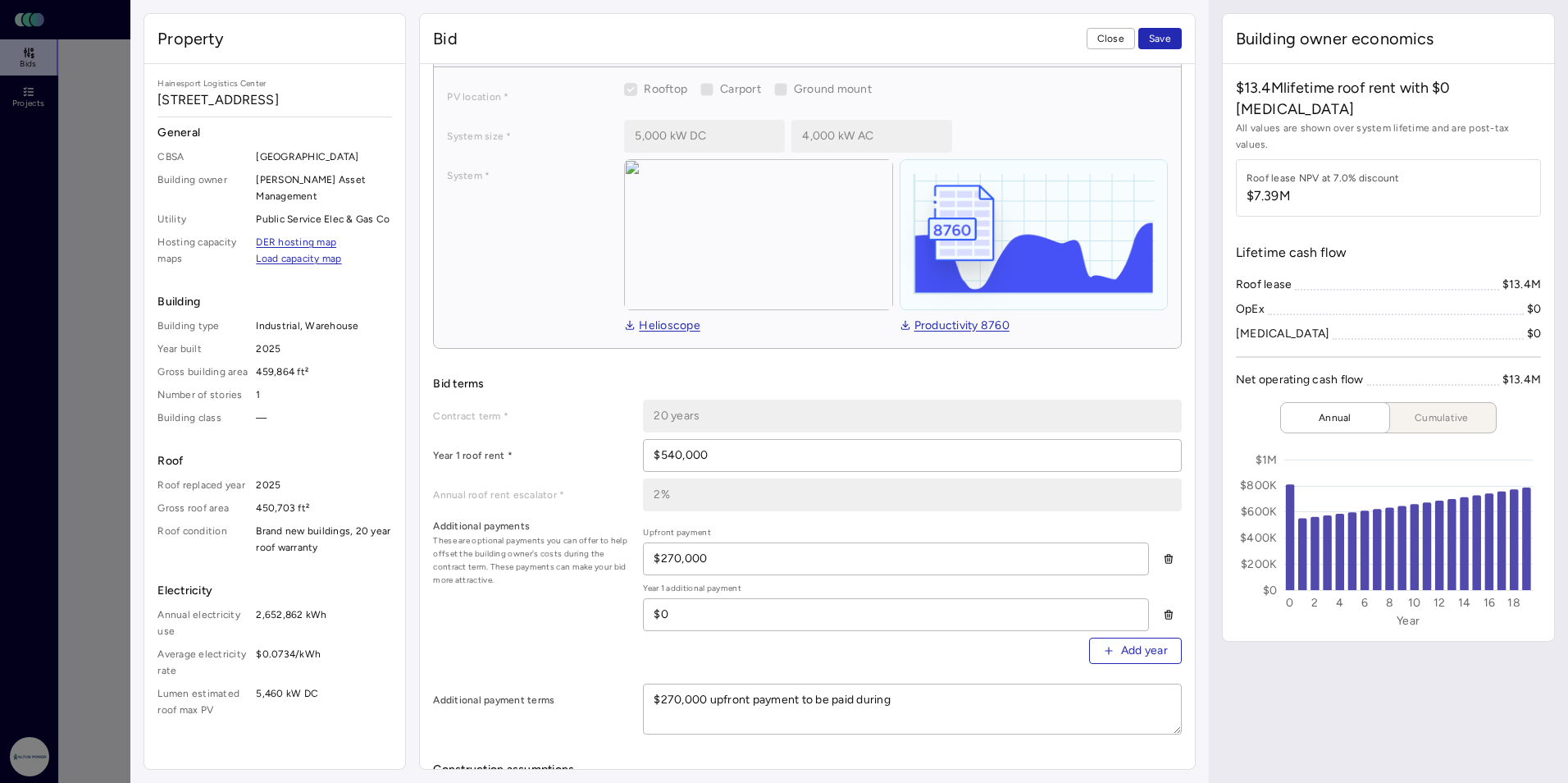
type textarea "$270,000 upfront payment to be paid during t"
type textarea "x"
type textarea "$270,000 upfront payment to be paid during th"
type textarea "x"
type textarea "$270,000 upfront payment to be paid during the"
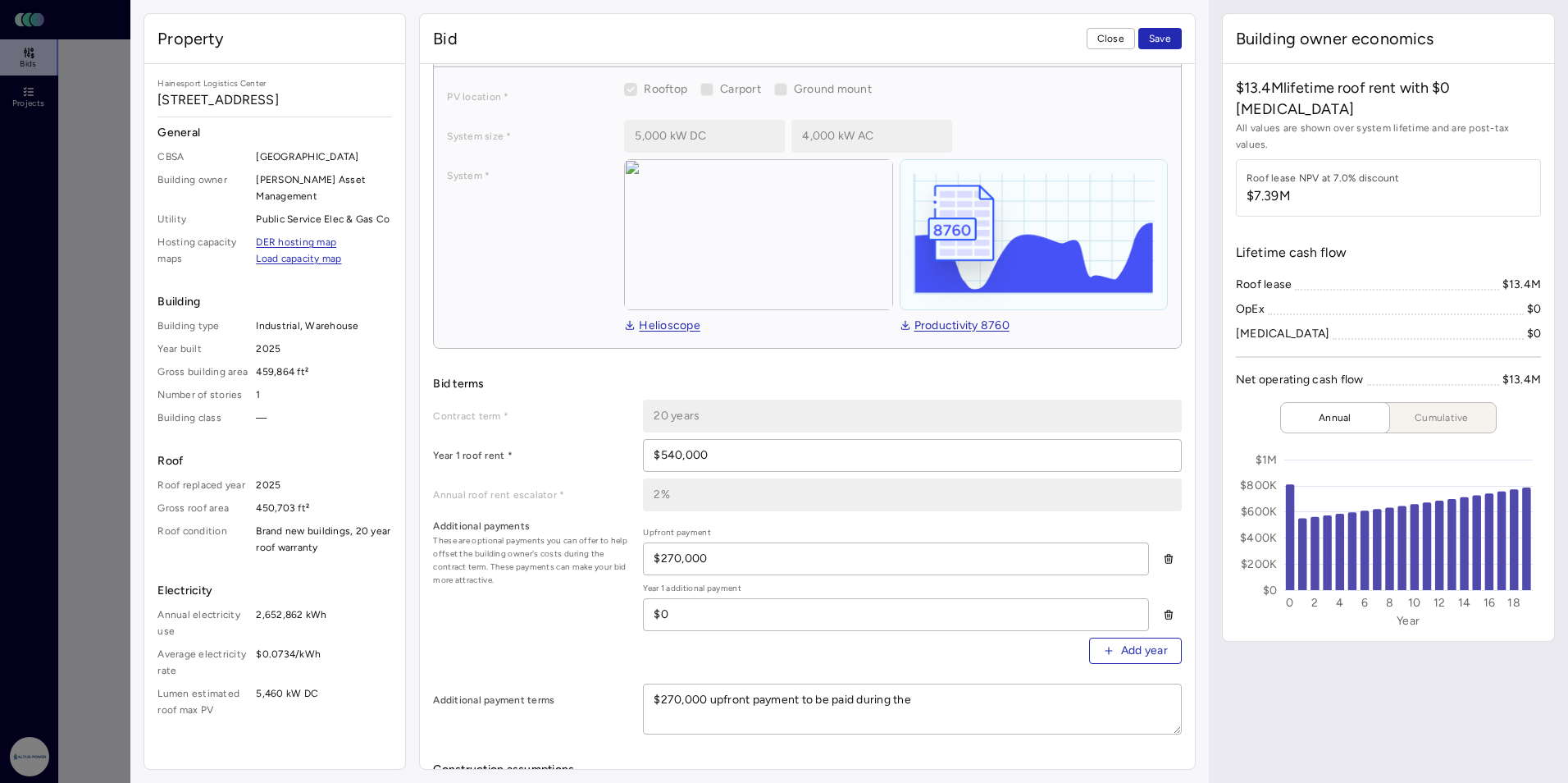
type textarea "x"
type textarea "$270,000 upfront payment to be paid during the"
type textarea "x"
type textarea "$270,000 upfront payment to be paid during the c"
type textarea "x"
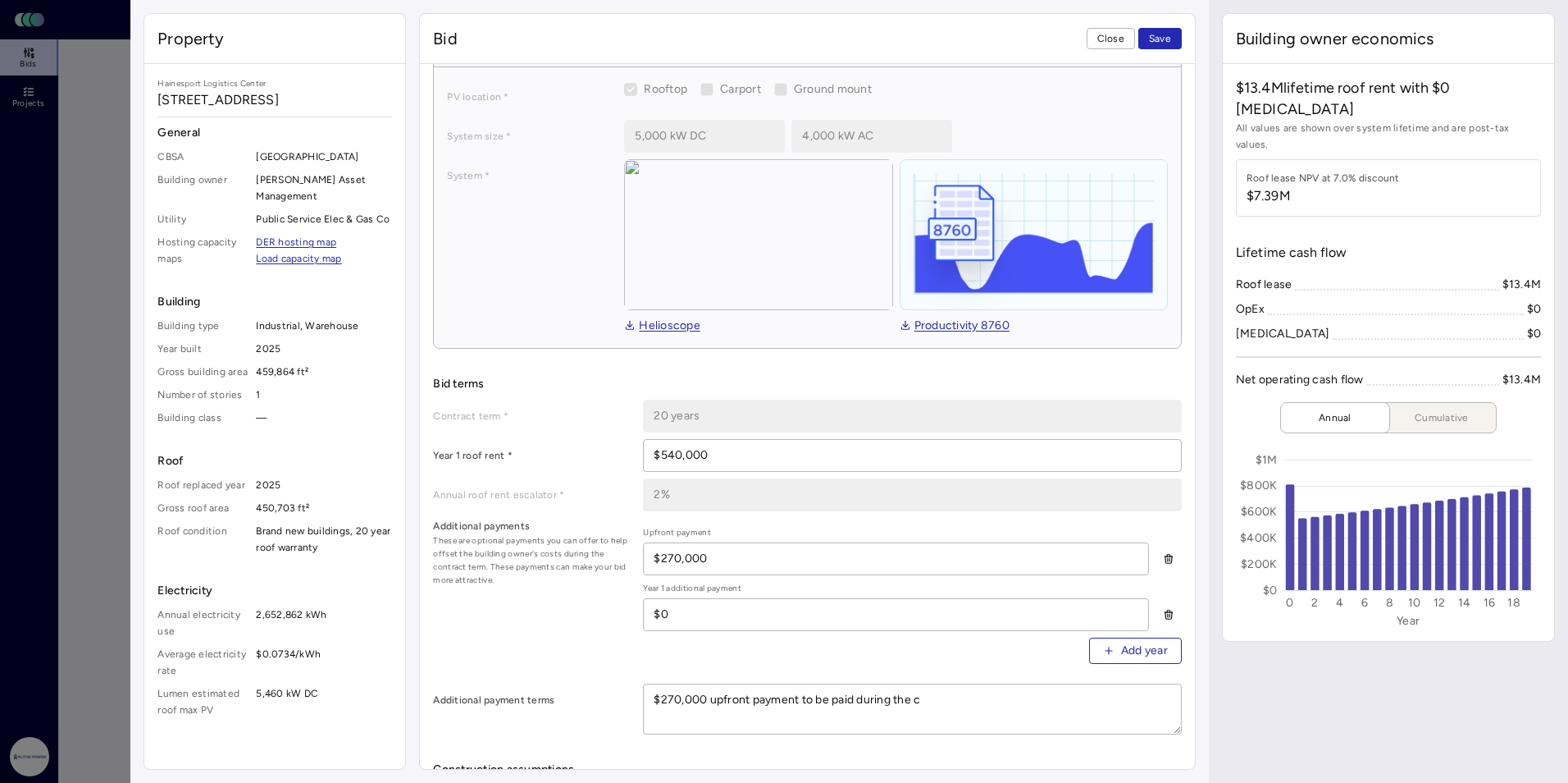
type textarea "$270,000 upfront payment to be paid during the co"
type textarea "x"
type textarea "$270,000 upfront payment to be paid during the cons"
type textarea "x"
type textarea "$270,000 upfront payment to be paid during the const"
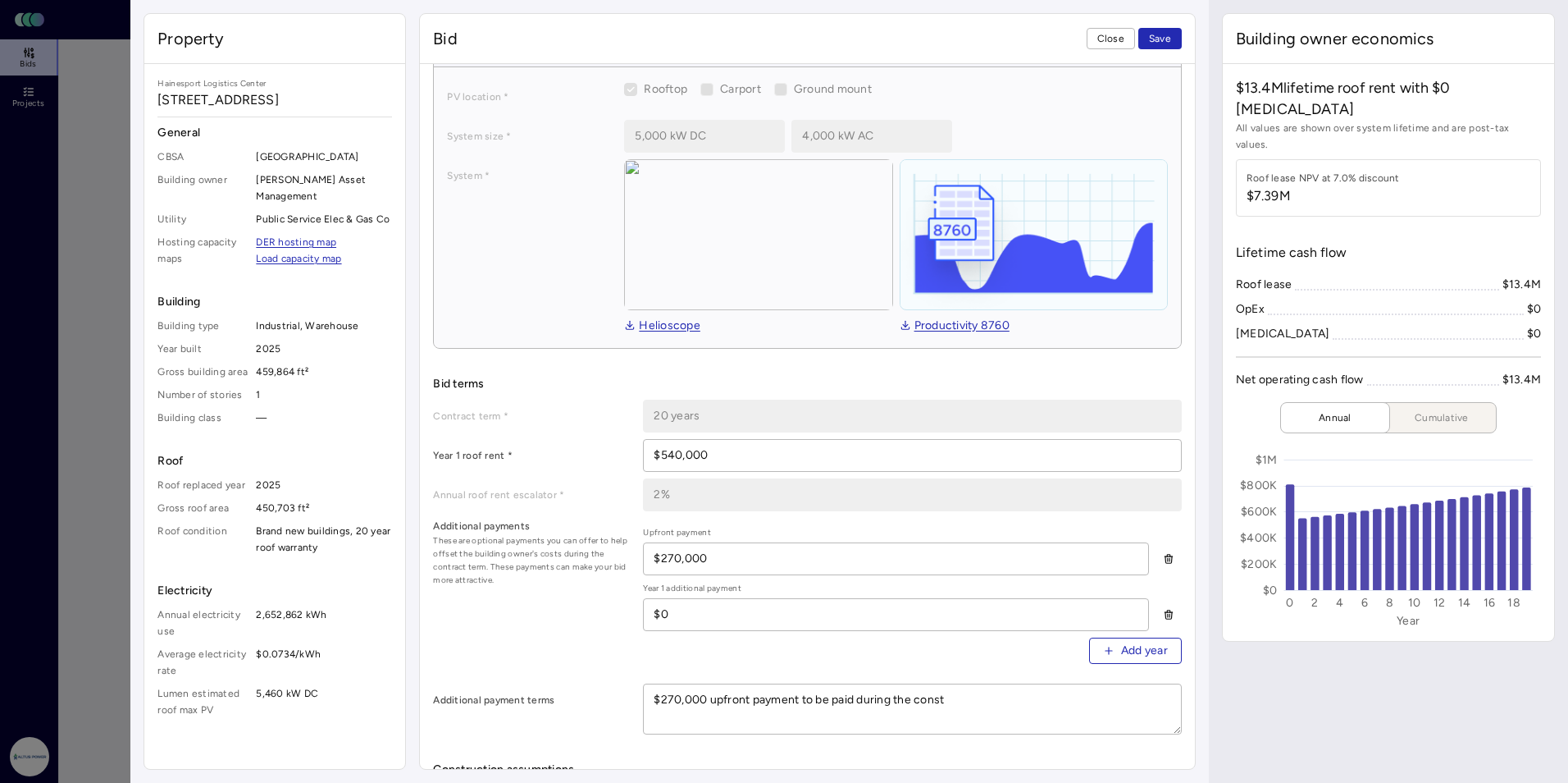
type textarea "x"
type textarea "$270,000 upfront payment to be paid during the constr"
type textarea "x"
type textarea "$270,000 upfront payment to be paid during the constru"
type textarea "x"
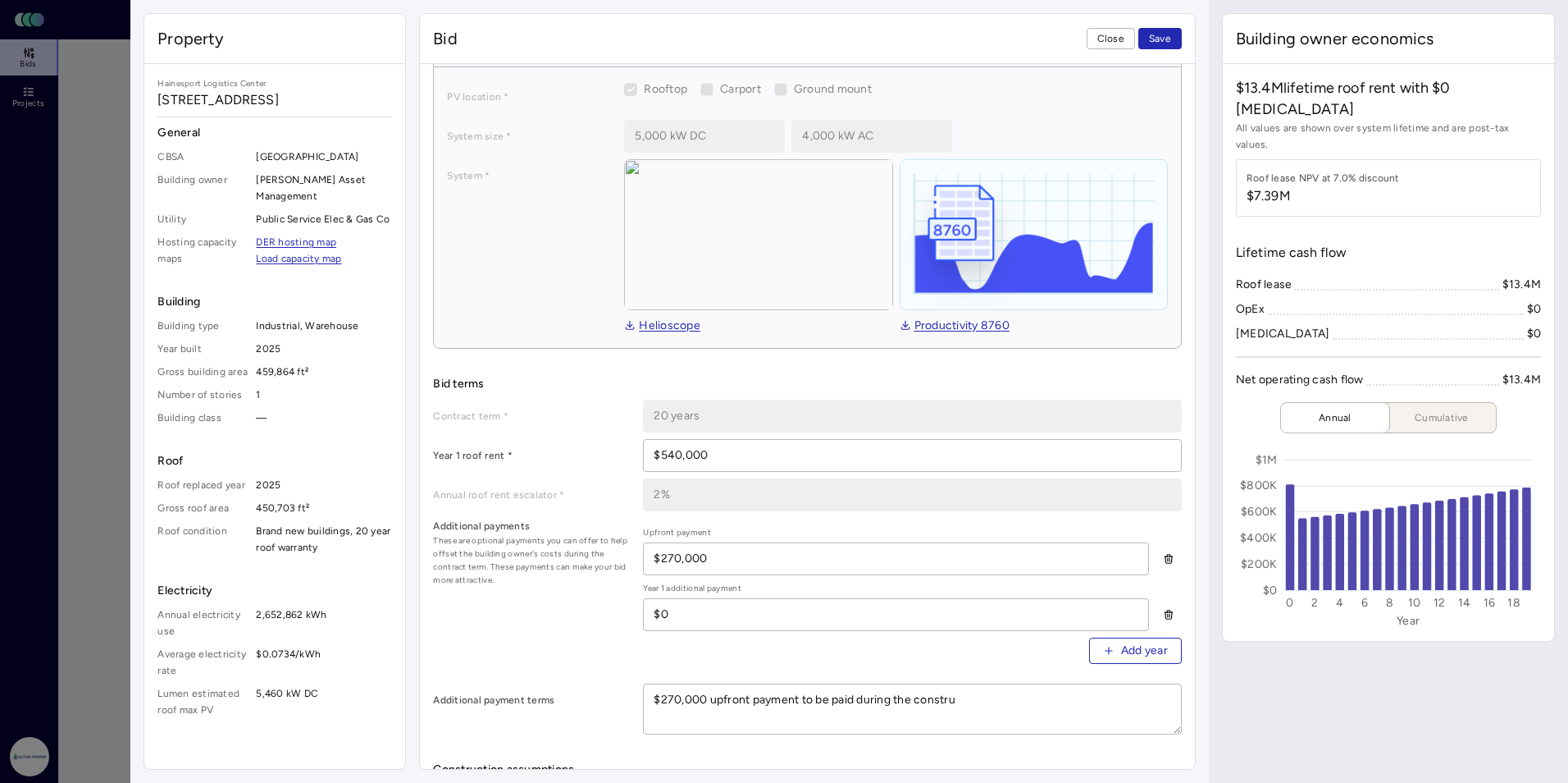
type textarea "$270,000 upfront payment to be paid during the construc"
type textarea "x"
type textarea "$270,000 upfront payment to be paid during the construct"
type textarea "x"
type textarea "$270,000 upfront payment to be paid during the constructi"
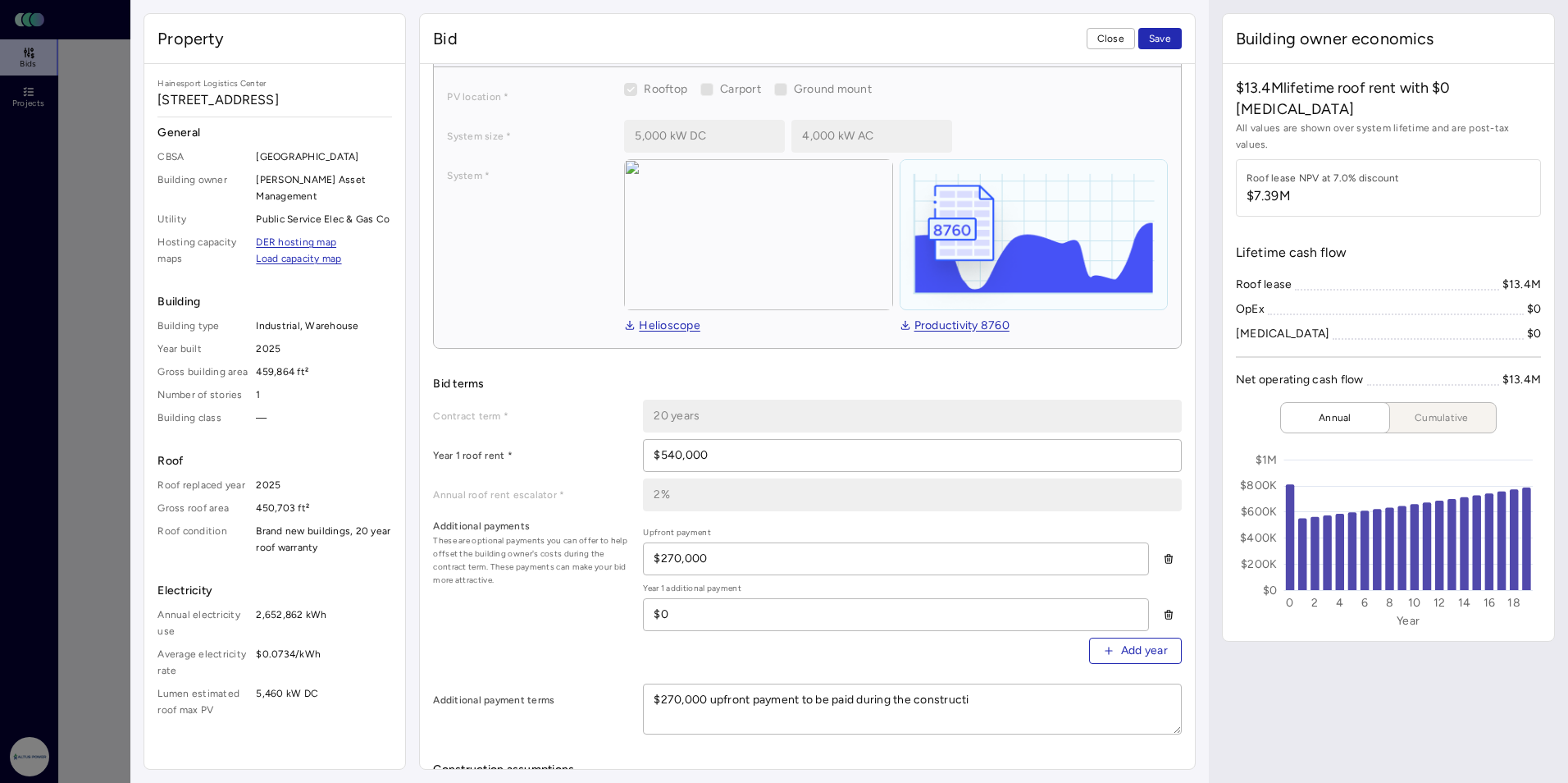
type textarea "x"
type textarea "$270,000 upfront payment to be paid during the constructio"
type textarea "x"
type textarea "$270,000 upfront payment to be paid during the construction"
type textarea "x"
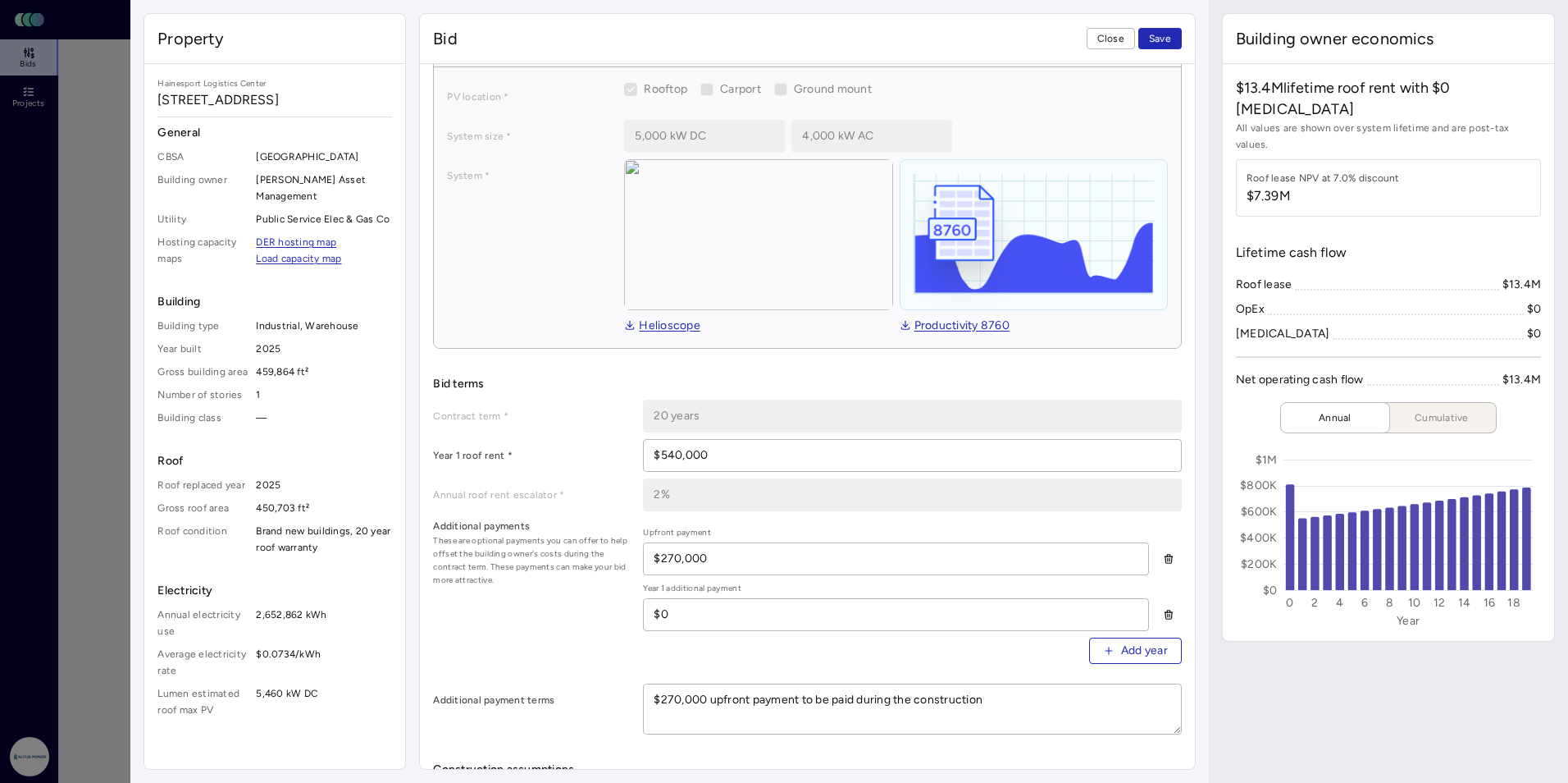
type textarea "$270,000 upfront payment to be paid during the construction"
type textarea "x"
type textarea "$270,000 upfront payment to be paid during the construction p"
type textarea "x"
type textarea "$270,000 upfront payment to be paid during the construction pe"
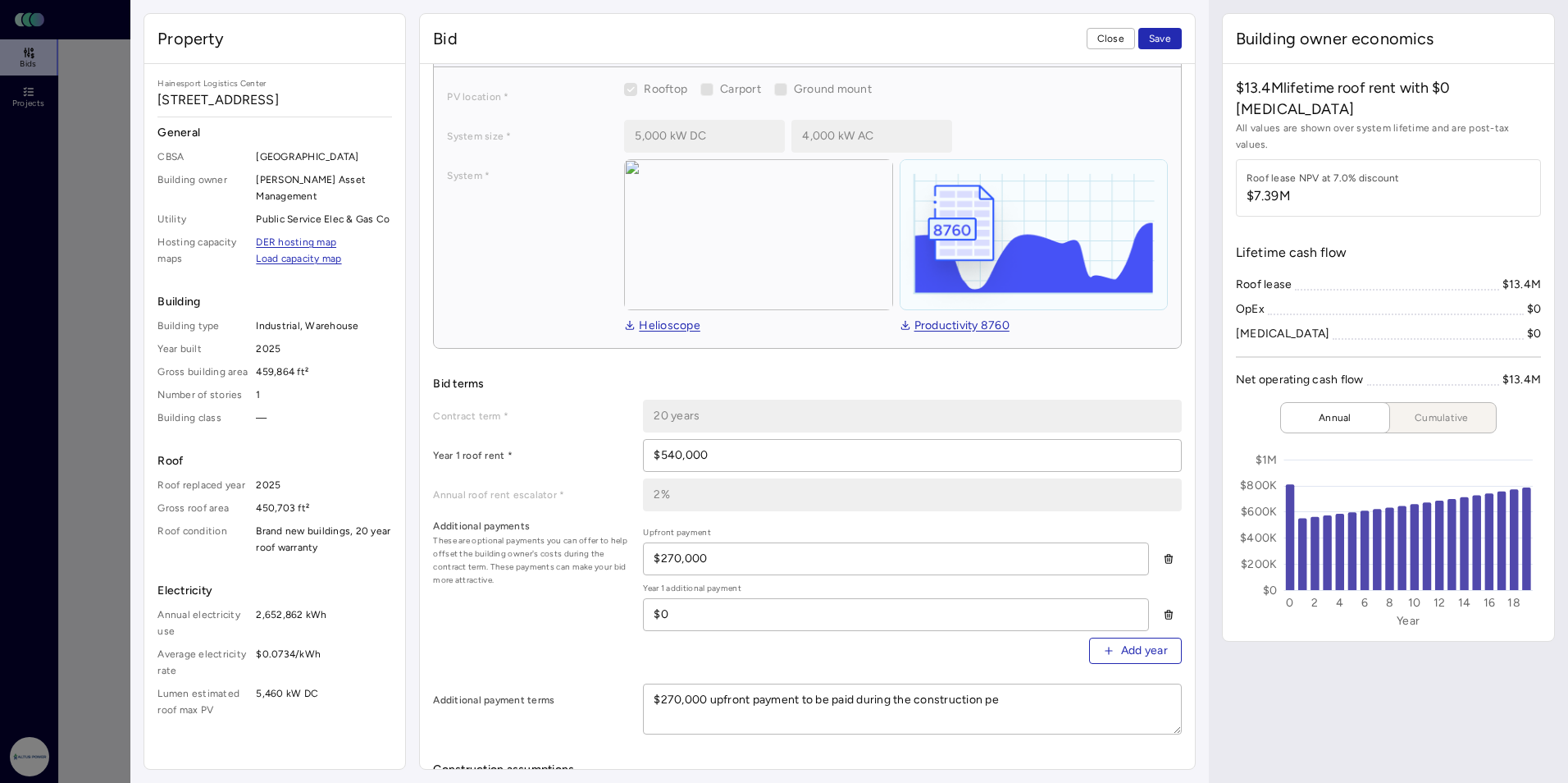
type textarea "x"
type textarea "$270,000 upfront payment to be paid during the construction per"
type textarea "x"
type textarea "$270,000 upfront payment to be paid during the construction peri"
type textarea "x"
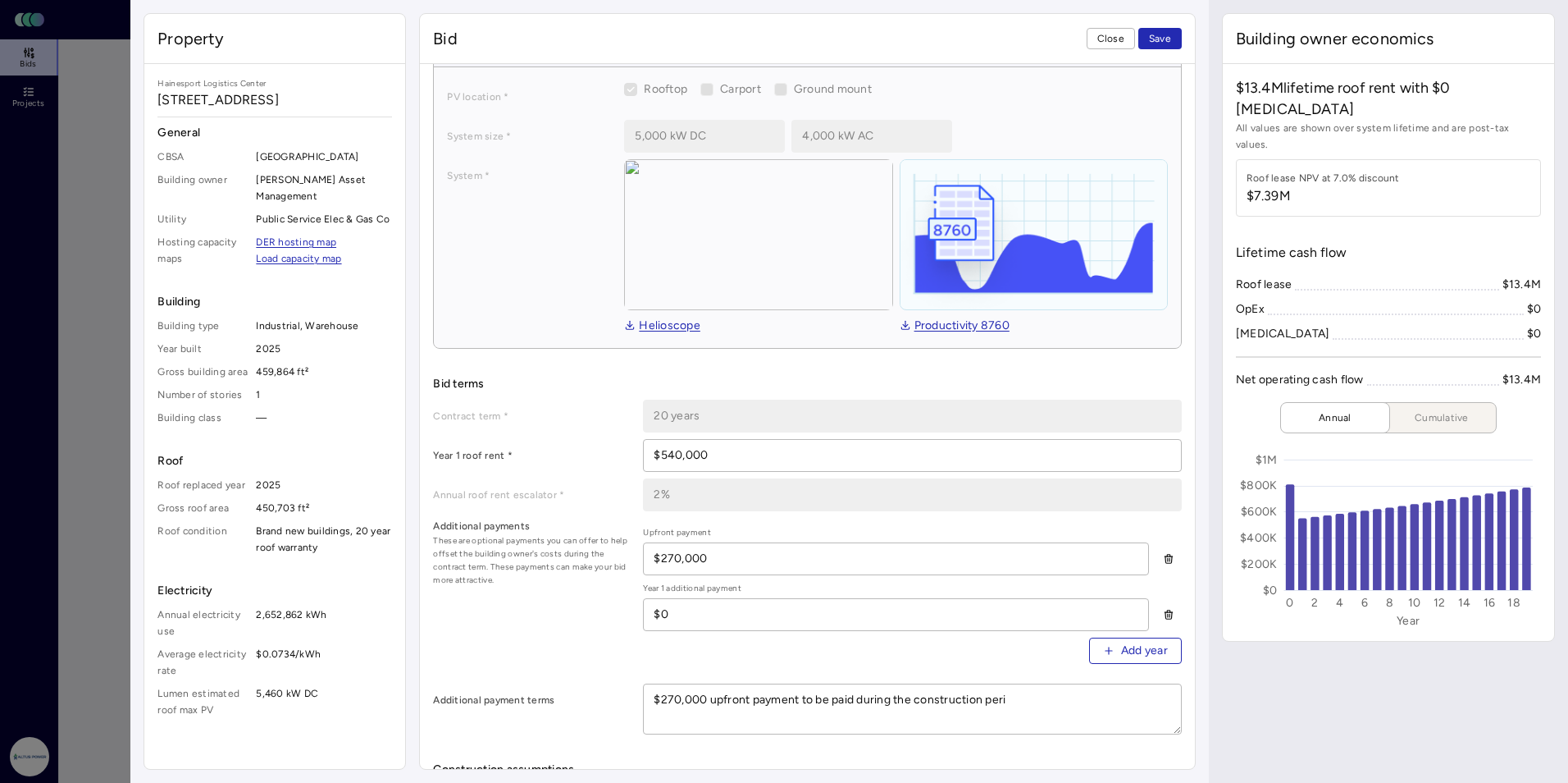
type textarea "$270,000 upfront payment to be paid during the construction perio"
type textarea "x"
type textarea "$270,000 upfront payment to be paid during the construction period"
type textarea "x"
type textarea "$270,000 upfront payment to be paid during the construction period"
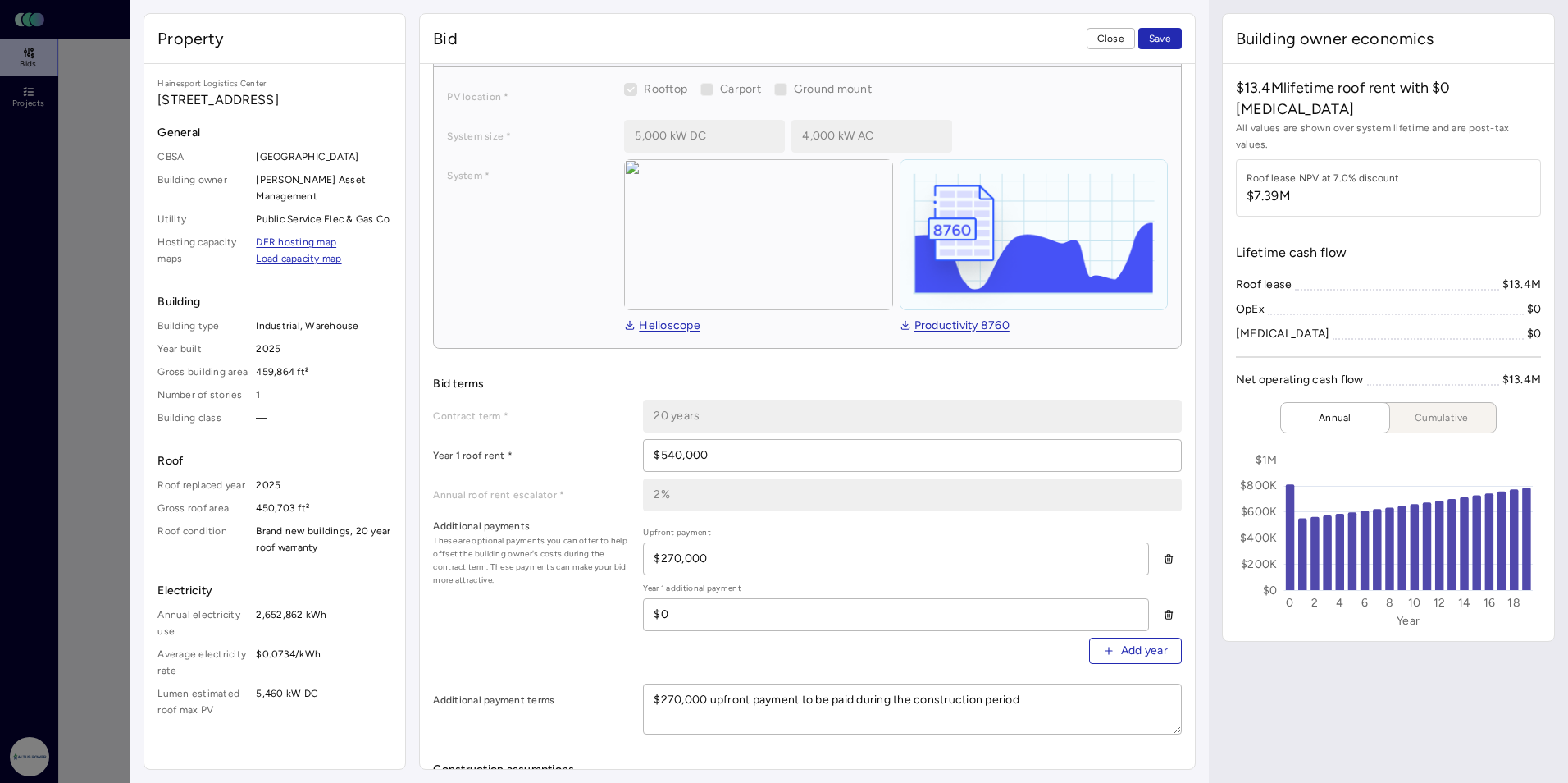
type textarea "x"
type textarea "$270,000 upfront payment to be paid during the construction period s"
type textarea "x"
type textarea "$270,000 upfront payment to be paid during the construction period st"
type textarea "x"
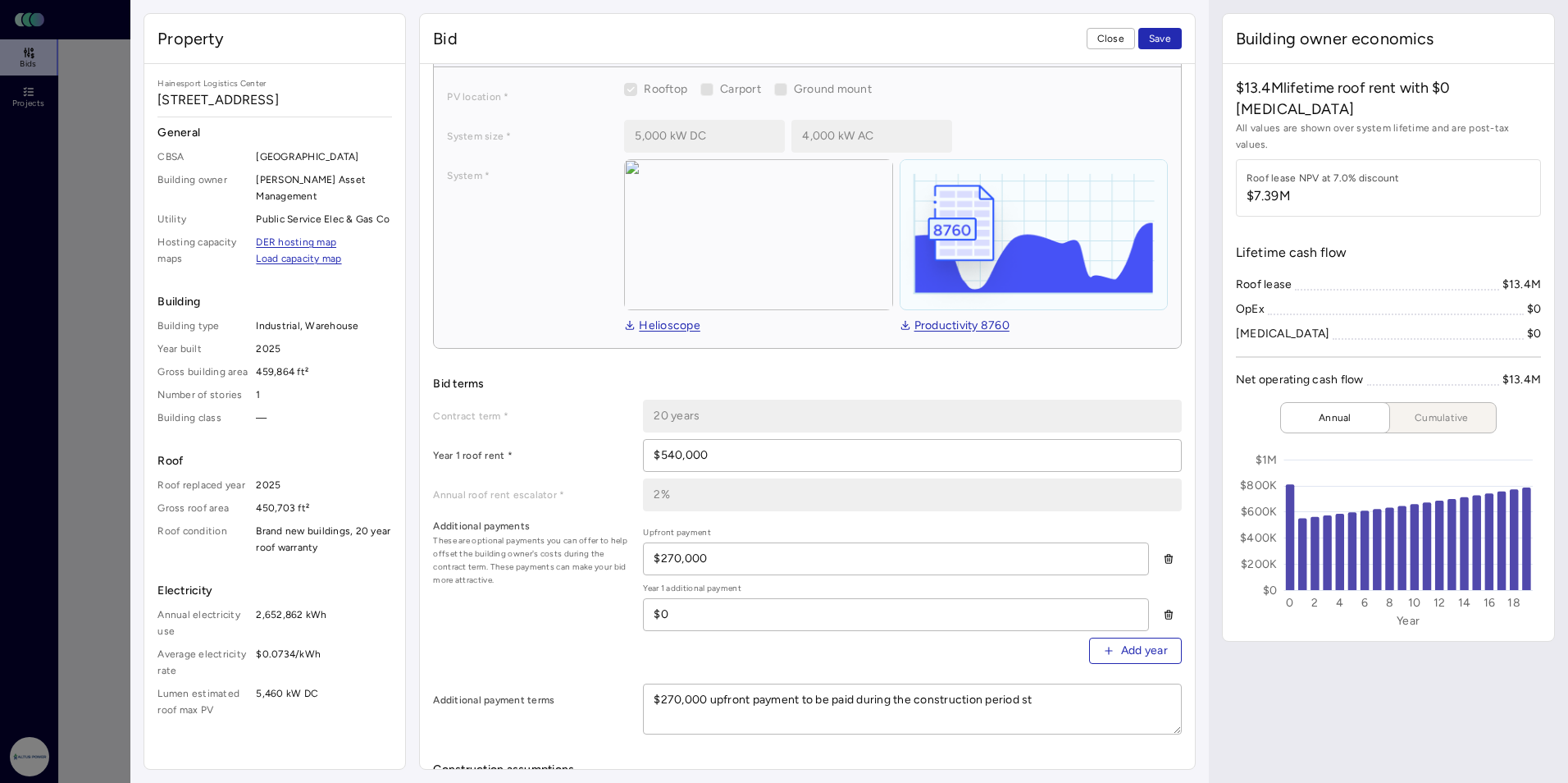
type textarea "$270,000 upfront payment to be paid during the construction period sta"
type textarea "x"
type textarea "$270,000 upfront payment to be paid during the construction period star"
type textarea "x"
type textarea "$270,000 upfront payment to be paid during the construction period start"
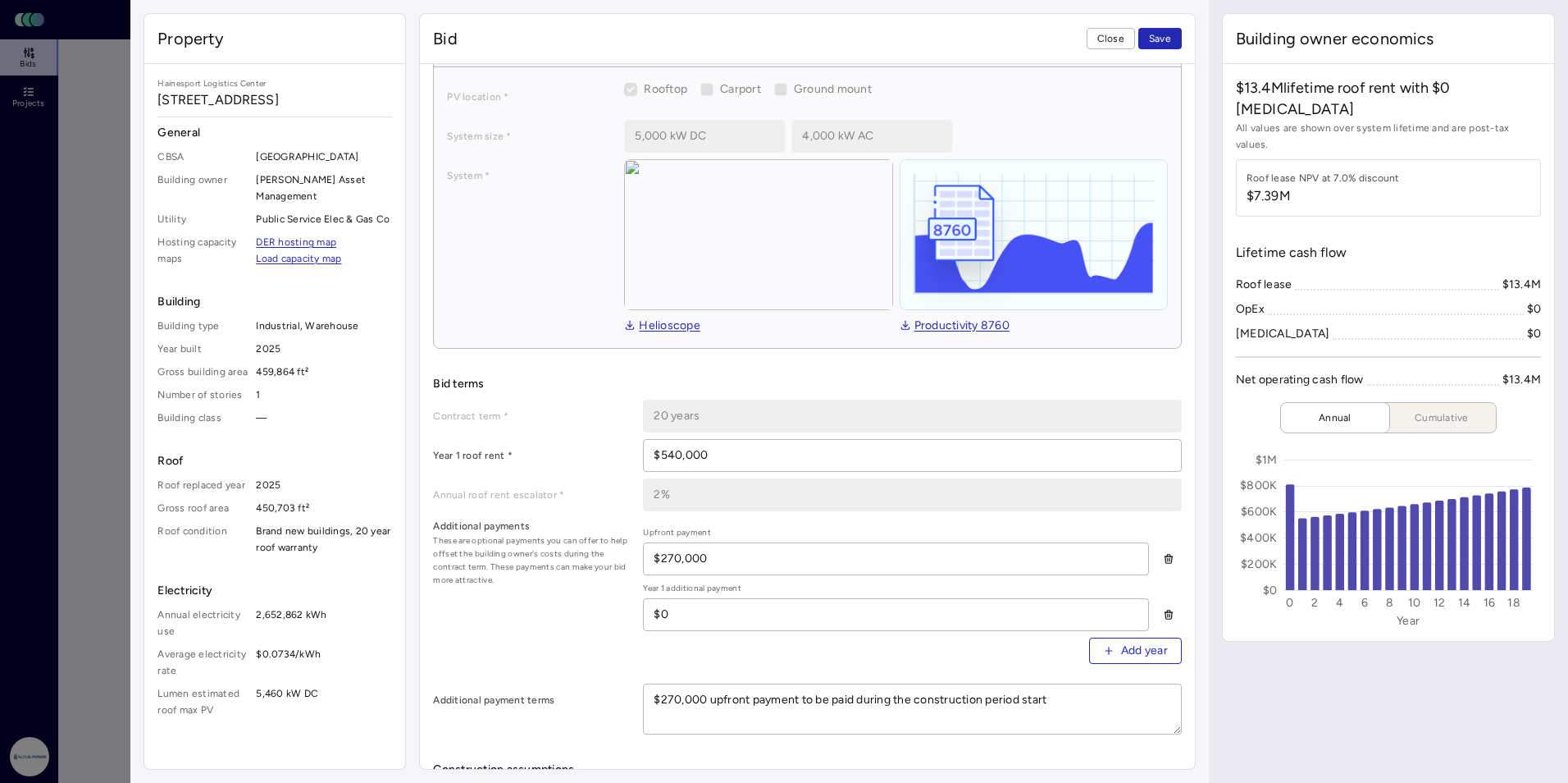
type textarea "x"
type textarea "$270,000 upfront payment to be paid during the construction period starti"
type textarea "x"
type textarea "$270,000 upfront payment to be paid during the construction period startin"
type textarea "x"
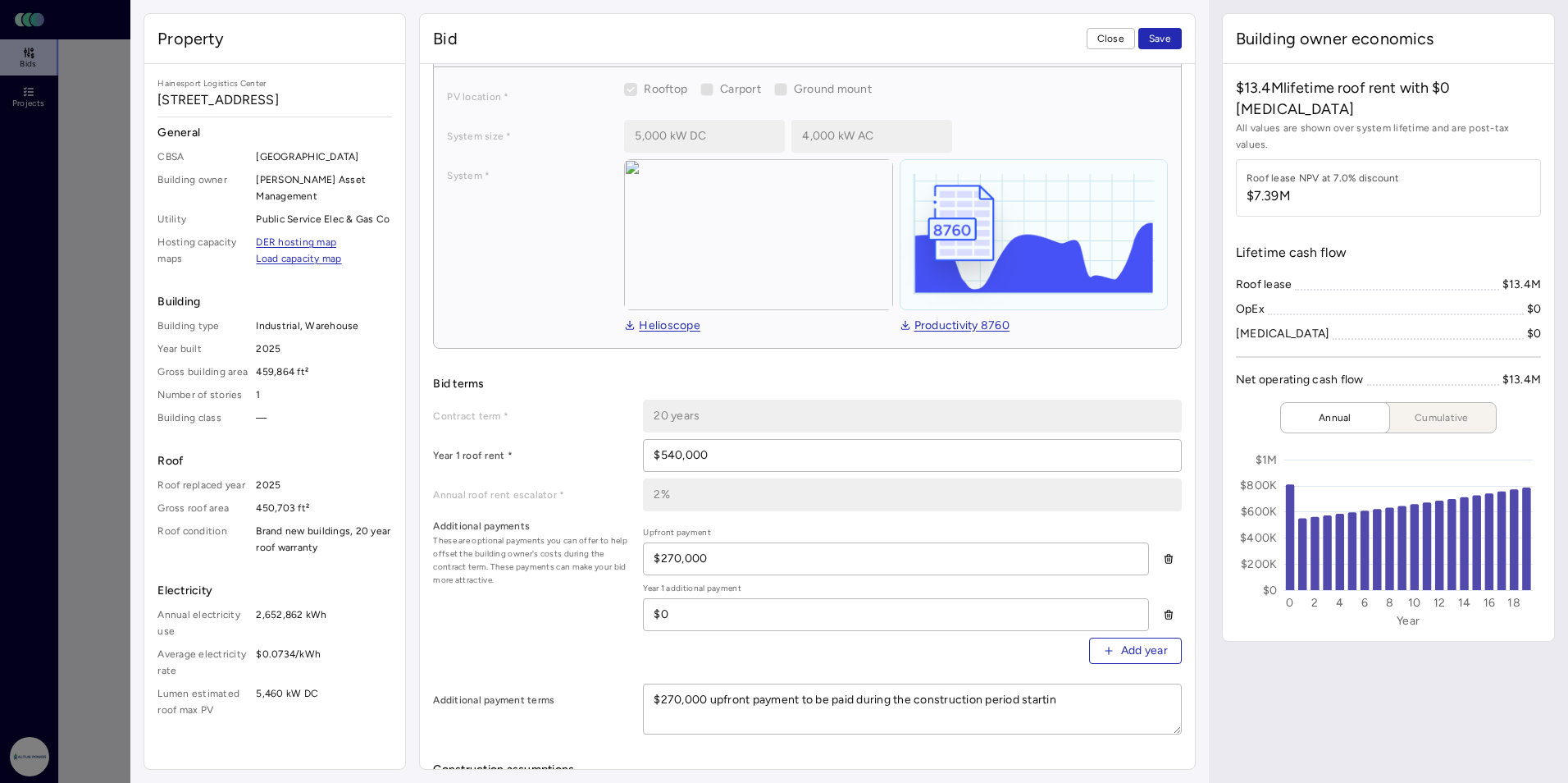
type textarea "$270,000 upfront payment to be paid during the construction period starting"
type textarea "x"
type textarea "$270,000 upfront payment to be paid during the construction period starting"
type textarea "x"
type textarea "$270,000 upfront payment to be paid during the construction period starting a"
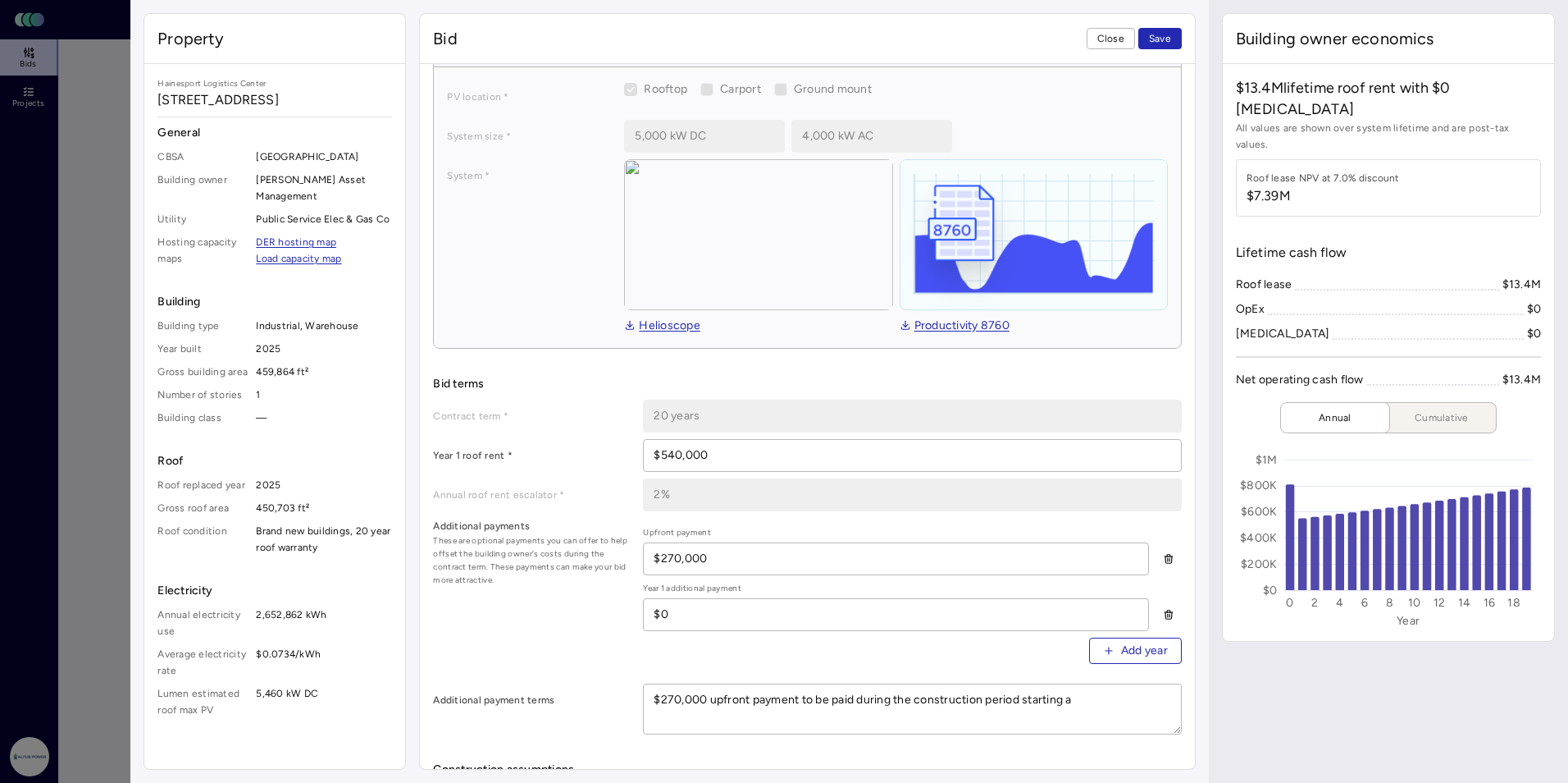
type textarea "x"
type textarea "$270,000 upfront payment to be paid during the construction period starting at"
type textarea "x"
type textarea "$270,000 upfront payment to be paid during the construction period starting at"
type textarea "x"
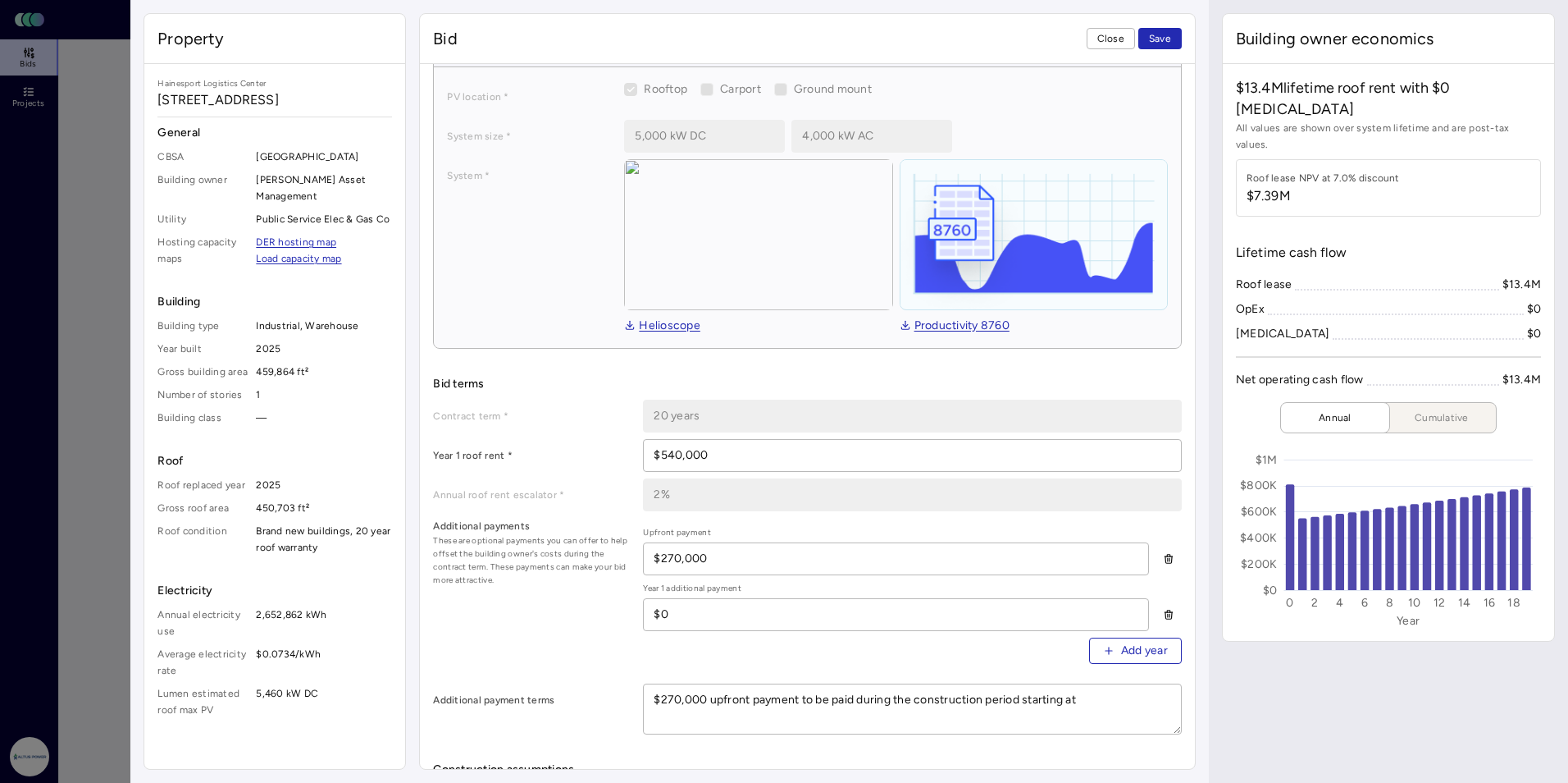
type textarea "$270,000 upfront payment to be paid during the construction period starting at p"
type textarea "x"
type textarea "$270,000 upfront payment to be paid during the construction period starting at …"
type textarea "x"
type textarea "$270,000 upfront payment to be paid during the construction period starting at …"
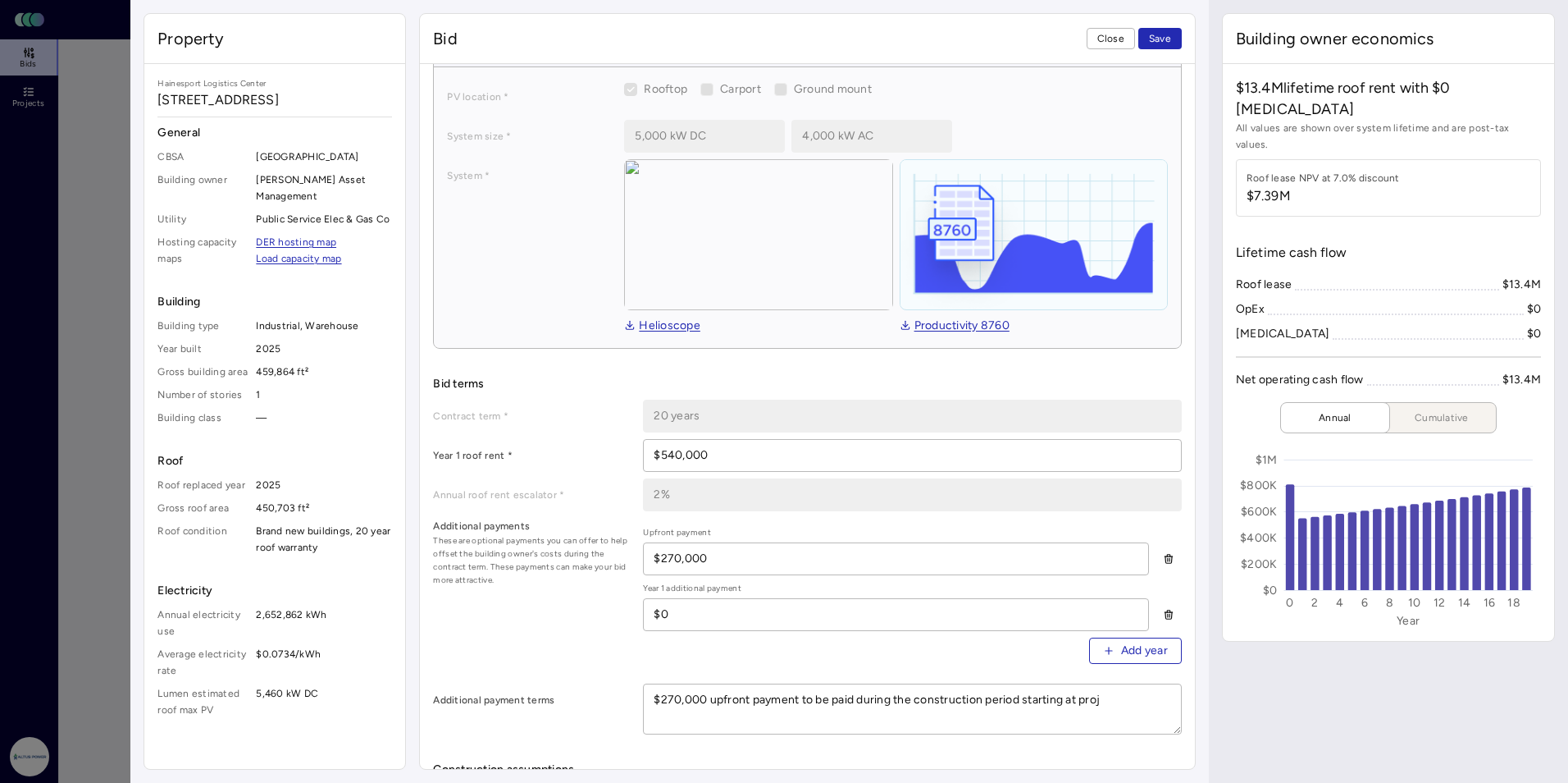
type textarea "x"
type textarea "$270,000 upfront payment to be paid during the construction period starting at …"
type textarea "x"
type textarea "$270,000 upfront payment to be paid during the construction period starting at …"
type textarea "x"
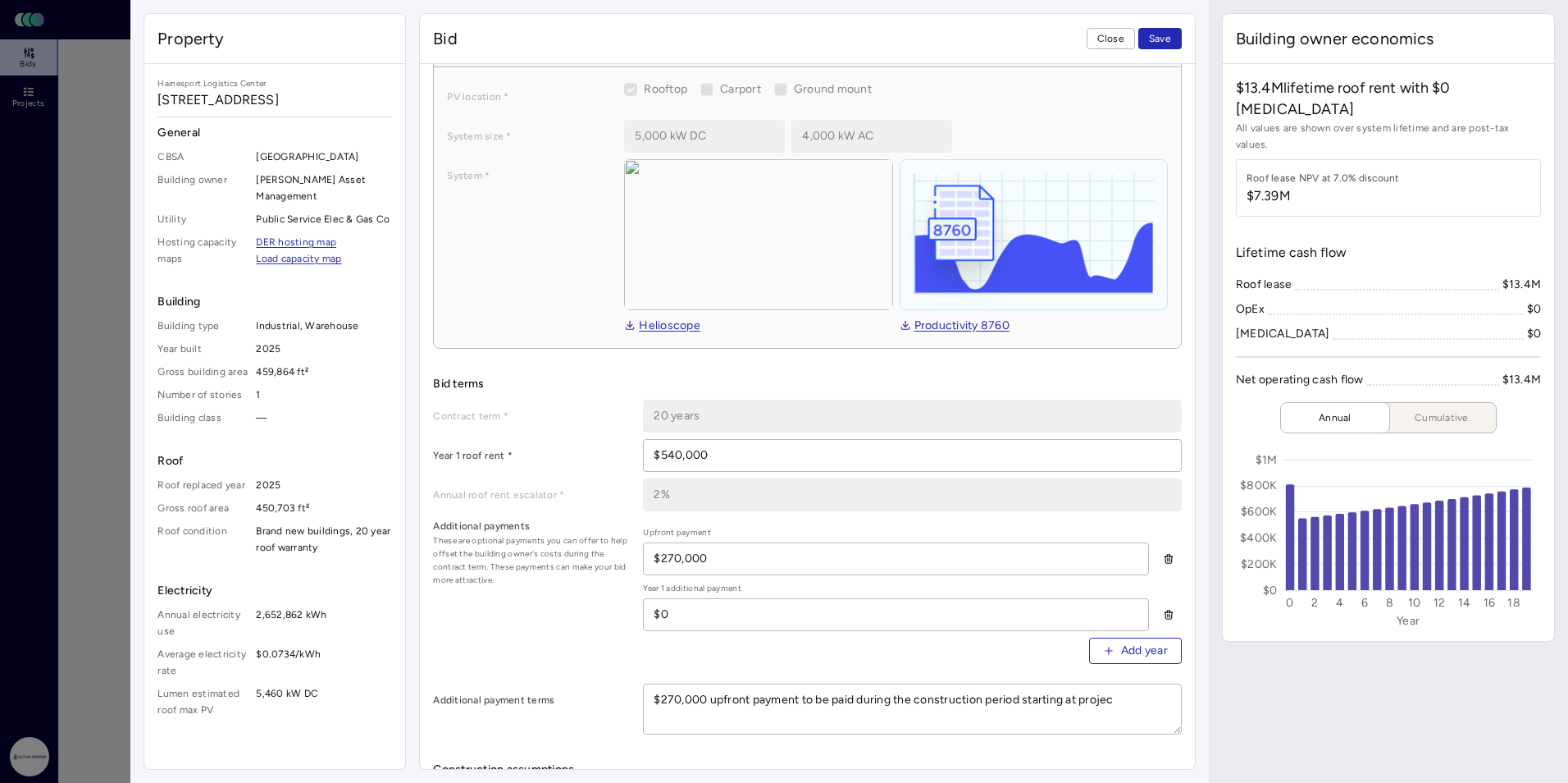
type textarea "$270,000 upfront payment to be paid during the construction period starting at …"
type textarea "x"
type textarea "$270,000 upfront payment to be paid during the construction period starting at …"
click at [503, 649] on div "Additional payments These are optional payments you can offer to help offset th…" at bounding box center [806, 597] width 748 height 159
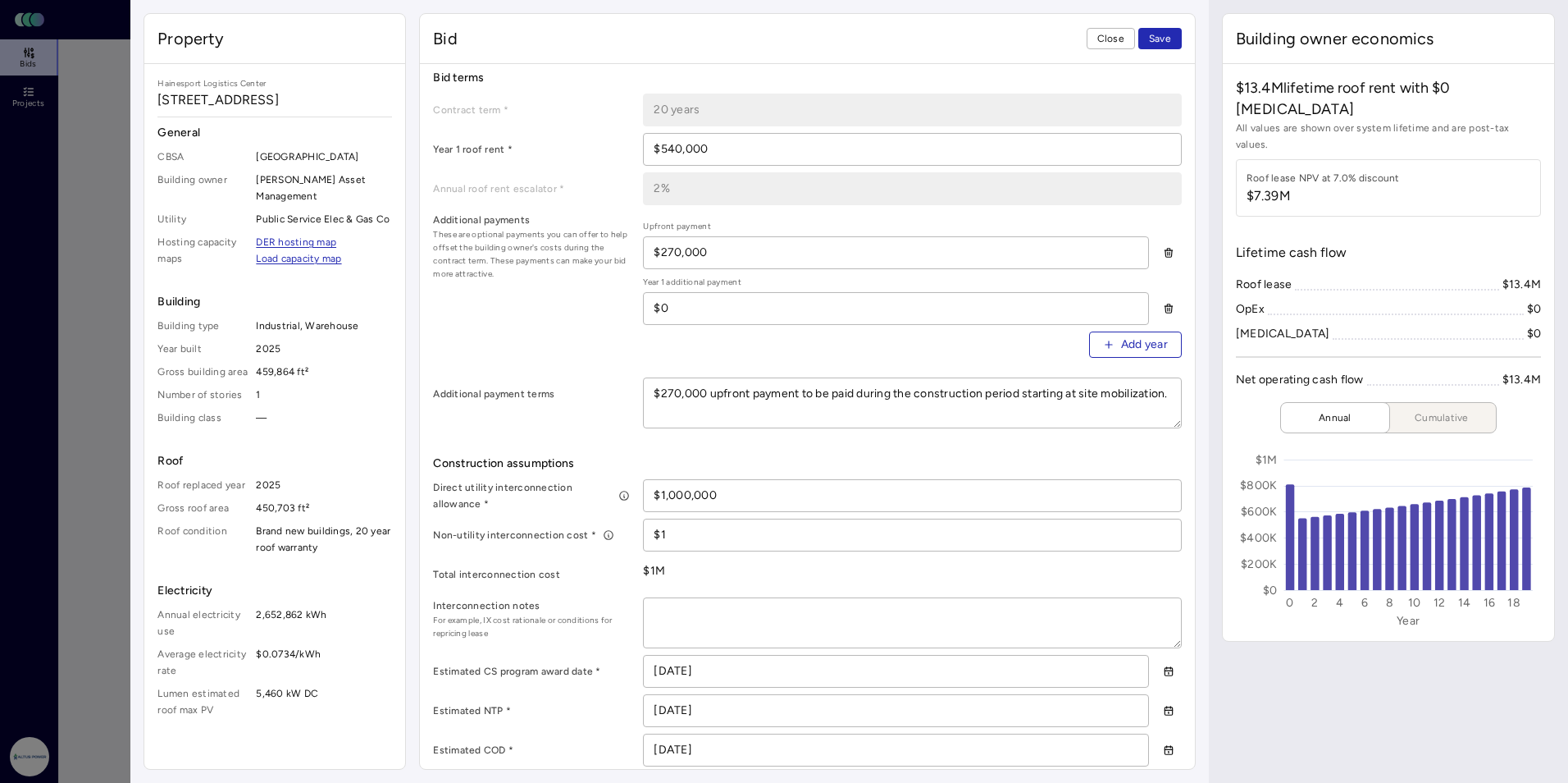
scroll to position [493, 0]
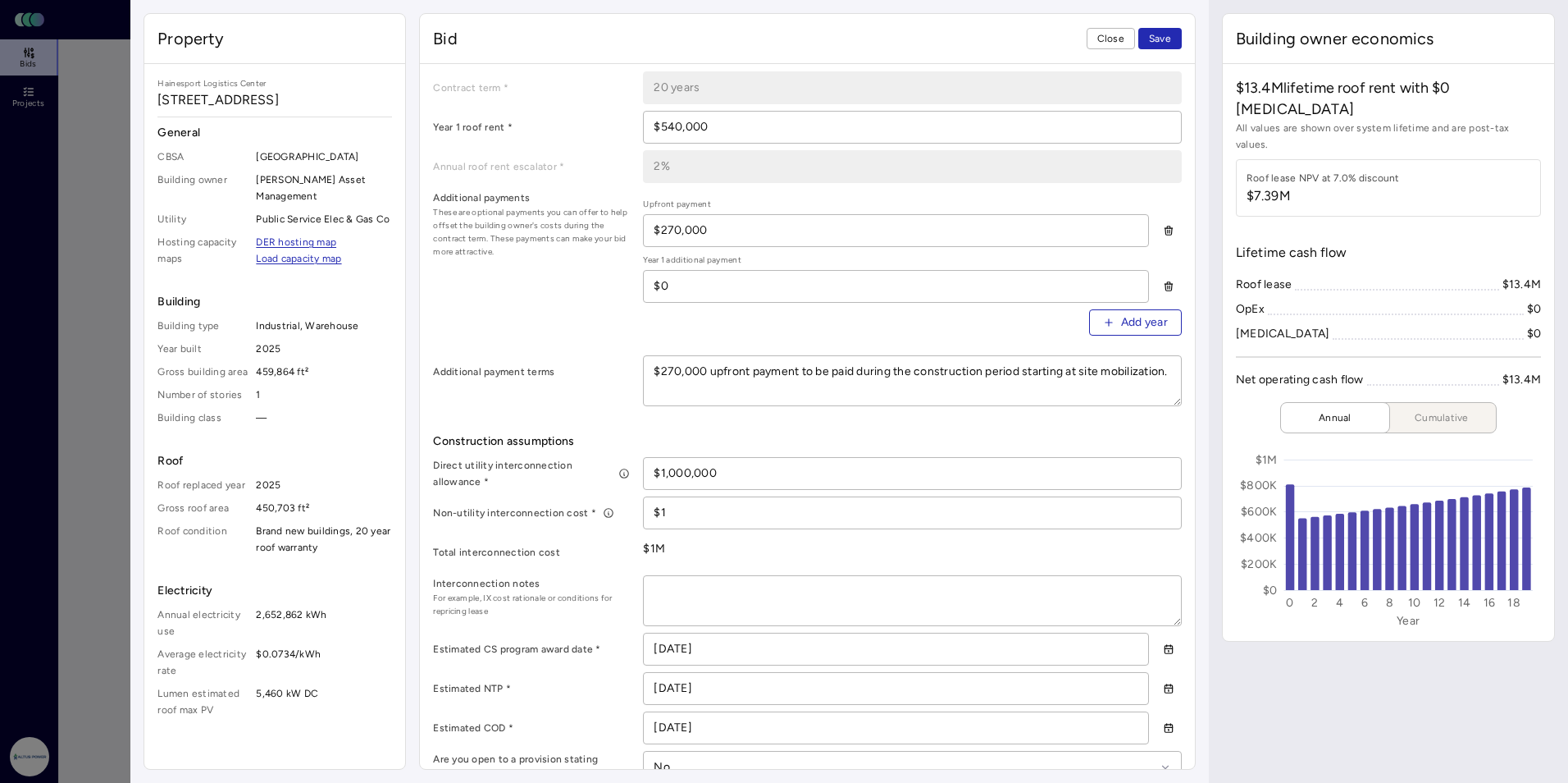
click at [680, 595] on textarea at bounding box center [912, 601] width 536 height 49
drag, startPoint x: 700, startPoint y: 593, endPoint x: 714, endPoint y: 593, distance: 14.0
click at [700, 593] on textarea at bounding box center [912, 601] width 536 height 49
drag, startPoint x: 844, startPoint y: 549, endPoint x: 827, endPoint y: 580, distance: 35.4
click at [844, 549] on div "$1M" at bounding box center [912, 549] width 538 height 27
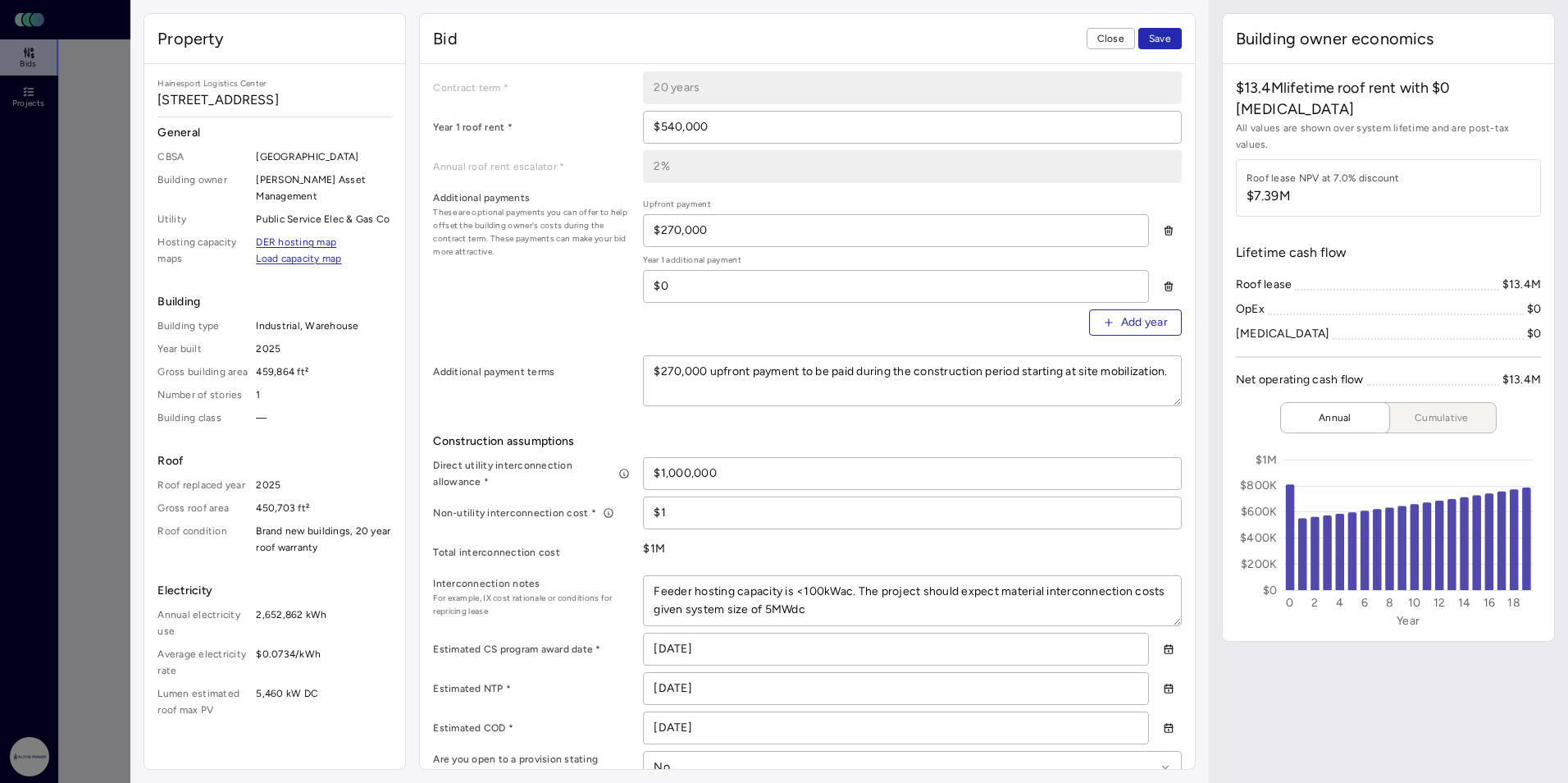
drag, startPoint x: 845, startPoint y: 605, endPoint x: 876, endPoint y: 599, distance: 31.6
click at [847, 605] on textarea "Feeder hosting capacity is <100kWac. The project should expect material interco…" at bounding box center [912, 601] width 536 height 49
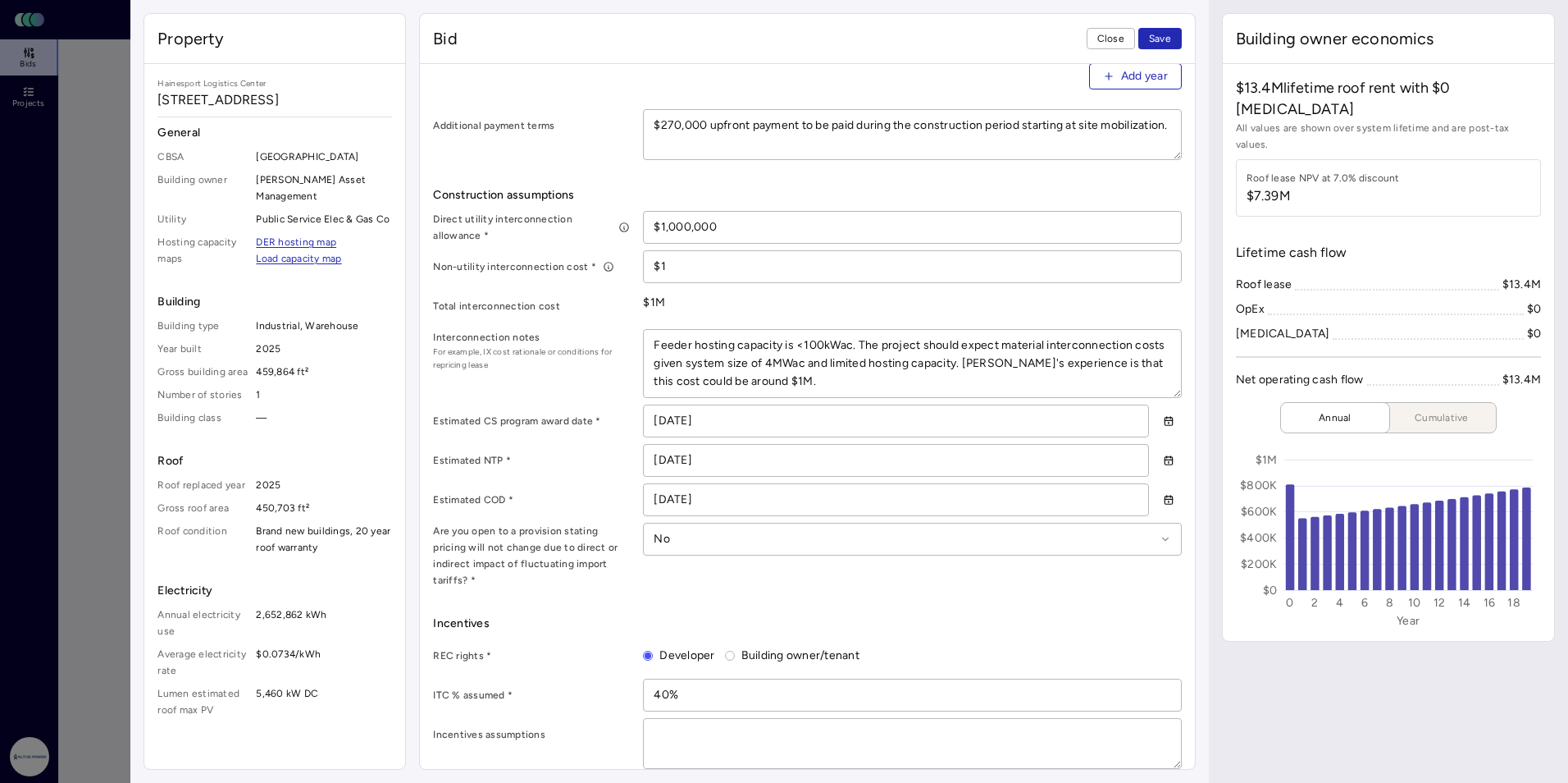
scroll to position [821, 0]
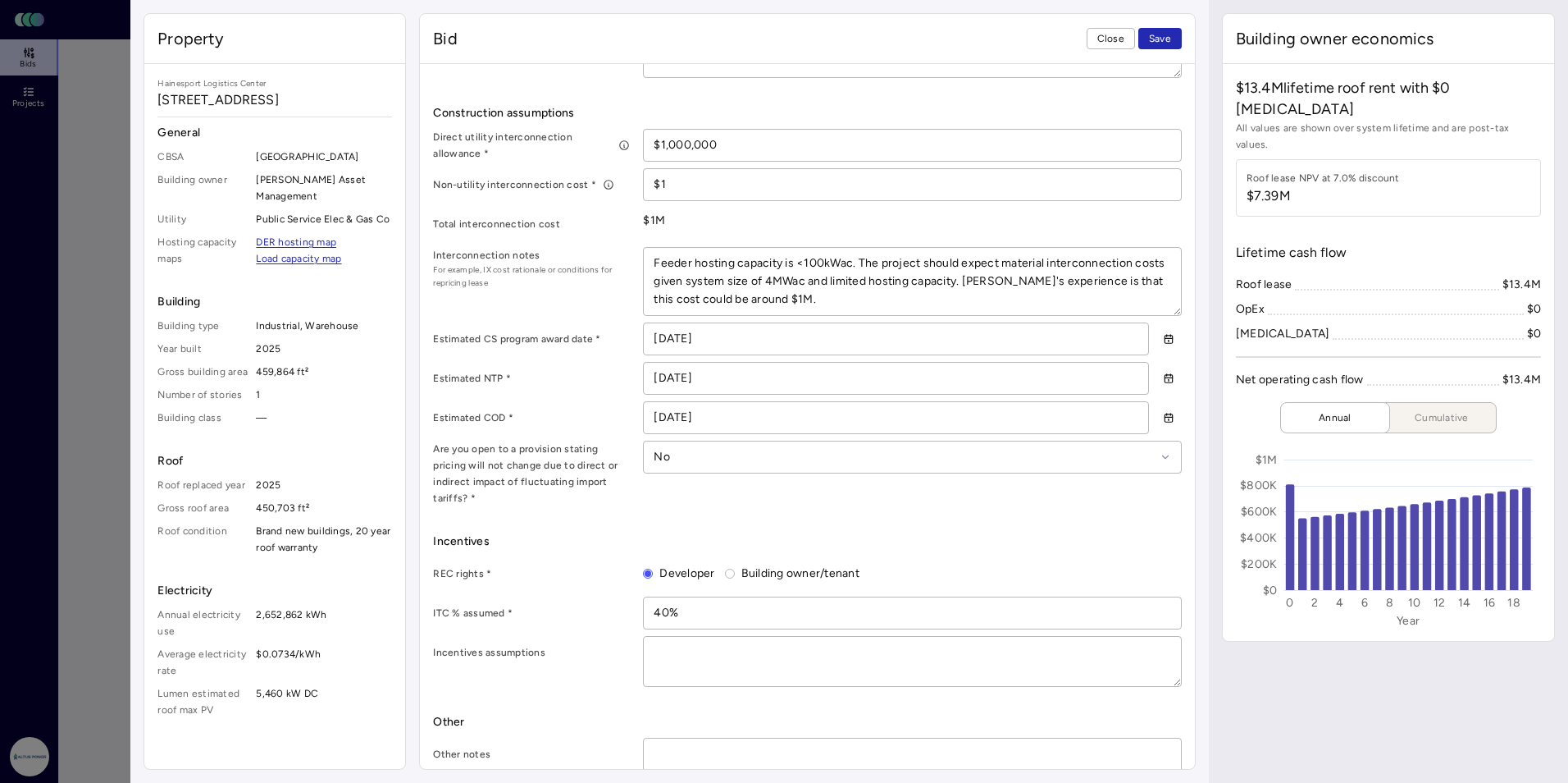
click at [714, 636] on textarea at bounding box center [912, 661] width 536 height 49
click at [762, 636] on textarea "All of Altus's project achieve domestic content and receive at least 40% ITC. T…" at bounding box center [912, 661] width 536 height 49
click at [795, 636] on textarea "All of Altus's projects achieve domestic content and receive at least 40% ITC. …" at bounding box center [912, 661] width 536 height 49
click at [805, 636] on textarea "All of Altus's projects achieve domestic content and receive at least 40% ITC. …" at bounding box center [912, 661] width 536 height 49
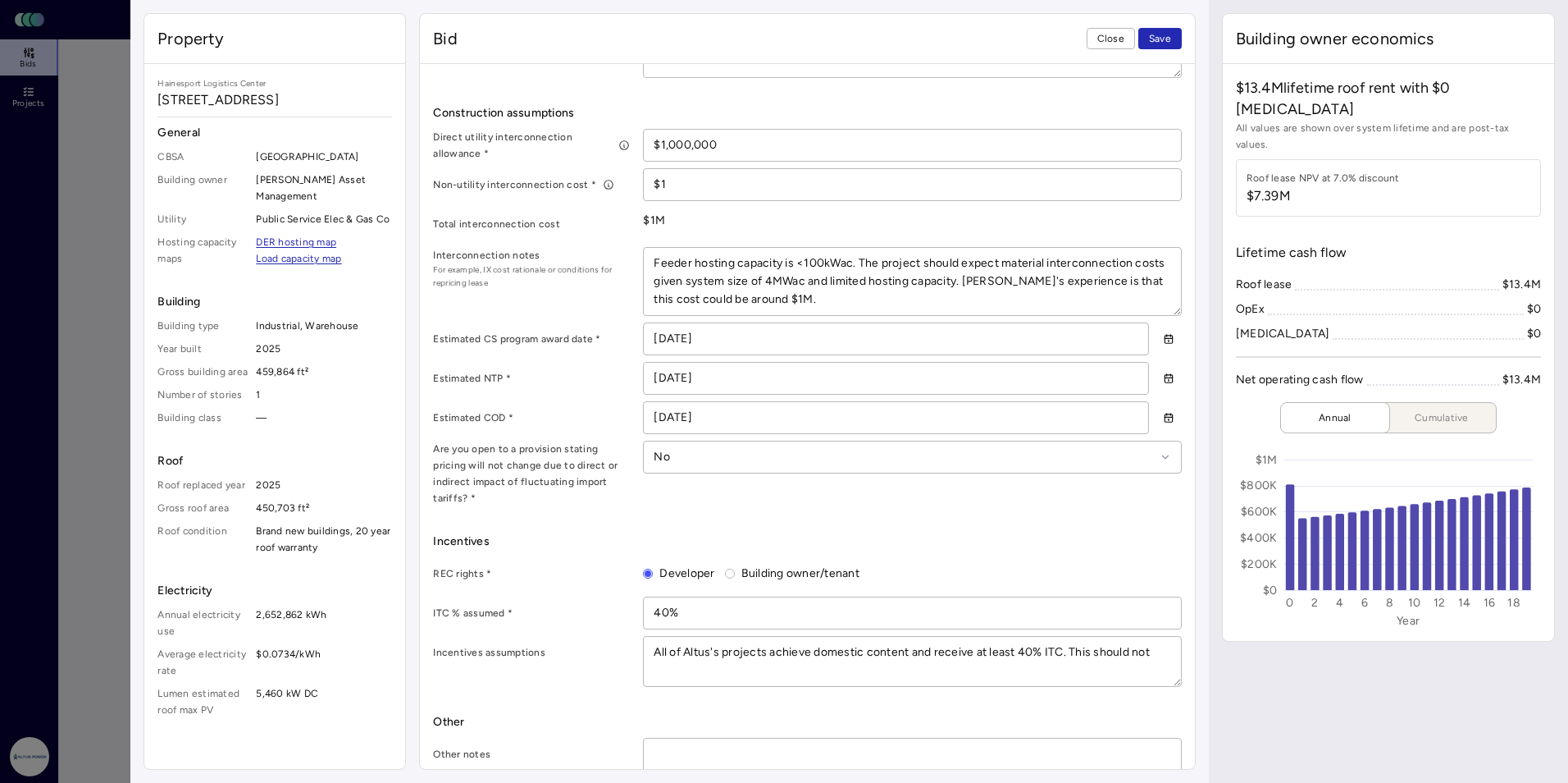
click at [815, 636] on textarea "All of Altus's projects achieve domestic content and receive at least 40% ITC. …" at bounding box center [912, 661] width 536 height 49
click at [795, 636] on textarea "All of [PERSON_NAME]'s projects achieve utilize enough domestic content to rece…" at bounding box center [912, 661] width 536 height 49
click at [900, 636] on textarea "All of [PERSON_NAME]'s projects utilize enough domestic content to receive the …" at bounding box center [912, 661] width 536 height 49
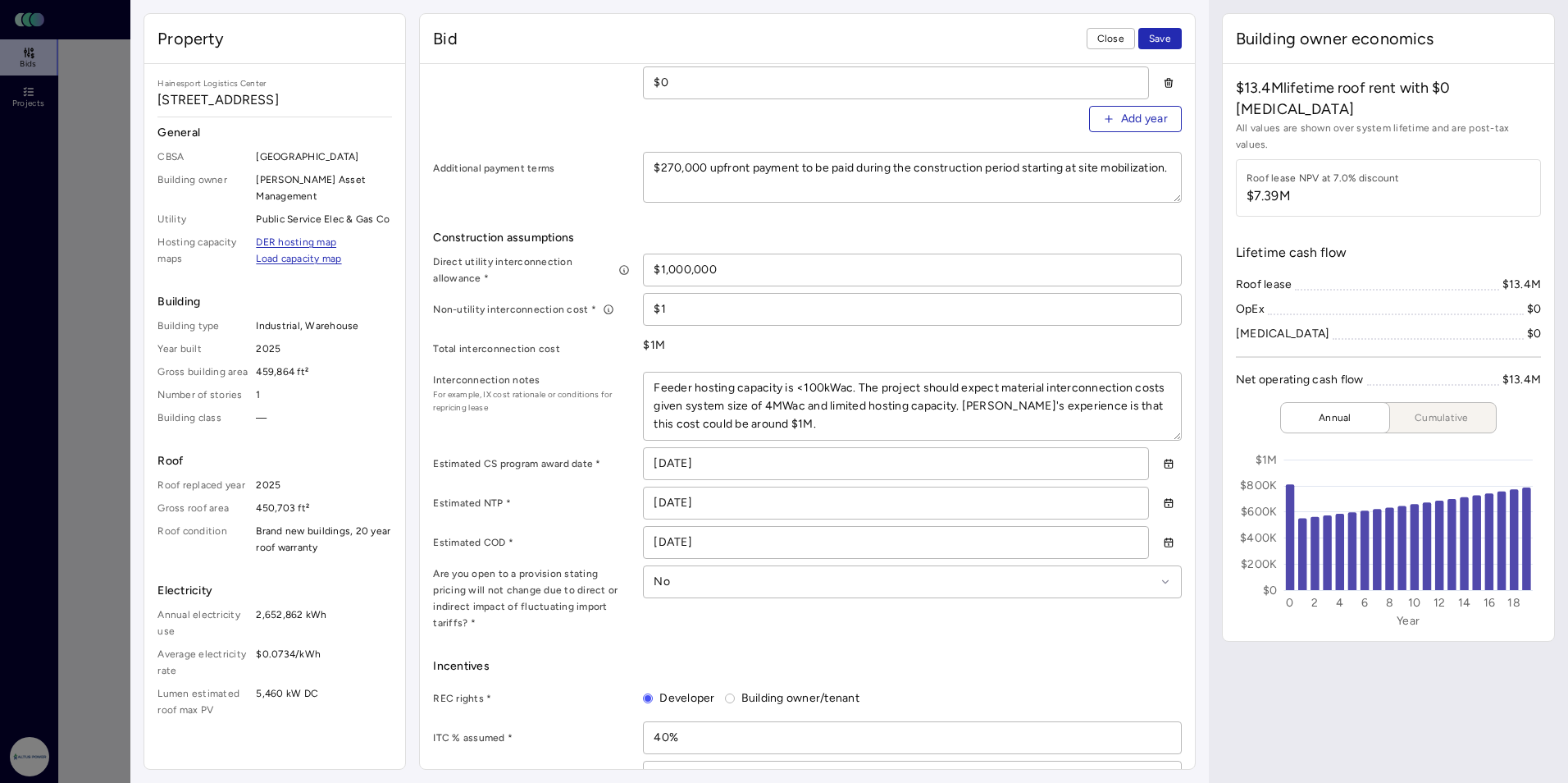
scroll to position [673, 0]
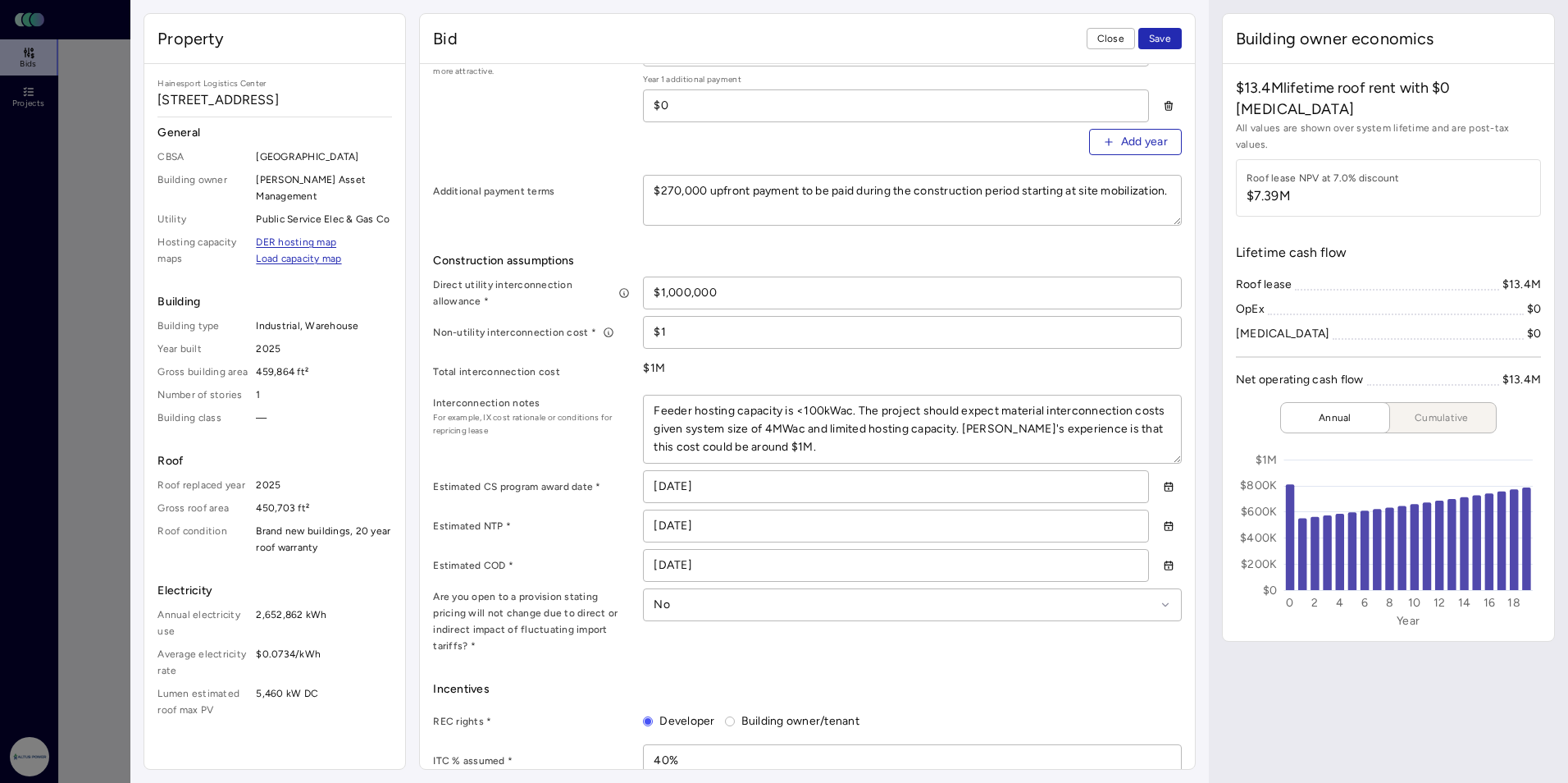
click at [683, 485] on input "[DATE]" at bounding box center [895, 486] width 503 height 31
click at [654, 654] on div "Bid terms Contract term * 20 years Year 1 roof rent * $540,000 Annual roof rent…" at bounding box center [806, 401] width 748 height 1070
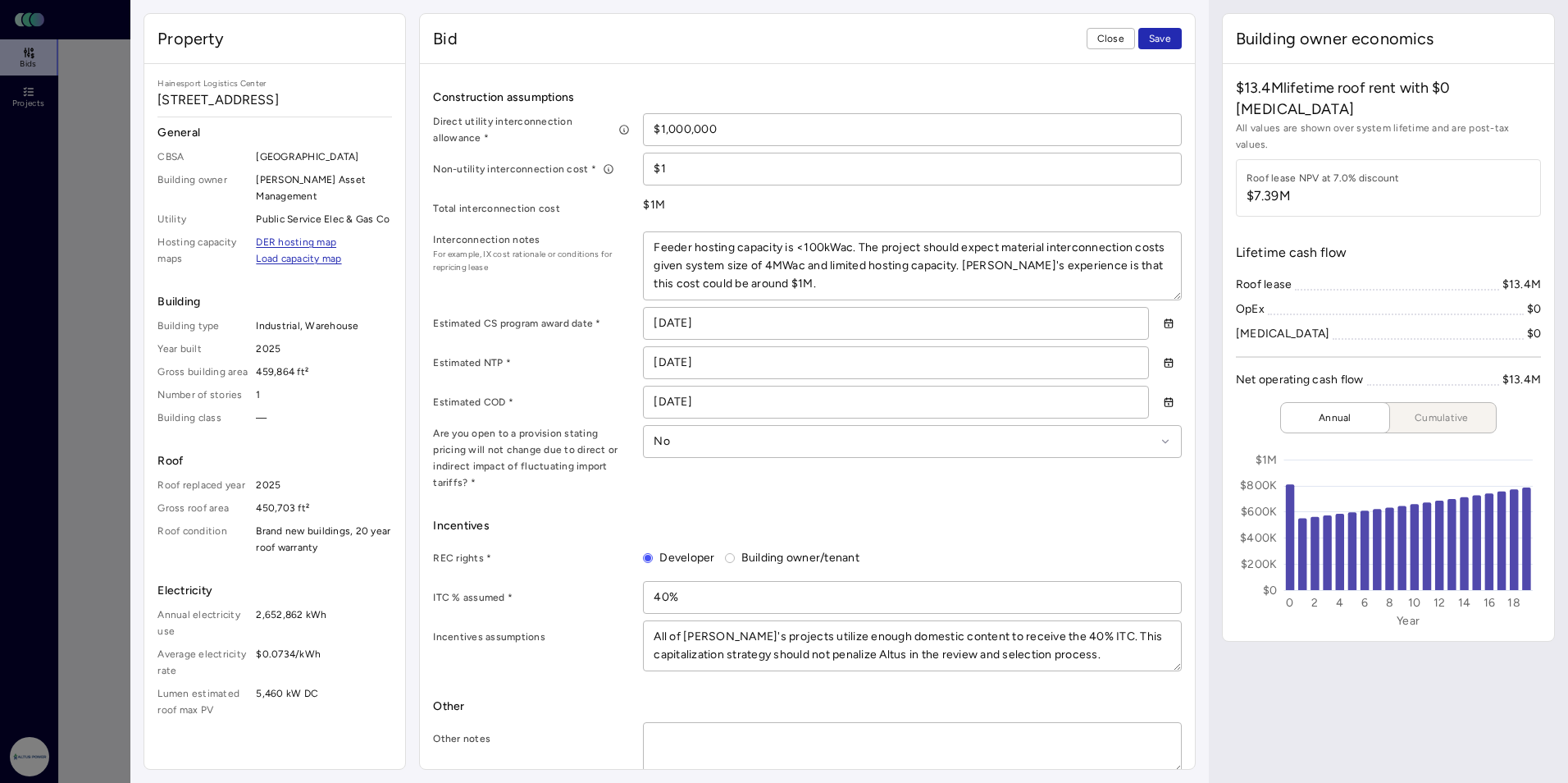
scroll to position [837, 0]
drag, startPoint x: 741, startPoint y: 321, endPoint x: 630, endPoint y: 320, distance: 111.0
click at [630, 320] on div "Estimated CS program award date * [DATE]" at bounding box center [806, 322] width 748 height 33
click at [734, 354] on input "[DATE]" at bounding box center [895, 362] width 503 height 31
drag, startPoint x: 729, startPoint y: 357, endPoint x: 617, endPoint y: 357, distance: 112.0
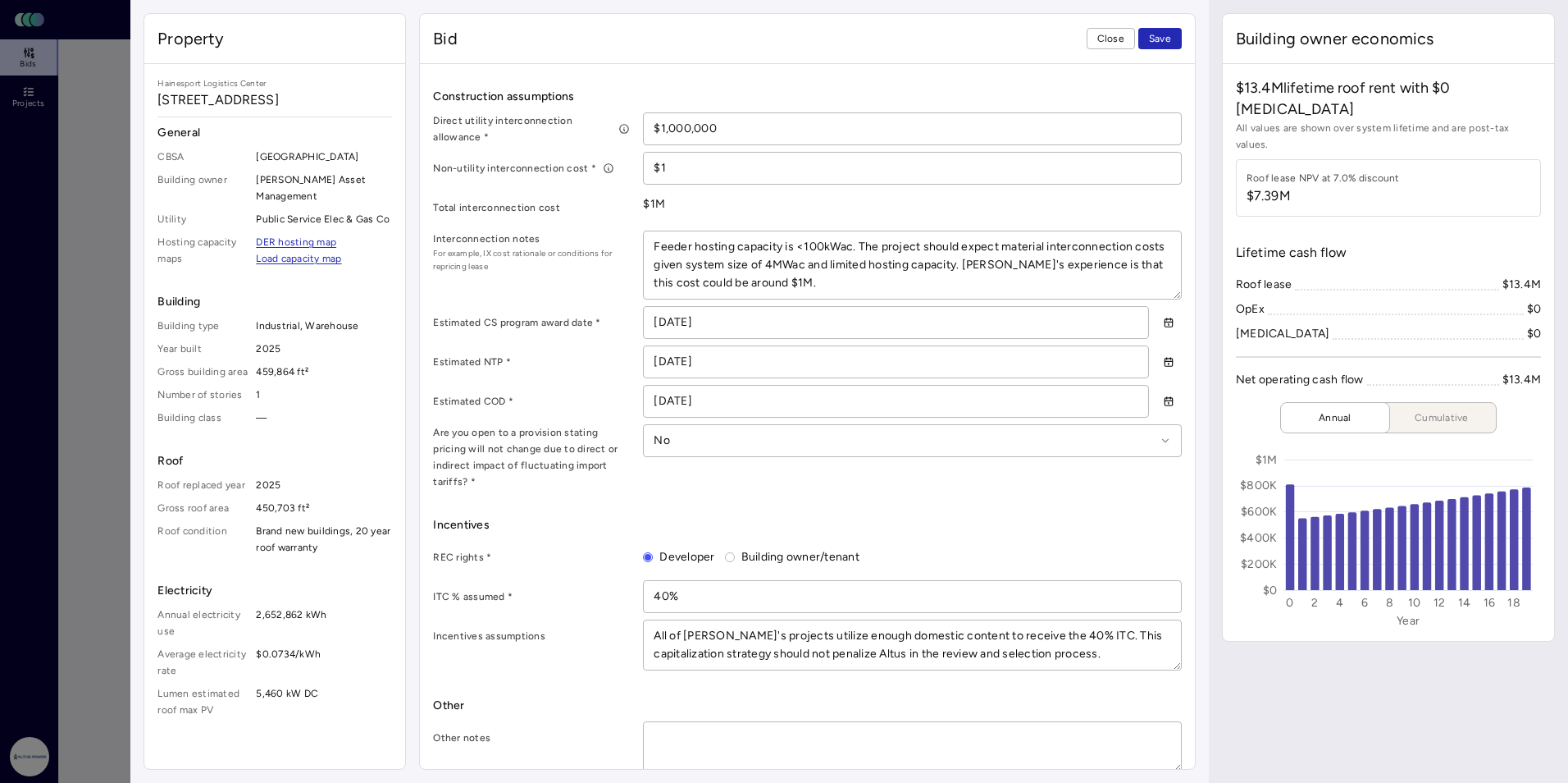
click at [617, 357] on div "Estimated NTP * [DATE]" at bounding box center [806, 362] width 748 height 33
drag, startPoint x: 765, startPoint y: 406, endPoint x: 726, endPoint y: 401, distance: 39.3
click at [764, 406] on input "[DATE]" at bounding box center [895, 401] width 503 height 31
click at [697, 401] on input "[DATE]" at bounding box center [895, 401] width 503 height 31
drag, startPoint x: 723, startPoint y: 397, endPoint x: 627, endPoint y: 397, distance: 96.0
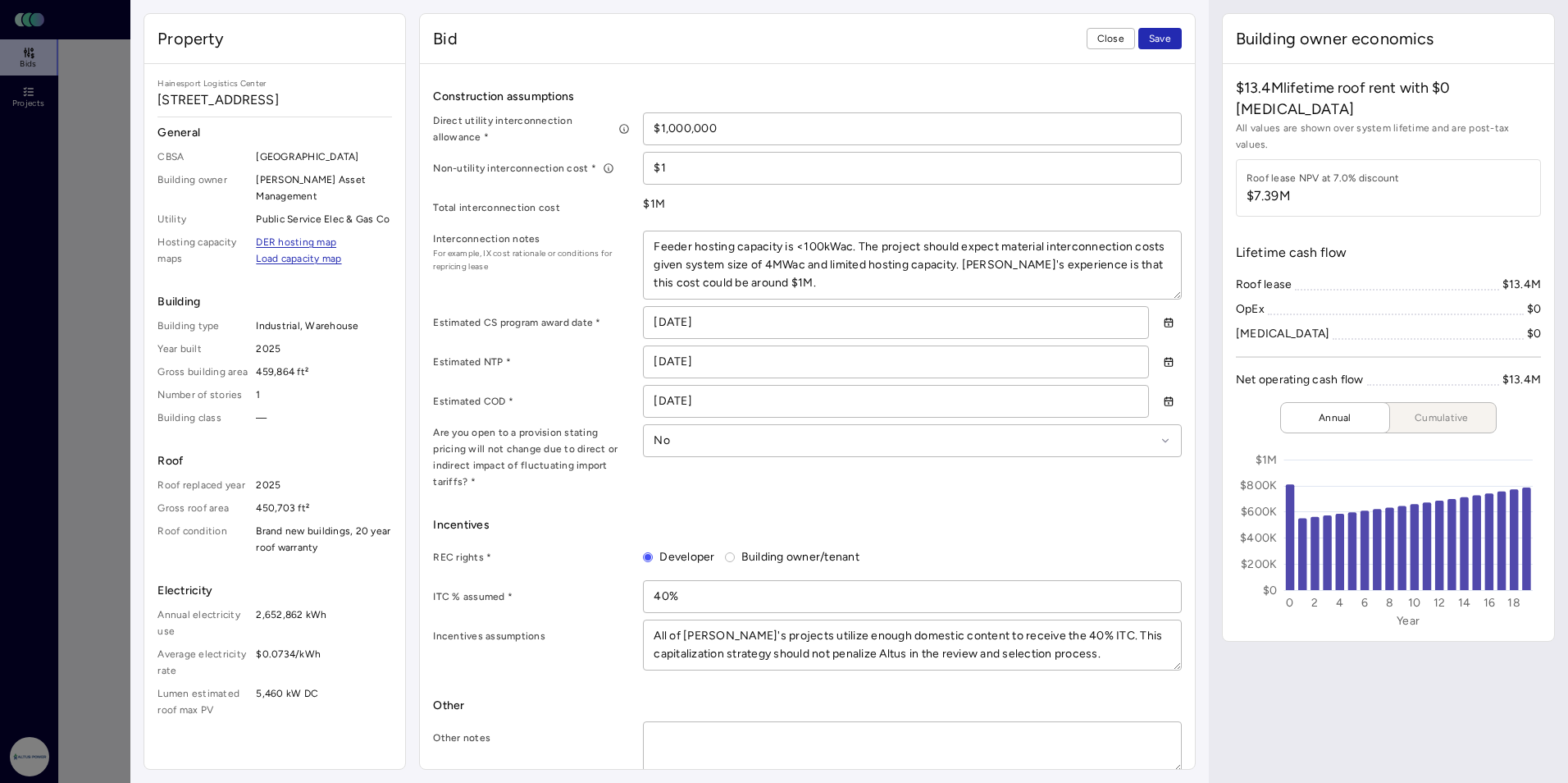
click at [627, 397] on div "Estimated COD * [DATE]" at bounding box center [806, 401] width 748 height 33
click at [900, 517] on span "Incentives" at bounding box center [806, 526] width 748 height 18
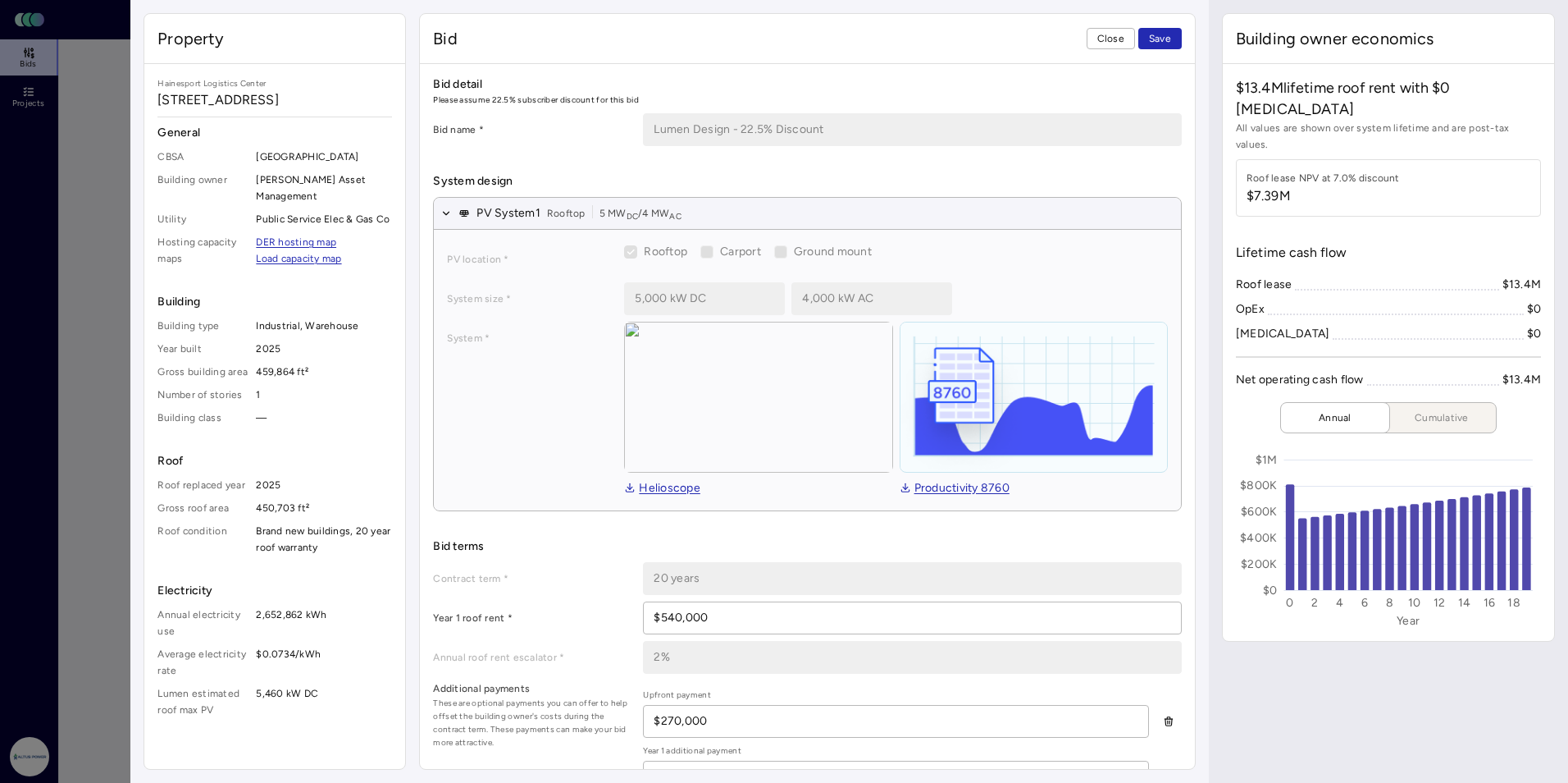
scroll to position [0, 0]
click at [900, 43] on span "Save" at bounding box center [1160, 38] width 22 height 16
click at [305, 257] on link "Load capacity map" at bounding box center [298, 258] width 85 height 16
drag, startPoint x: 158, startPoint y: 101, endPoint x: 364, endPoint y: 106, distance: 206.1
click at [364, 106] on span "[STREET_ADDRESS]" at bounding box center [275, 101] width 234 height 20
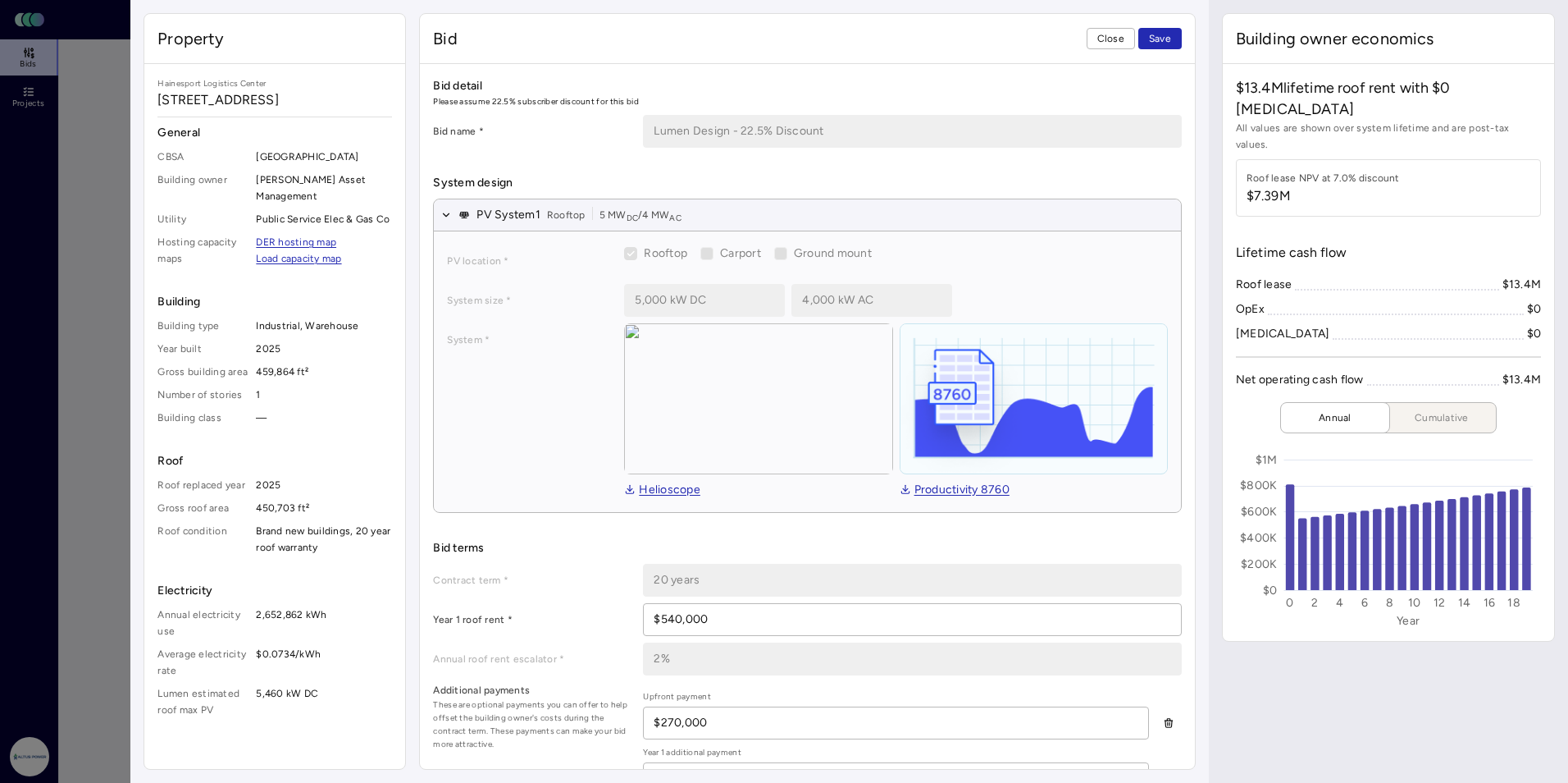
copy span "[STREET_ADDRESS]"
click at [900, 39] on span "Close" at bounding box center [1111, 38] width 27 height 16
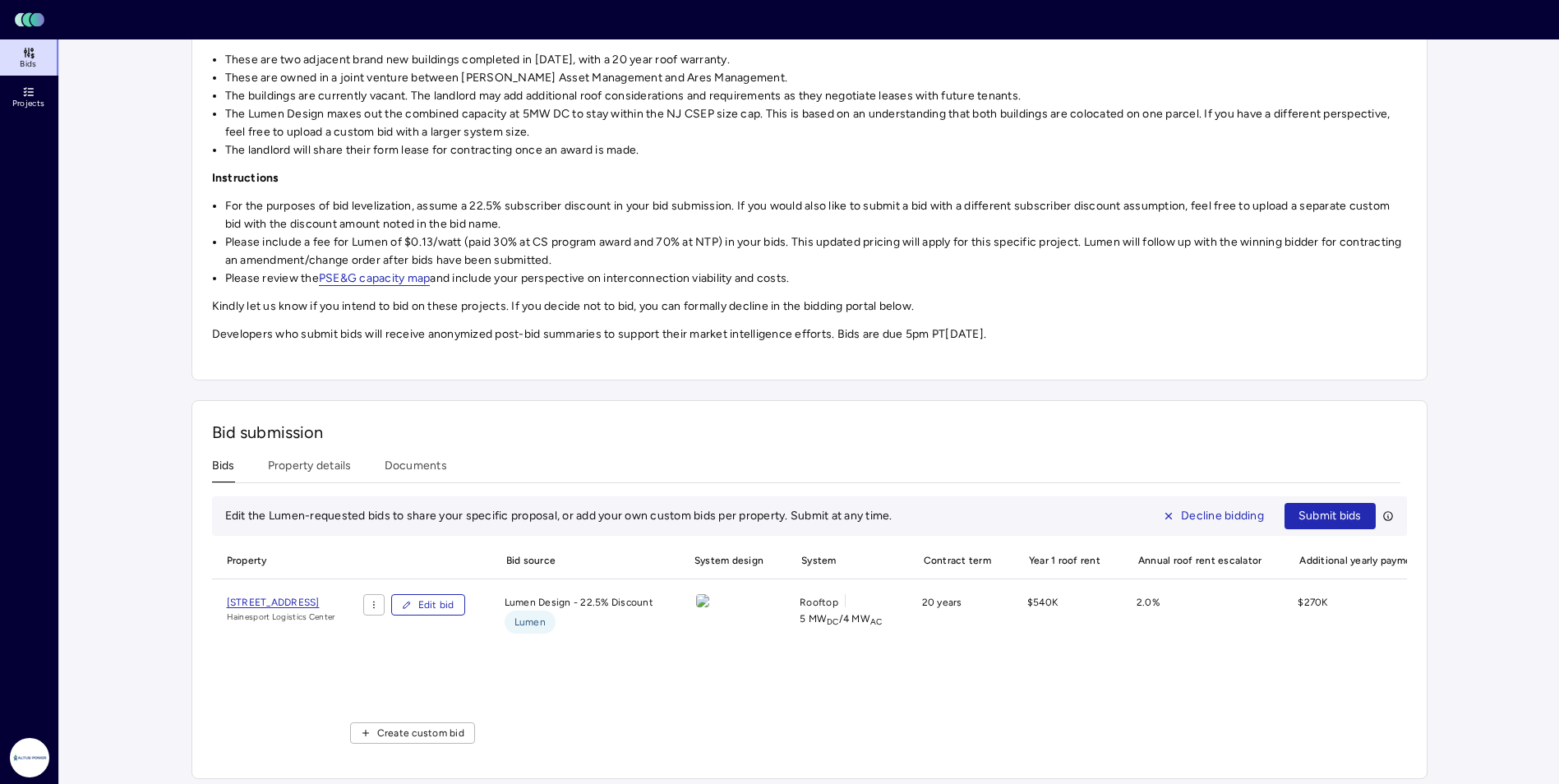
scroll to position [295, 0]
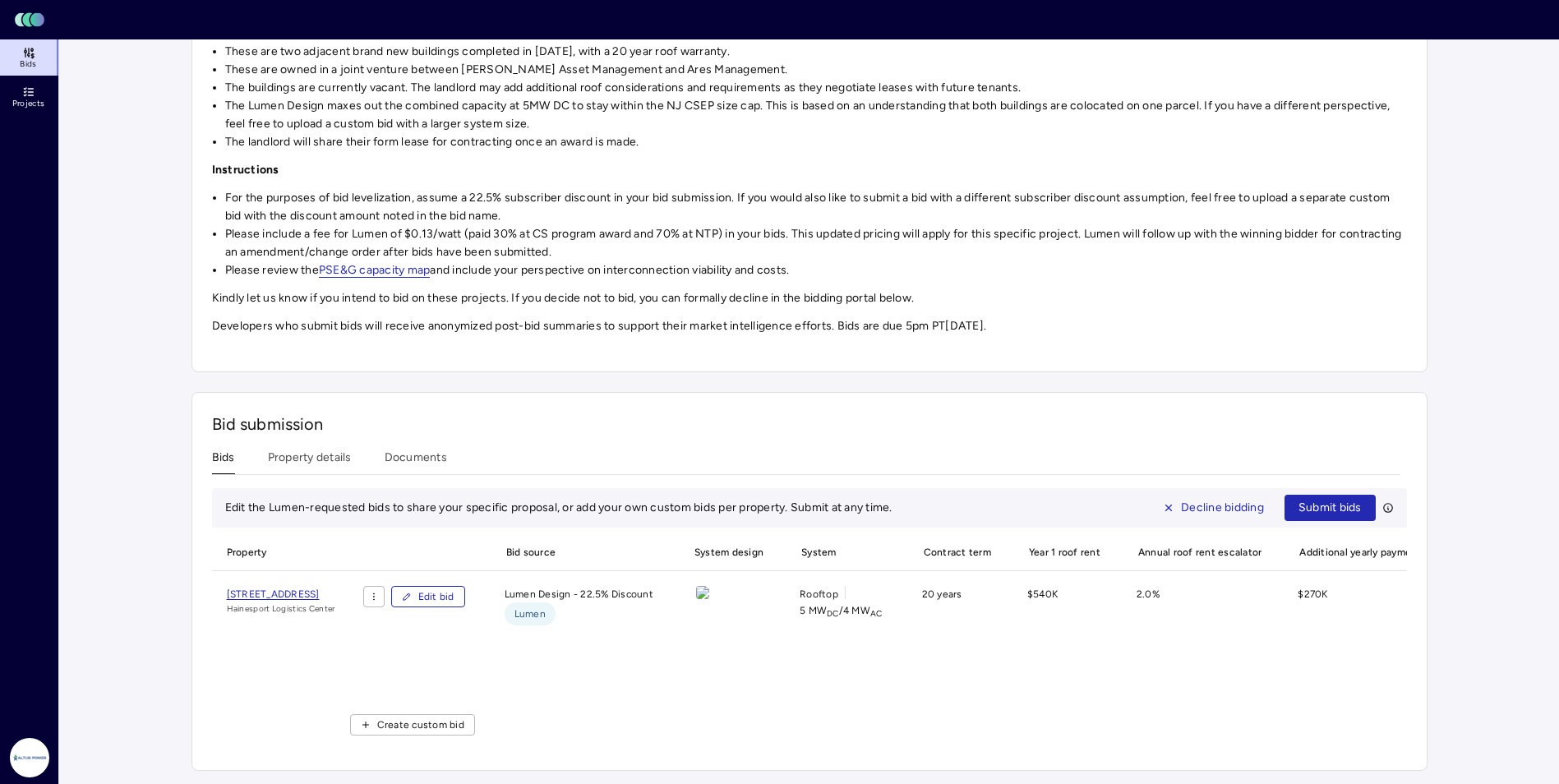
click at [426, 586] on html "Toggle Sidebar Lumen Energy Logo Bids Projects Altus Power [PERSON_NAME] Invest…" at bounding box center [780, 250] width 1559 height 1066
click at [416, 616] on div "Duplicate provided bid" at bounding box center [425, 615] width 164 height 27
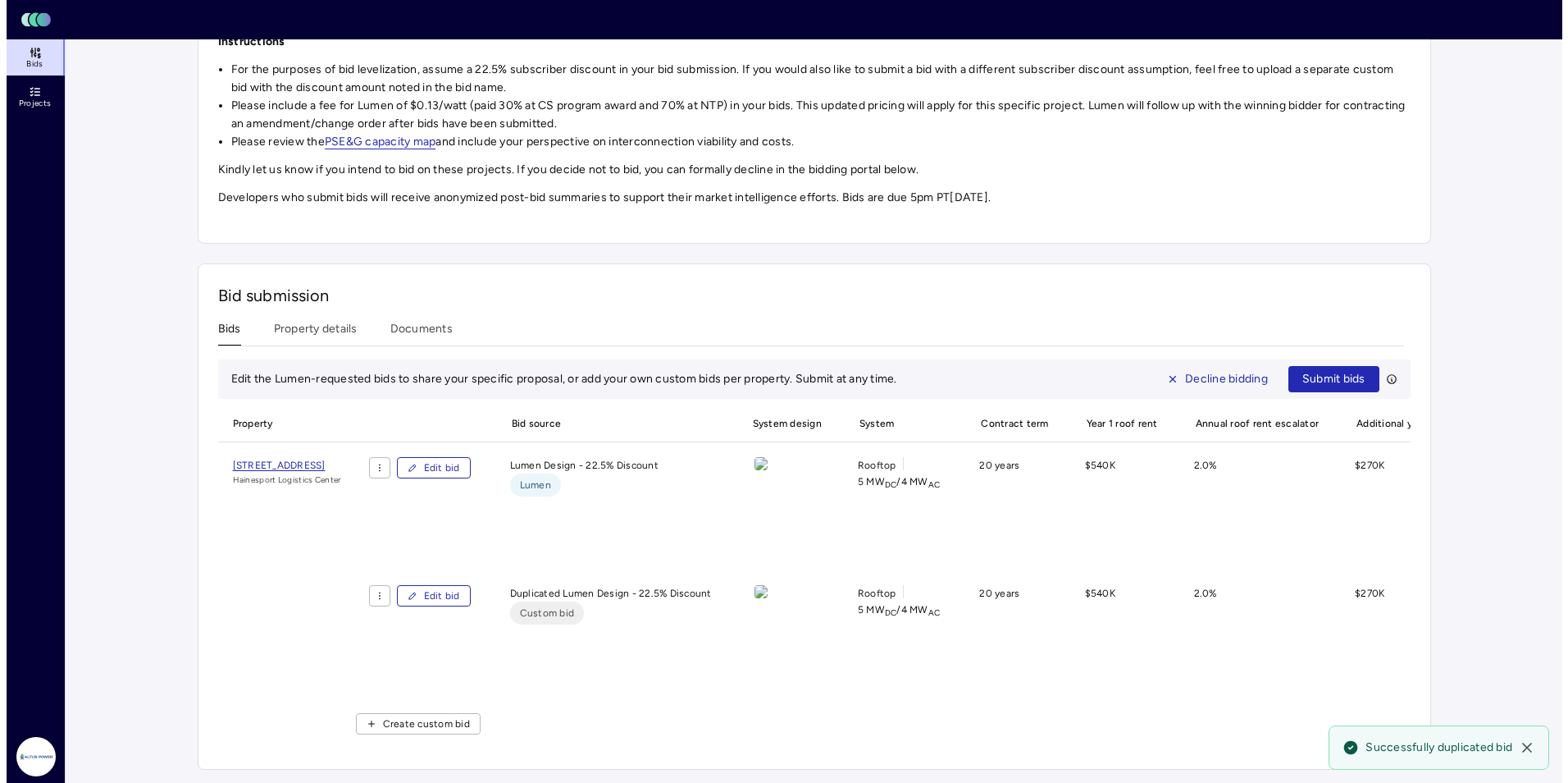
scroll to position [422, 0]
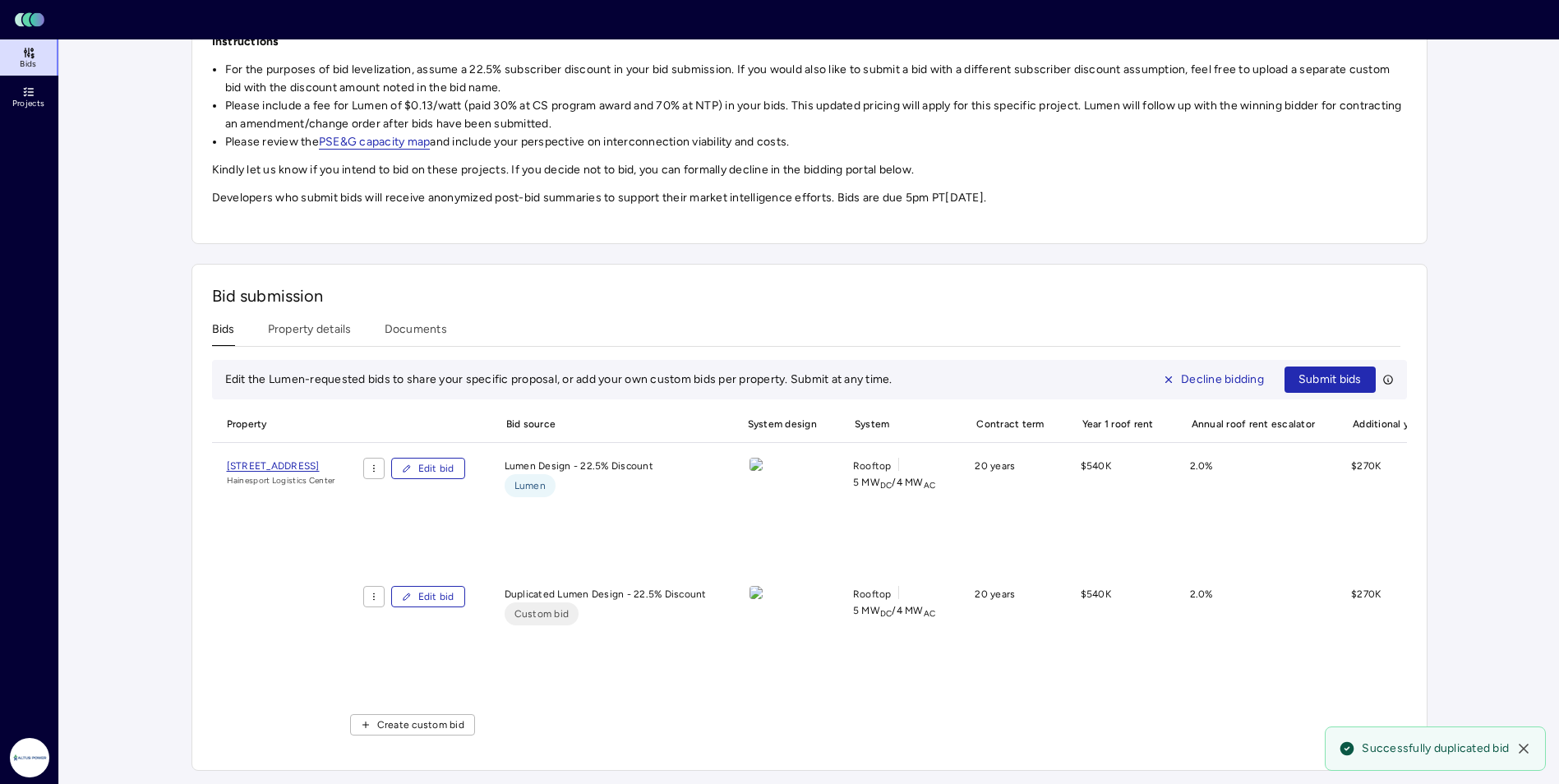
click at [454, 589] on span "Edit bid" at bounding box center [436, 597] width 36 height 17
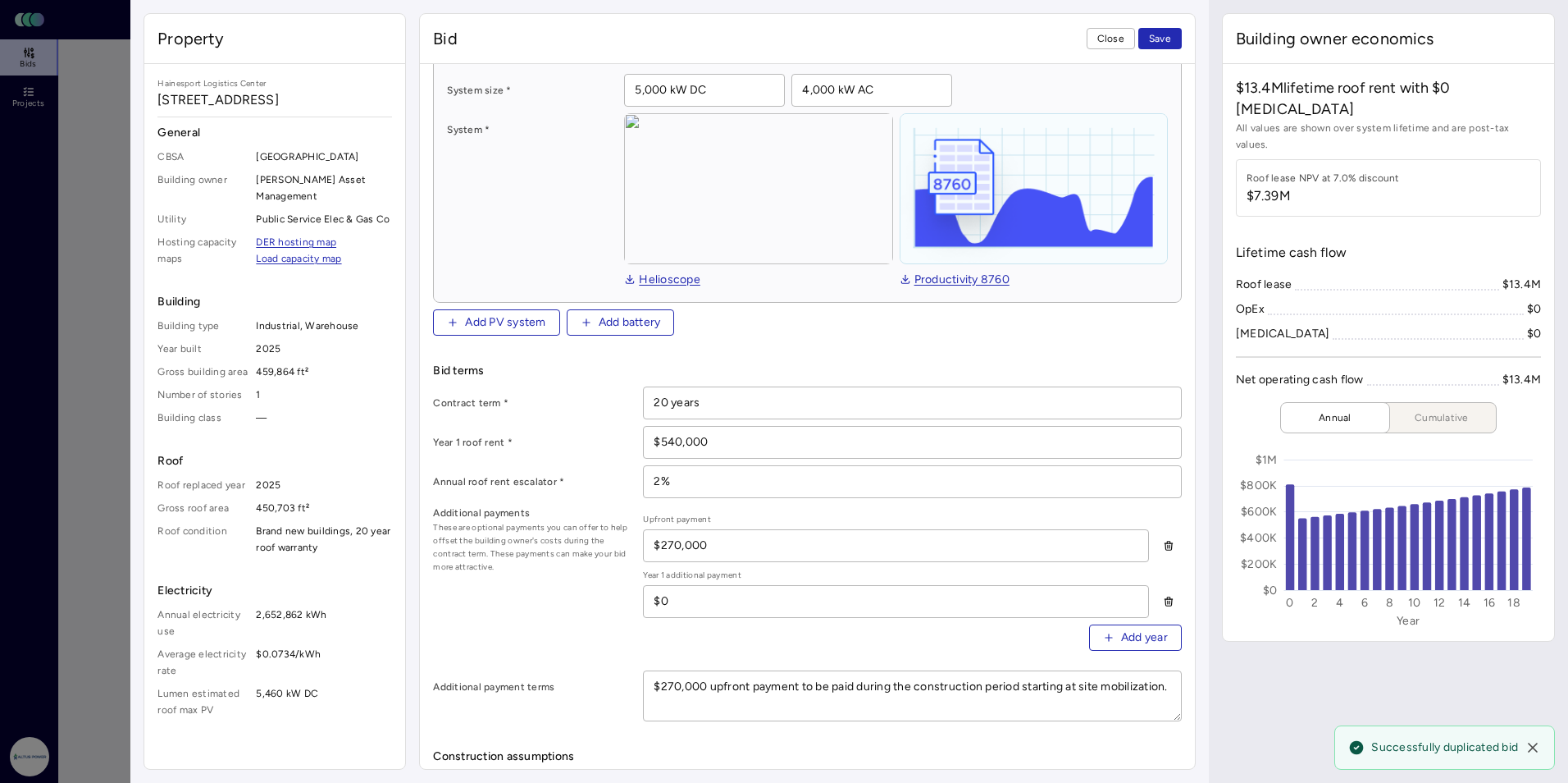
scroll to position [246, 0]
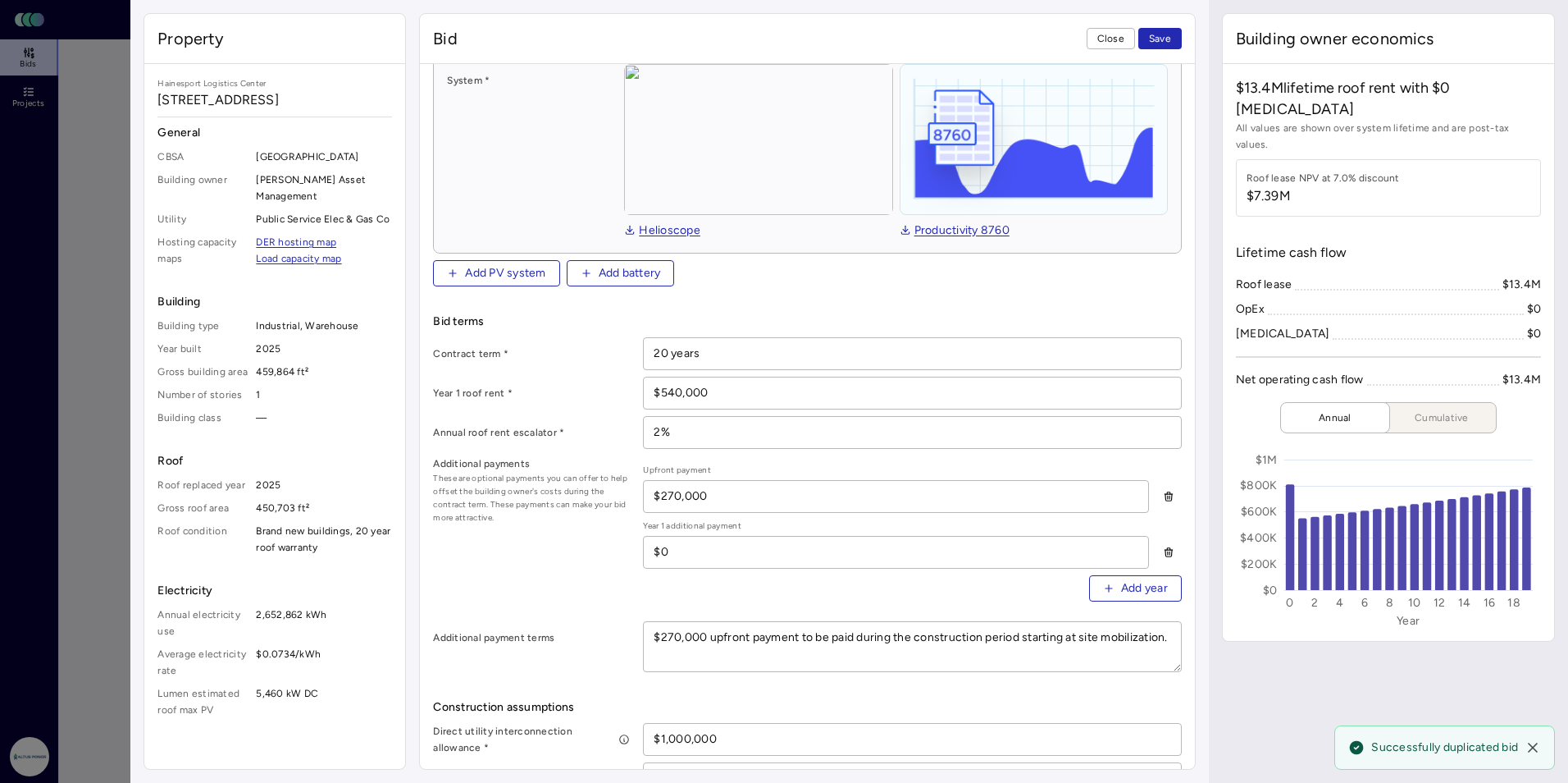
drag, startPoint x: 726, startPoint y: 386, endPoint x: 606, endPoint y: 386, distance: 120.0
click at [606, 386] on div "Year 1 roof rent * $540,000" at bounding box center [806, 393] width 748 height 33
drag, startPoint x: 591, startPoint y: 549, endPoint x: 667, endPoint y: 516, distance: 82.9
click at [597, 544] on div "Additional payments These are optional payments you can offer to help offset th…" at bounding box center [806, 535] width 748 height 159
drag, startPoint x: 725, startPoint y: 493, endPoint x: 637, endPoint y: 493, distance: 88.0
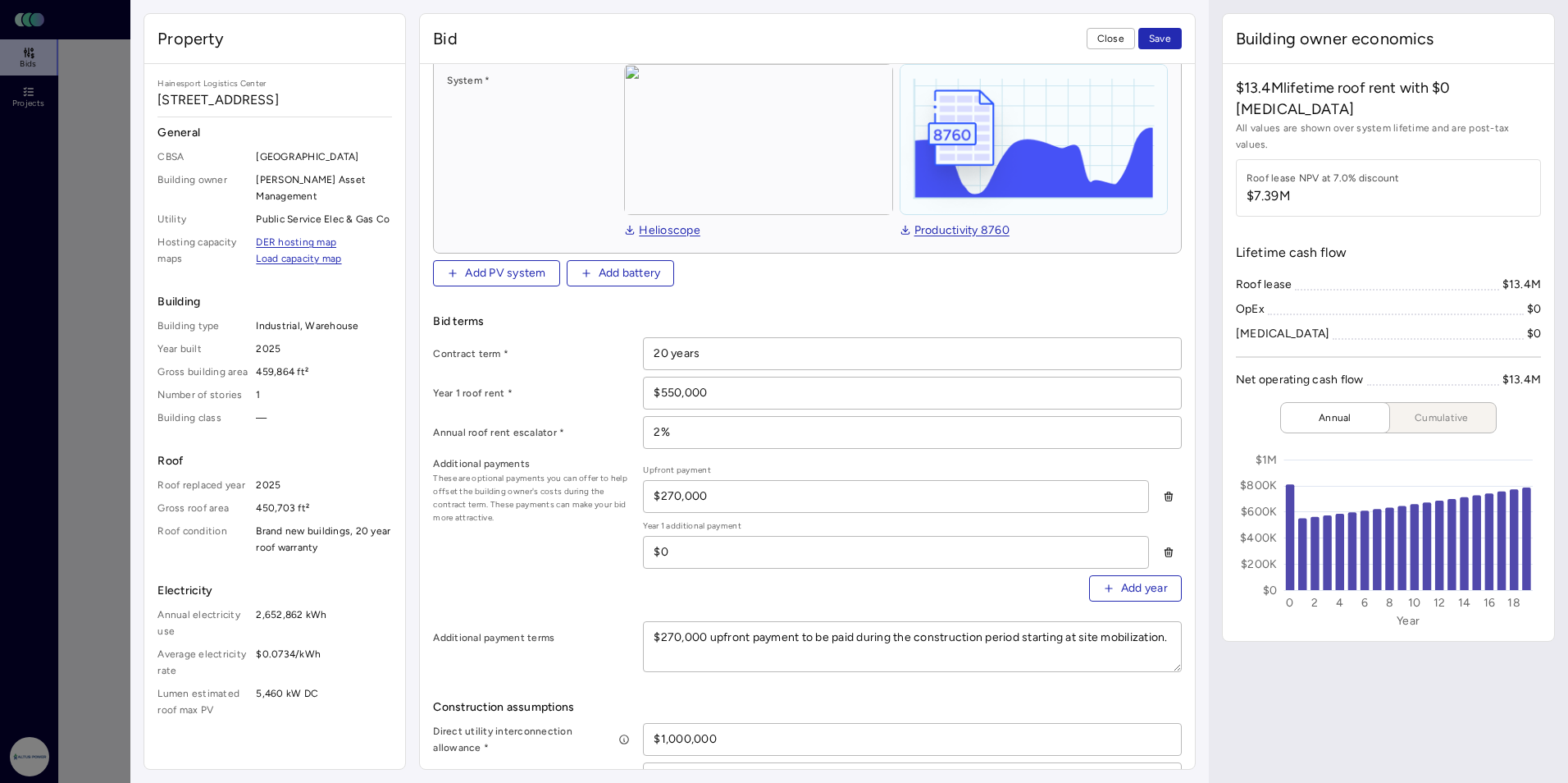
click at [637, 493] on div "Additional payments These are optional payments you can offer to help offset th…" at bounding box center [806, 535] width 748 height 159
click at [587, 565] on div "Additional payments These are optional payments you can offer to help offset th…" at bounding box center [806, 535] width 748 height 159
drag, startPoint x: 764, startPoint y: 659, endPoint x: 627, endPoint y: 629, distance: 140.2
click at [627, 629] on div "Additional payment terms $270,000 upfront payment to be paid during the constru…" at bounding box center [806, 647] width 748 height 51
click at [560, 569] on div "Additional payments These are optional payments you can offer to help offset th…" at bounding box center [806, 535] width 748 height 159
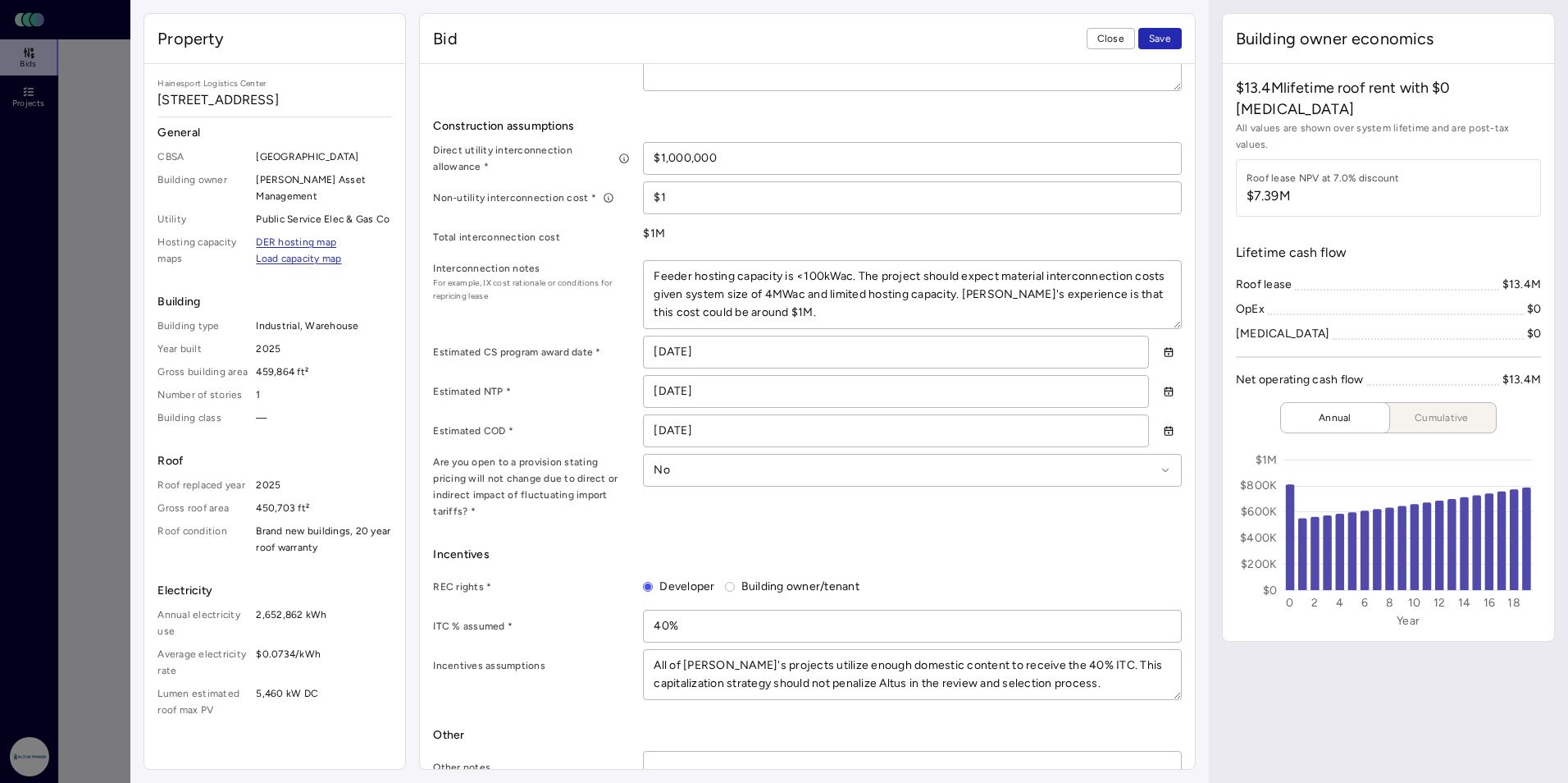
scroll to position [856, 0]
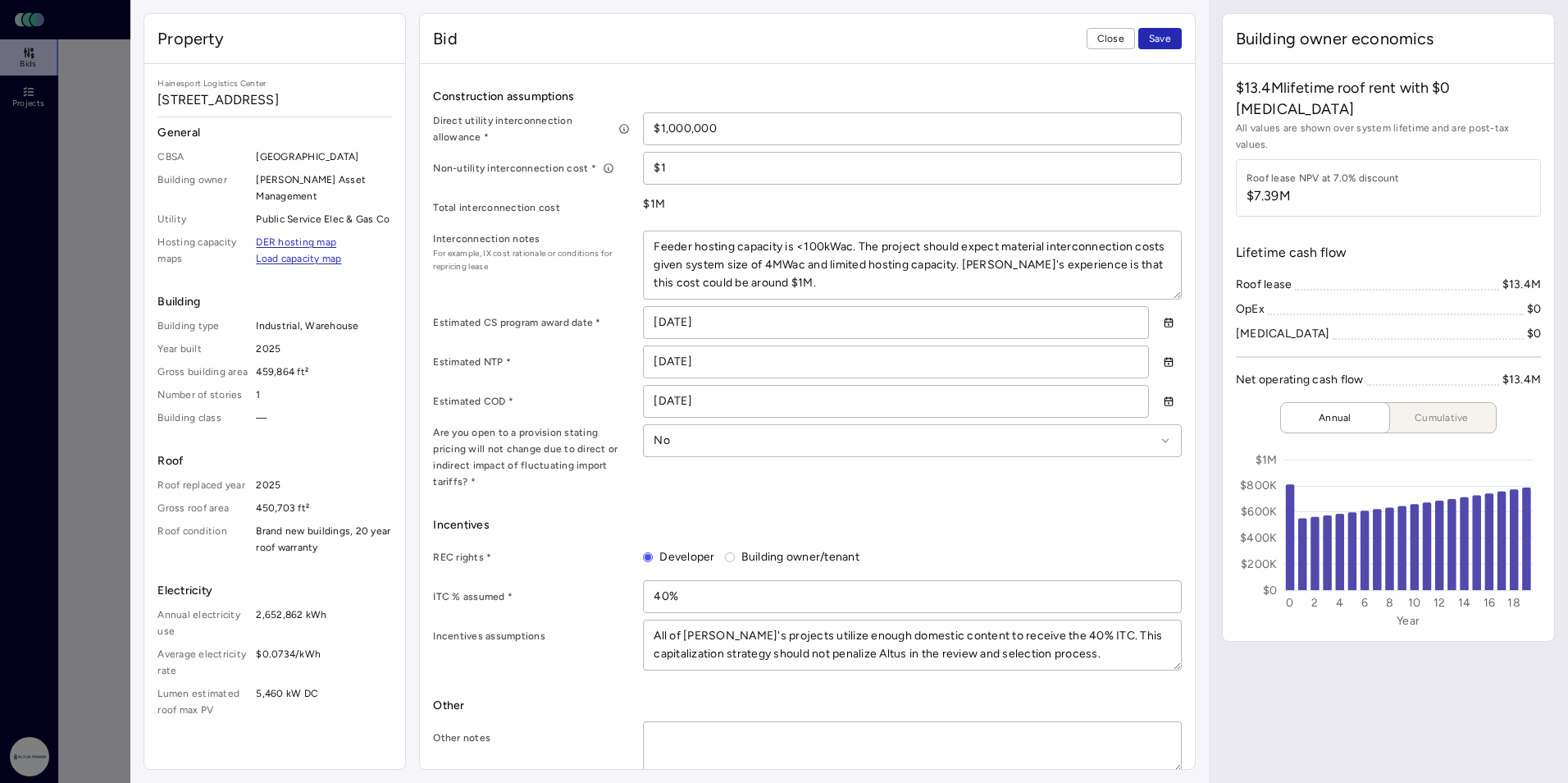
click at [676, 727] on textarea at bounding box center [912, 746] width 536 height 49
click at [900, 31] on button "Save" at bounding box center [1160, 38] width 43 height 21
click at [653, 722] on textarea "This bid removes construction rent and increases Year 1 rent." at bounding box center [912, 746] width 536 height 49
drag, startPoint x: 693, startPoint y: 717, endPoint x: 708, endPoint y: 717, distance: 15.0
click at [695, 722] on textarea "This bid removes construction rent and increases Year 1 rent." at bounding box center [912, 746] width 536 height 49
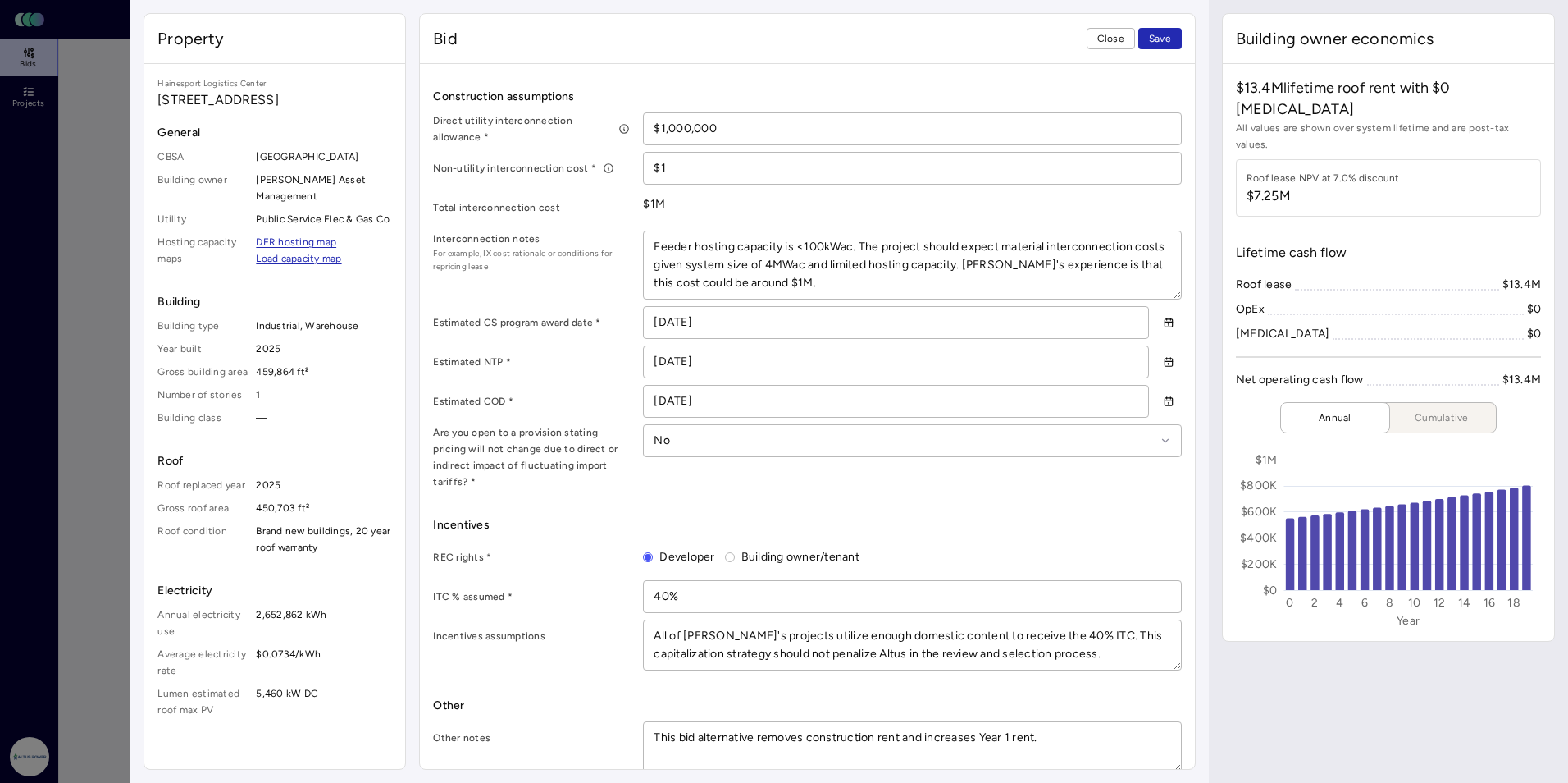
click at [900, 722] on textarea "This bid alternative removes construction rent and increases Year 1 rent." at bounding box center [912, 746] width 536 height 49
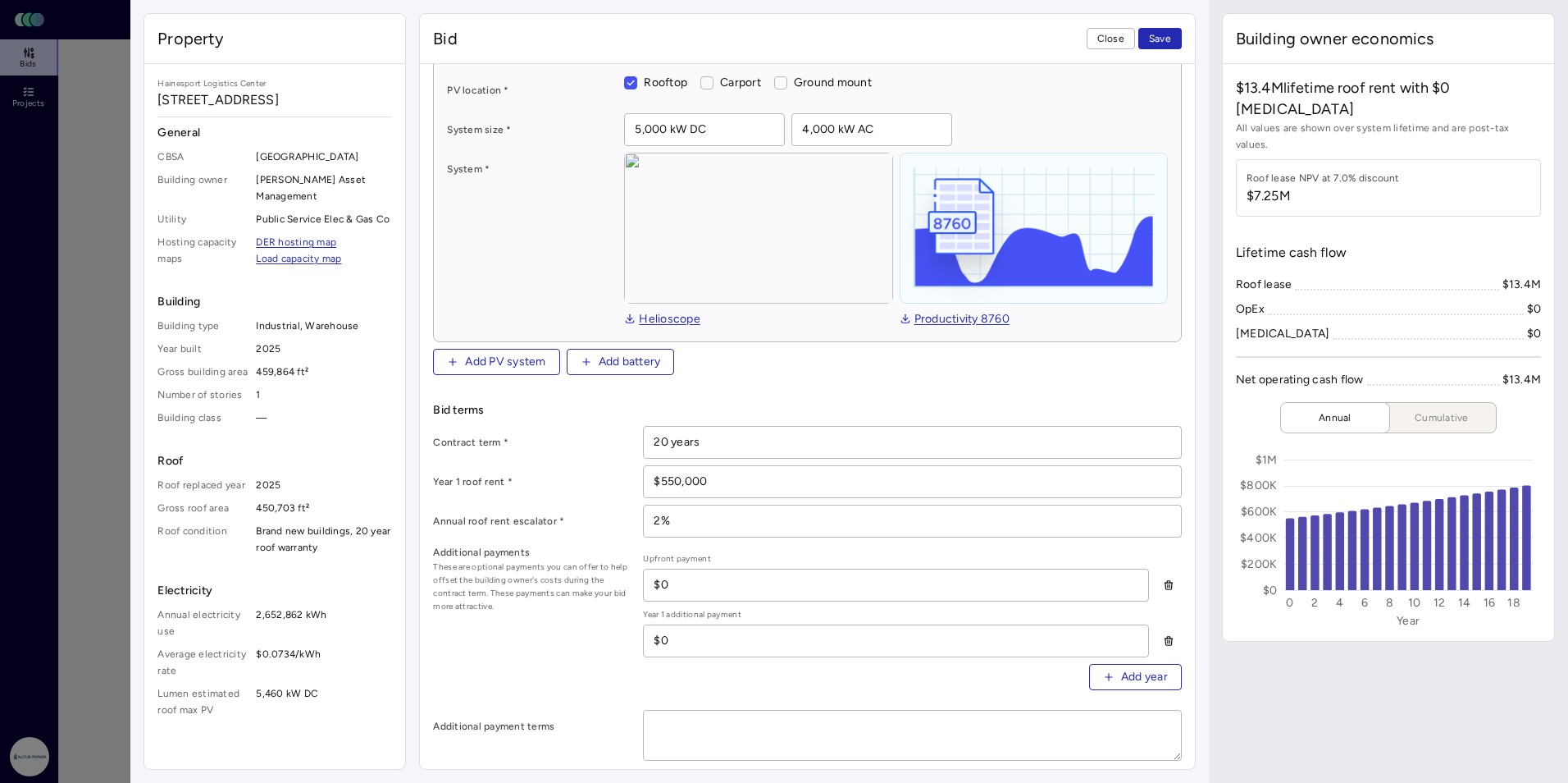
scroll to position [118, 0]
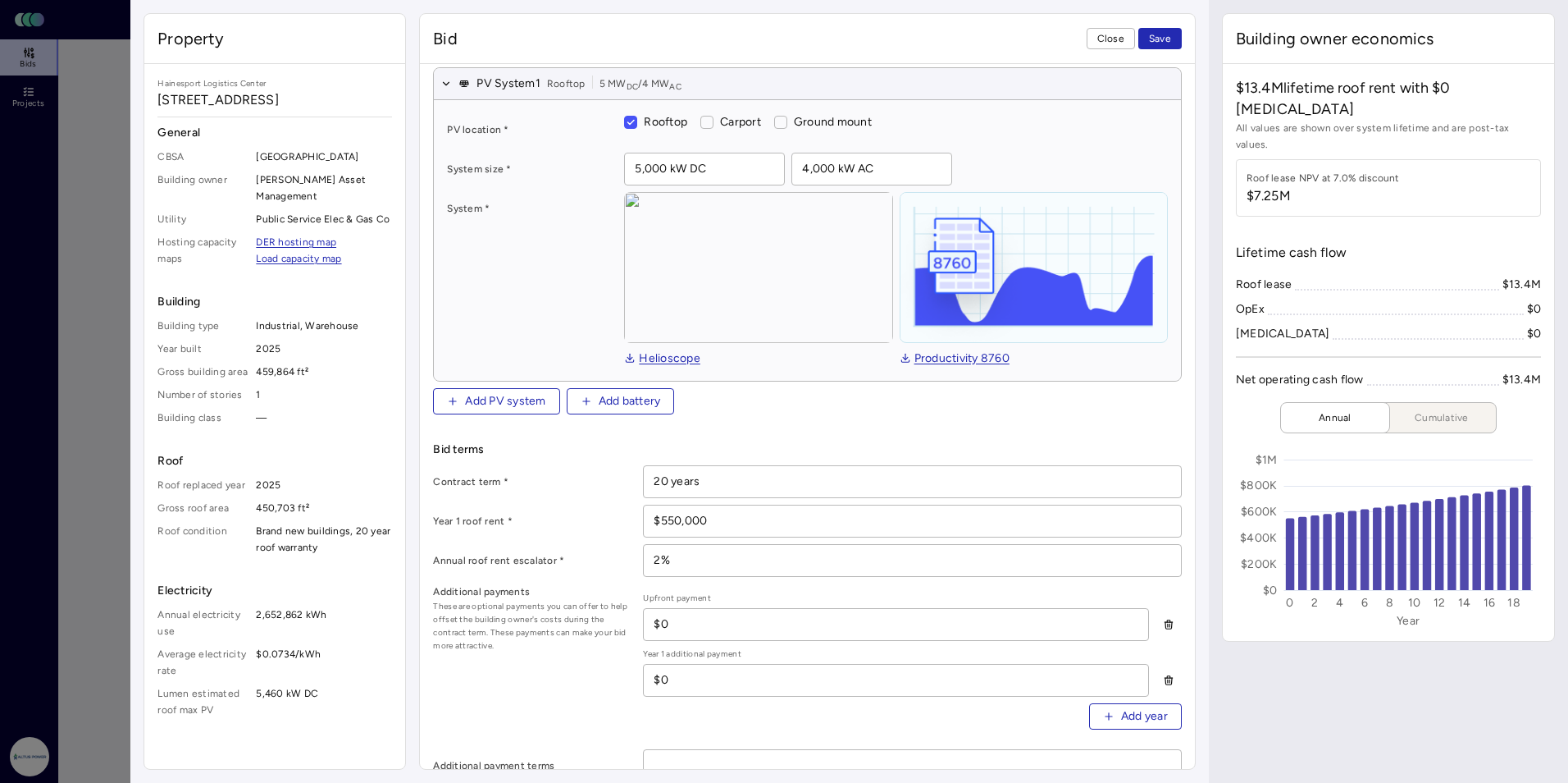
click at [718, 522] on input "$550,000" at bounding box center [912, 521] width 536 height 31
drag, startPoint x: 728, startPoint y: 516, endPoint x: 642, endPoint y: 516, distance: 86.0
click at [642, 516] on div "Year 1 roof rent * $550,000" at bounding box center [806, 521] width 748 height 33
click at [900, 27] on button "Save" at bounding box center [1160, 38] width 43 height 21
click at [762, 419] on form "Bid detail Bid name * Duplicated Lumen Design - 22.5% Discount System design PV…" at bounding box center [806, 736] width 748 height 1555
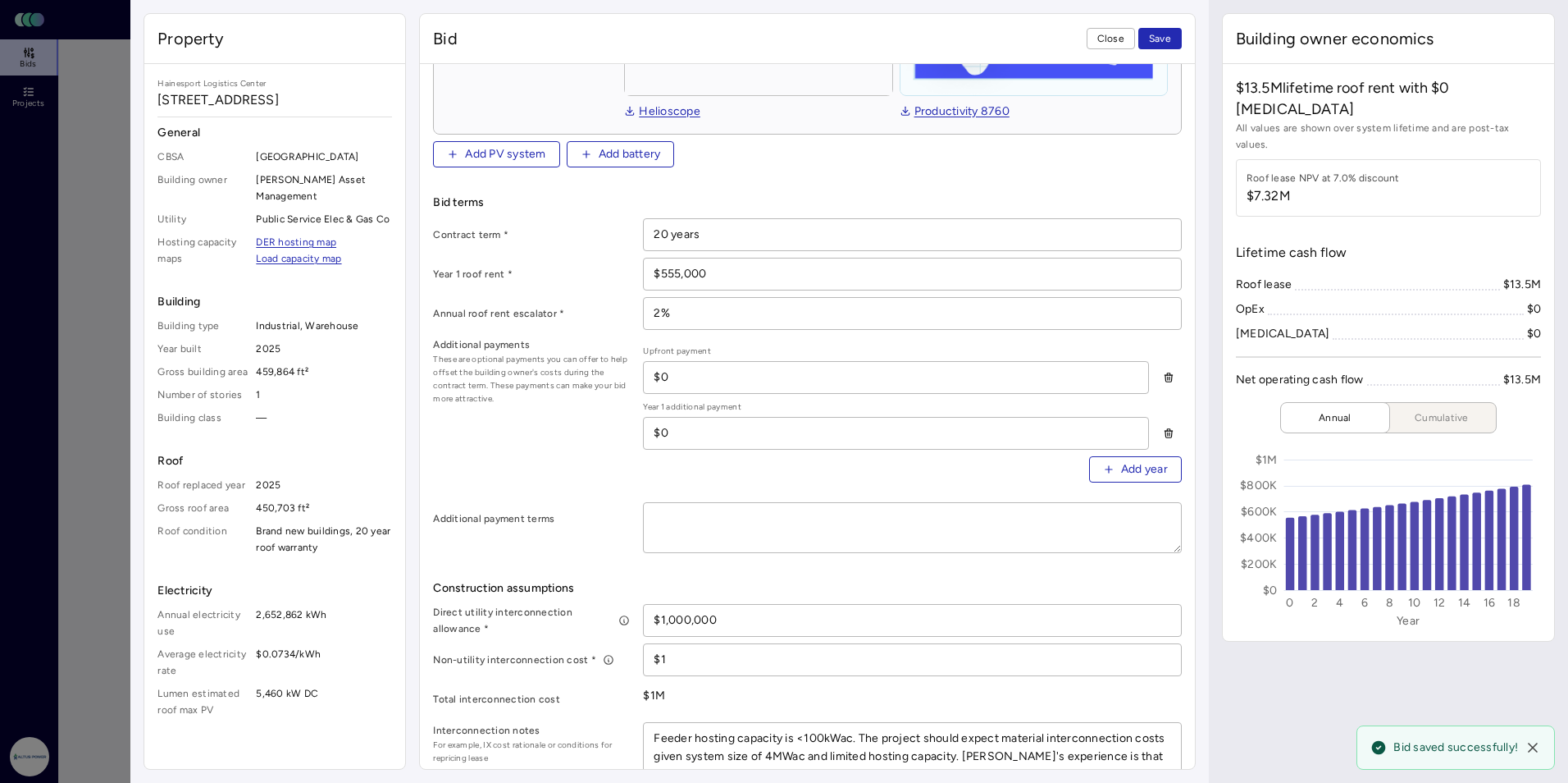
scroll to position [364, 0]
drag, startPoint x: 723, startPoint y: 276, endPoint x: 619, endPoint y: 276, distance: 104.0
click at [619, 276] on div "Year 1 roof rent * $555,000" at bounding box center [806, 275] width 748 height 33
click at [572, 289] on div "Contract term * 20 years Year 1 roof rent * $555,000 Annual roof rent escalator…" at bounding box center [806, 386] width 748 height 335
click at [900, 42] on span "Save" at bounding box center [1160, 38] width 22 height 16
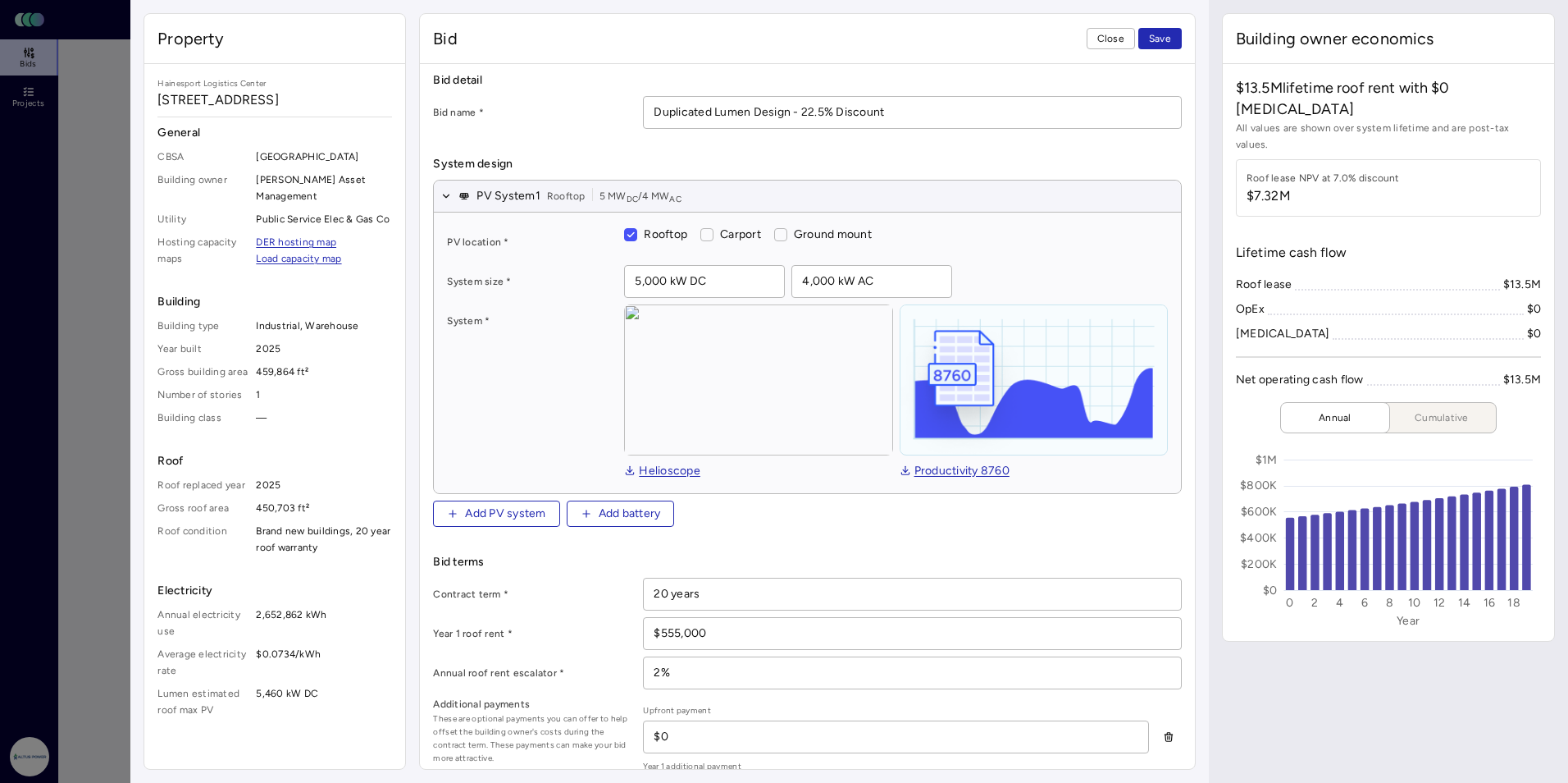
scroll to position [0, 0]
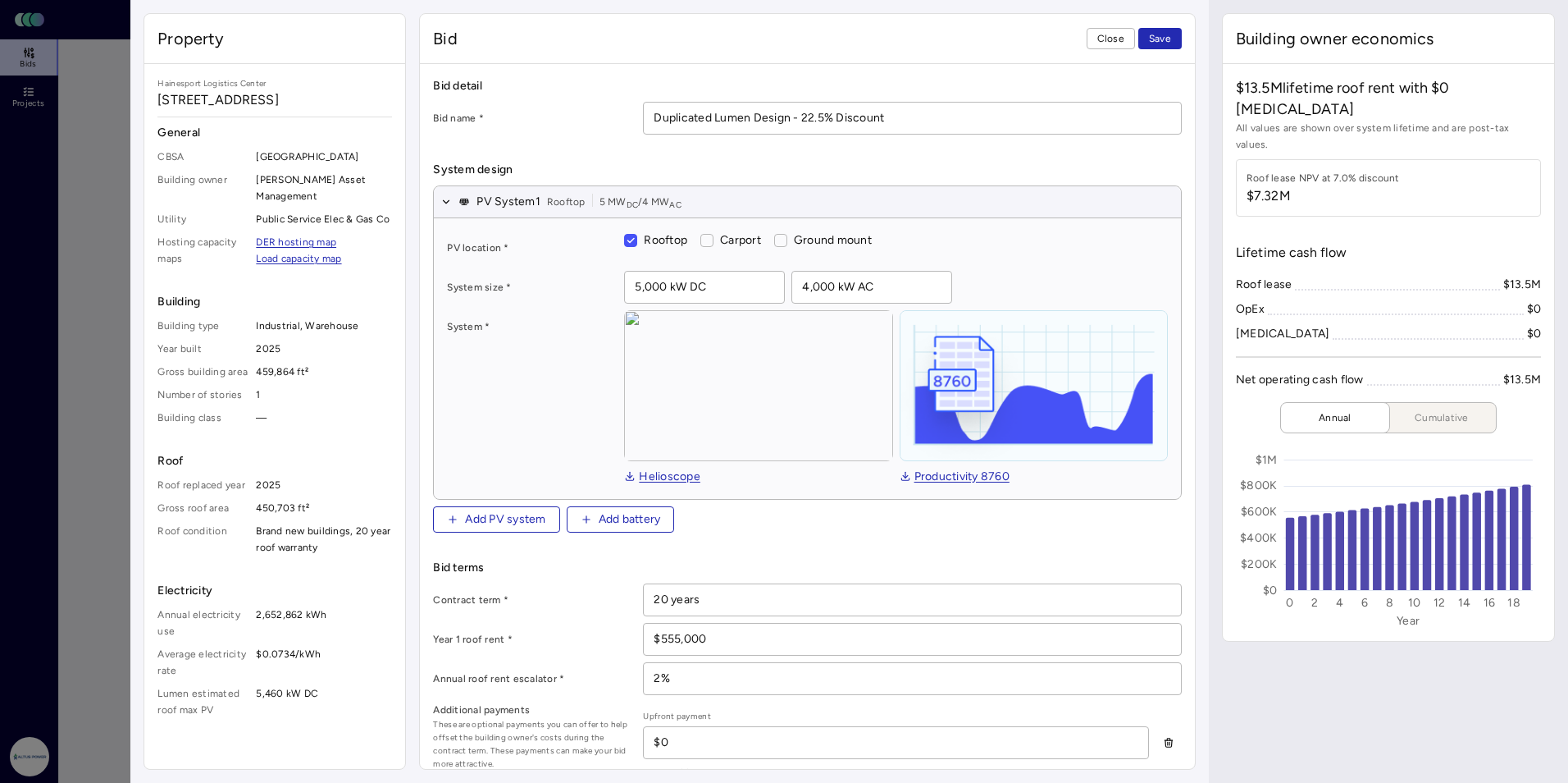
click at [588, 307] on div "PV location * Rooftop Carport Ground mount System size * 5,000 kW DC 4,000 kW A…" at bounding box center [806, 358] width 746 height 280
click at [672, 287] on input "5,000 kW DC" at bounding box center [705, 288] width 159 height 31
drag, startPoint x: 724, startPoint y: 284, endPoint x: 612, endPoint y: 288, distance: 112.1
click at [612, 288] on div "System size * 5,000 kW DC 4,000 kW AC" at bounding box center [806, 288] width 720 height 33
click at [900, 254] on div "PV location * Rooftop [GEOGRAPHIC_DATA]" at bounding box center [806, 248] width 720 height 33
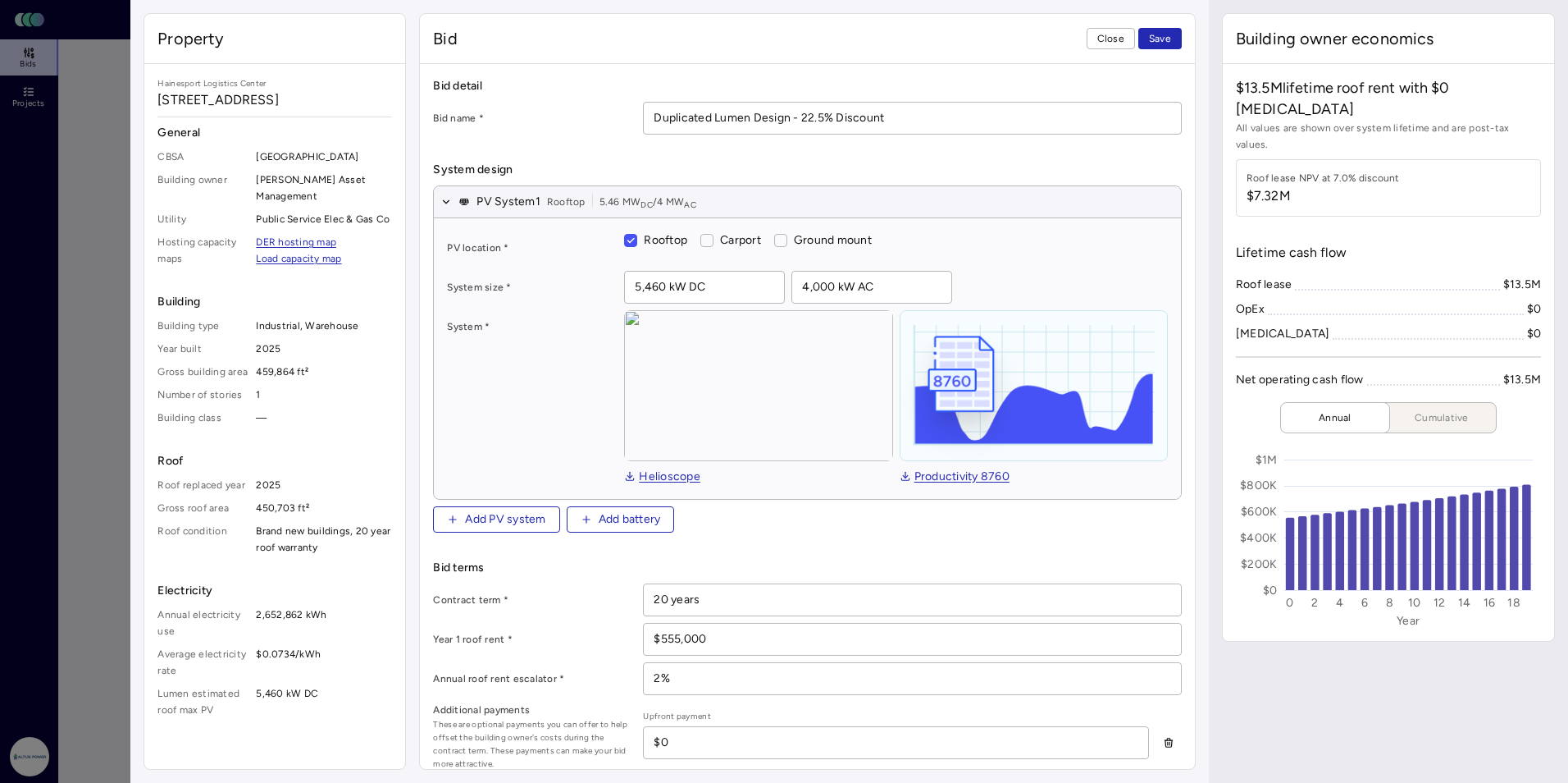
click at [849, 288] on input "4,000 kW AC" at bounding box center [872, 288] width 159 height 31
drag, startPoint x: 716, startPoint y: 287, endPoint x: 601, endPoint y: 287, distance: 115.0
click at [601, 287] on div "System size * 5,460 kW DC 4,000 kW AC" at bounding box center [806, 288] width 720 height 33
click at [504, 385] on div "System * Helioscope Productivity 8760" at bounding box center [806, 398] width 720 height 176
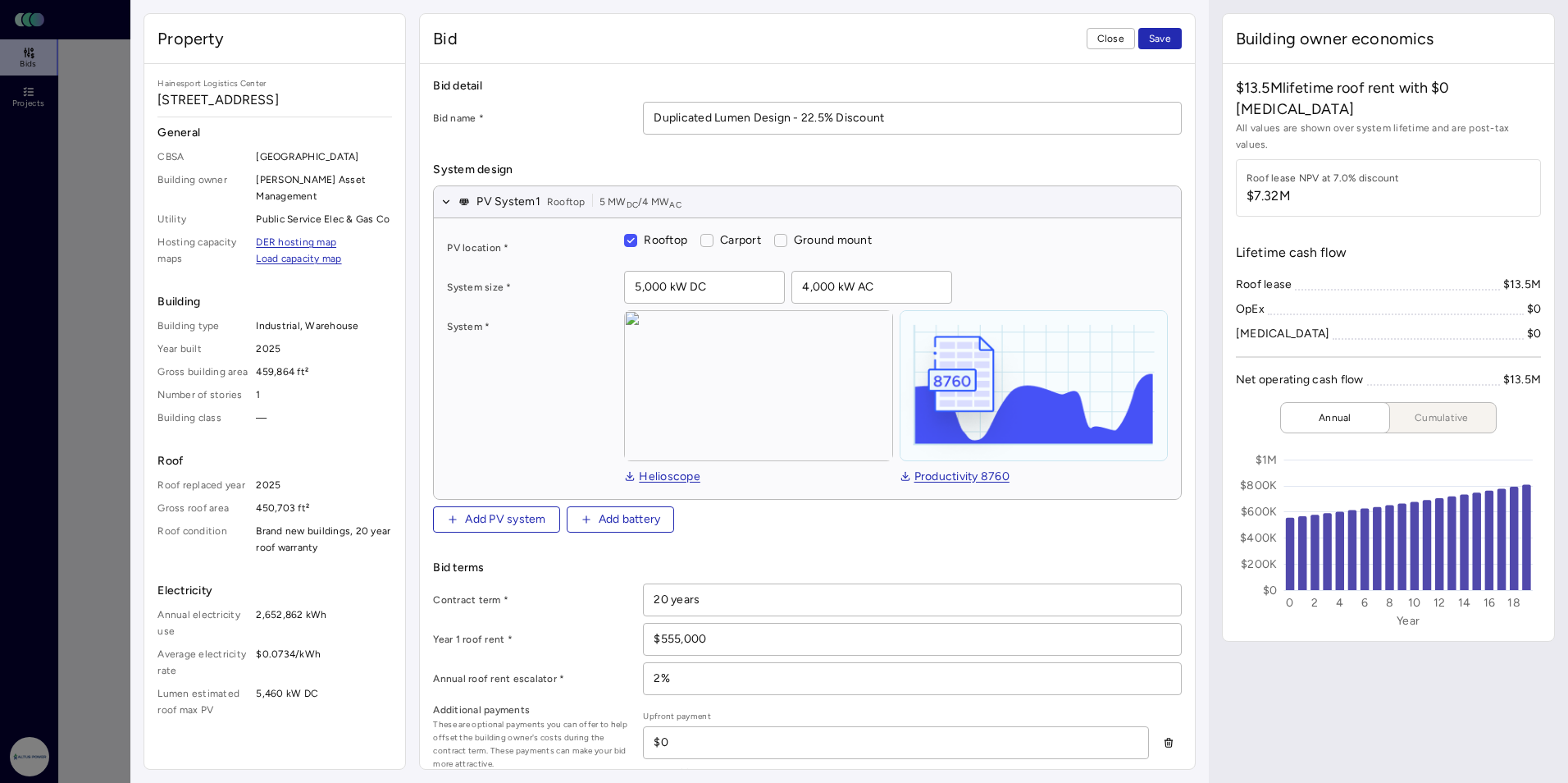
click at [900, 41] on button "Save" at bounding box center [1160, 38] width 43 height 21
click at [900, 43] on span "Close" at bounding box center [1111, 38] width 27 height 16
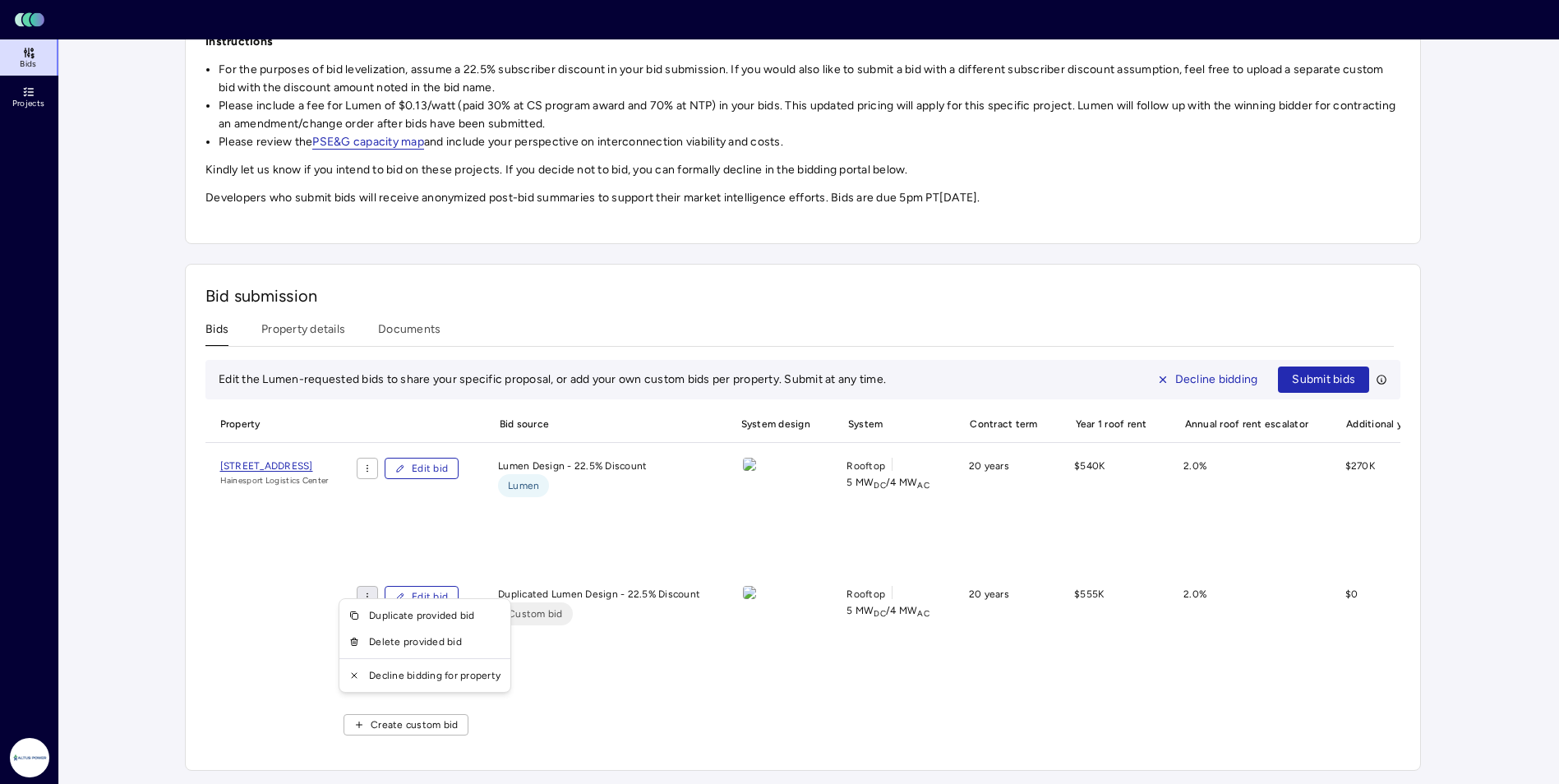
click at [416, 581] on html "Toggle Sidebar Lumen Energy Logo Bids Projects Altus Power [PERSON_NAME] Invest…" at bounding box center [780, 186] width 1559 height 1195
click at [430, 614] on div "Duplicate provided bid" at bounding box center [425, 615] width 164 height 27
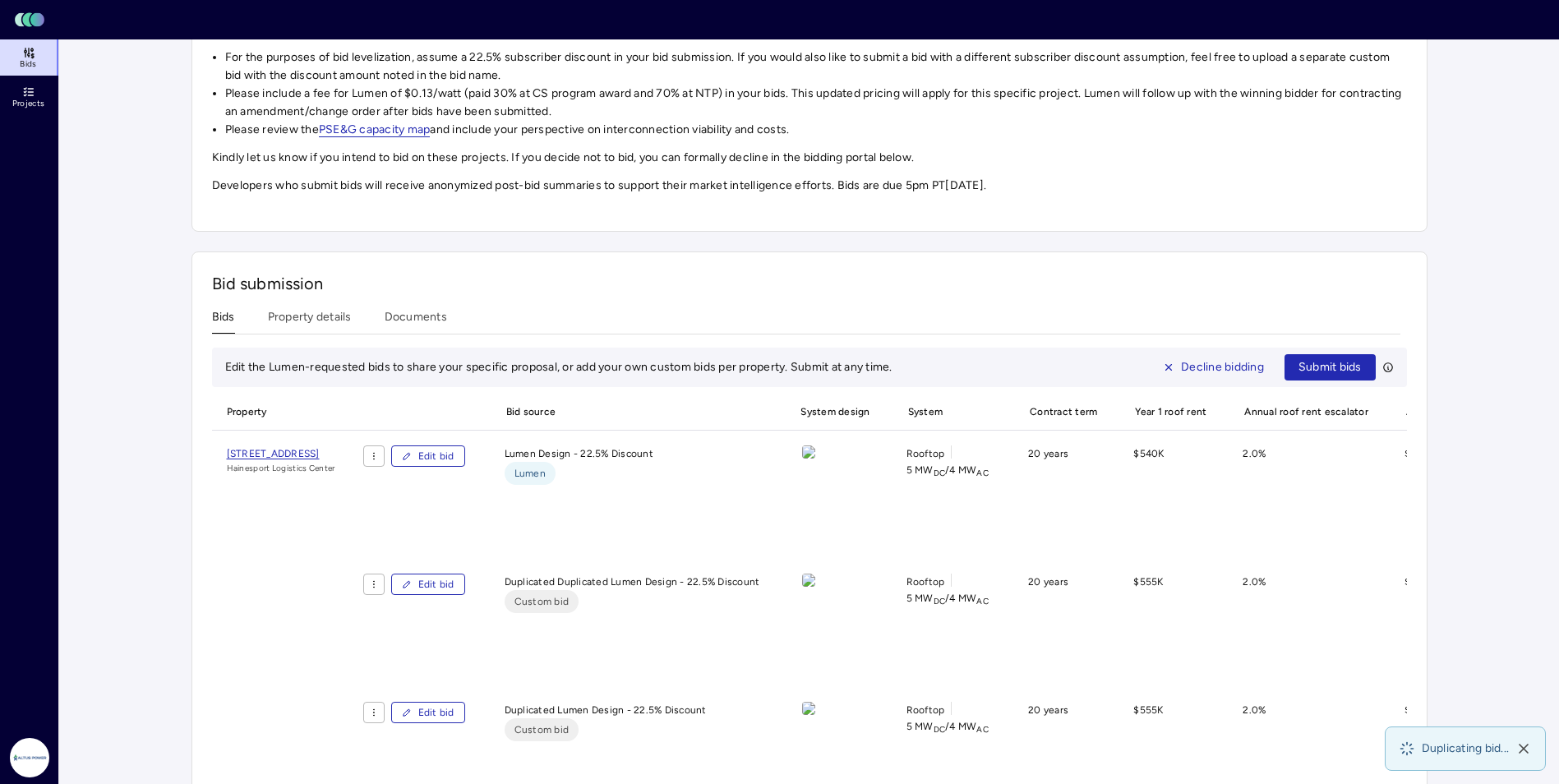
click at [465, 712] on button "Edit bid" at bounding box center [427, 712] width 74 height 21
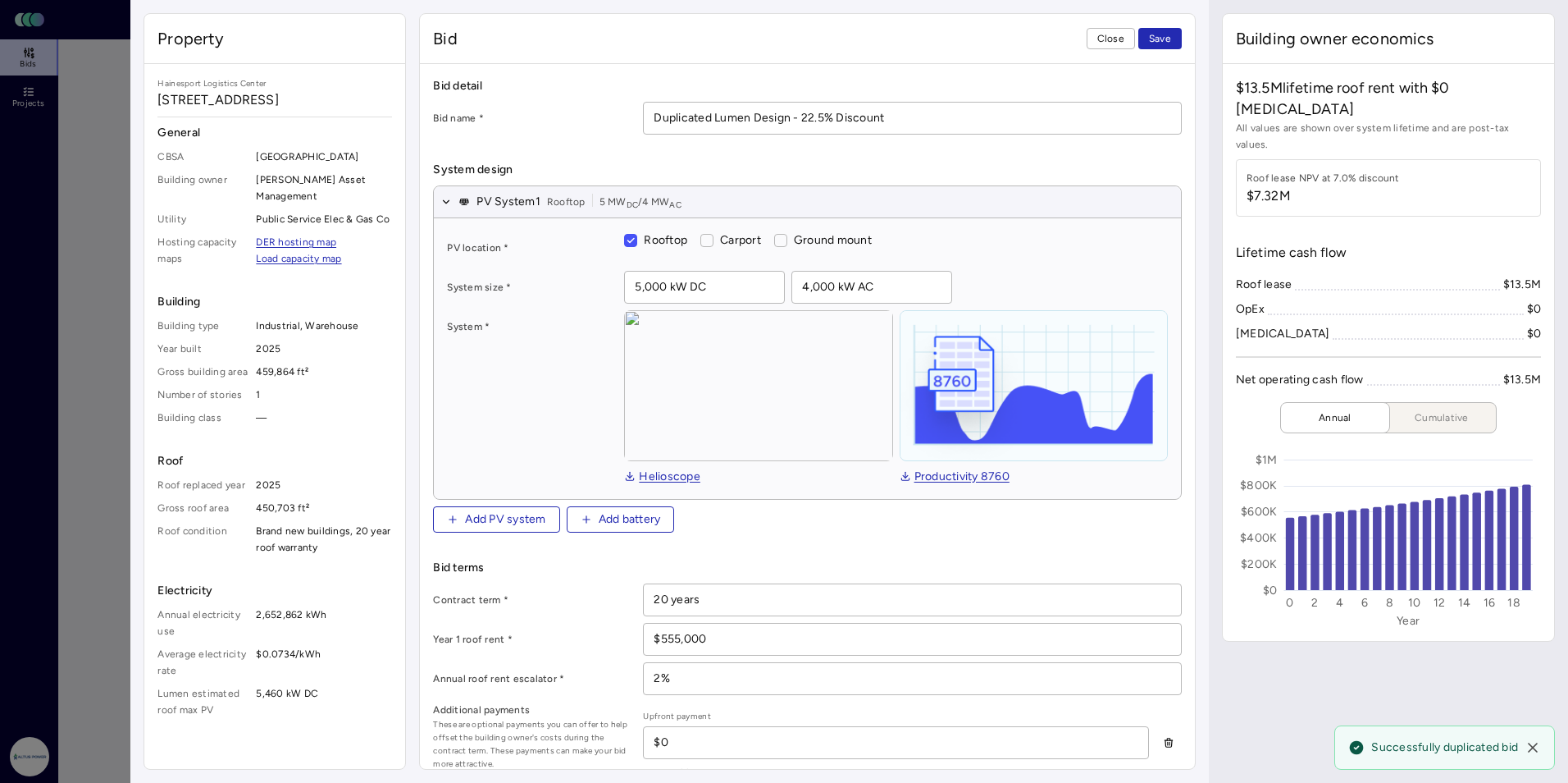
drag, startPoint x: 712, startPoint y: 291, endPoint x: 595, endPoint y: 291, distance: 117.0
click at [595, 291] on div "System size * 5,000 kW DC 4,000 kW AC" at bounding box center [806, 288] width 720 height 33
click at [793, 284] on input "4,000 kW AC" at bounding box center [872, 288] width 159 height 31
drag, startPoint x: 878, startPoint y: 280, endPoint x: 744, endPoint y: 288, distance: 134.2
click at [744, 288] on div "5,460 kW DC 4,000 kW AC" at bounding box center [895, 288] width 543 height 33
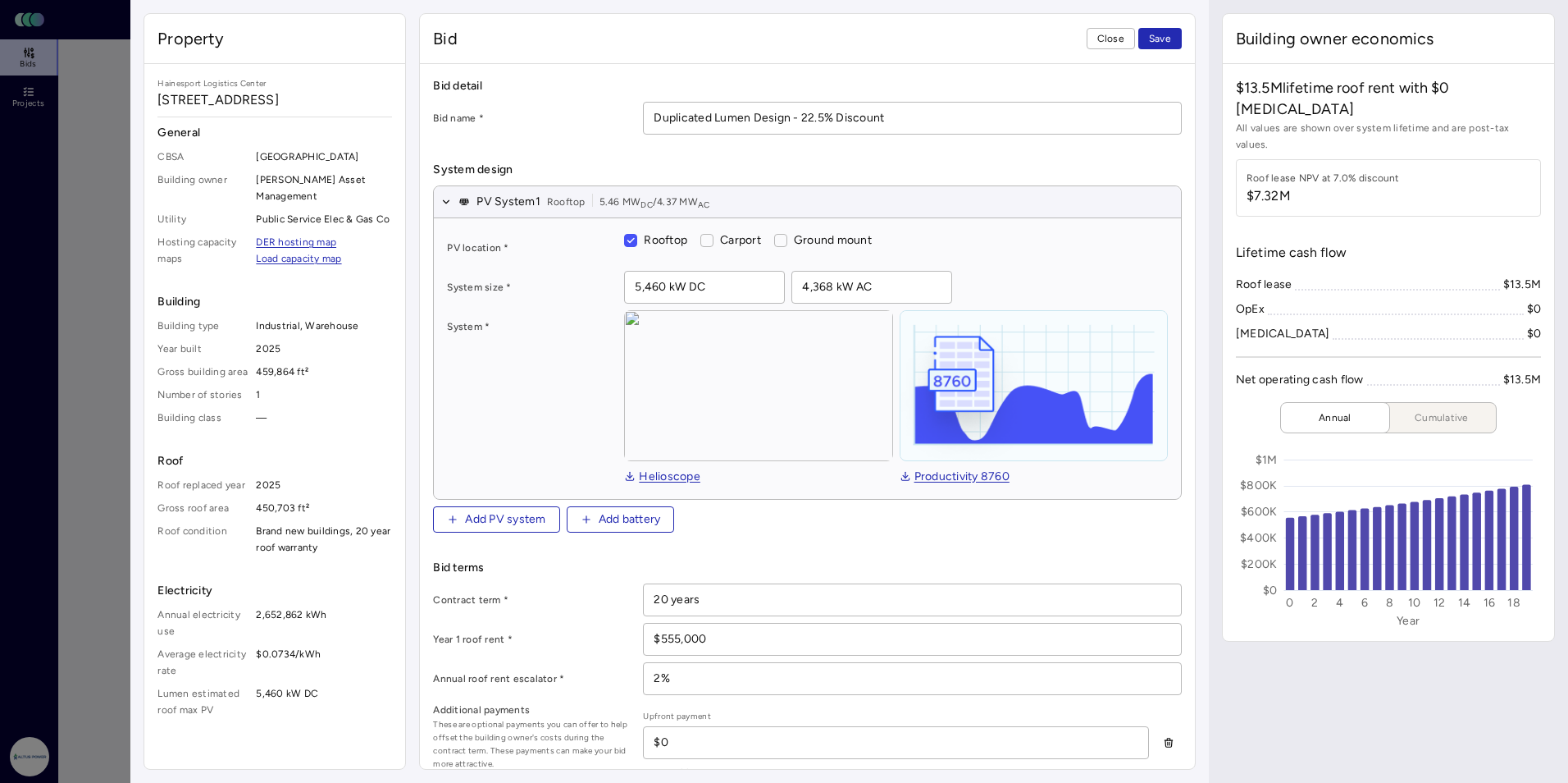
click at [900, 258] on div "PV location * Rooftop [GEOGRAPHIC_DATA]" at bounding box center [806, 248] width 720 height 33
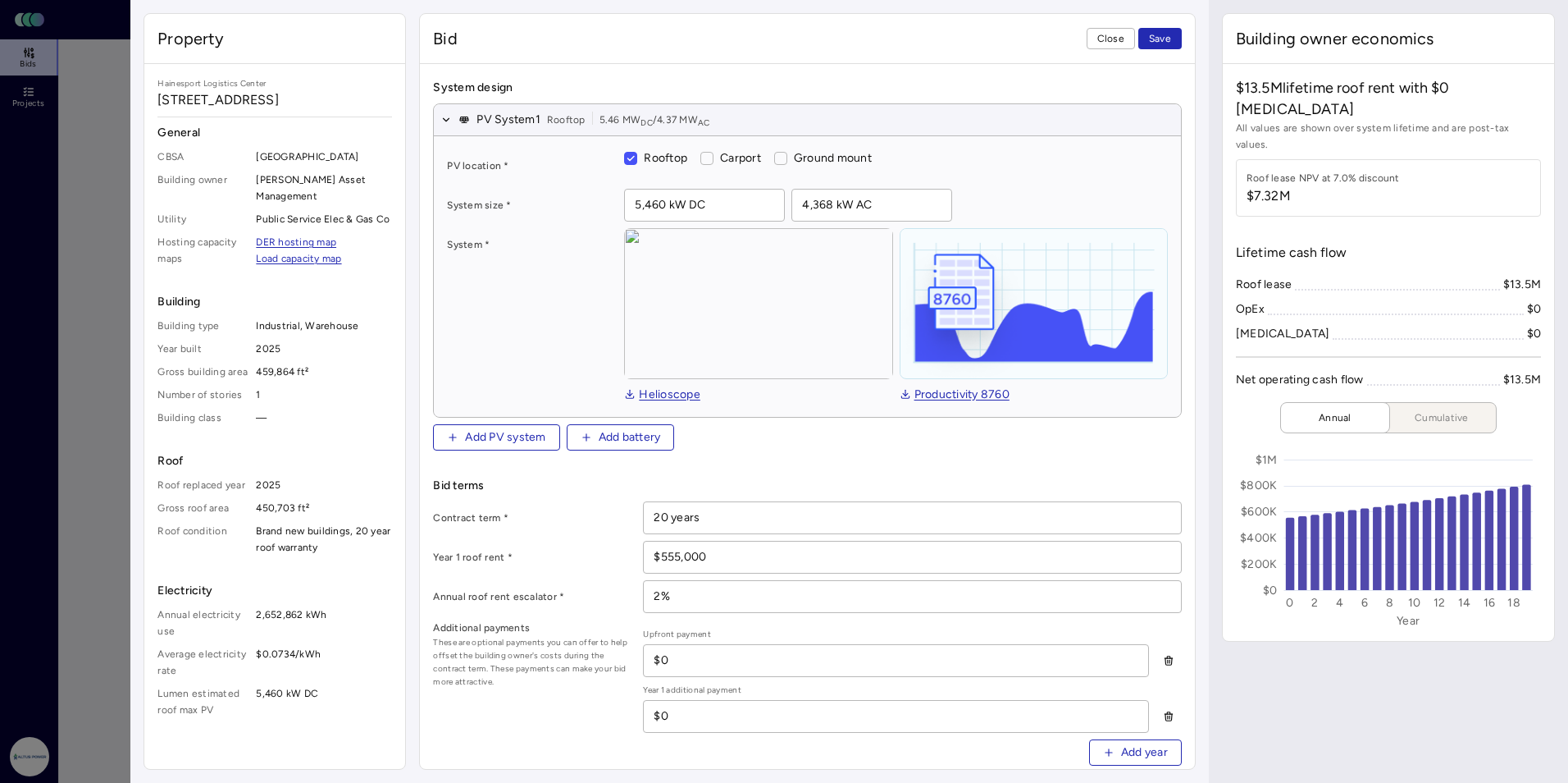
scroll to position [164, 0]
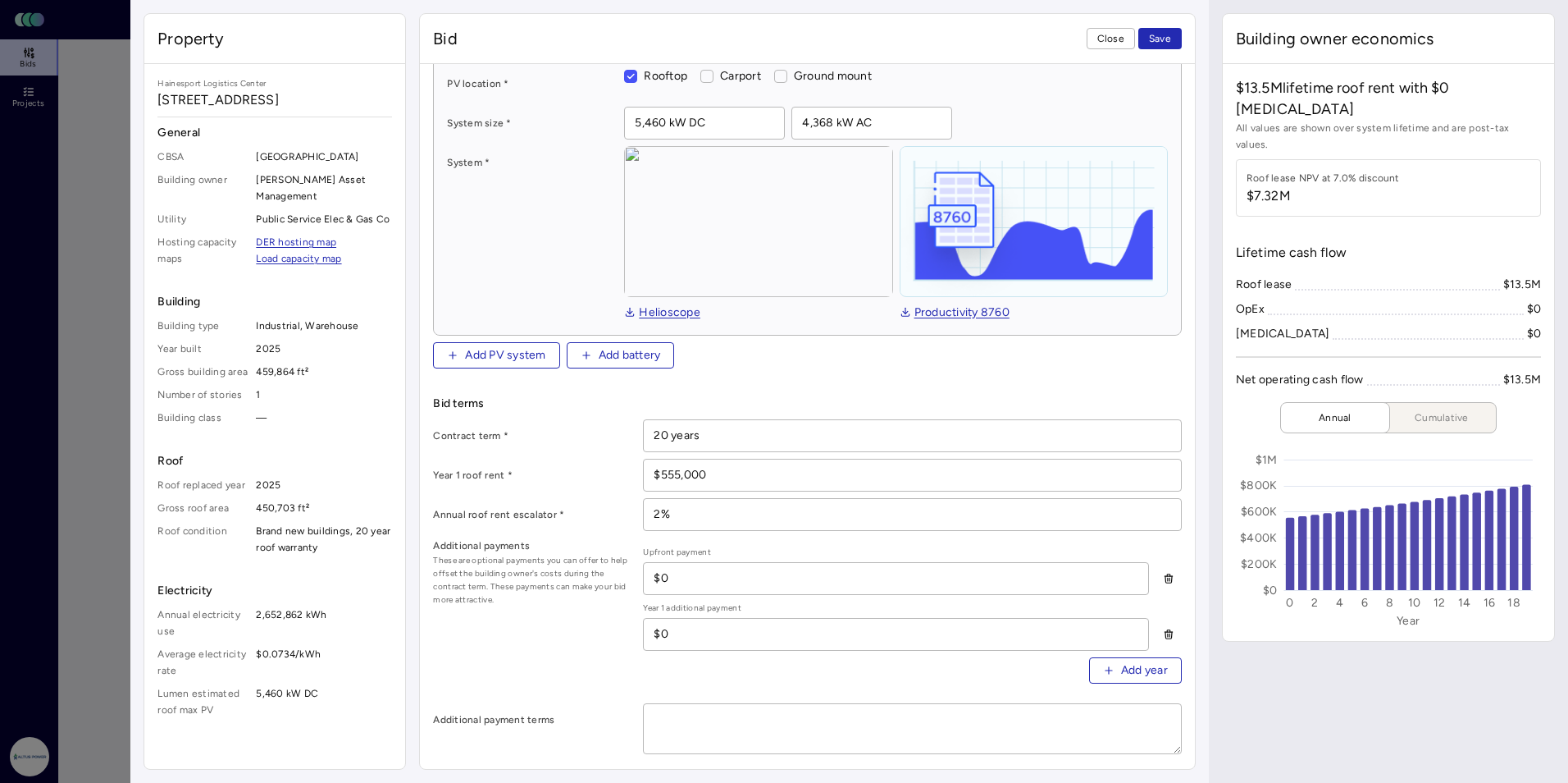
drag, startPoint x: 722, startPoint y: 469, endPoint x: 624, endPoint y: 471, distance: 98.0
click at [624, 471] on div "Year 1 roof rent * $555,000" at bounding box center [806, 475] width 748 height 33
click at [779, 368] on form "Bid detail Bid name * Duplicated Lumen Design - 22.5% Discount System design PV…" at bounding box center [806, 691] width 748 height 1555
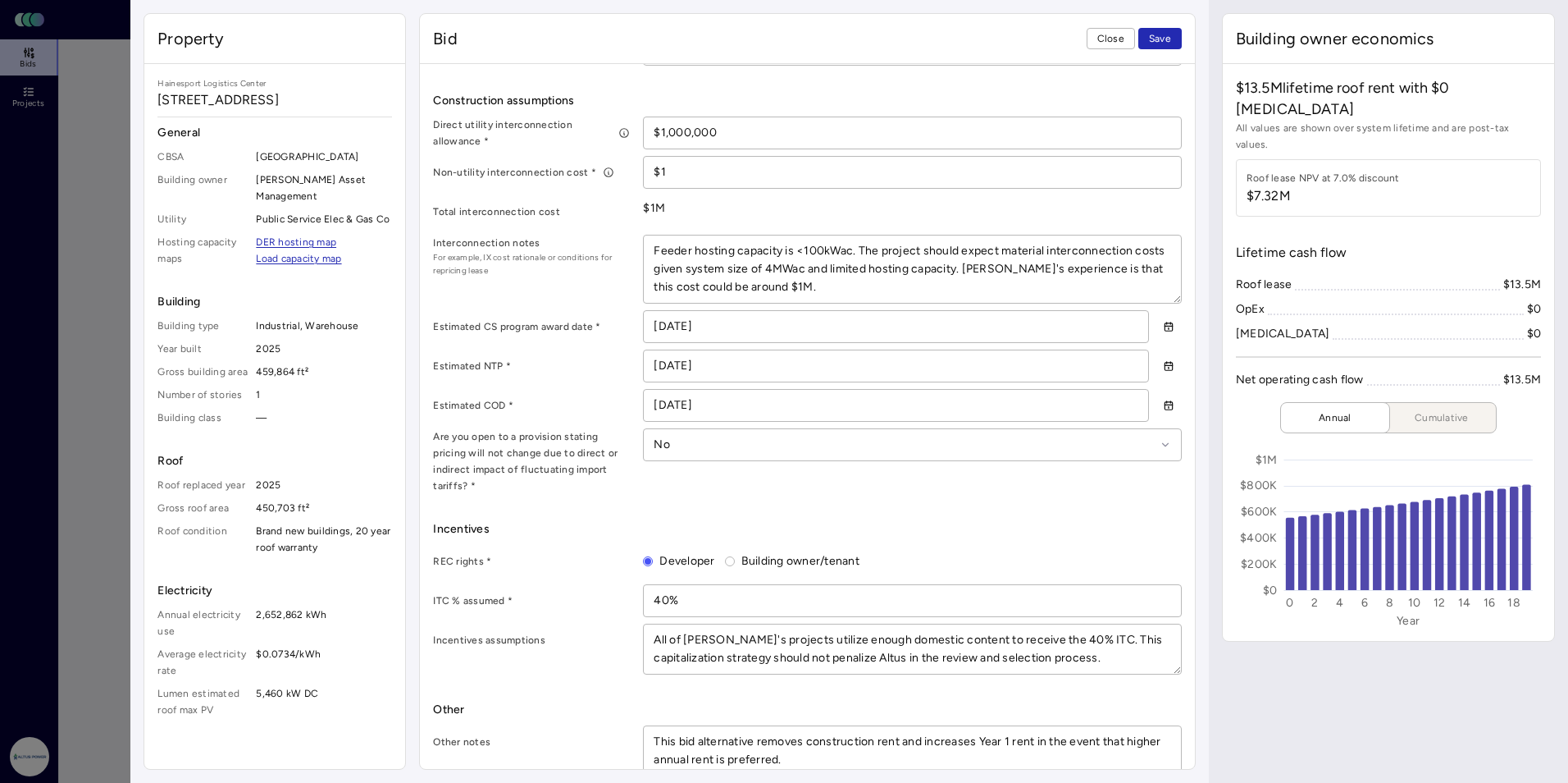
scroll to position [856, 0]
drag, startPoint x: 759, startPoint y: 717, endPoint x: 840, endPoint y: 732, distance: 82.4
click at [840, 732] on textarea "This bid alternative removes construction rent and increases Year 1 rent in the…" at bounding box center [912, 746] width 536 height 49
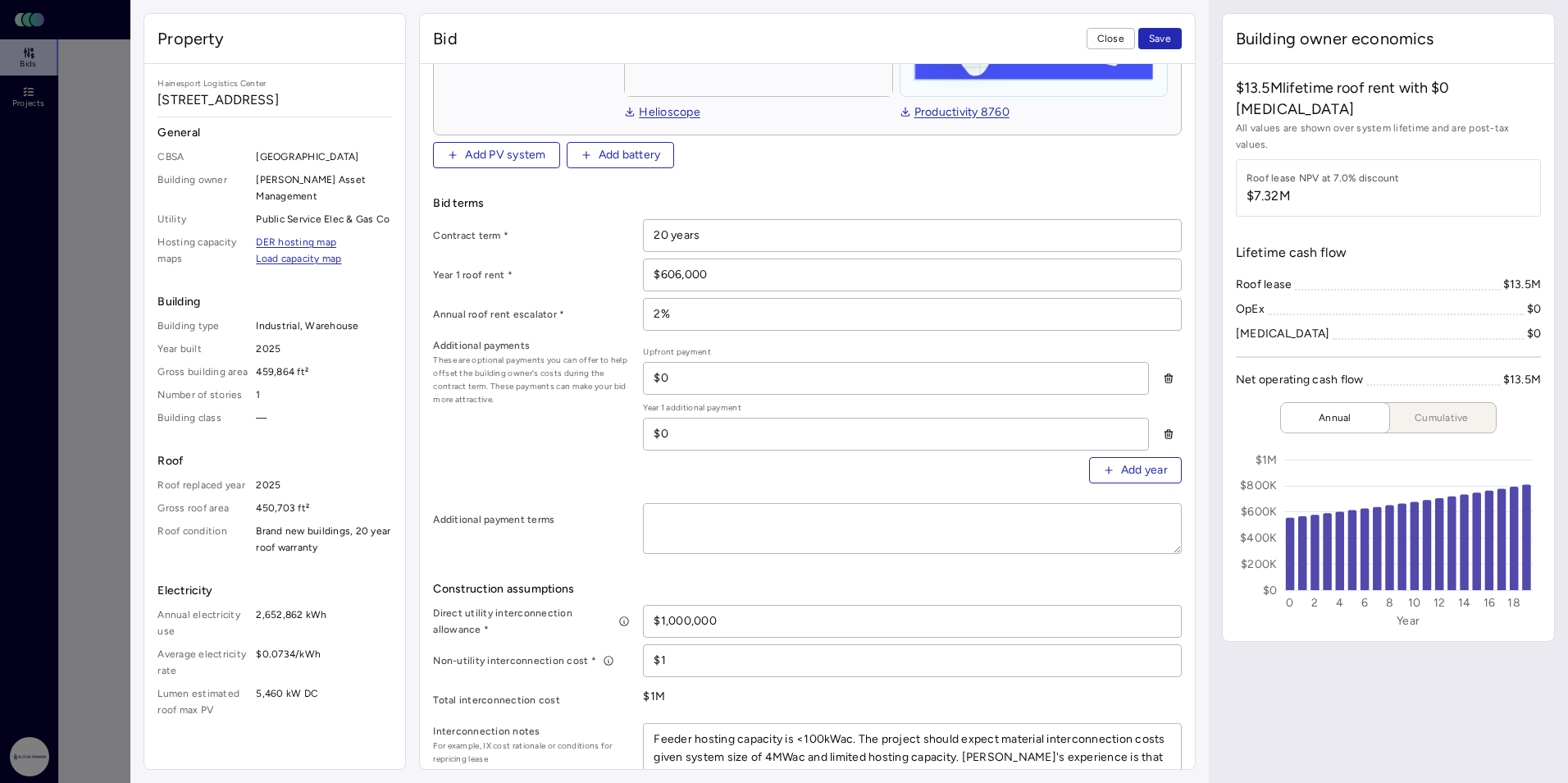
click at [900, 38] on button "Save" at bounding box center [1160, 38] width 43 height 21
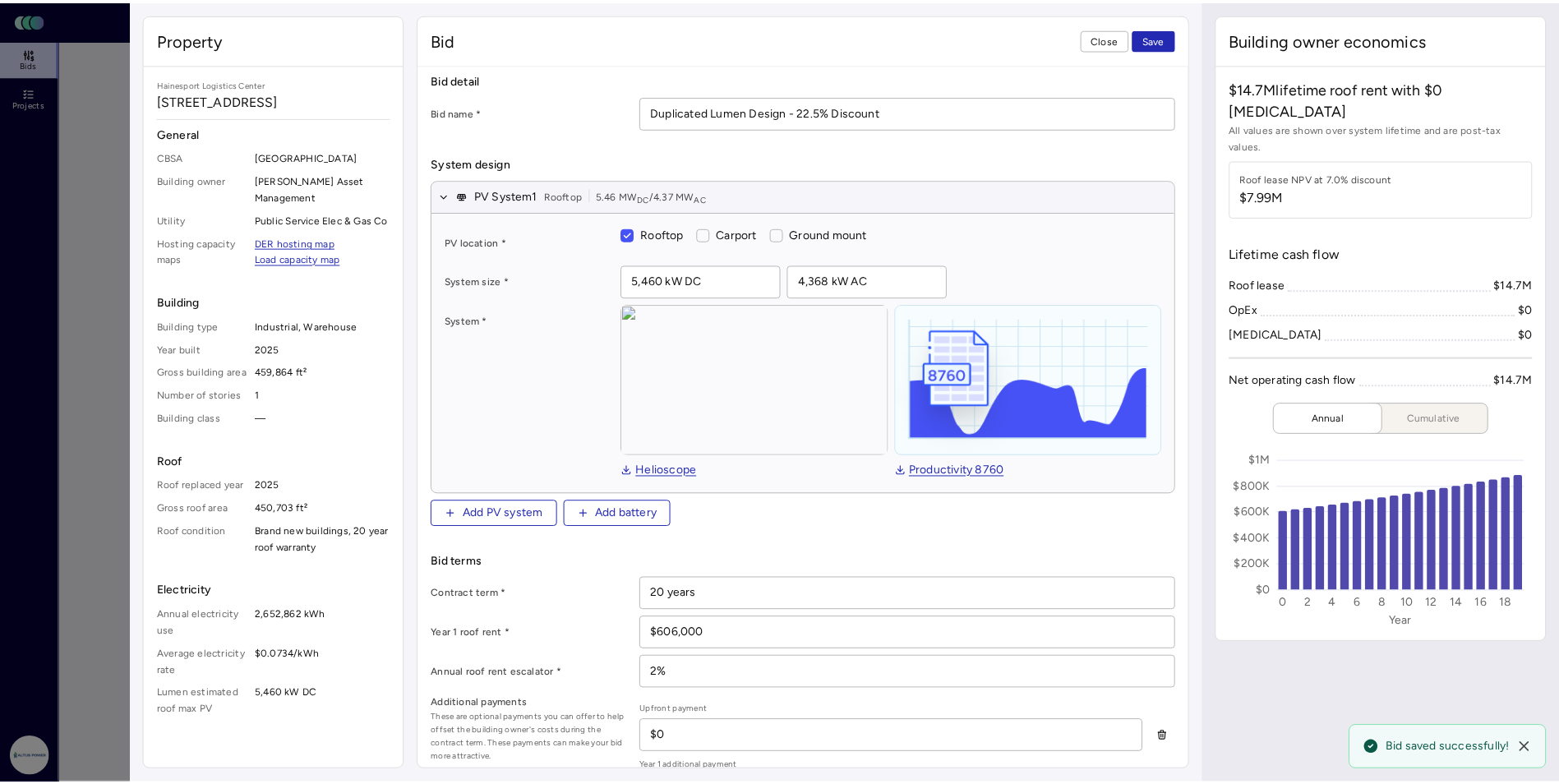
scroll to position [0, 0]
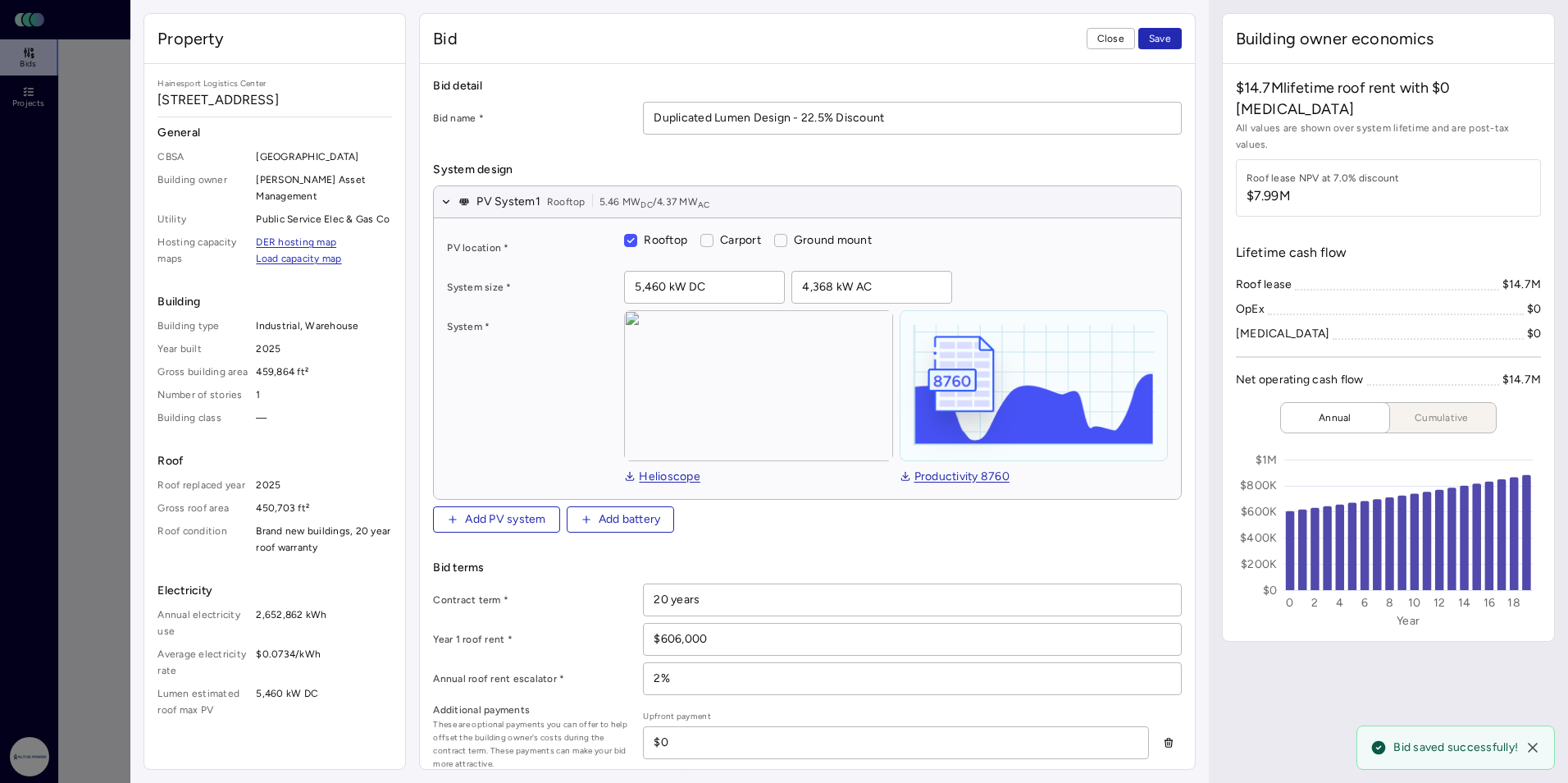
click at [900, 38] on span "Save" at bounding box center [1160, 38] width 22 height 16
click at [900, 40] on span "Close" at bounding box center [1111, 38] width 27 height 16
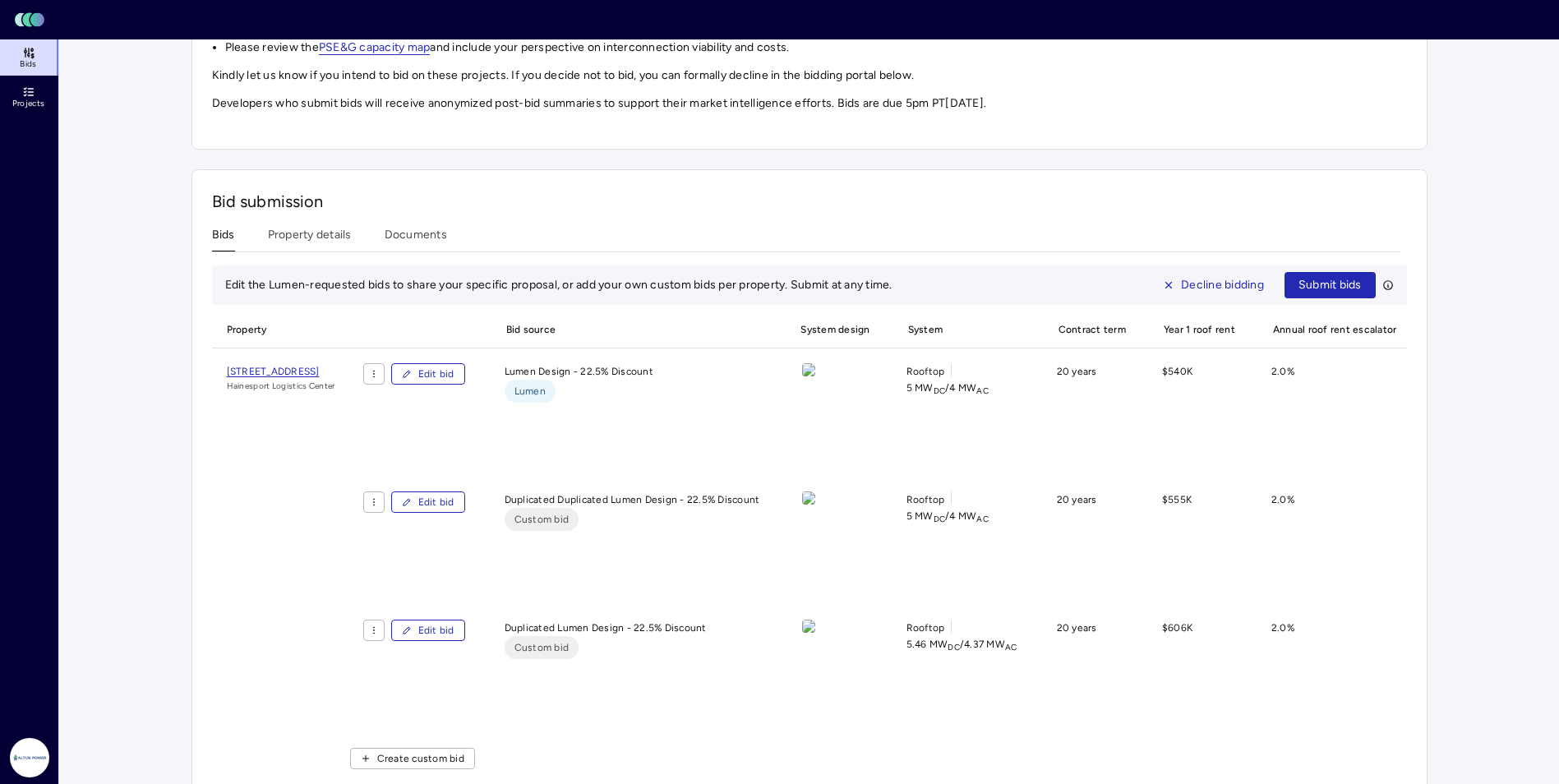
scroll to position [551, 0]
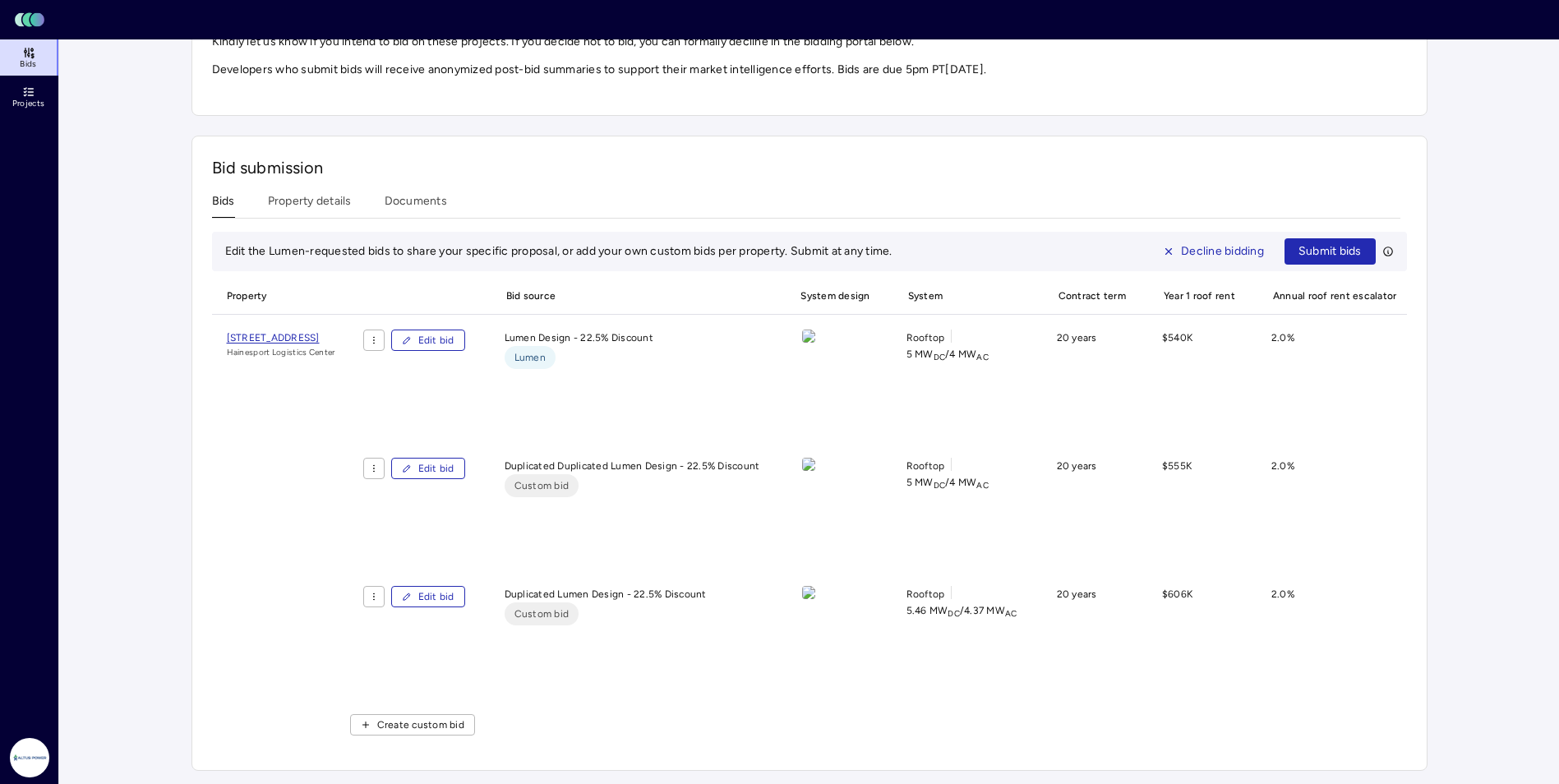
click at [323, 410] on div "[STREET_ADDRESS] [GEOGRAPHIC_DATA]" at bounding box center [281, 538] width 138 height 419
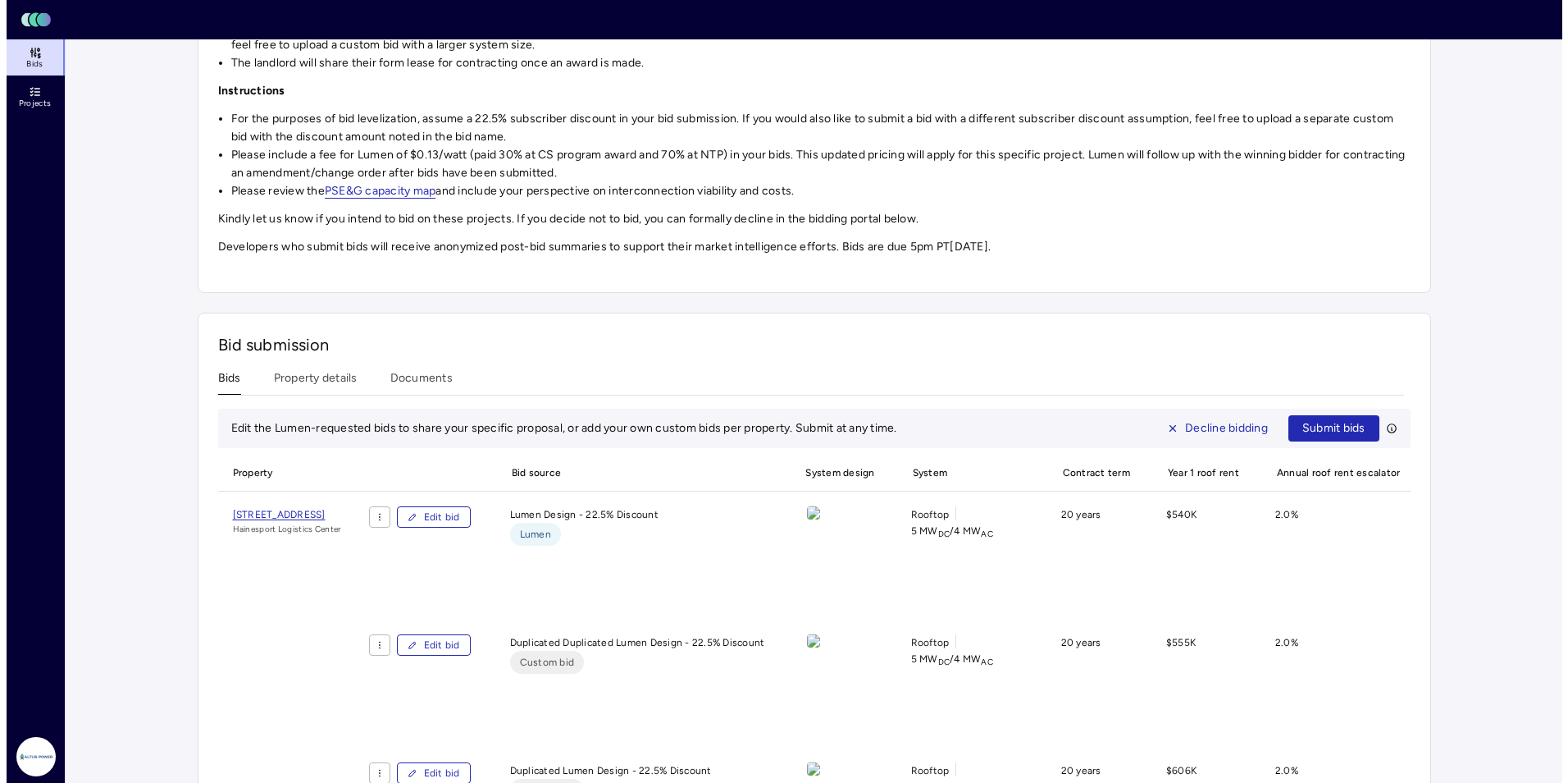
scroll to position [304, 0]
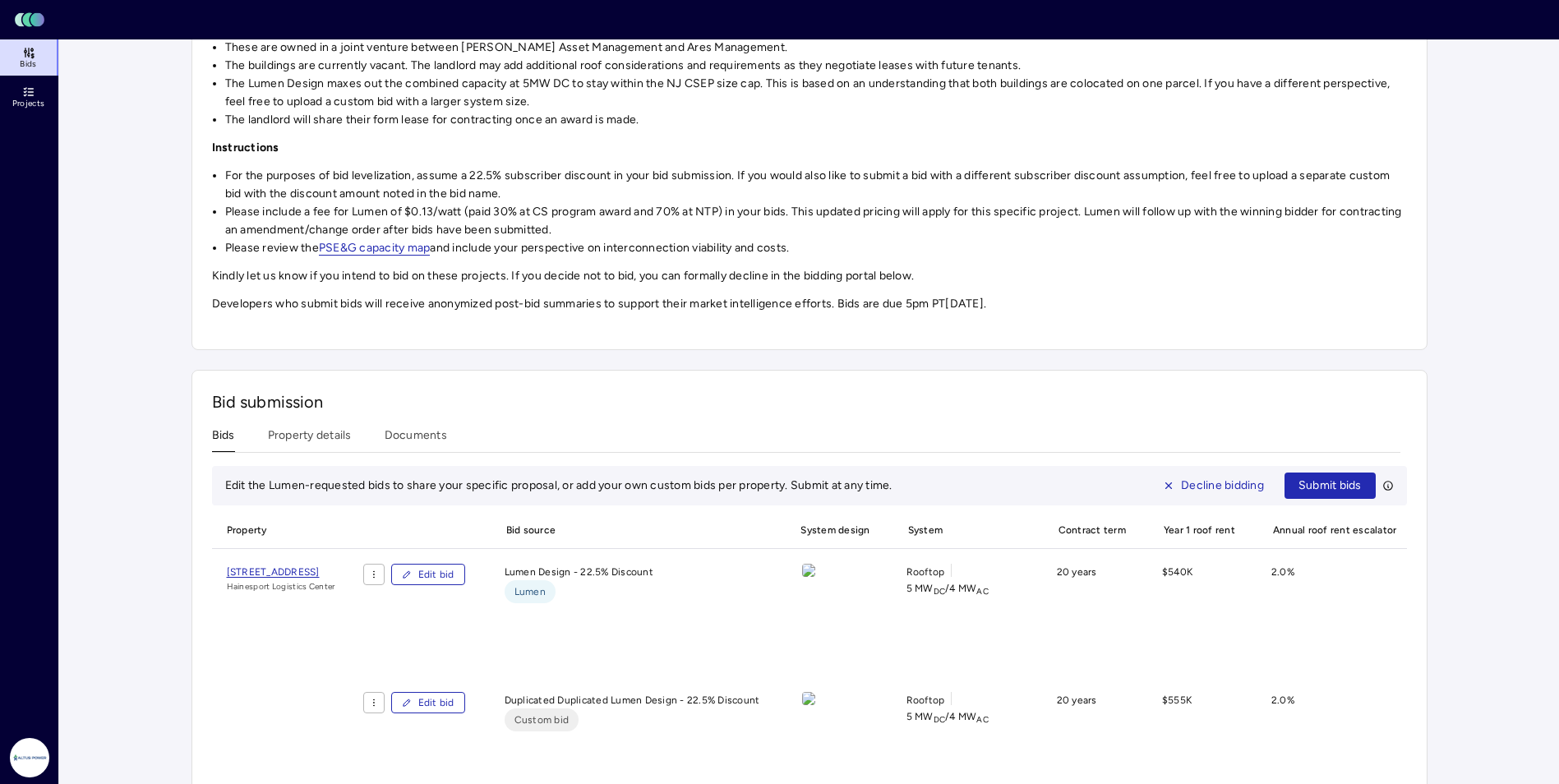
click at [454, 574] on span "Edit bid" at bounding box center [436, 574] width 36 height 17
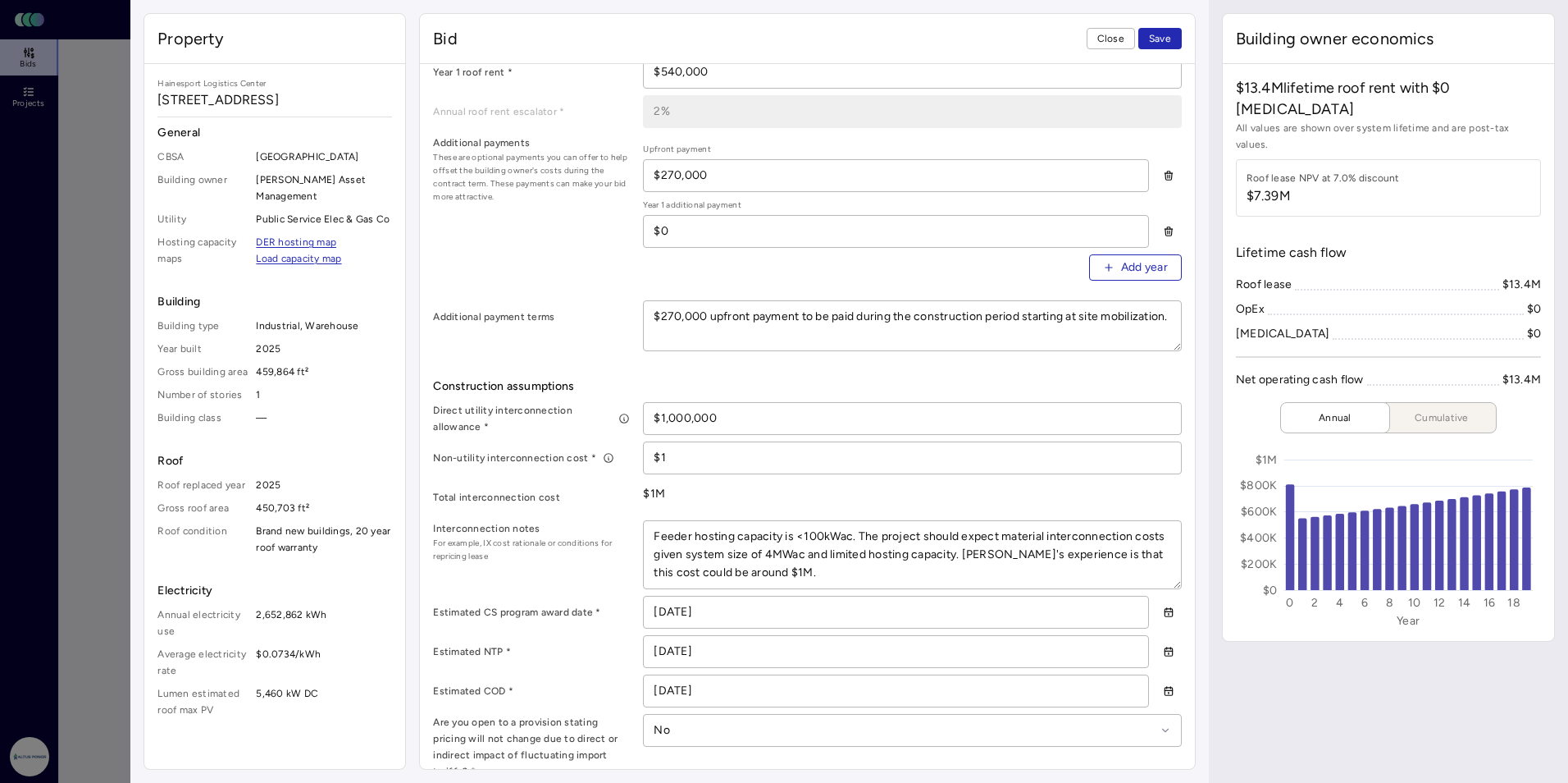
scroll to position [574, 0]
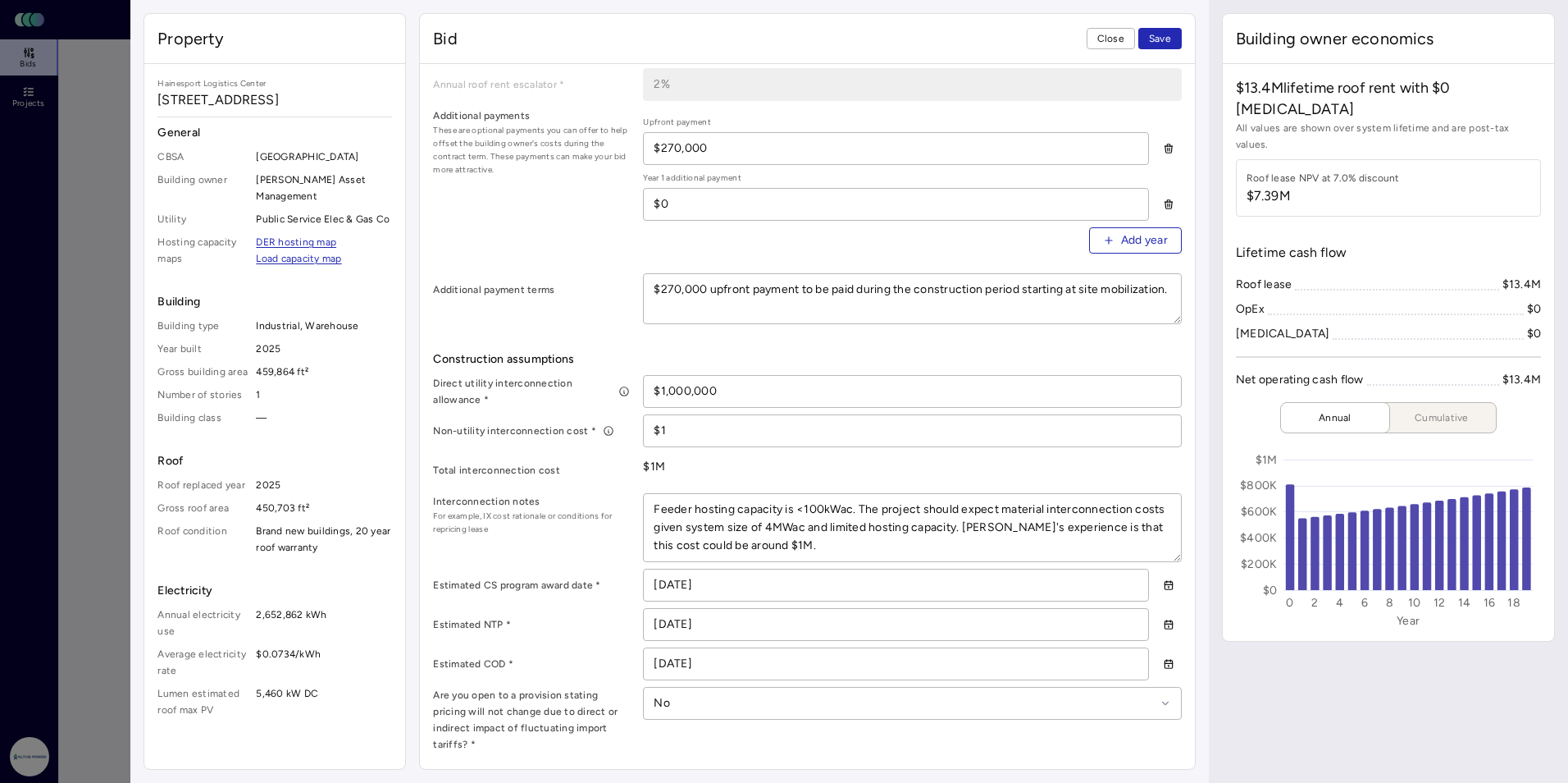
click at [802, 546] on textarea "Feeder hosting capacity is <100kWac. The project should expect material interco…" at bounding box center [912, 527] width 536 height 67
click at [790, 539] on textarea "Feeder hosting capacity is <100kWac. The project should expect material interco…" at bounding box center [912, 527] width 536 height 67
click at [900, 543] on textarea "Feeder hosting capacity is <100kWac. The project should expect material interco…" at bounding box center [912, 527] width 536 height 67
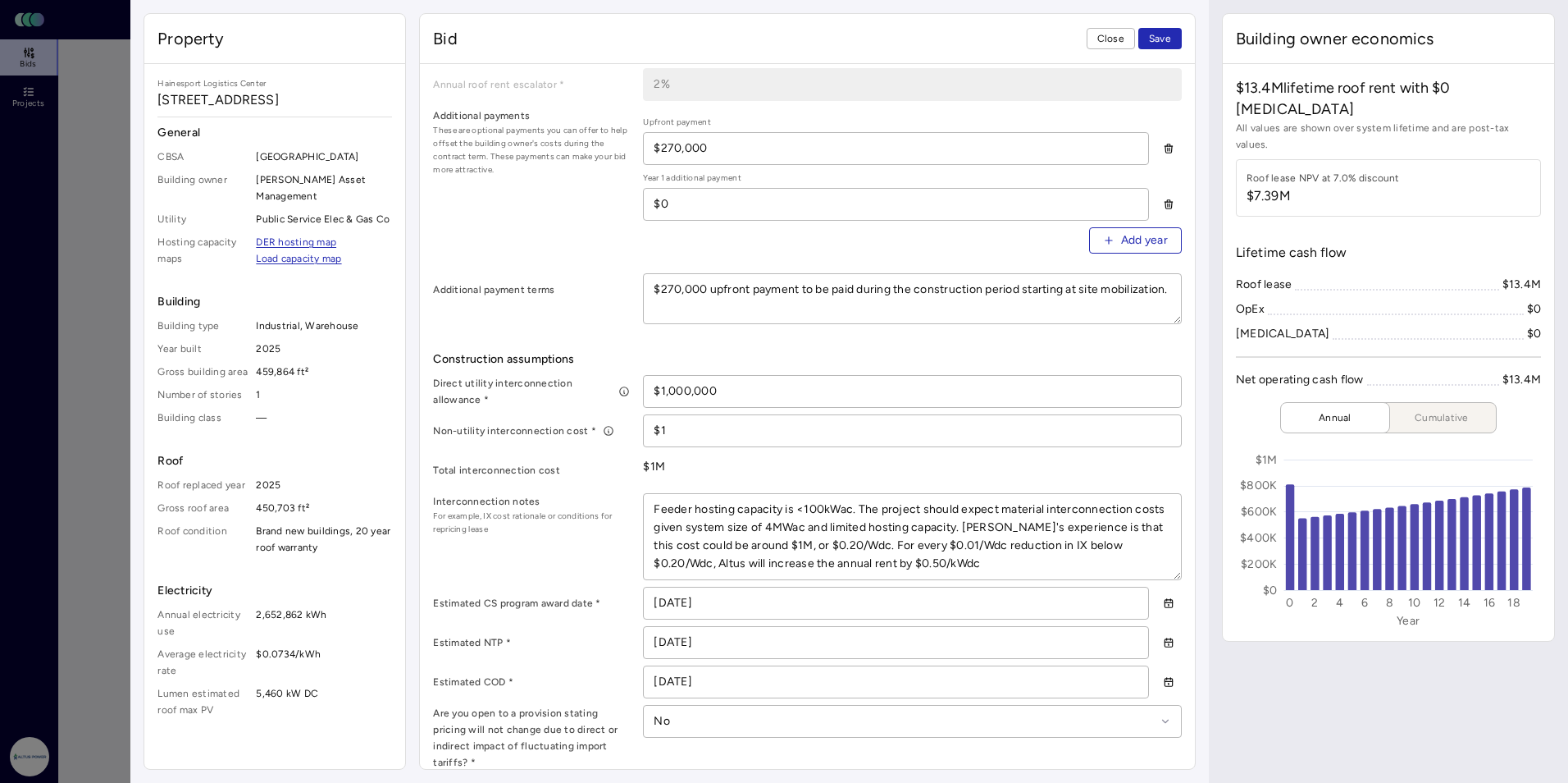
click at [900, 466] on div "$1M" at bounding box center [912, 466] width 538 height 27
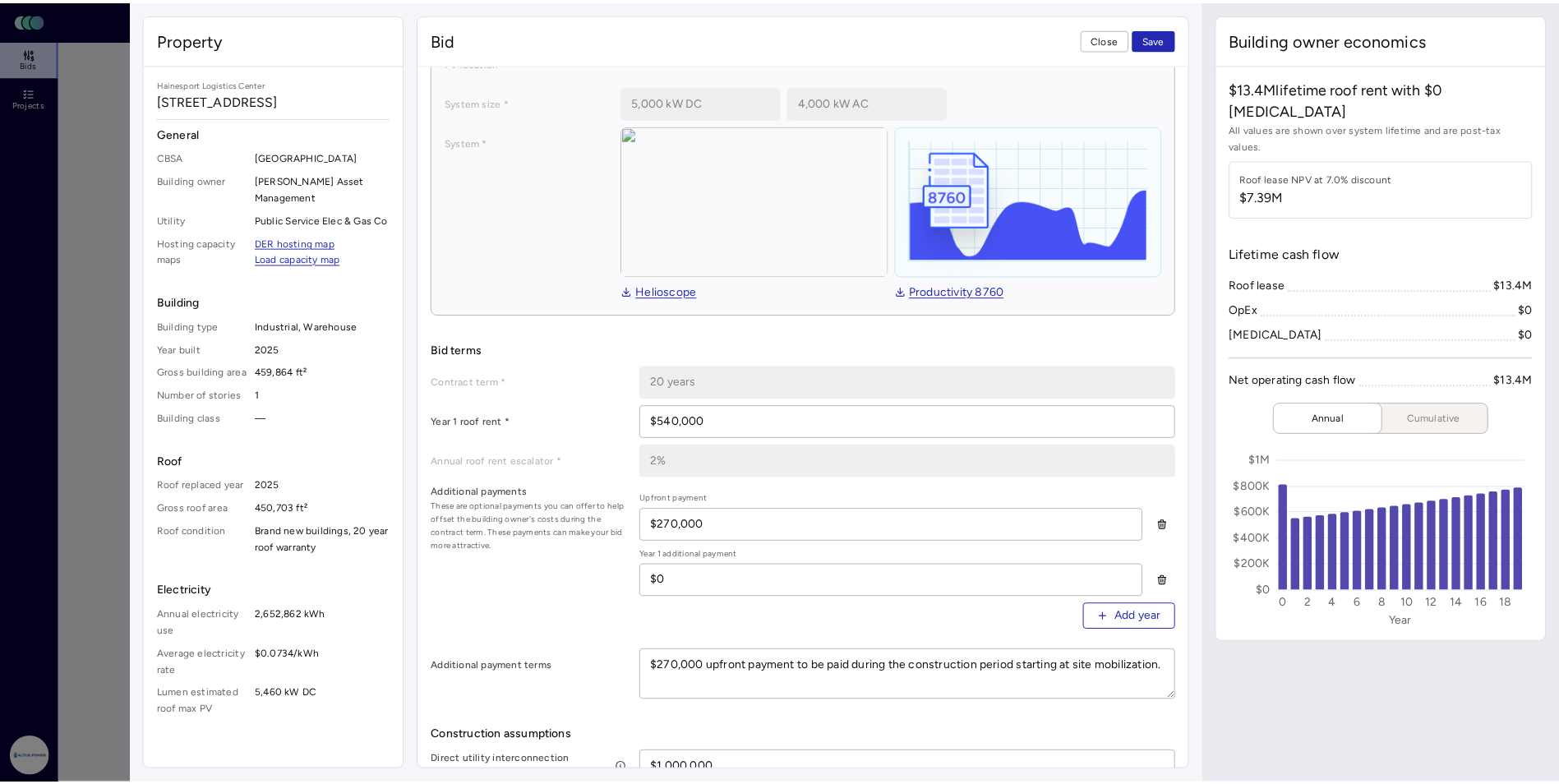
scroll to position [0, 0]
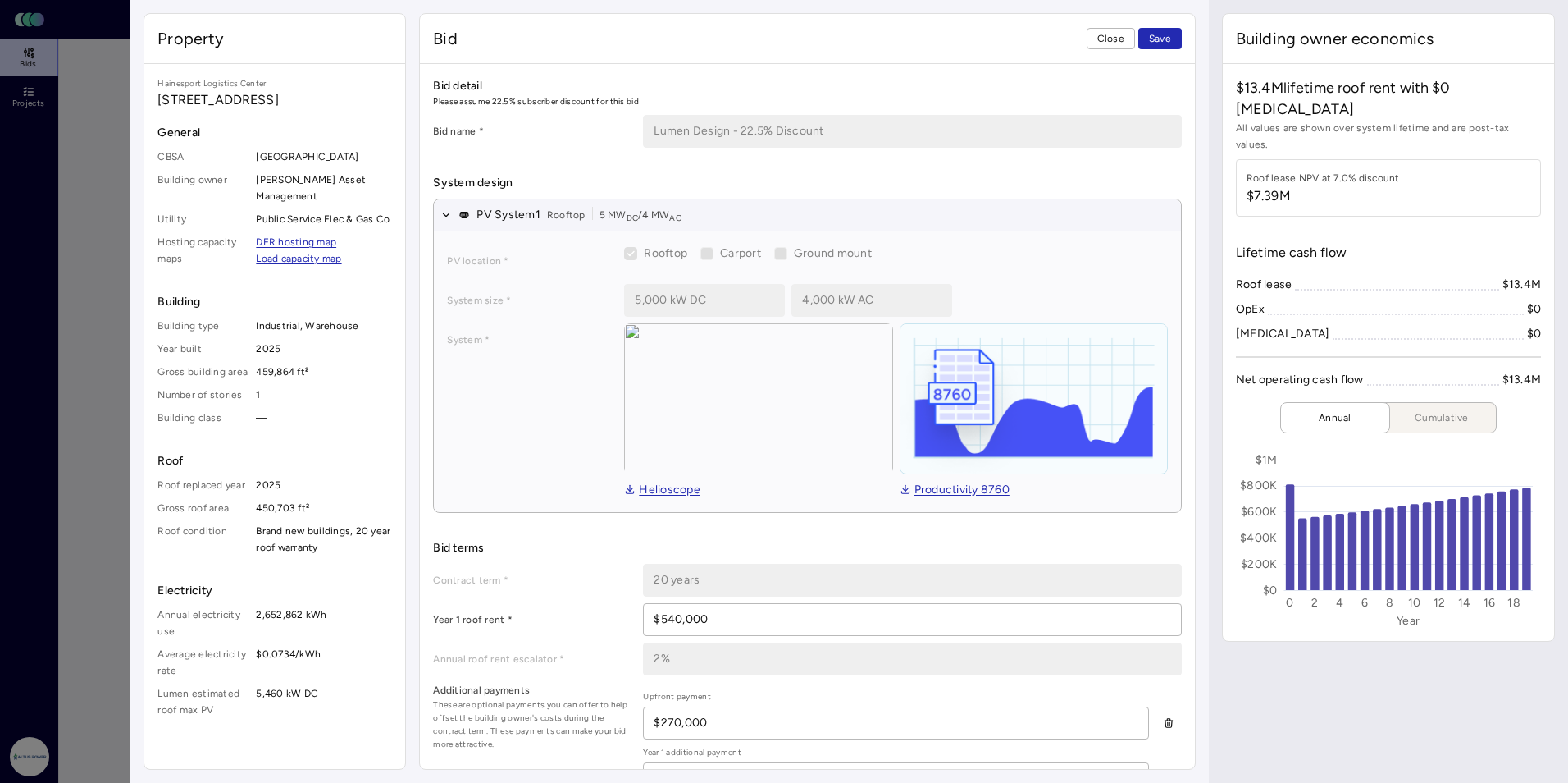
click at [900, 44] on span "Save" at bounding box center [1160, 38] width 22 height 16
click at [900, 36] on span "Close" at bounding box center [1111, 38] width 27 height 16
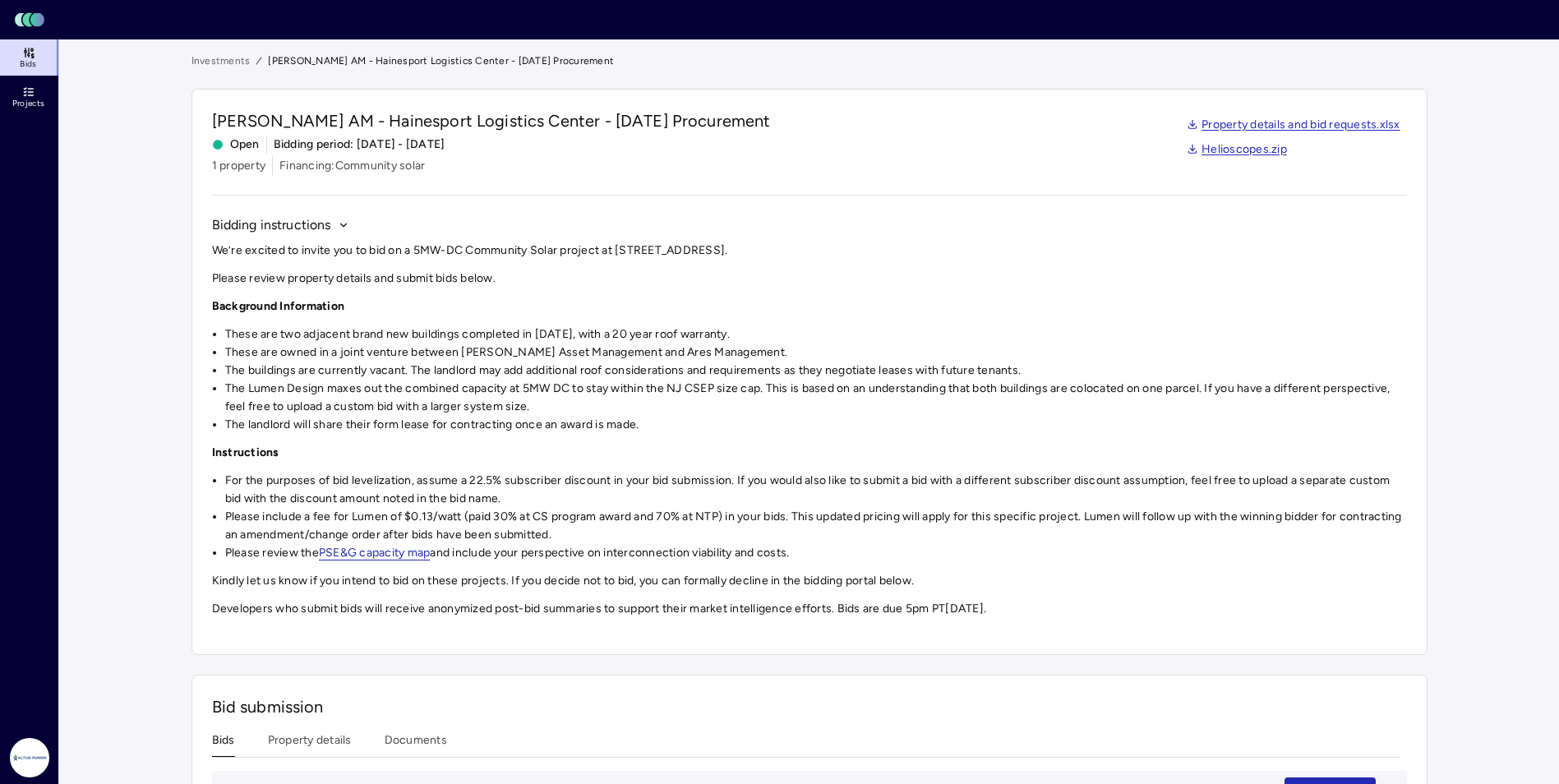
click at [901, 123] on link "Property details and bid requests.xlsx" at bounding box center [1293, 125] width 214 height 18
drag, startPoint x: 879, startPoint y: 216, endPoint x: 934, endPoint y: 239, distance: 59.6
click at [879, 216] on div "Bidding instructions We’re excited to invite you to bid on a 5MW-DC Community S…" at bounding box center [809, 425] width 1195 height 419
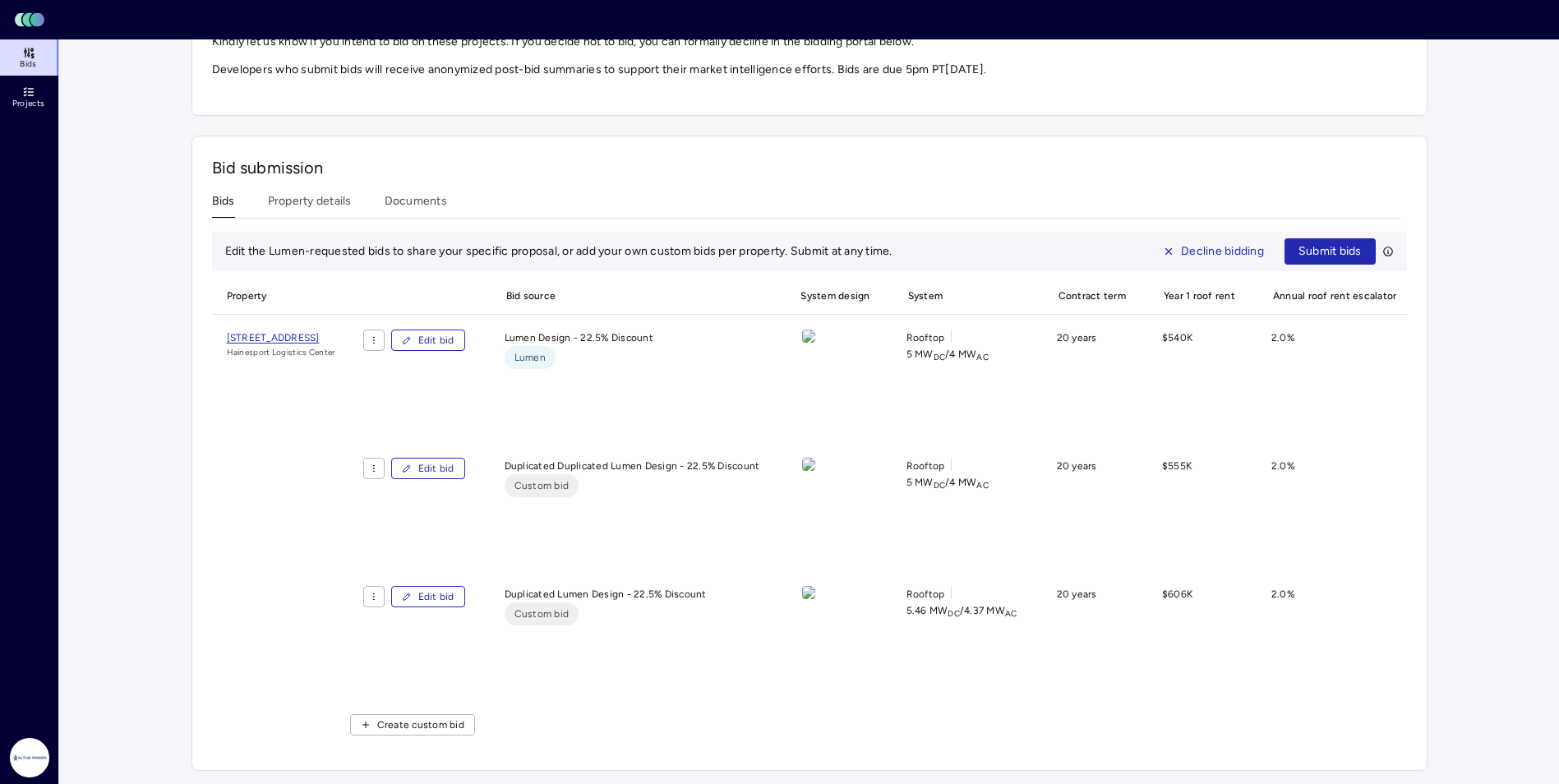
click at [454, 332] on span "Edit bid" at bounding box center [436, 340] width 36 height 17
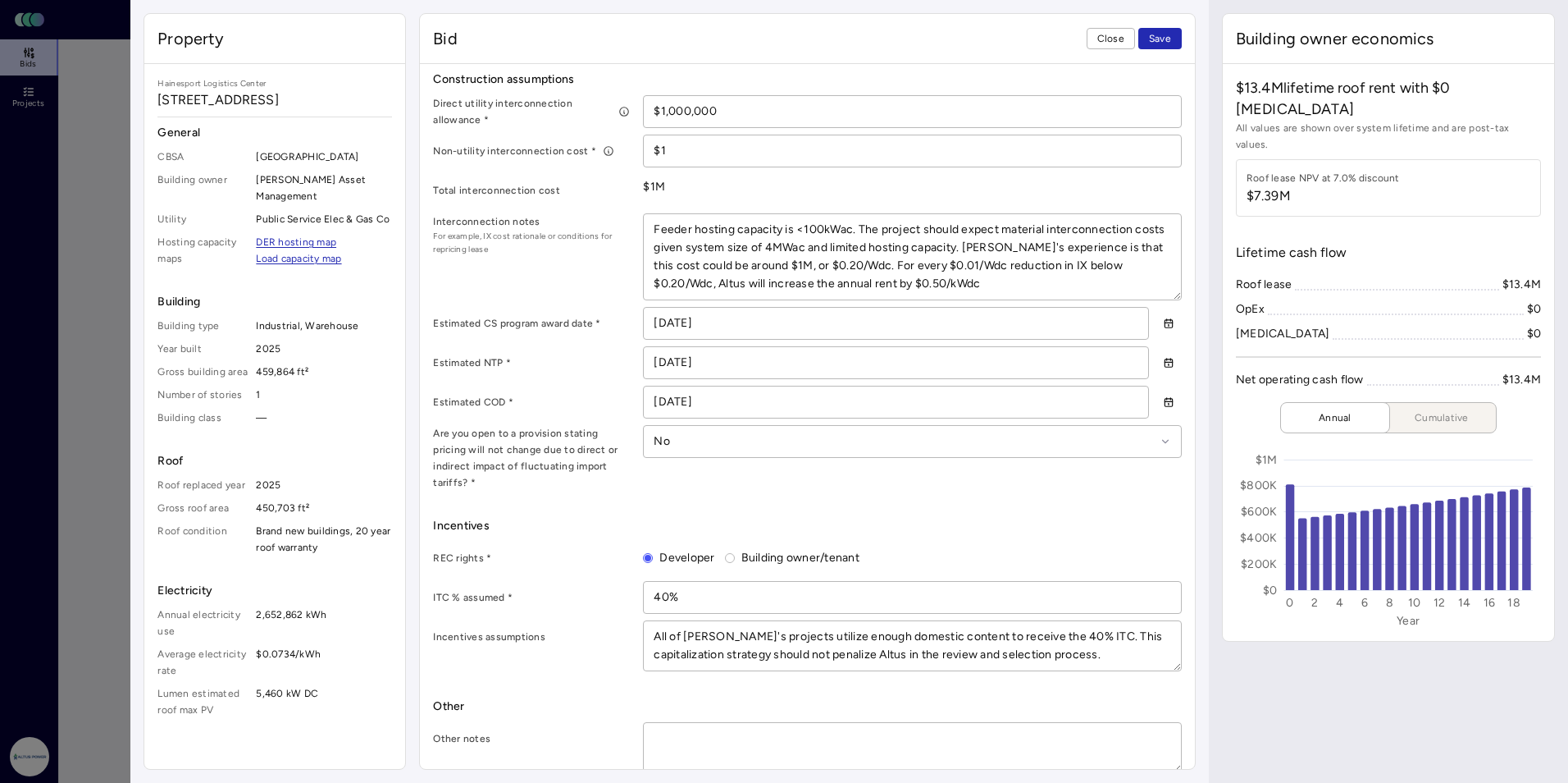
scroll to position [855, 0]
click at [681, 722] on textarea at bounding box center [912, 746] width 536 height 49
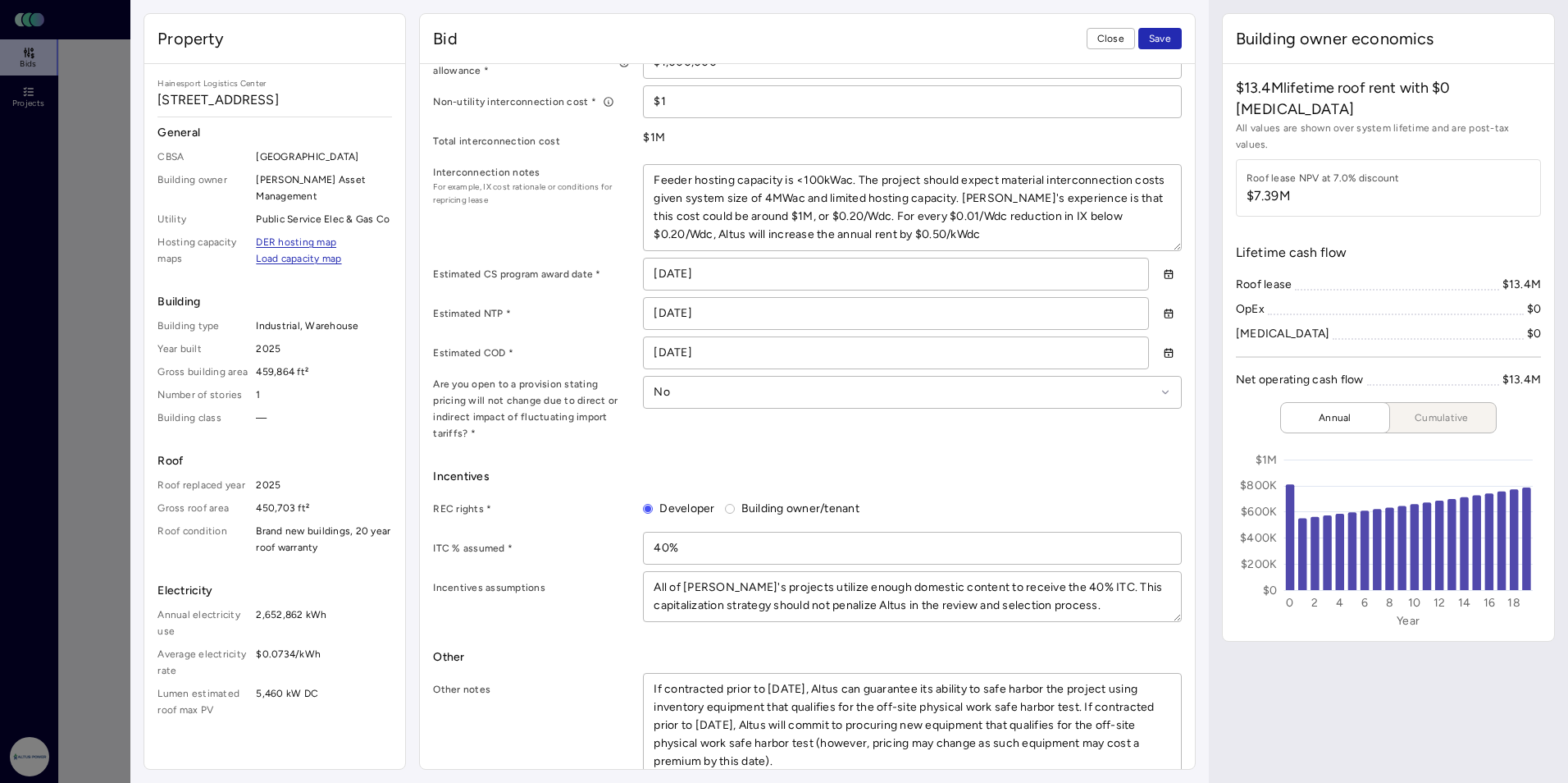
scroll to position [909, 0]
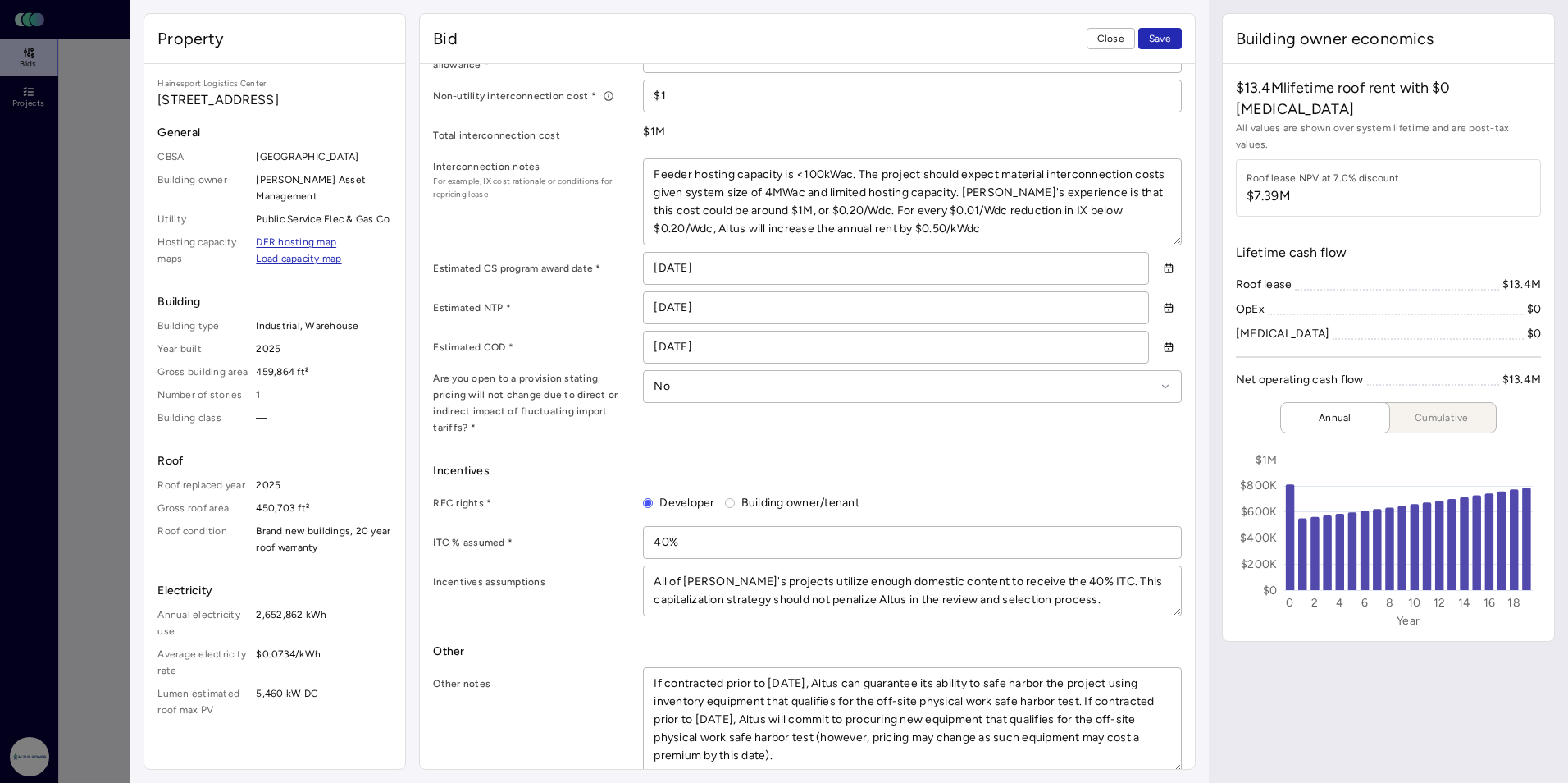
drag, startPoint x: 983, startPoint y: 718, endPoint x: 1042, endPoint y: 718, distance: 59.0
click at [900, 718] on textarea "If contracted prior to [DATE], Altus can guarantee its ability to safe harbor t…" at bounding box center [912, 719] width 536 height 103
click at [900, 716] on textarea "If contracted prior to [DATE], Altus can guarantee its ability to safe harbor t…" at bounding box center [912, 719] width 536 height 103
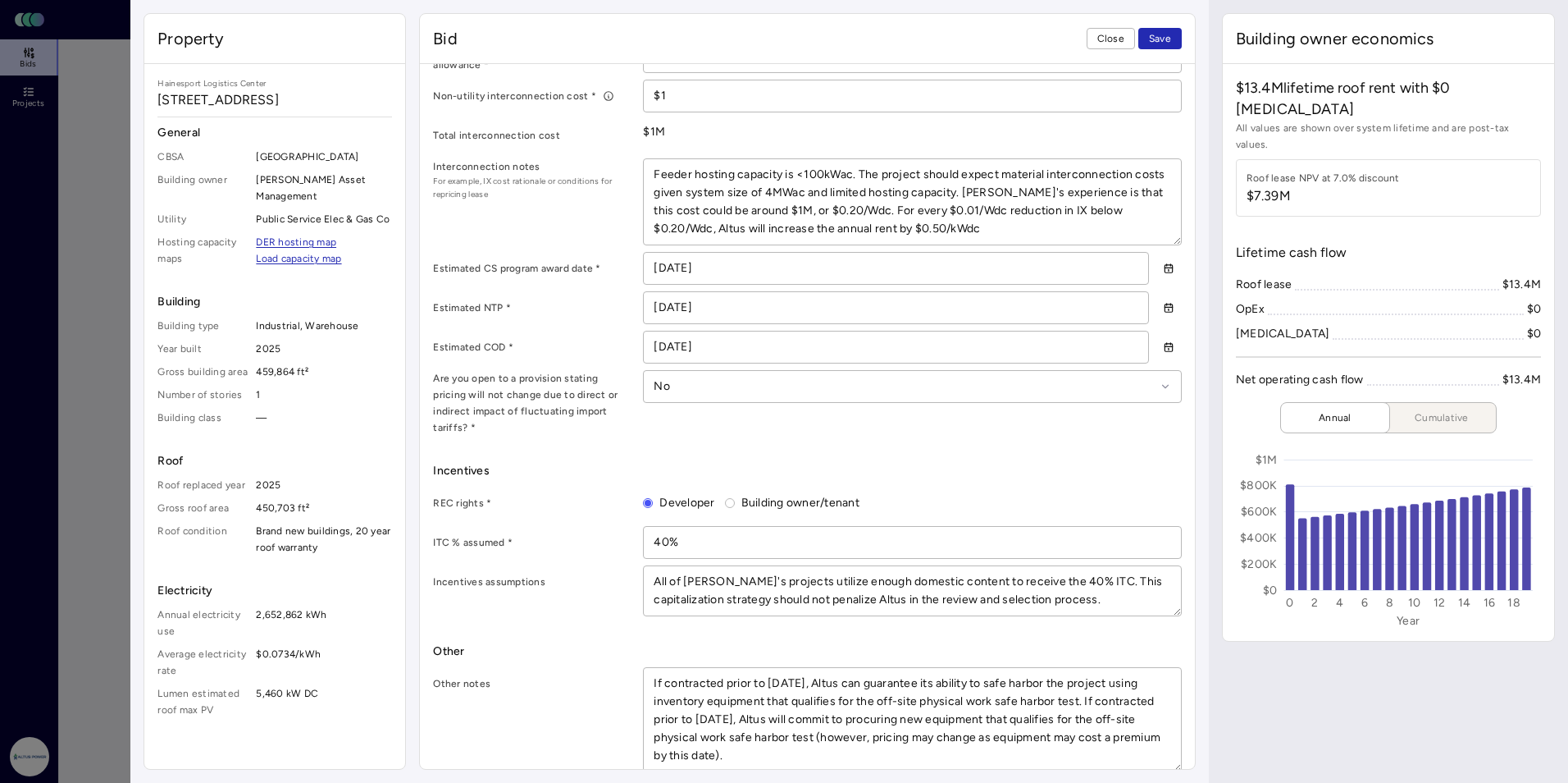
click at [676, 733] on textarea "If contracted prior to [DATE], Altus can guarantee its ability to safe harbor t…" at bounding box center [912, 719] width 536 height 103
click at [683, 733] on textarea "If contracted prior to [DATE], Altus can guarantee its ability to safe harbor t…" at bounding box center [912, 719] width 536 height 103
click at [813, 737] on textarea "If contracted prior to [DATE], Altus can guarantee its ability to safe harbor t…" at bounding box center [912, 719] width 536 height 103
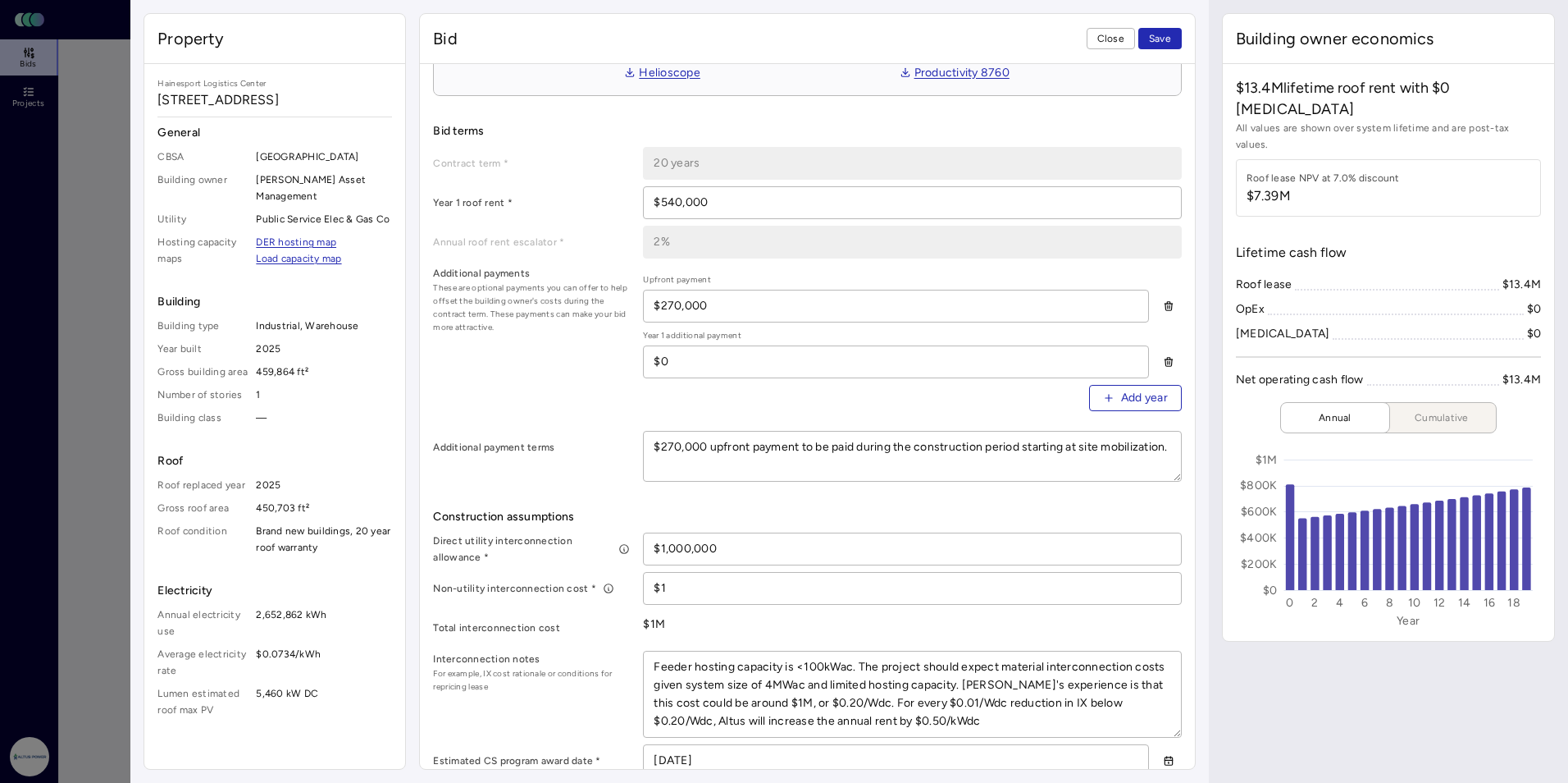
click at [900, 36] on button "Save" at bounding box center [1160, 38] width 43 height 21
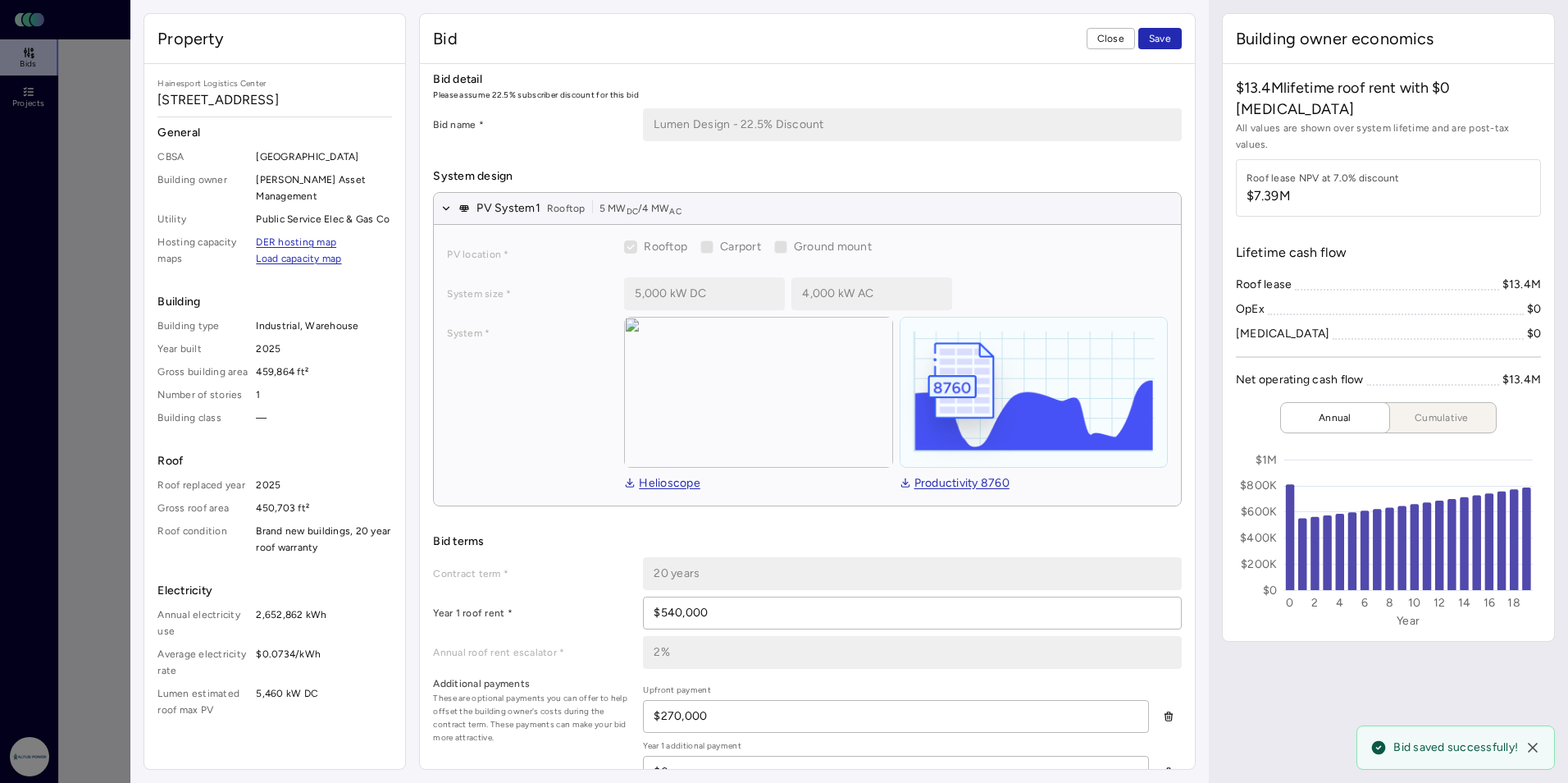
scroll to position [0, 0]
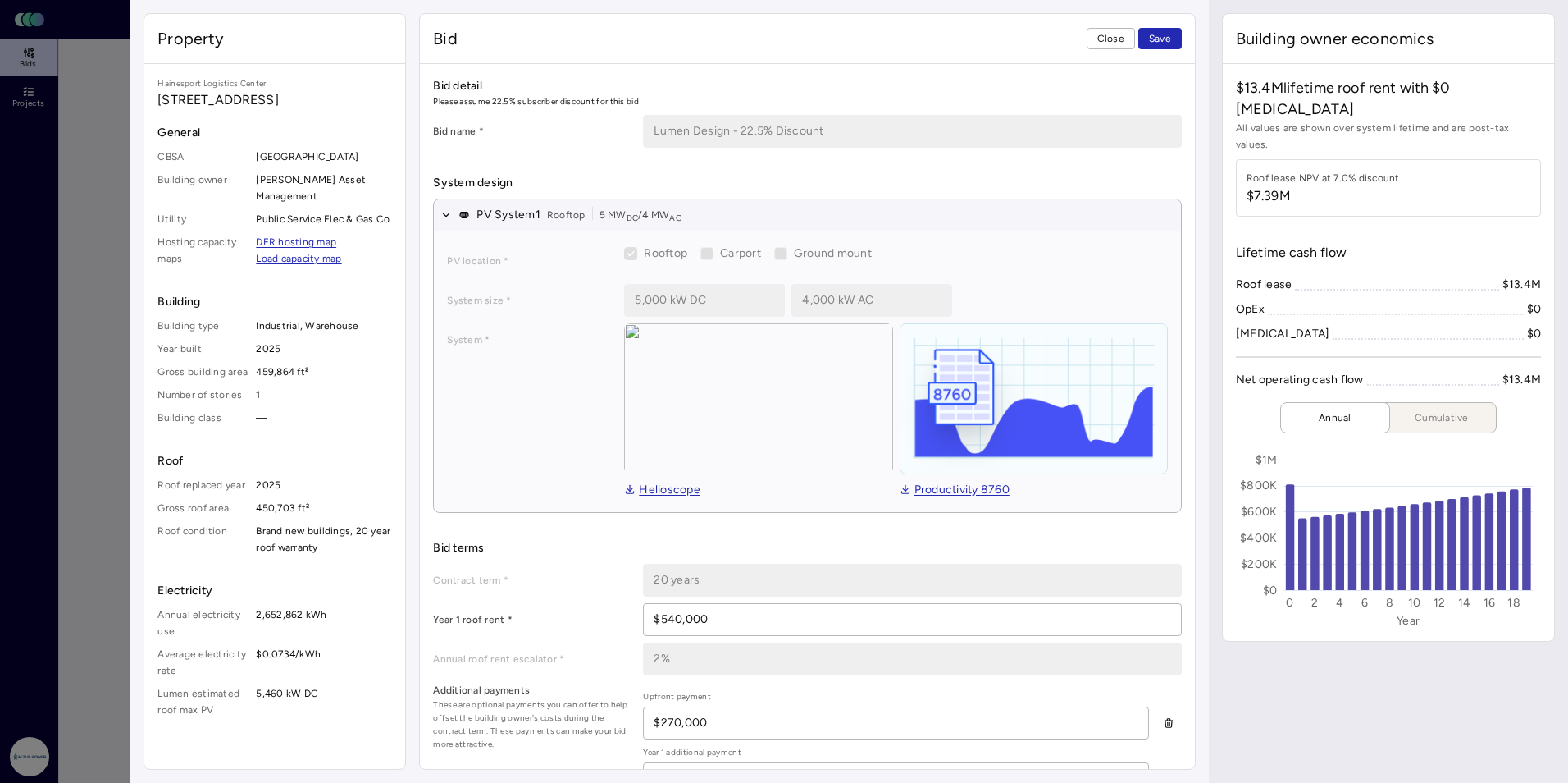
click at [900, 40] on span "Close" at bounding box center [1111, 38] width 27 height 16
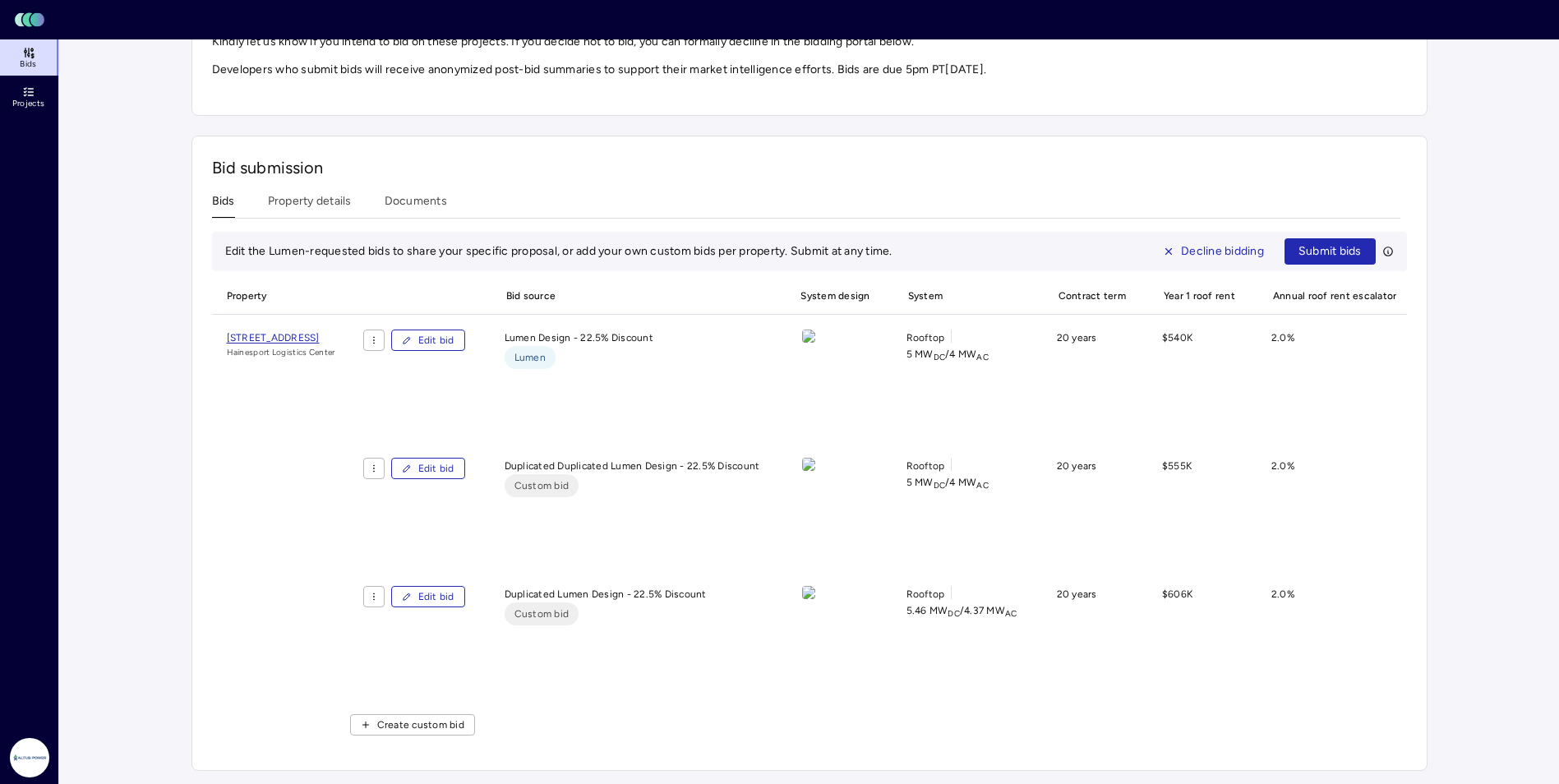
click at [901, 242] on span "Submit bids" at bounding box center [1330, 251] width 63 height 18
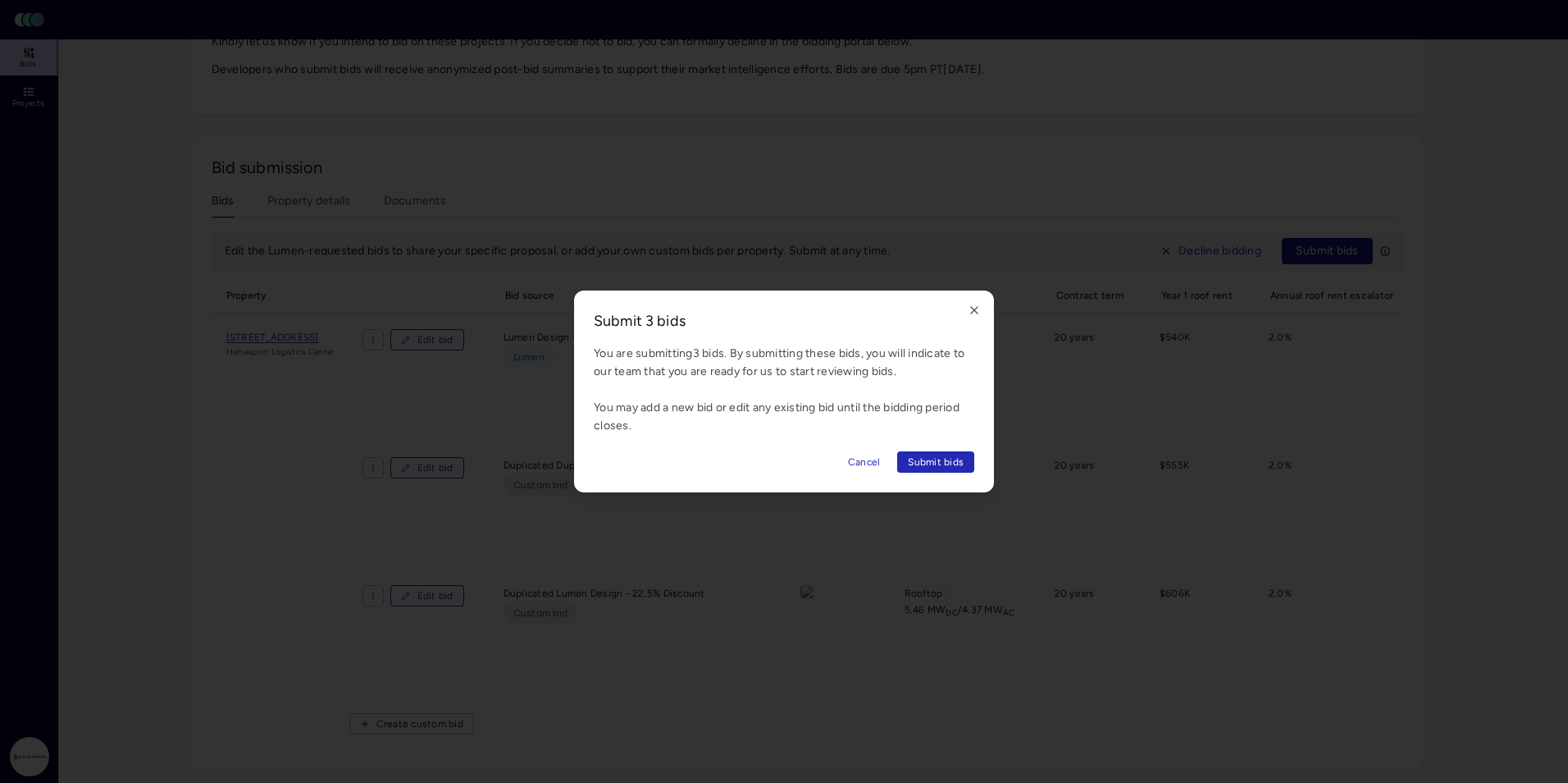
click at [900, 463] on span "Submit bids" at bounding box center [935, 462] width 56 height 16
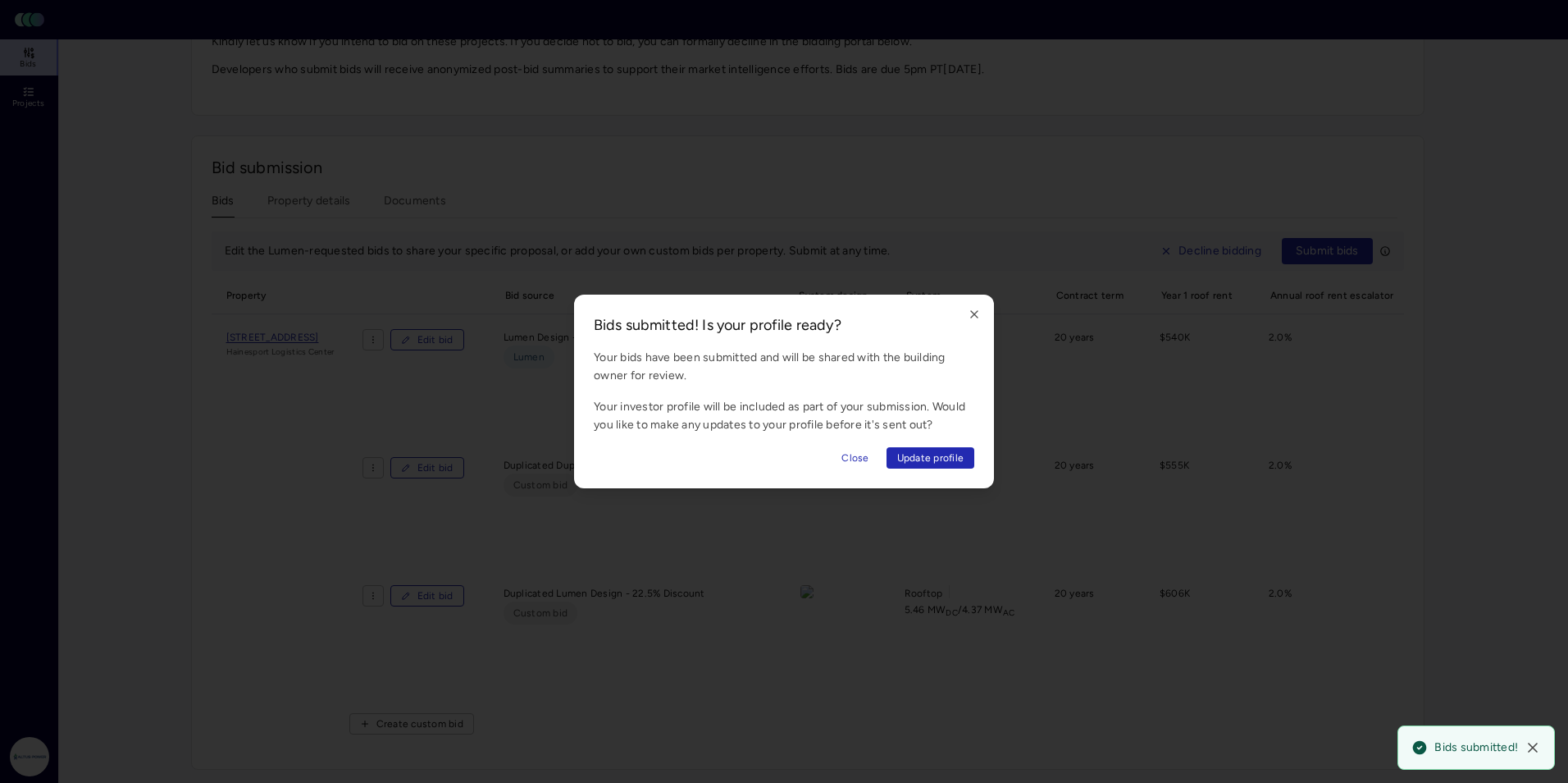
click at [900, 457] on span "Update profile" at bounding box center [930, 458] width 67 height 16
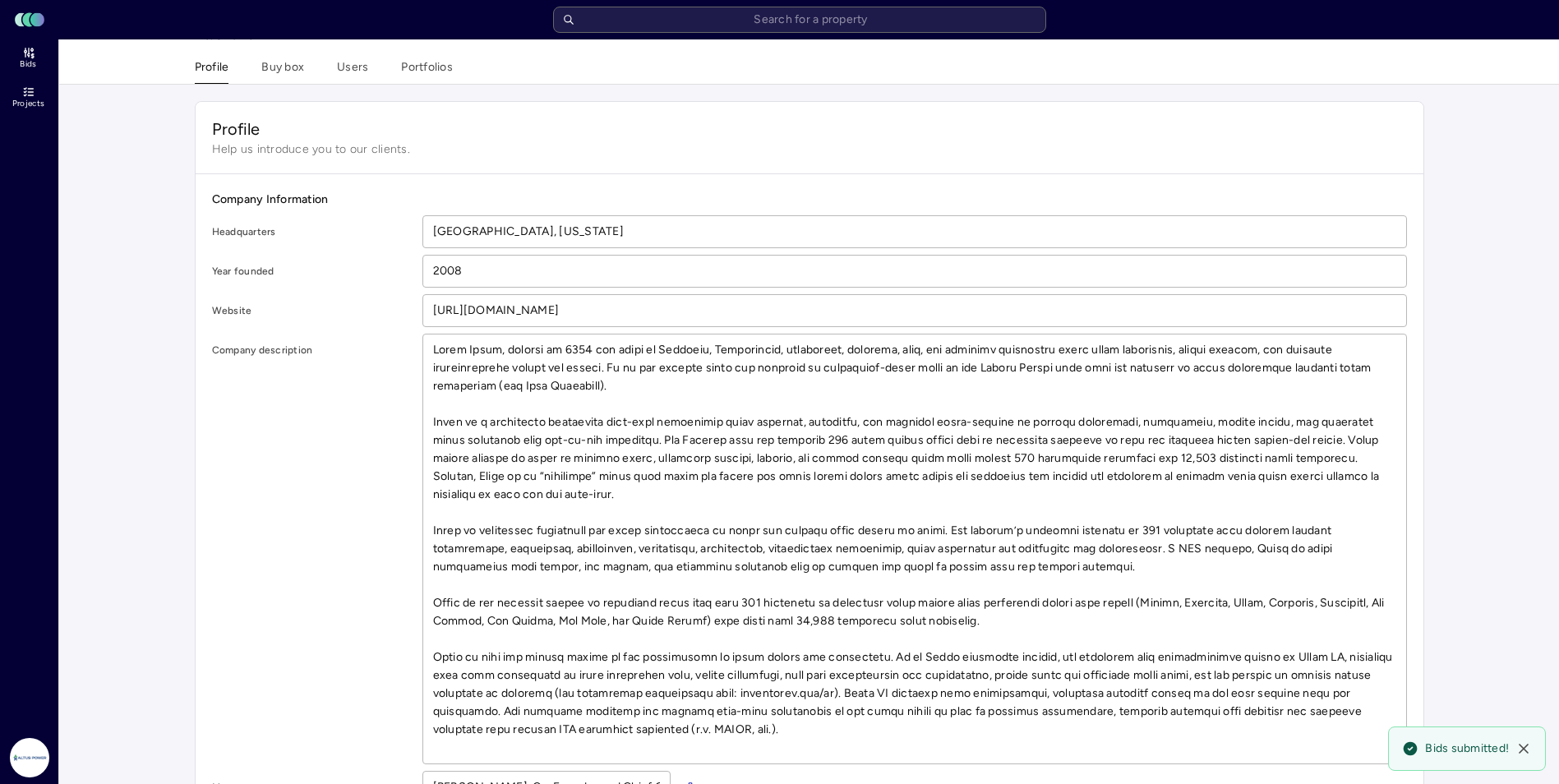
scroll to position [83, 0]
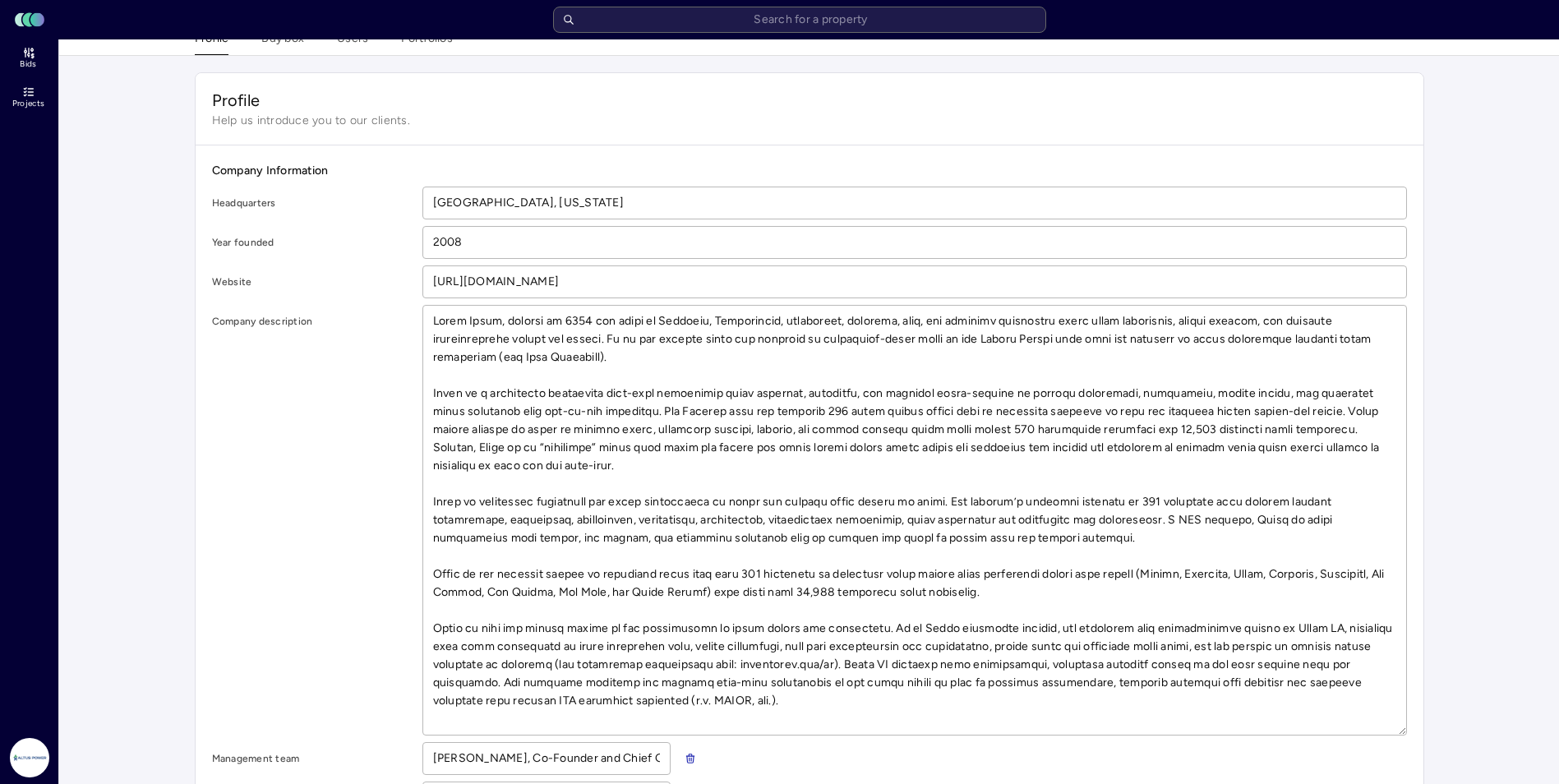
click at [824, 409] on textarea at bounding box center [914, 520] width 983 height 429
drag, startPoint x: 1155, startPoint y: 412, endPoint x: 1221, endPoint y: 411, distance: 66.0
click at [901, 411] on textarea at bounding box center [914, 520] width 983 height 429
click at [901, 500] on textarea at bounding box center [914, 520] width 983 height 429
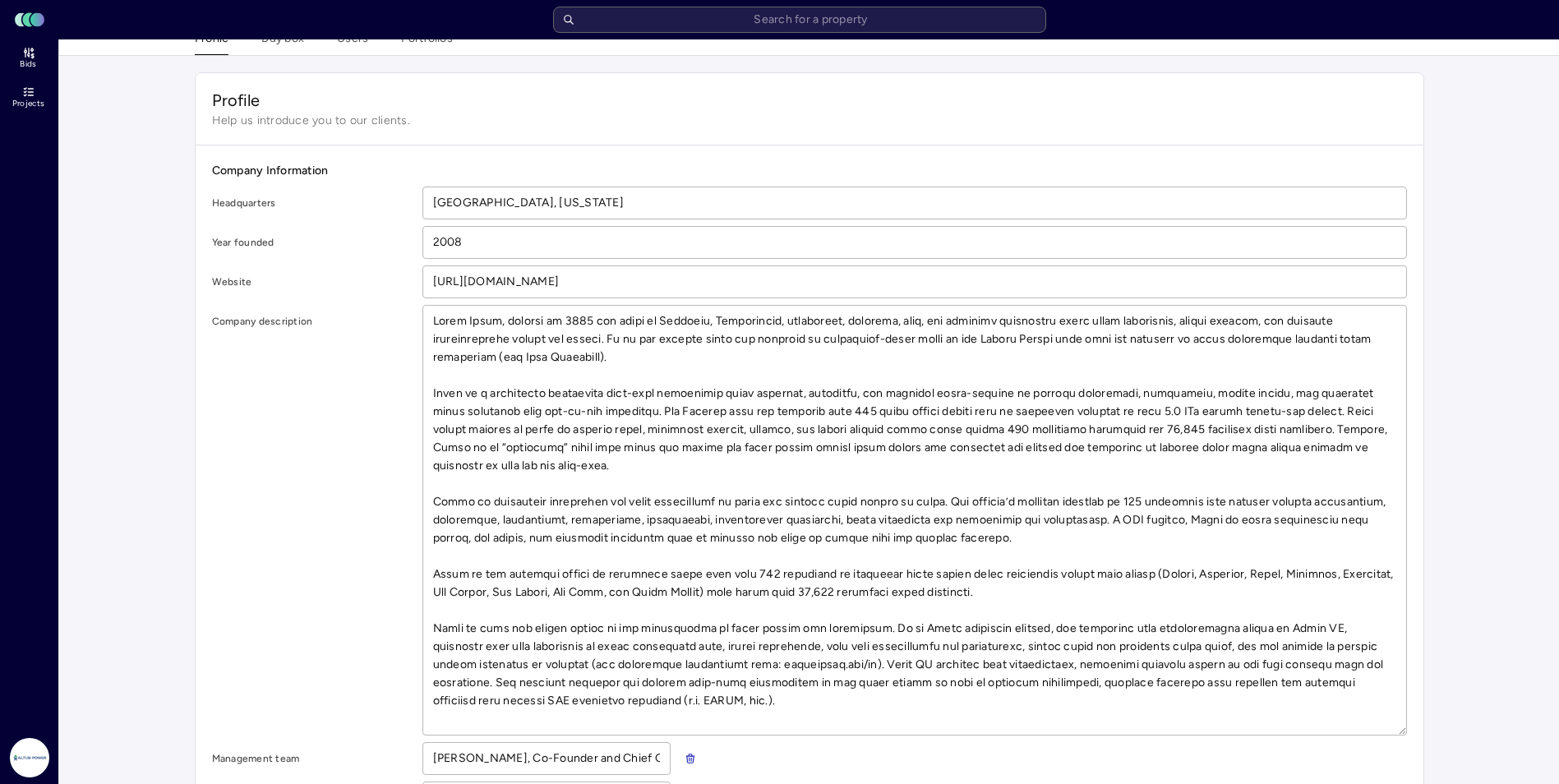
click at [901, 500] on textarea at bounding box center [914, 520] width 983 height 429
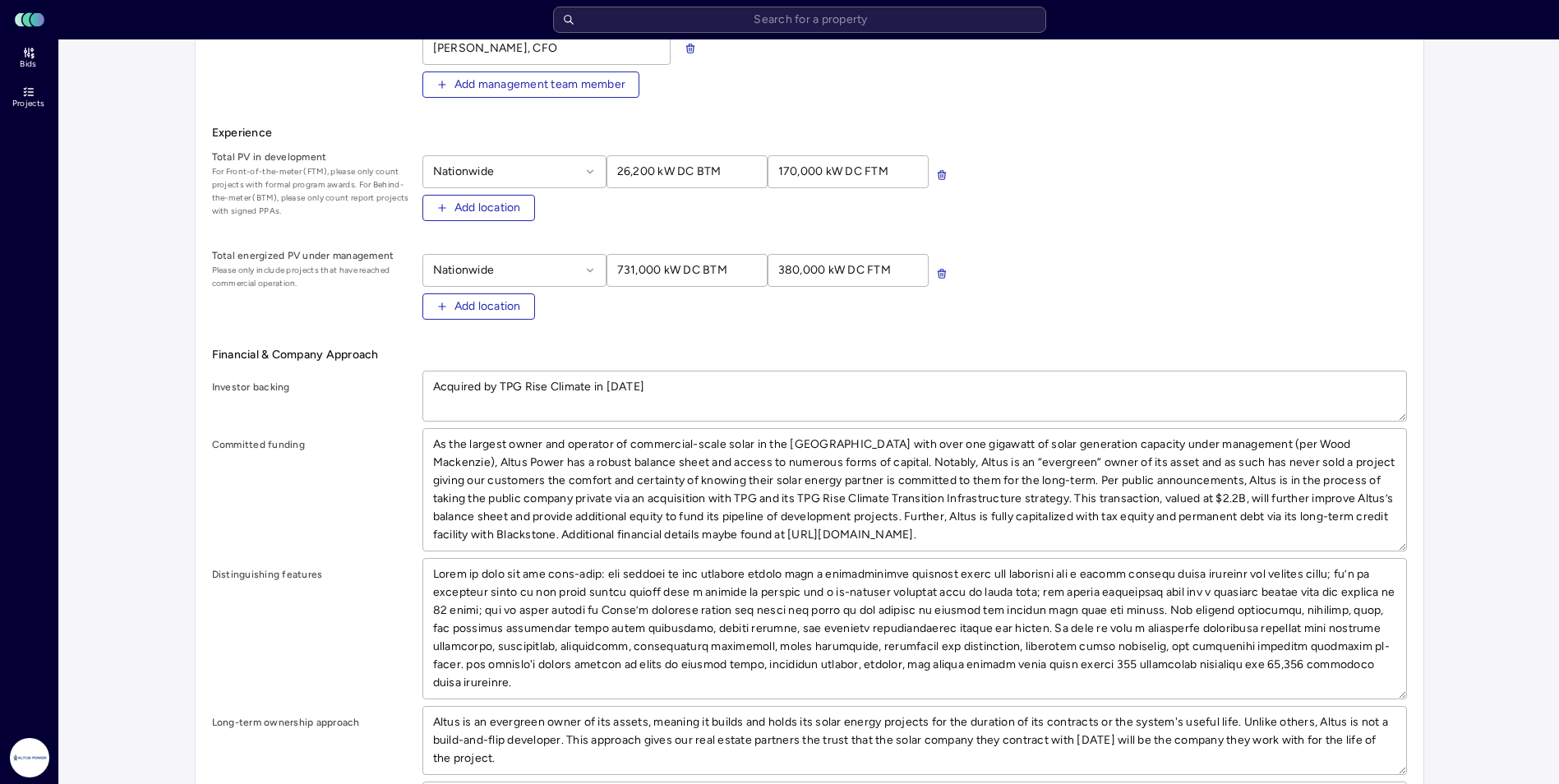
scroll to position [1150, 0]
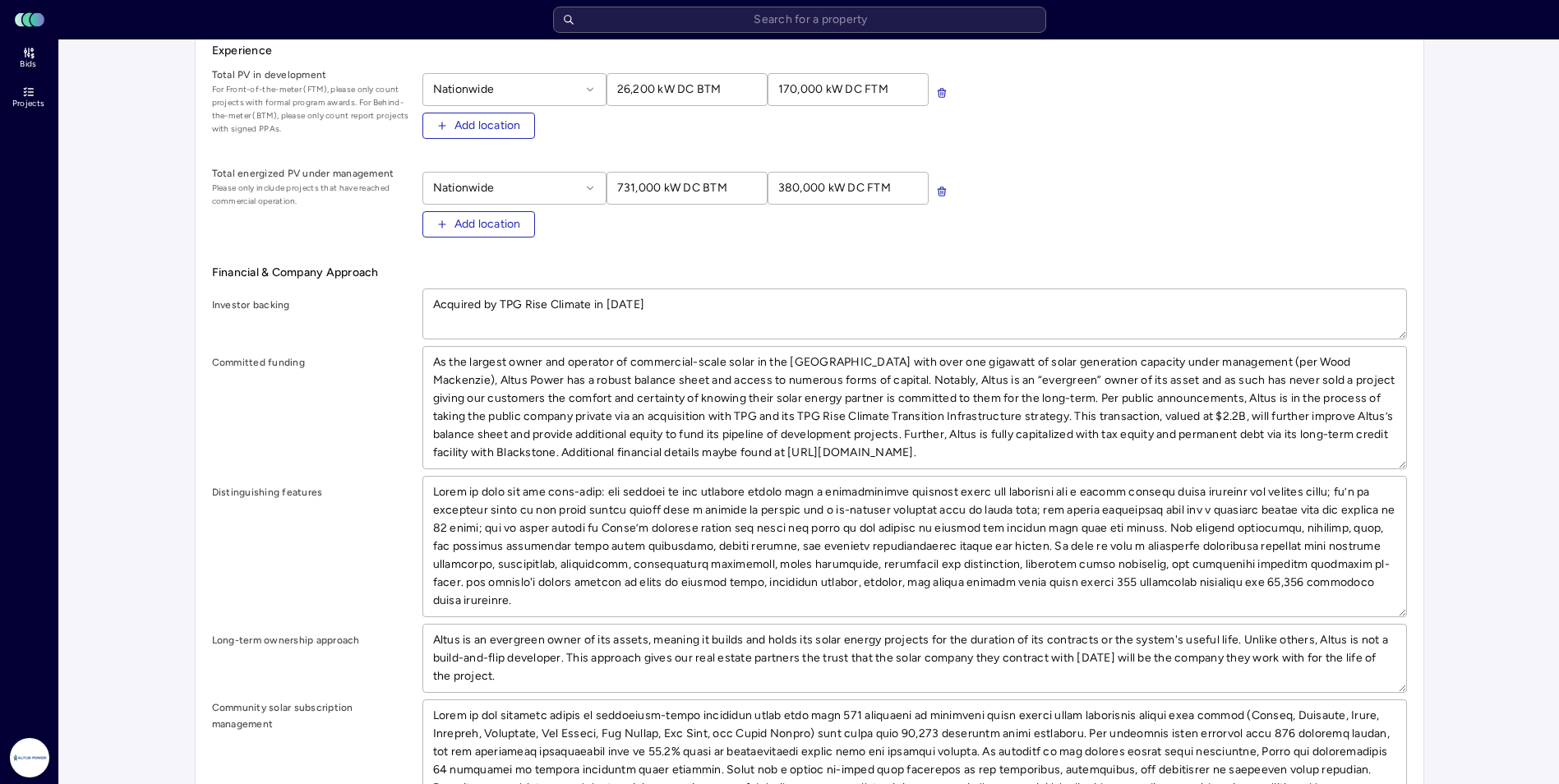
drag, startPoint x: 919, startPoint y: 365, endPoint x: 988, endPoint y: 359, distance: 69.3
click at [901, 359] on textarea "As the largest owner and operator of commercial-scale solar in the [GEOGRAPHIC_…" at bounding box center [914, 407] width 983 height 122
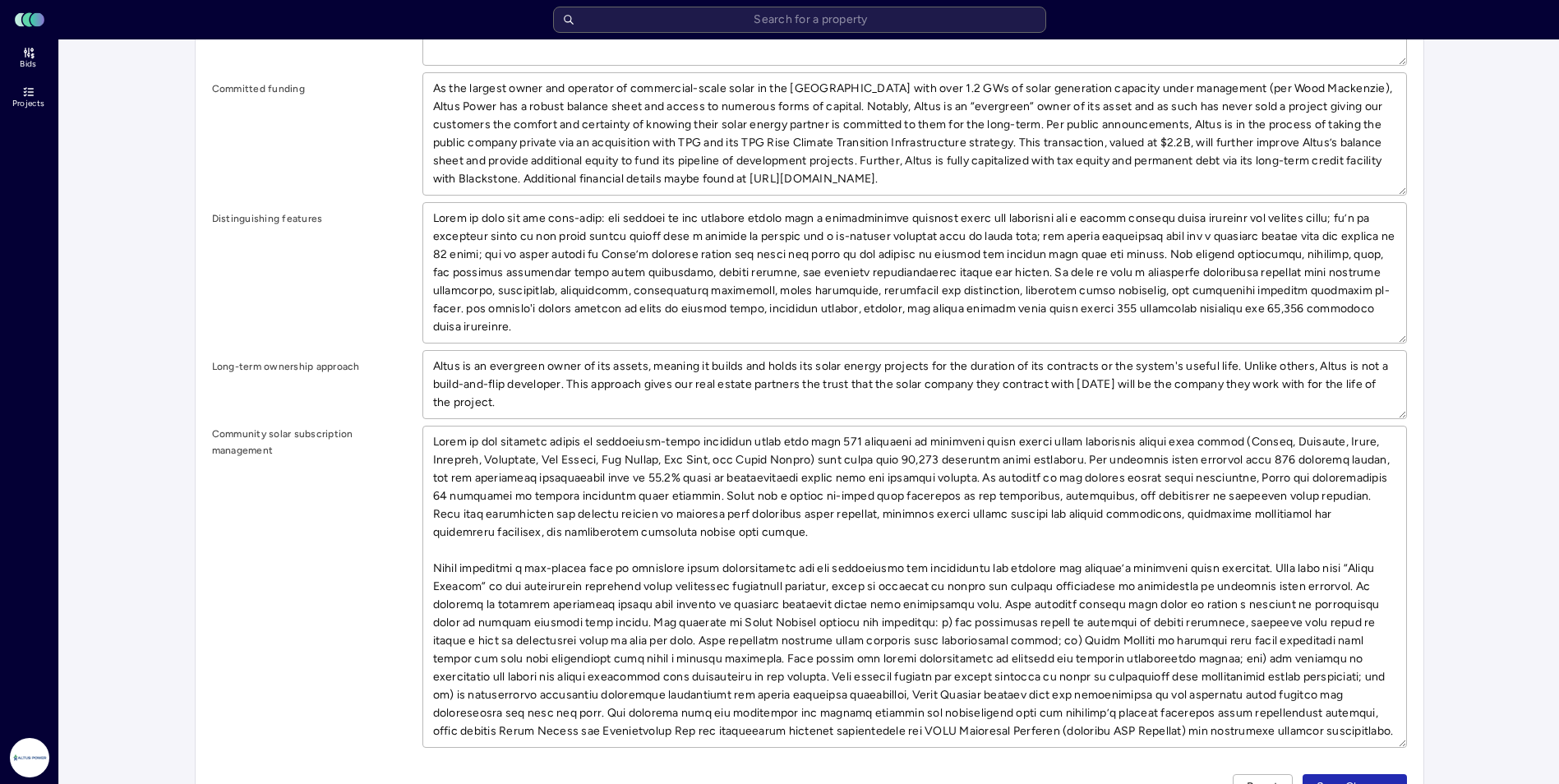
scroll to position [1474, 0]
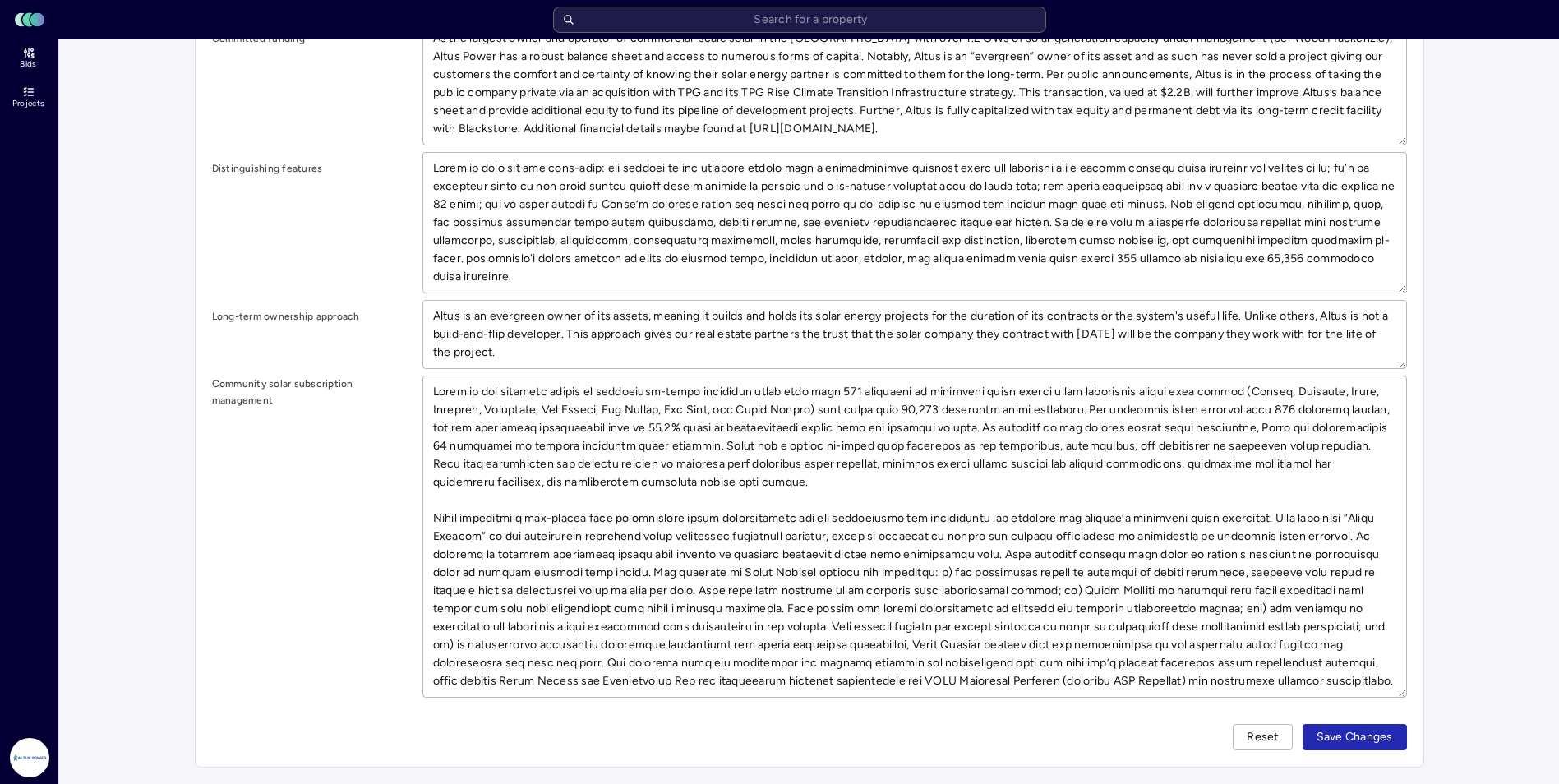
click at [901, 731] on span "Save Changes" at bounding box center [1354, 737] width 76 height 18
click at [901, 742] on icon at bounding box center [1523, 748] width 17 height 17
click at [901, 731] on span "Save Changes" at bounding box center [1354, 737] width 76 height 18
click at [901, 742] on icon at bounding box center [1523, 748] width 17 height 17
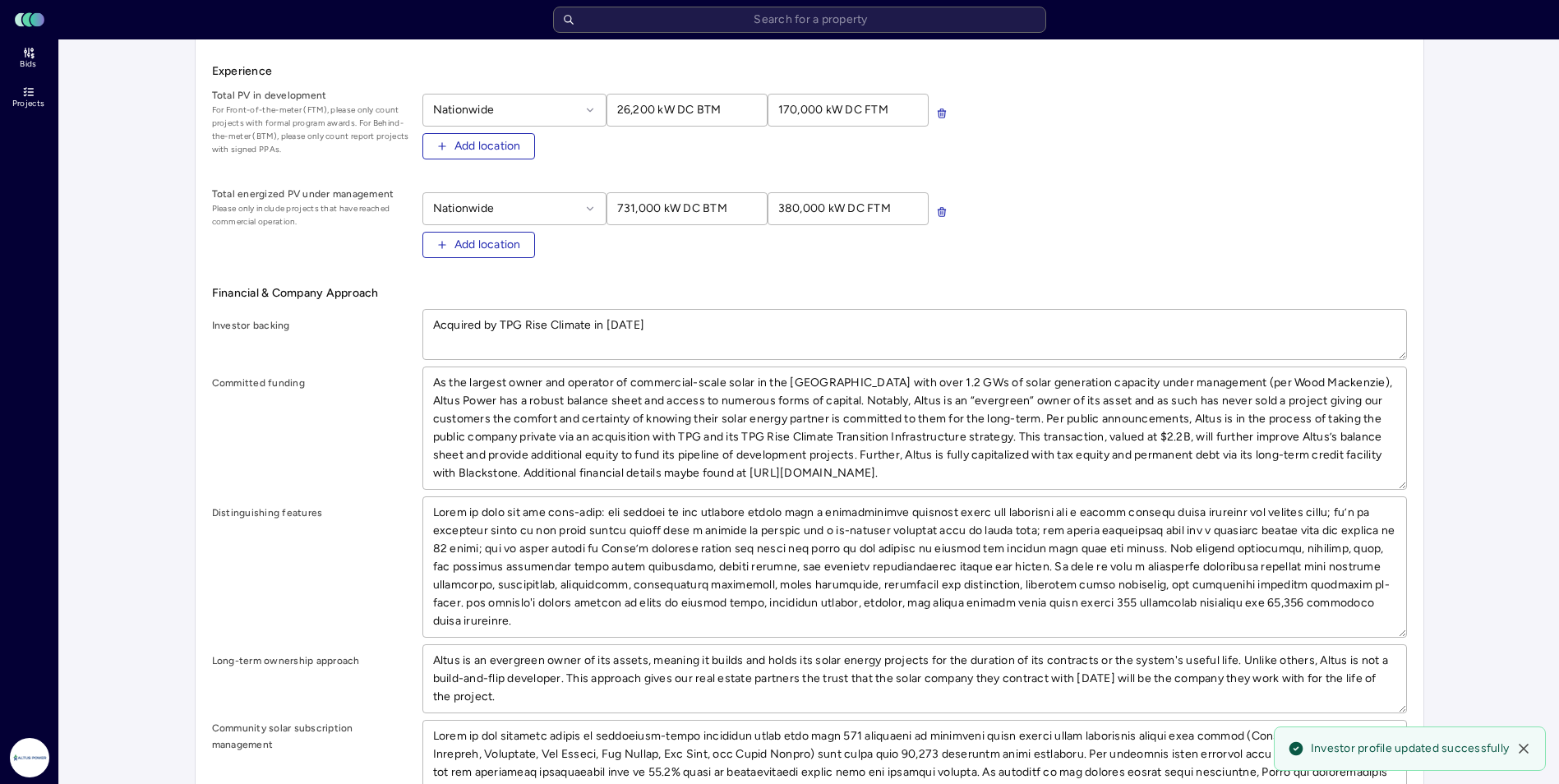
scroll to position [981, 0]
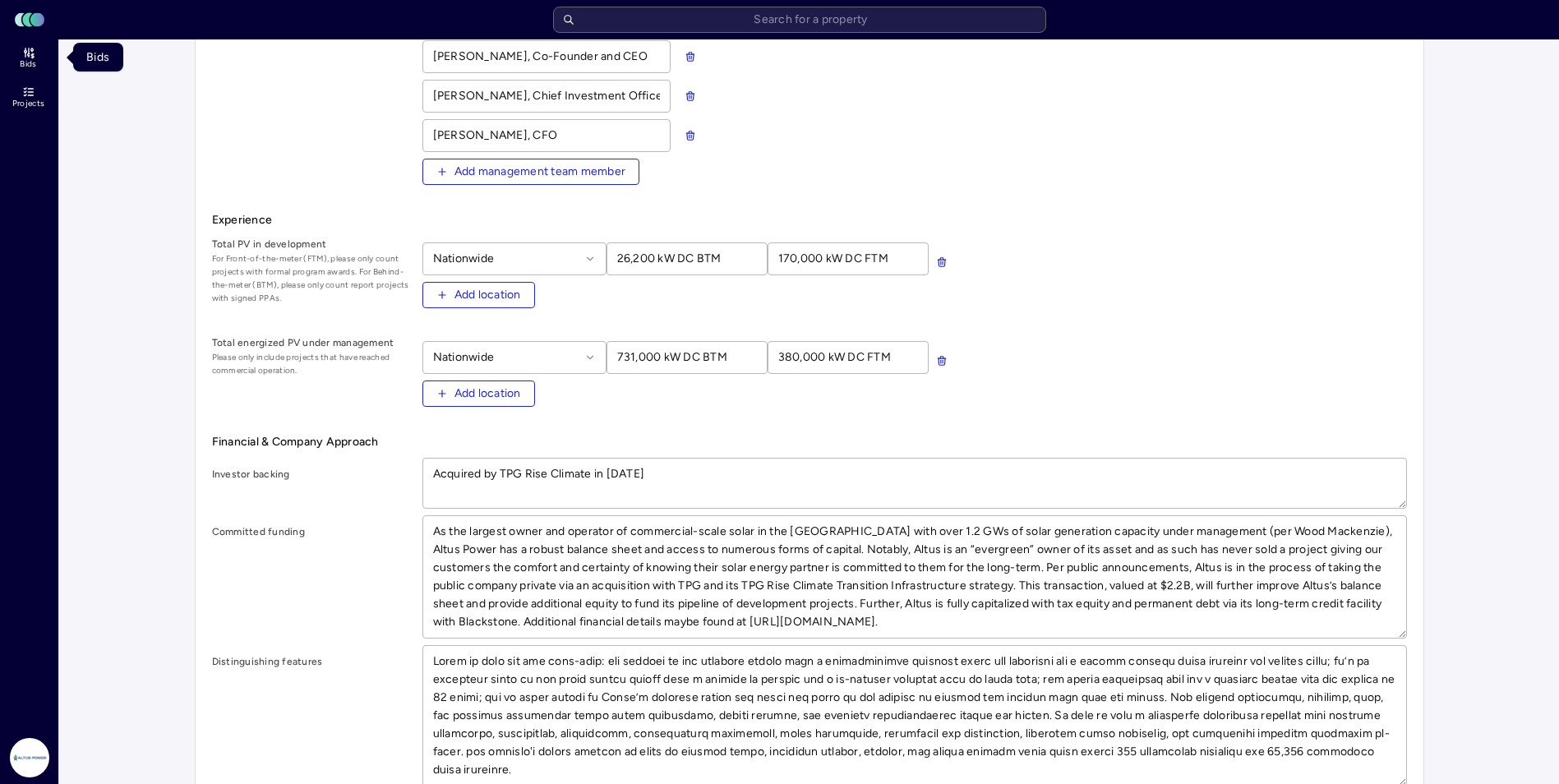
click at [26, 61] on span "Bids" at bounding box center [28, 64] width 17 height 10
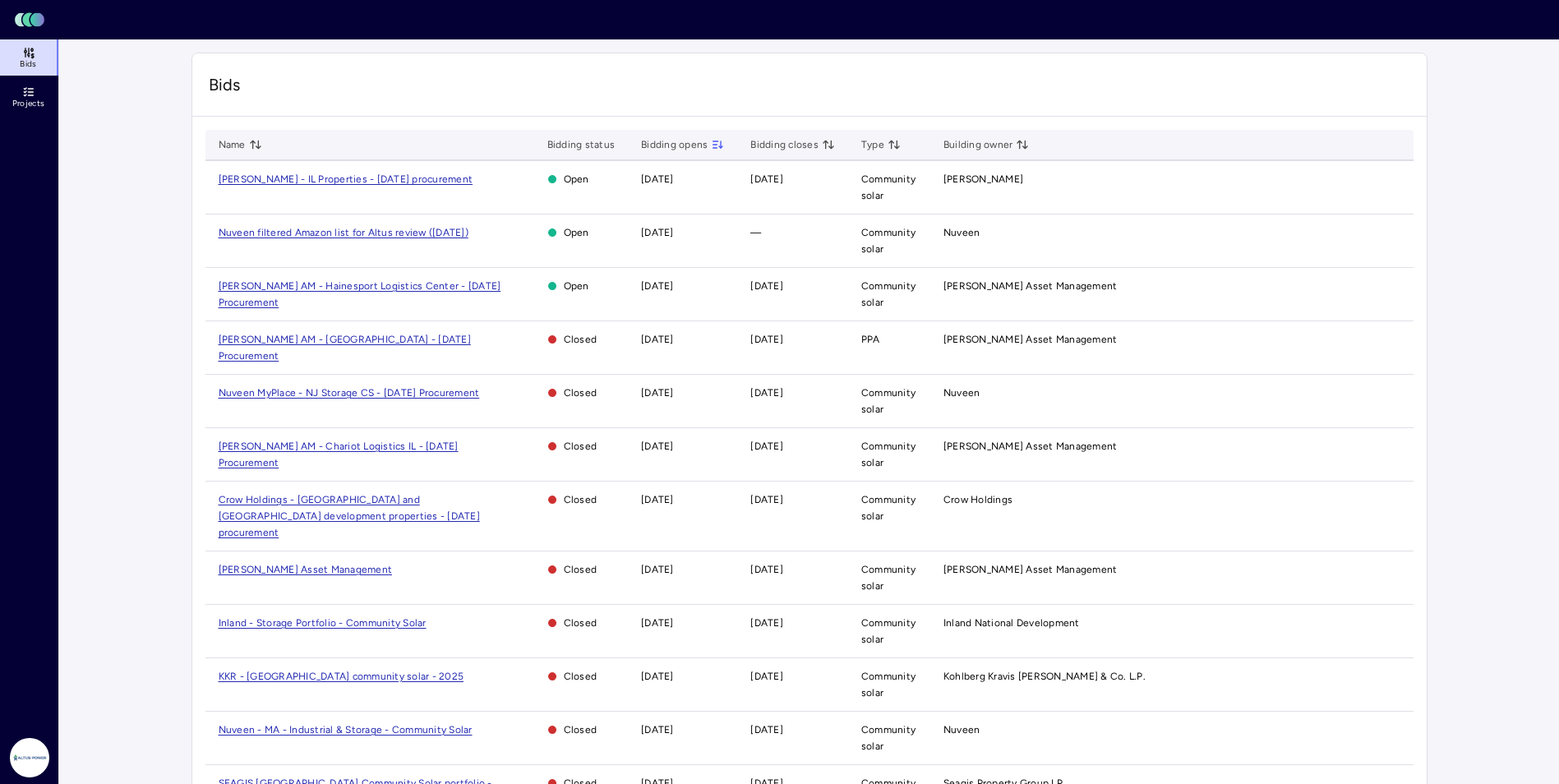
click at [347, 287] on span "[PERSON_NAME] AM - Hainesport Logistics Center - [DATE] Procurement" at bounding box center [359, 294] width 282 height 28
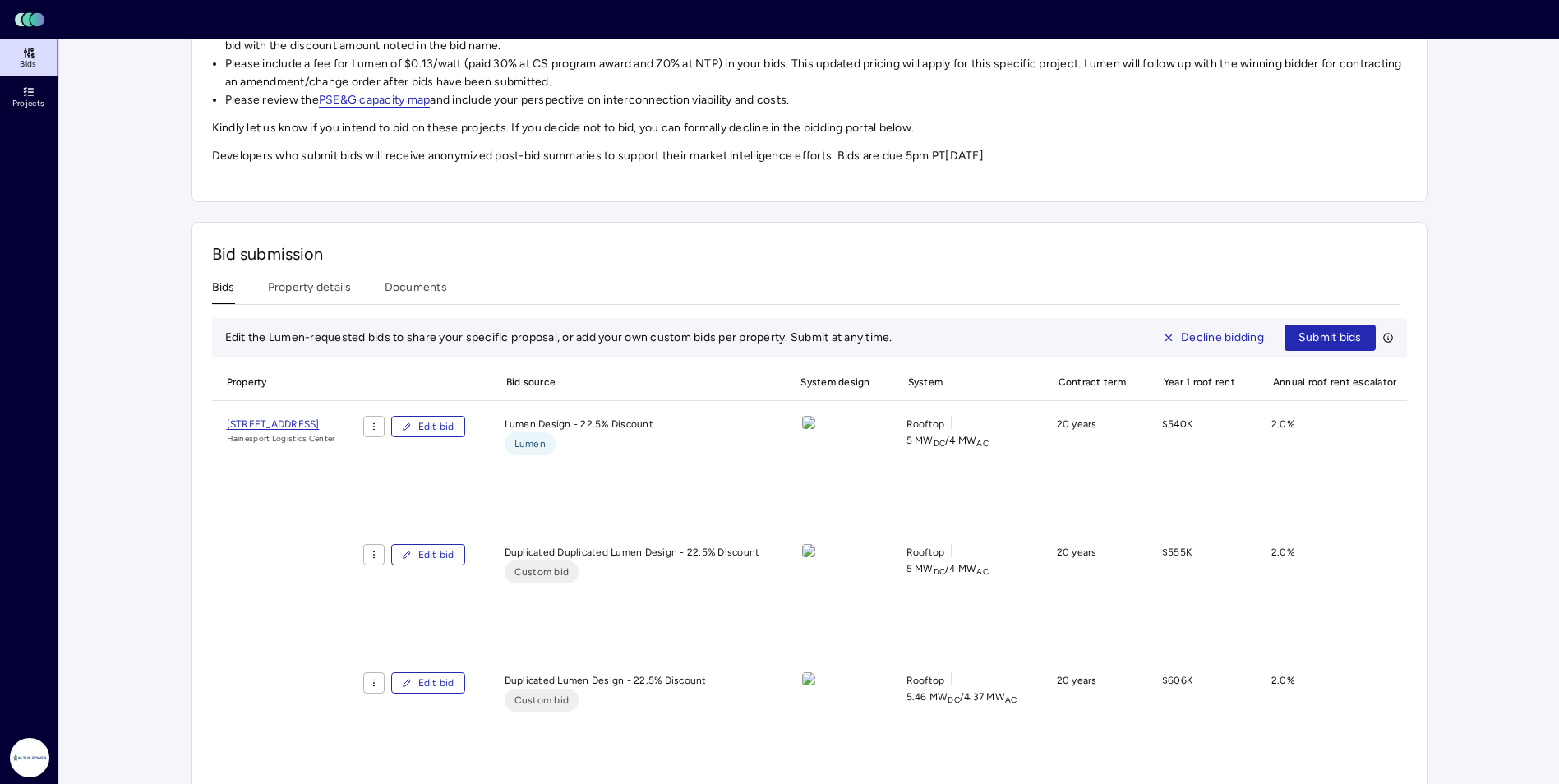
scroll to position [493, 0]
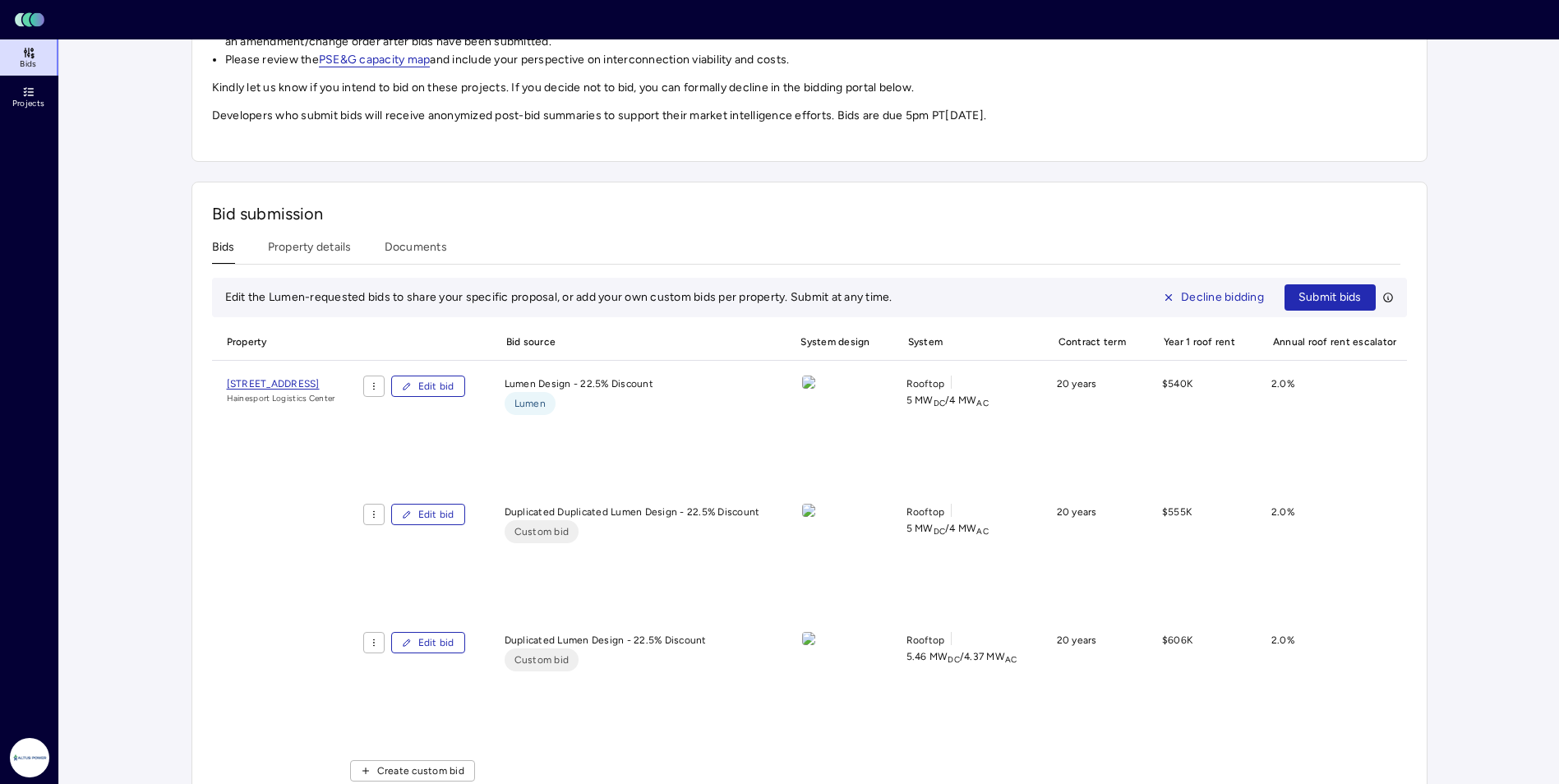
click at [901, 299] on span "Submit bids" at bounding box center [1330, 297] width 63 height 18
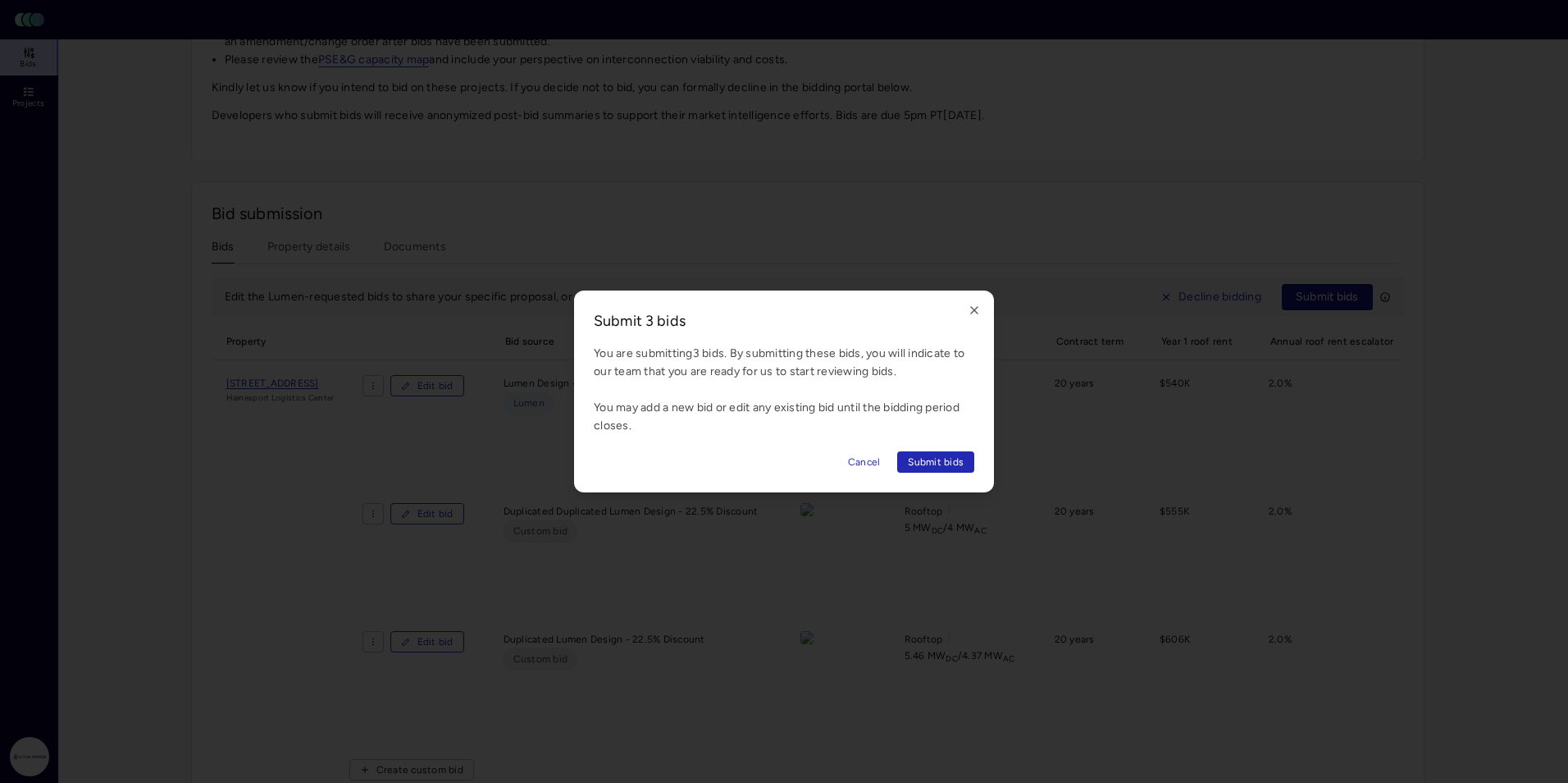
click at [900, 464] on span "Submit bids" at bounding box center [935, 462] width 56 height 16
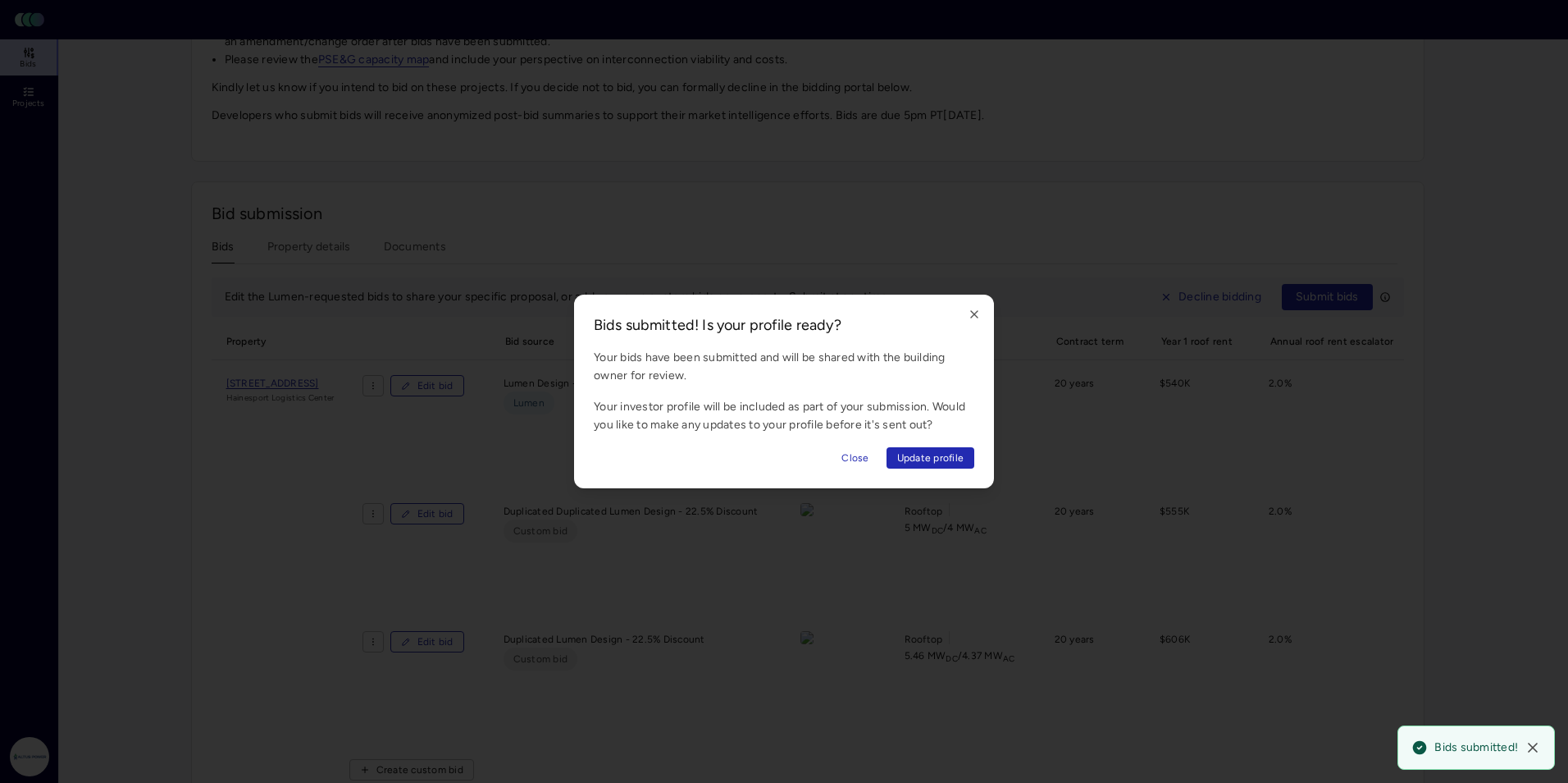
click at [855, 456] on span "Close" at bounding box center [855, 458] width 27 height 16
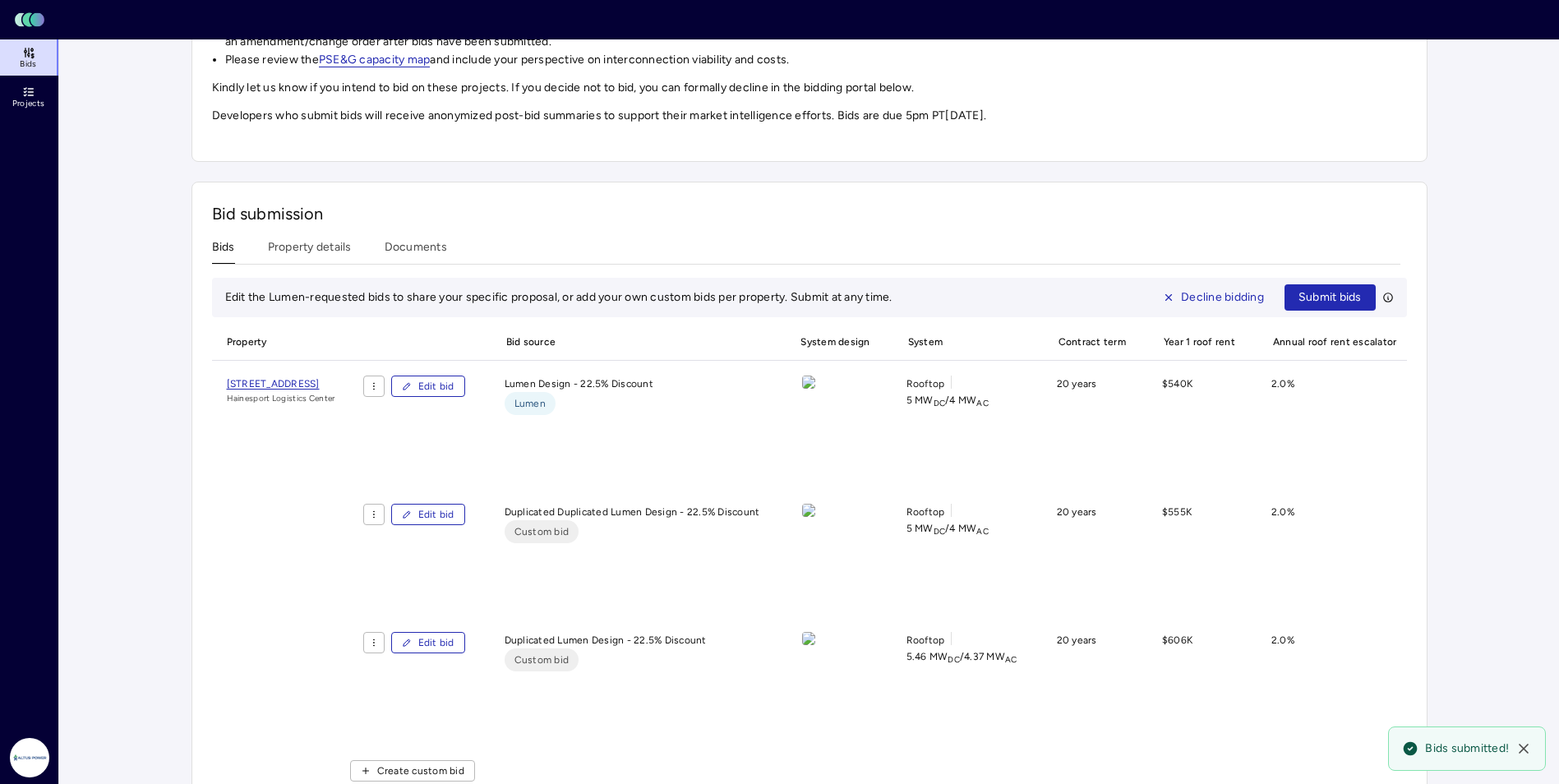
click at [901, 752] on icon at bounding box center [1523, 748] width 17 height 17
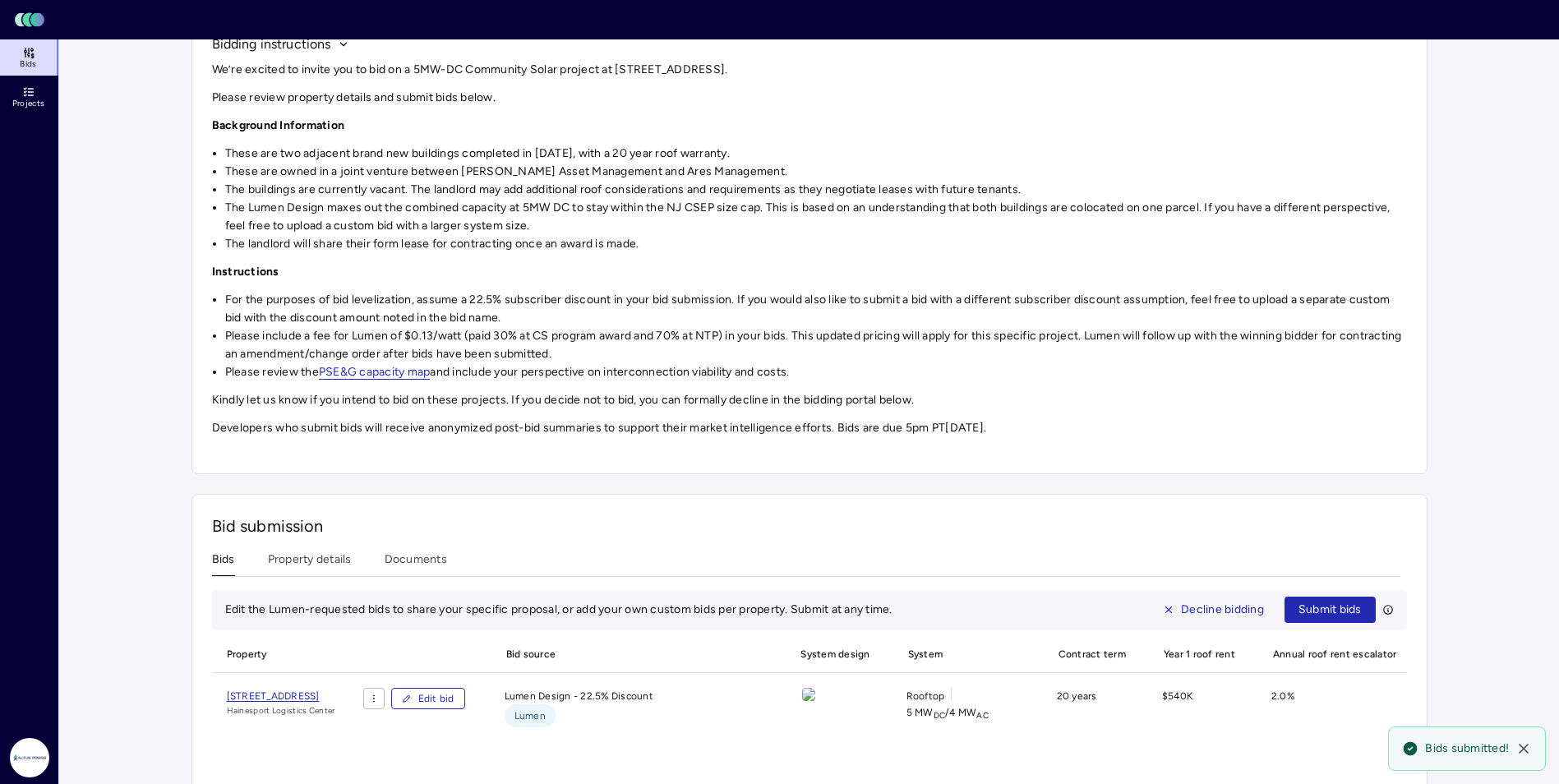
scroll to position [0, 0]
